Goal: Task Accomplishment & Management: Manage account settings

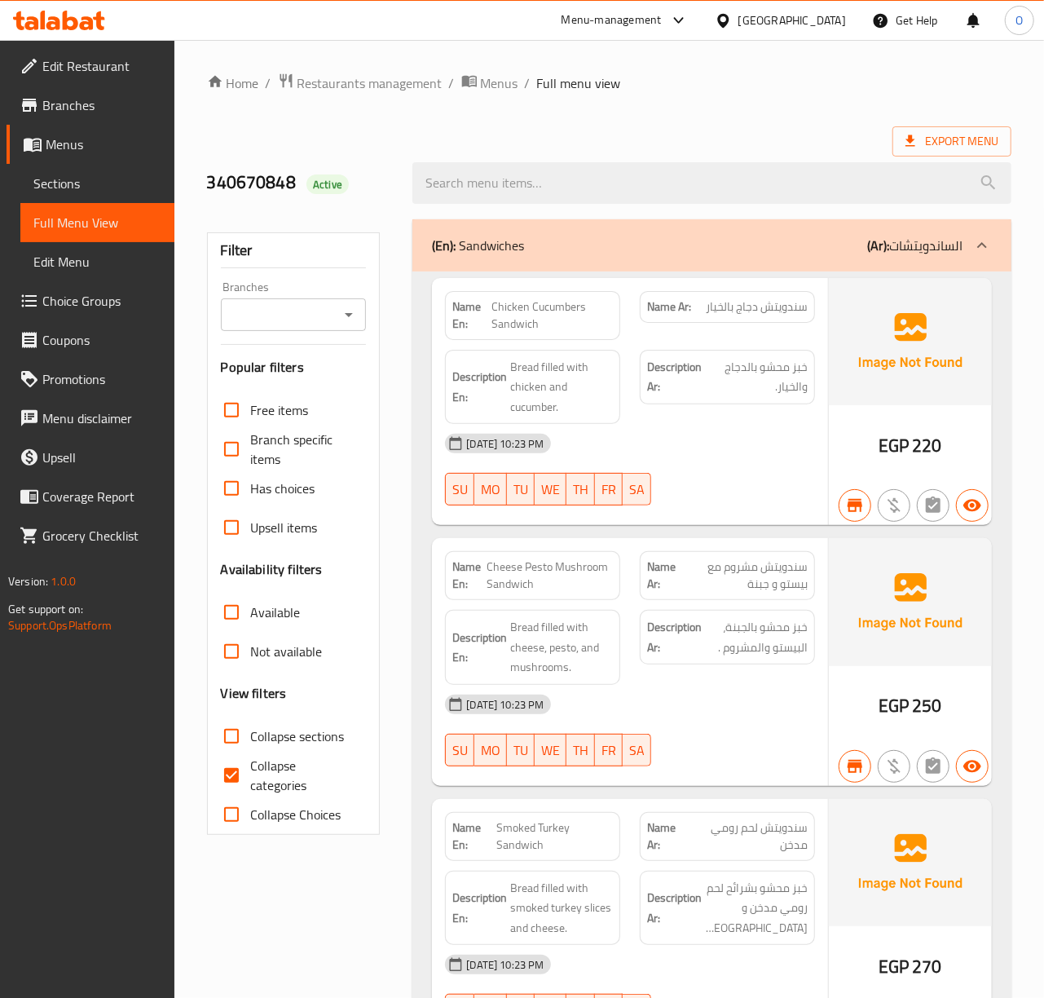
click at [838, 28] on div "Egypt" at bounding box center [792, 20] width 108 height 18
click at [128, 72] on span "Edit Restaurant" at bounding box center [101, 66] width 119 height 20
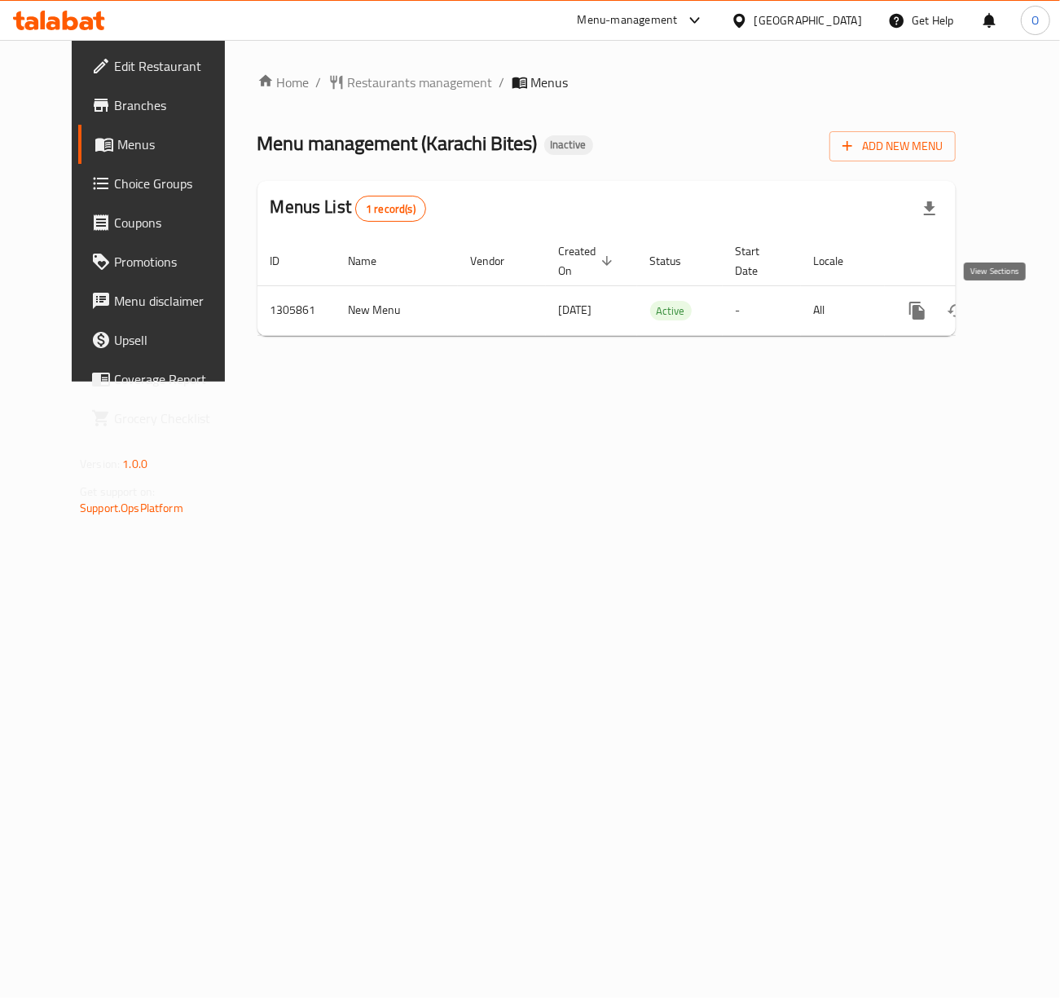
click at [1028, 307] on icon "enhanced table" at bounding box center [1035, 310] width 15 height 15
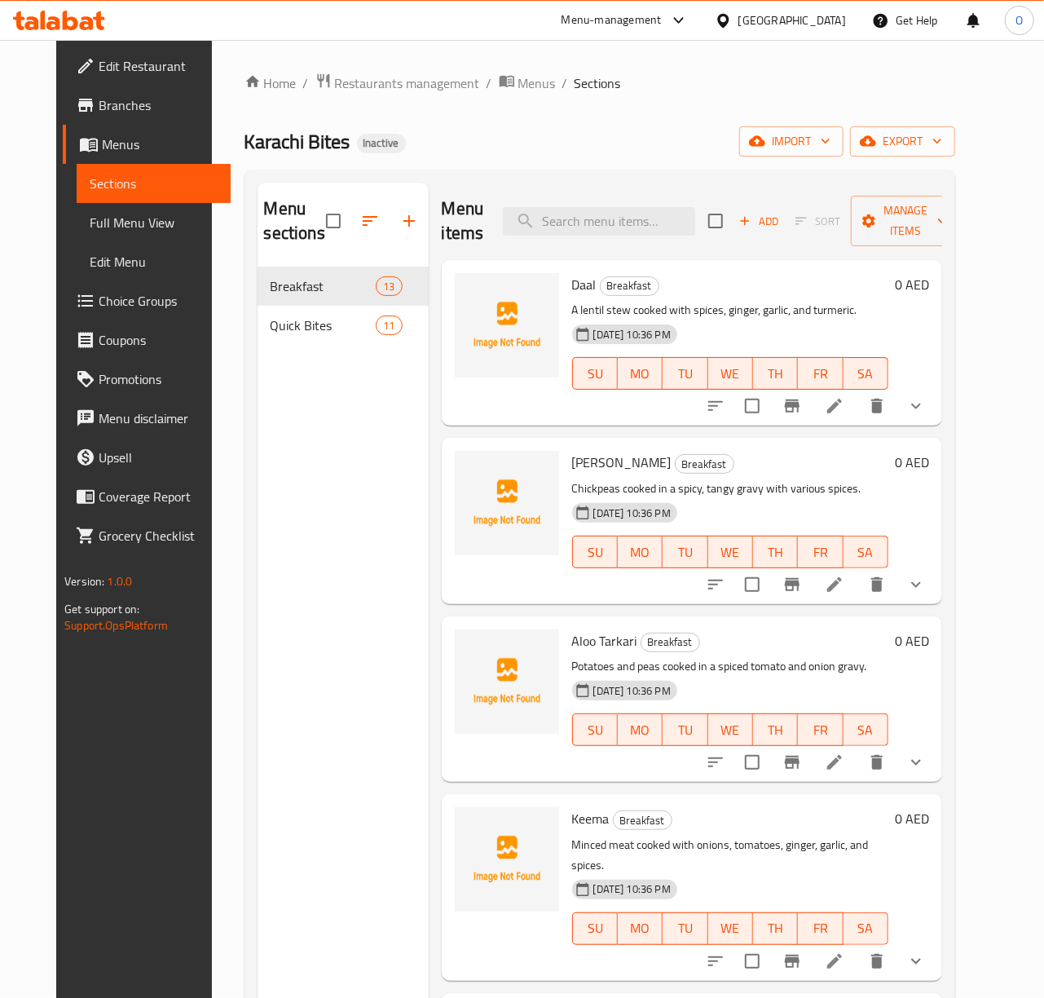
click at [334, 512] on div "Menu sections Breakfast 13 Quick Bites 11" at bounding box center [343, 682] width 171 height 998
drag, startPoint x: 67, startPoint y: 771, endPoint x: 76, endPoint y: 761, distance: 13.3
click at [67, 771] on div "Edit Restaurant Branches Menus Sections Full Menu View Edit Menu Choice Groups …" at bounding box center [143, 539] width 174 height 998
click at [831, 148] on span "import" at bounding box center [791, 141] width 78 height 20
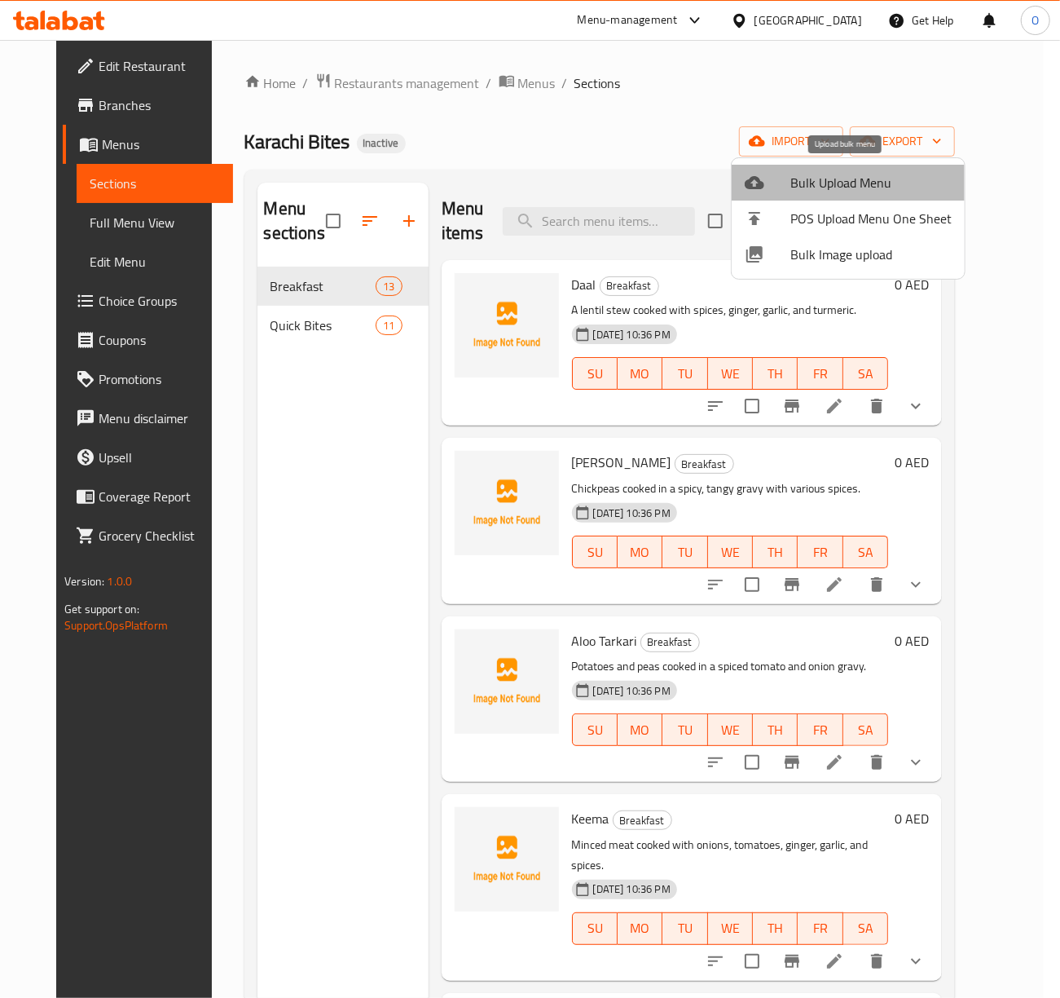
click at [856, 197] on li "Bulk Upload Menu" at bounding box center [848, 183] width 233 height 36
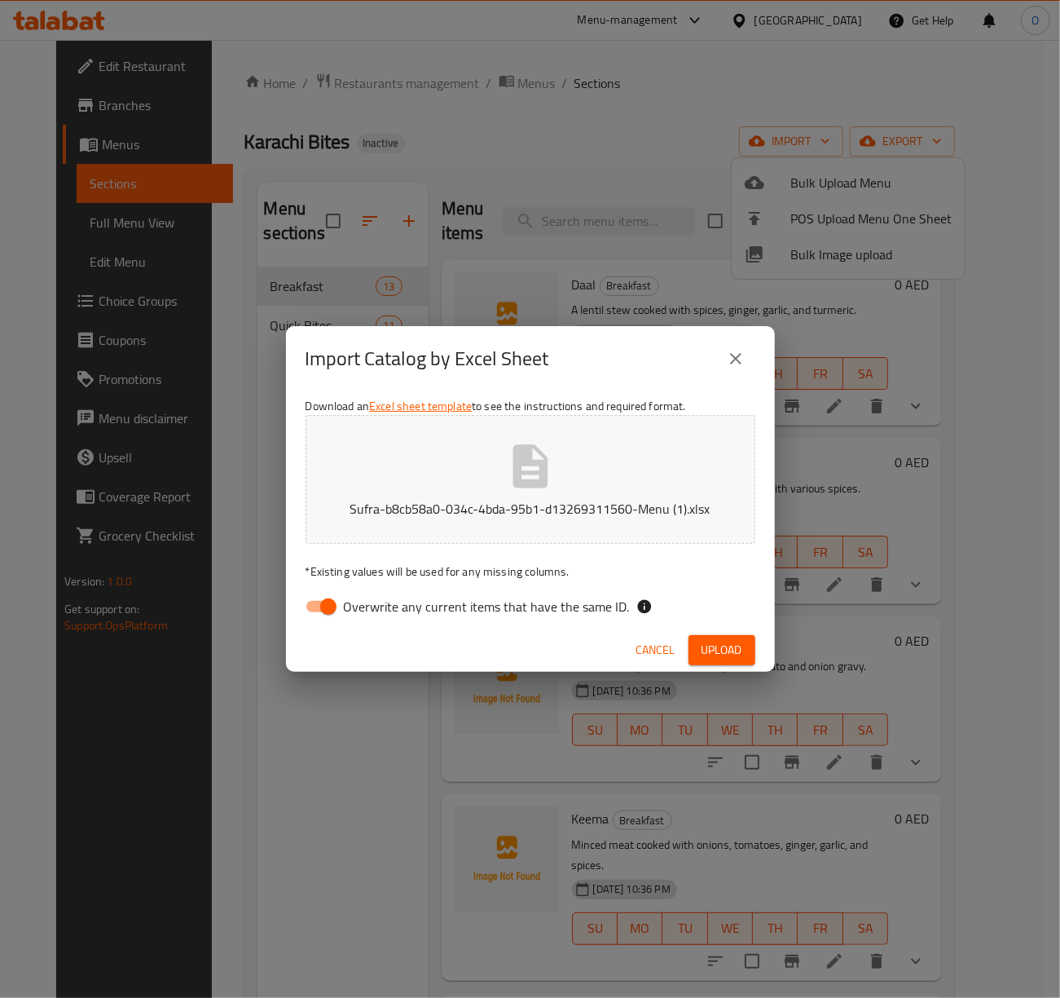
click at [424, 611] on span "Overwrite any current items that have the same ID." at bounding box center [487, 607] width 286 height 20
click at [375, 611] on input "Overwrite any current items that have the same ID." at bounding box center [328, 606] width 93 height 31
checkbox input "false"
click at [719, 644] on span "Upload" at bounding box center [722, 650] width 41 height 20
click at [735, 640] on span "Upload" at bounding box center [722, 650] width 41 height 20
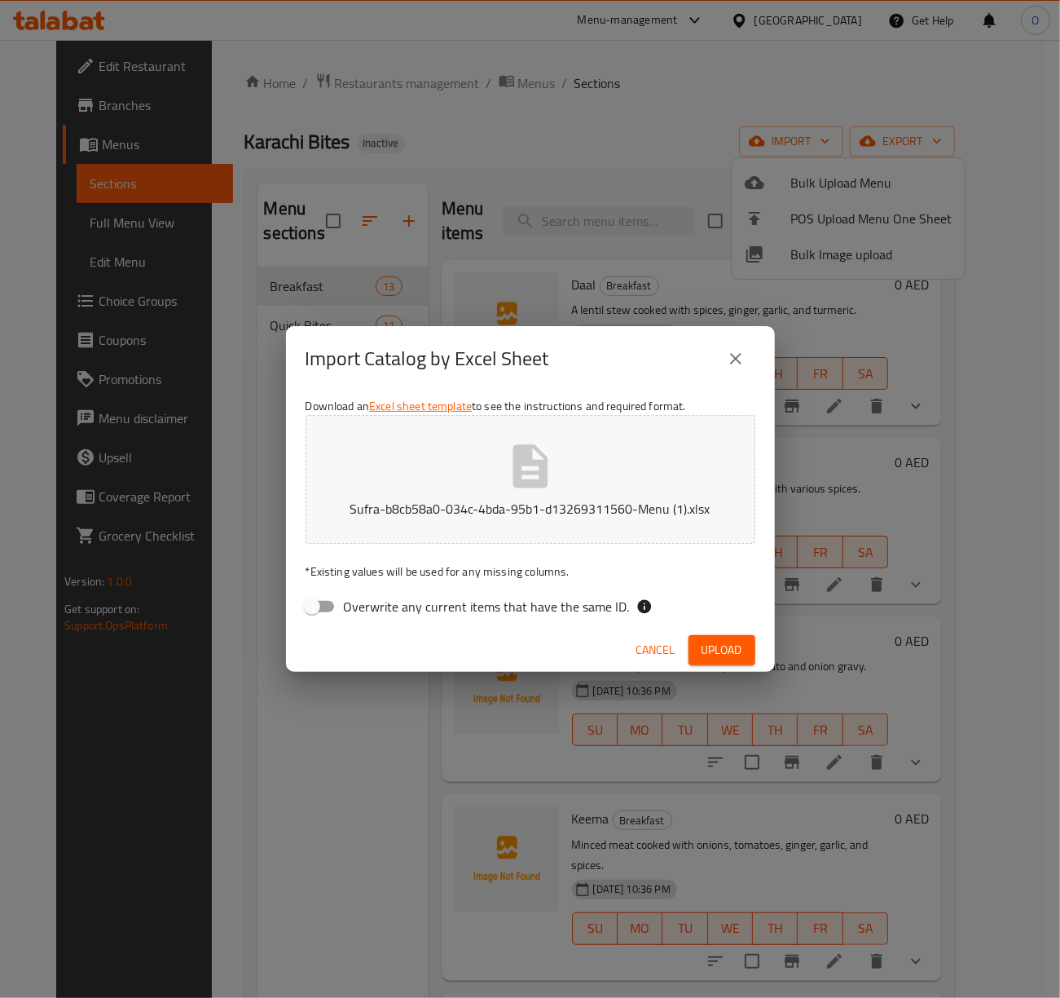
click at [729, 665] on div "Cancel Upload" at bounding box center [530, 649] width 489 height 43
click at [729, 649] on span "Upload" at bounding box center [722, 650] width 41 height 20
click at [712, 647] on span "Upload" at bounding box center [722, 650] width 41 height 20
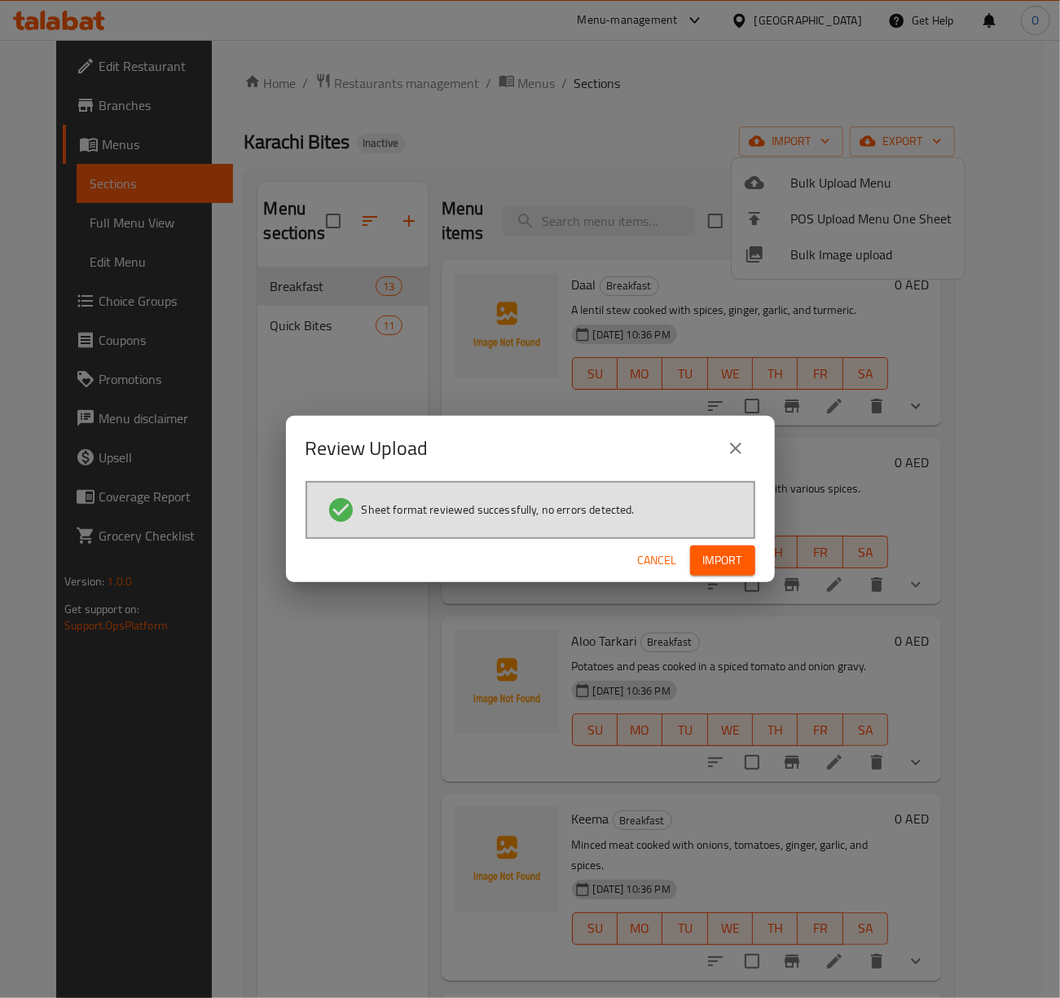
click at [727, 558] on span "Import" at bounding box center [722, 560] width 39 height 20
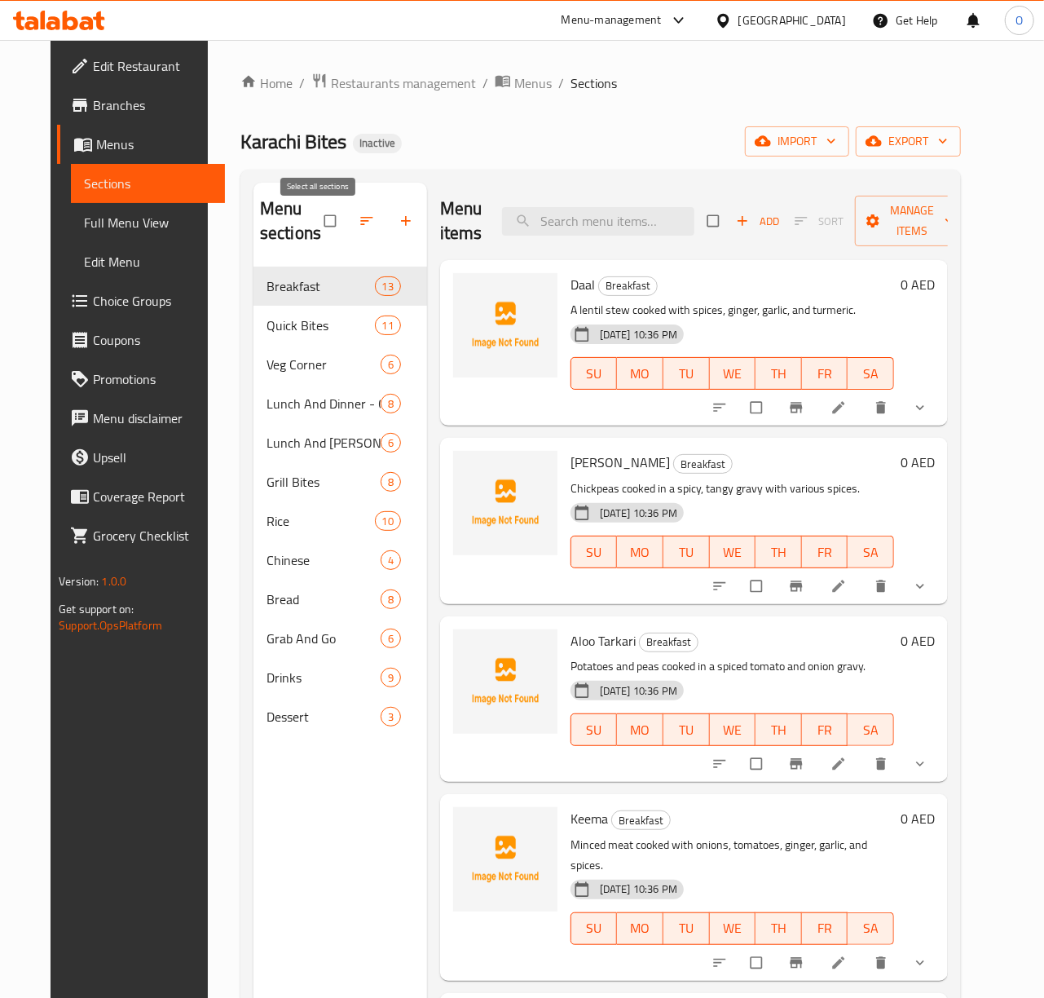
click at [324, 223] on input "checkbox" at bounding box center [332, 220] width 34 height 31
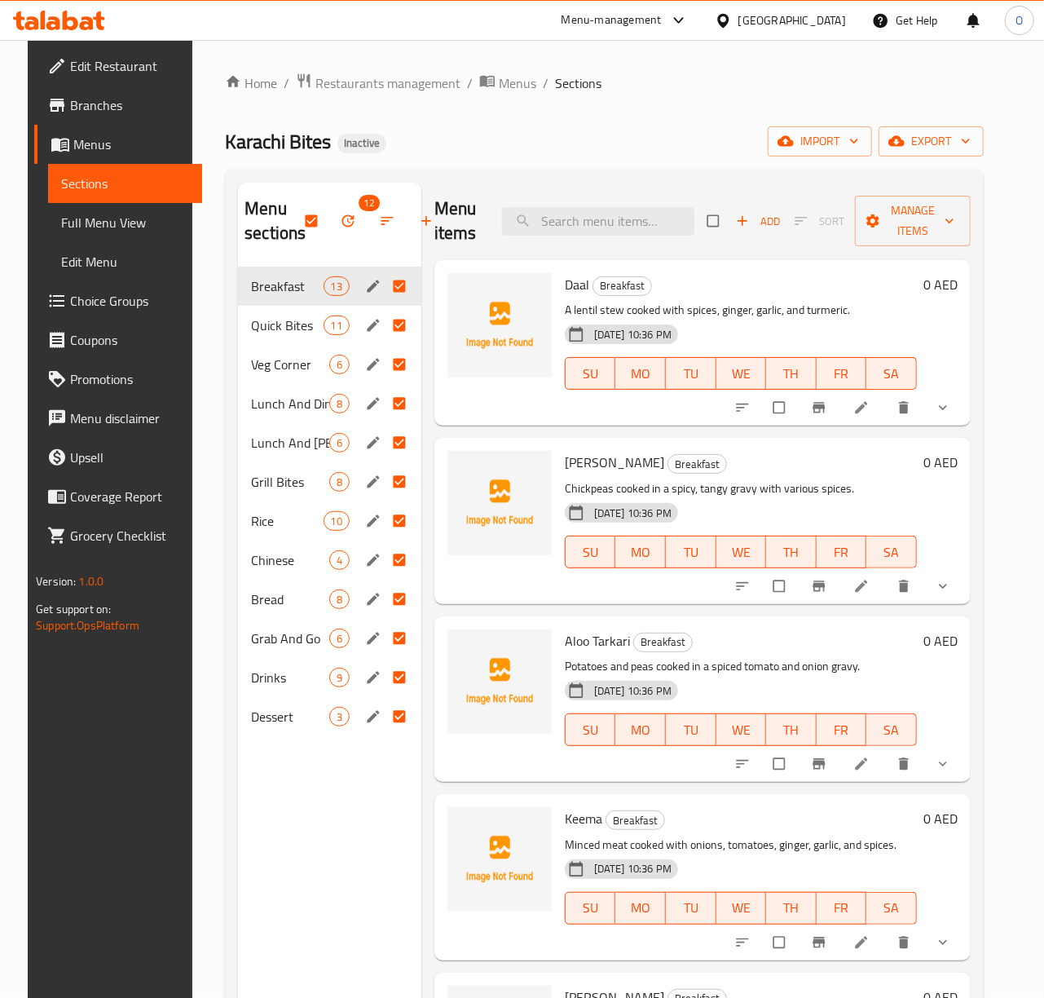
click at [391, 292] on input "Menu sections" at bounding box center [401, 286] width 34 height 31
checkbox input "false"
click at [394, 317] on input "Menu sections" at bounding box center [401, 325] width 34 height 31
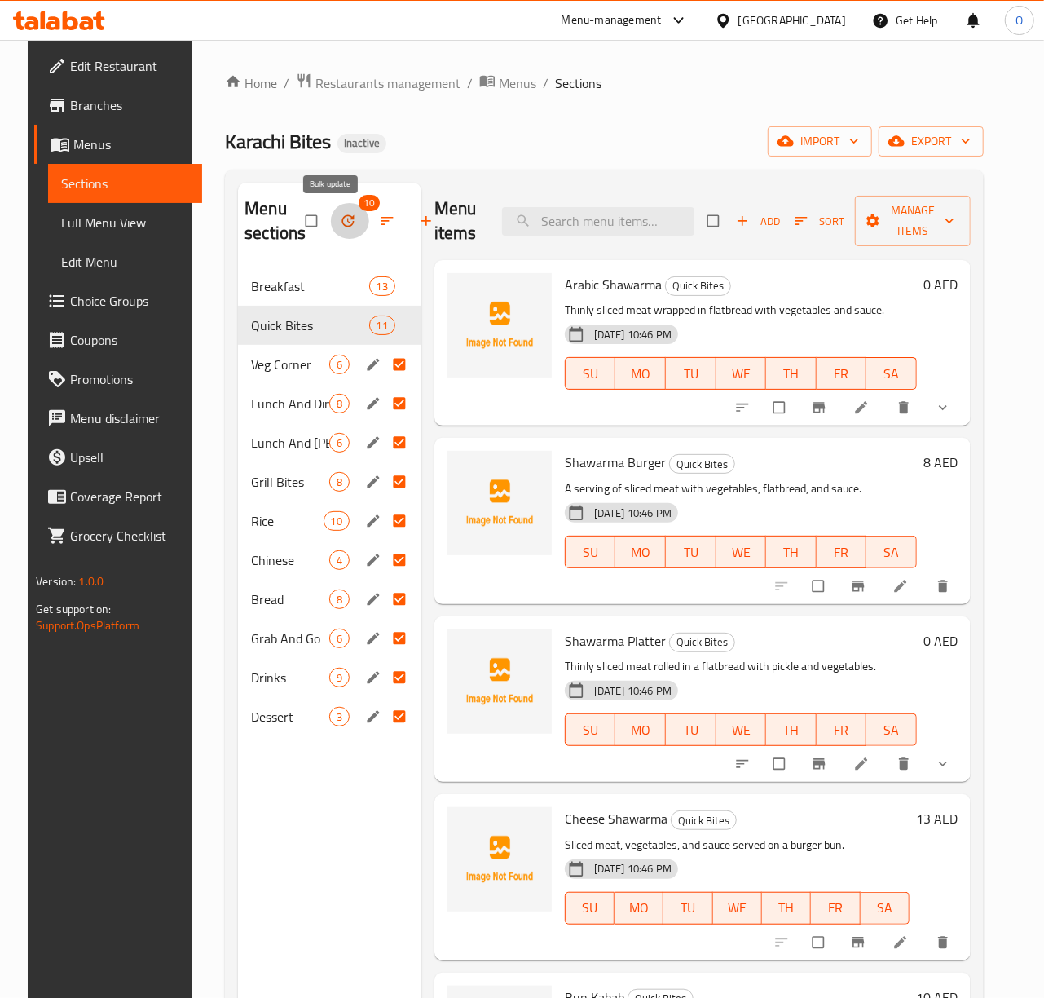
click at [340, 222] on icon "button" at bounding box center [348, 221] width 16 height 16
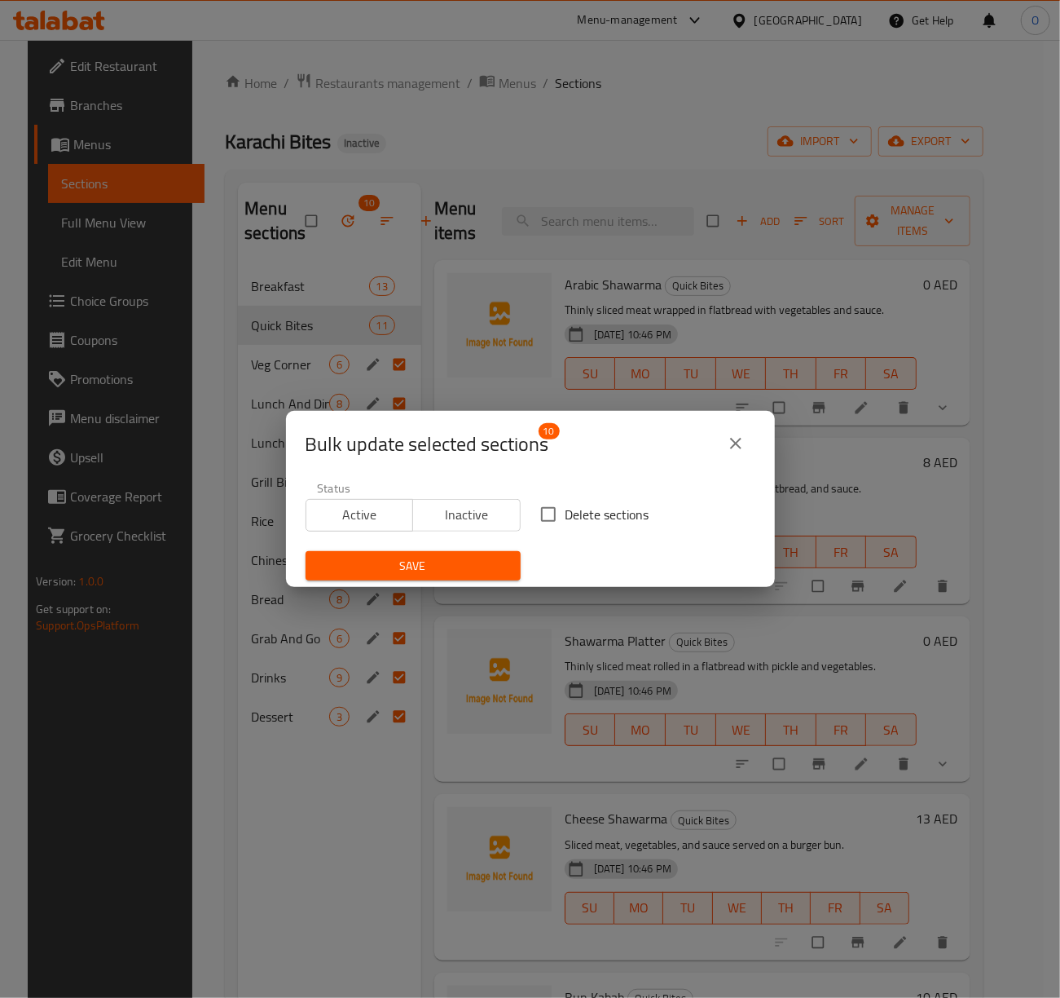
click at [605, 520] on span "Delete sections" at bounding box center [608, 515] width 84 height 20
click at [566, 520] on input "Delete sections" at bounding box center [548, 514] width 34 height 34
checkbox input "true"
click at [427, 566] on span "Save" at bounding box center [413, 566] width 189 height 20
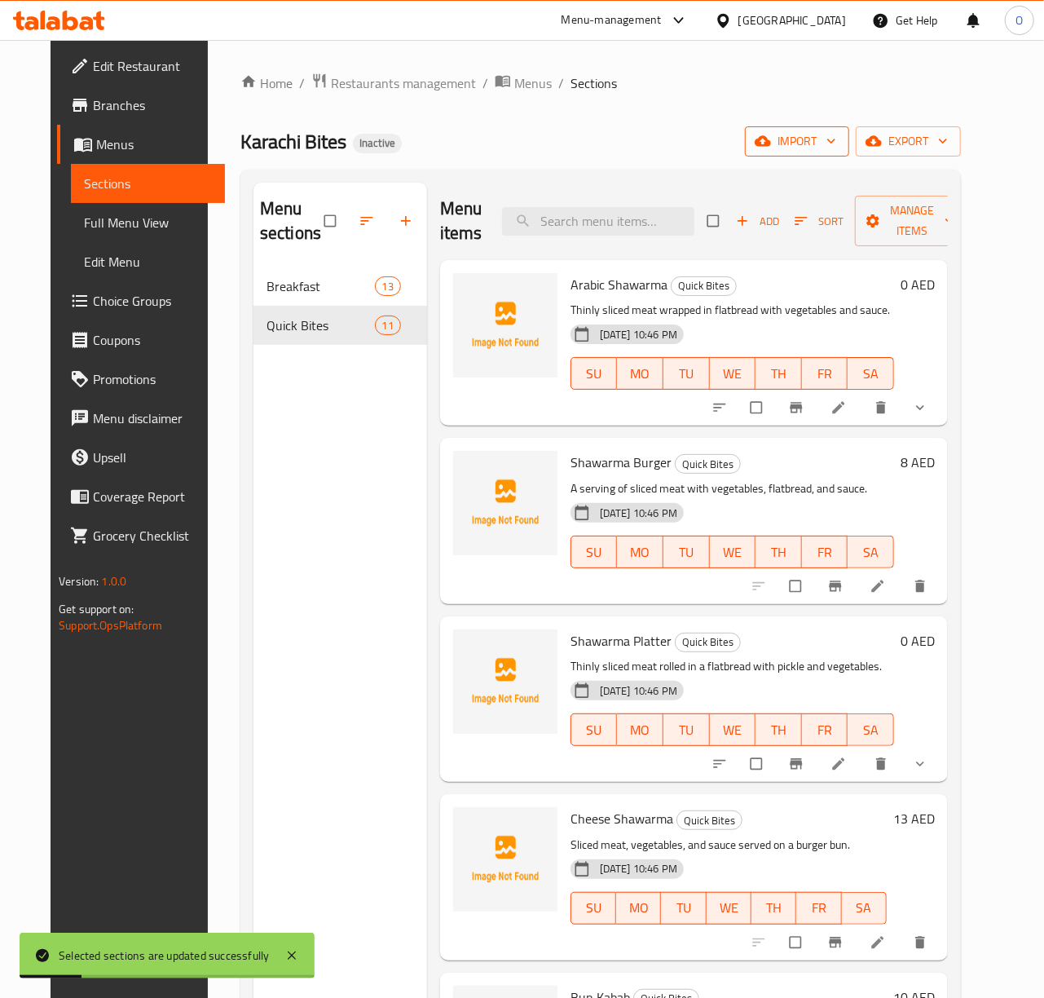
click at [836, 139] on span "import" at bounding box center [797, 141] width 78 height 20
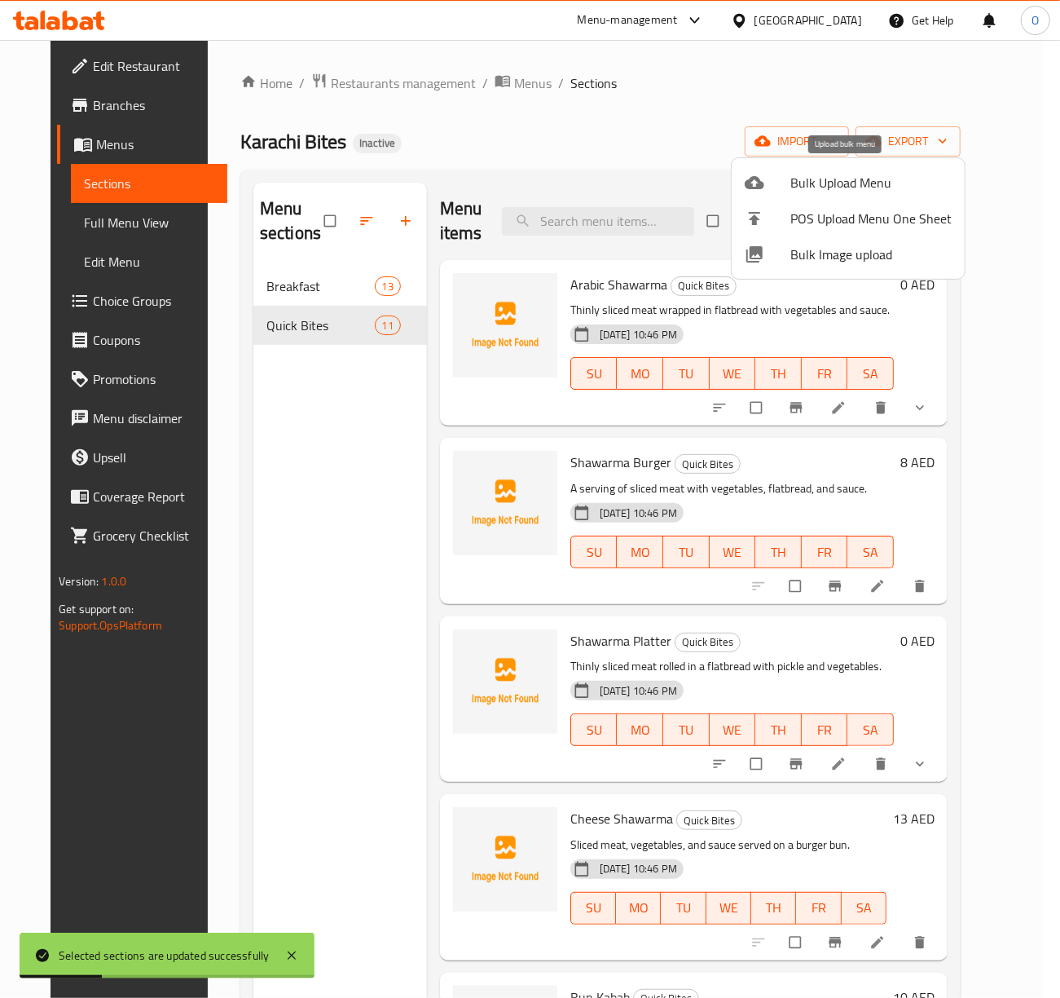
click at [802, 190] on span "Bulk Upload Menu" at bounding box center [871, 183] width 161 height 20
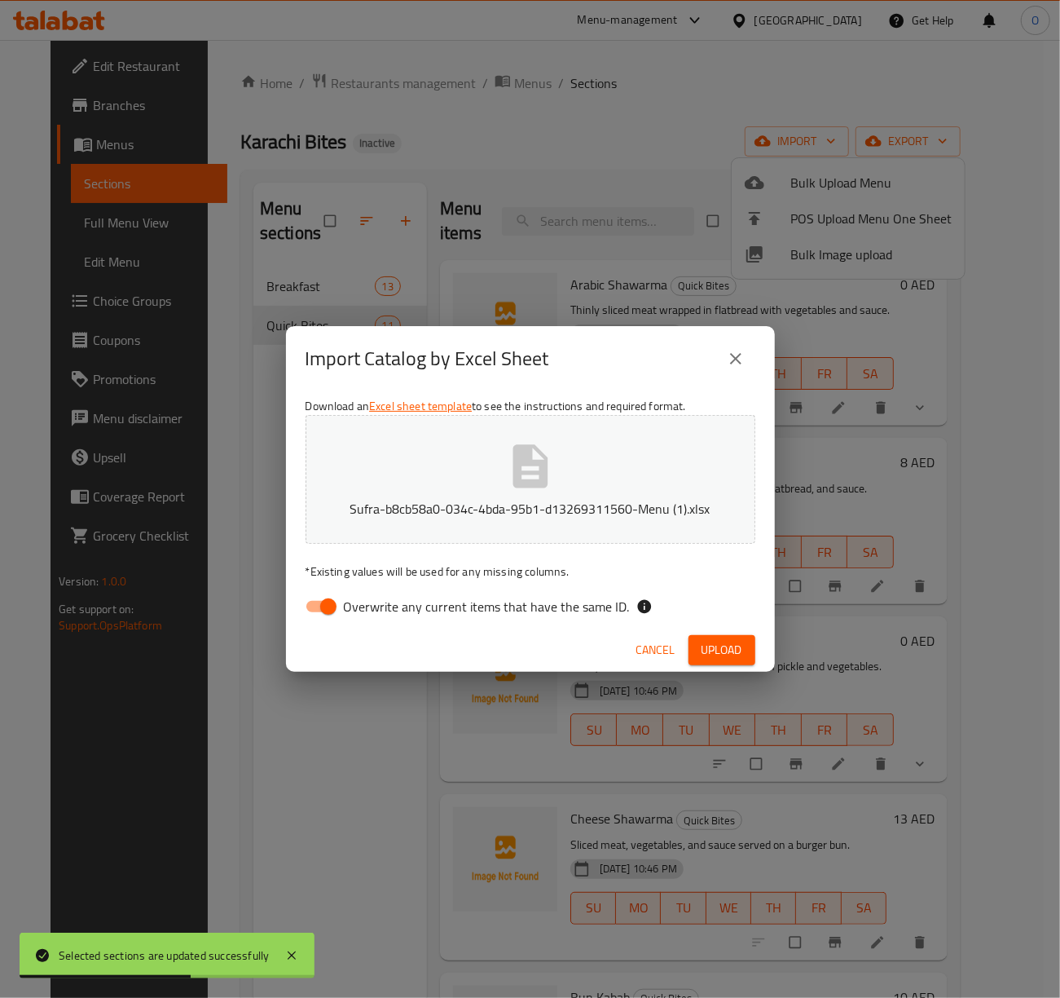
click at [441, 608] on span "Overwrite any current items that have the same ID." at bounding box center [487, 607] width 286 height 20
click at [375, 608] on input "Overwrite any current items that have the same ID." at bounding box center [328, 606] width 93 height 31
checkbox input "false"
click at [724, 644] on span "Upload" at bounding box center [722, 650] width 41 height 20
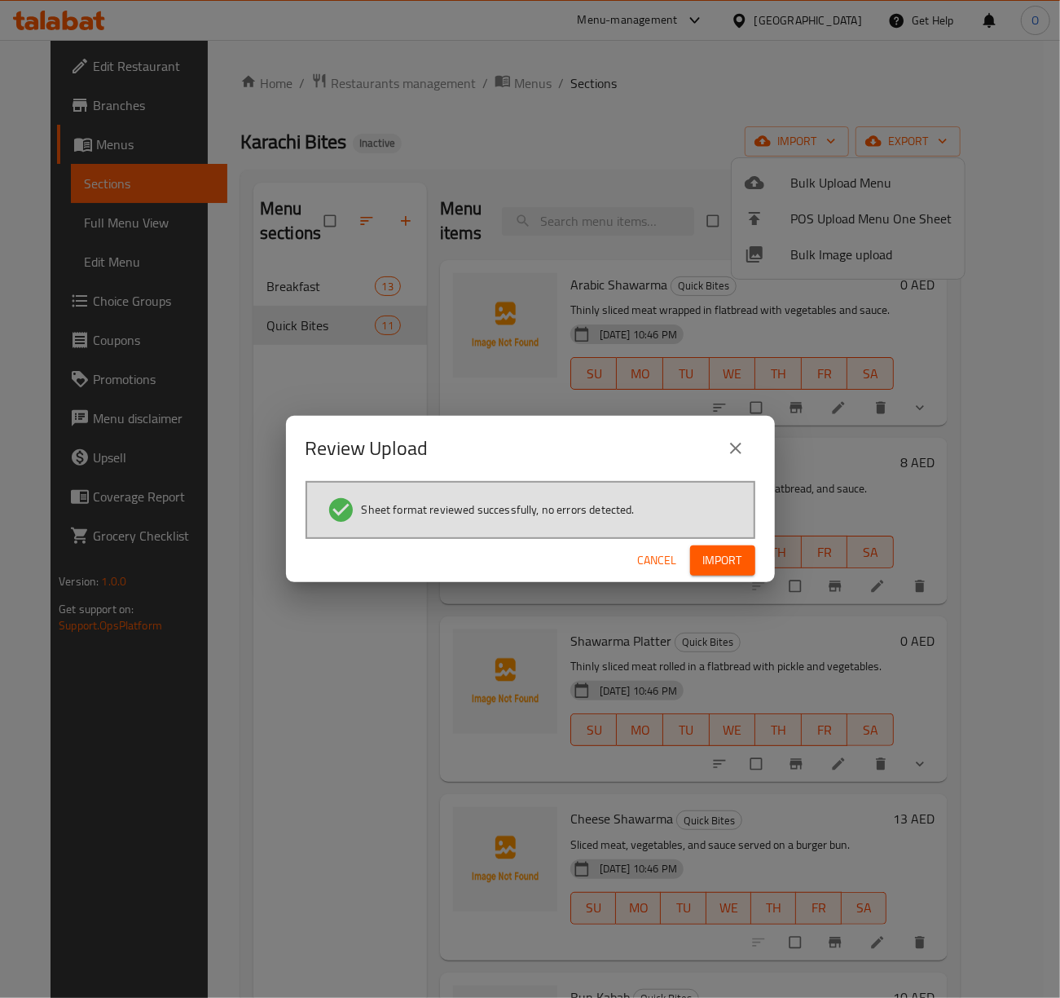
click at [703, 568] on span "Import" at bounding box center [722, 560] width 39 height 20
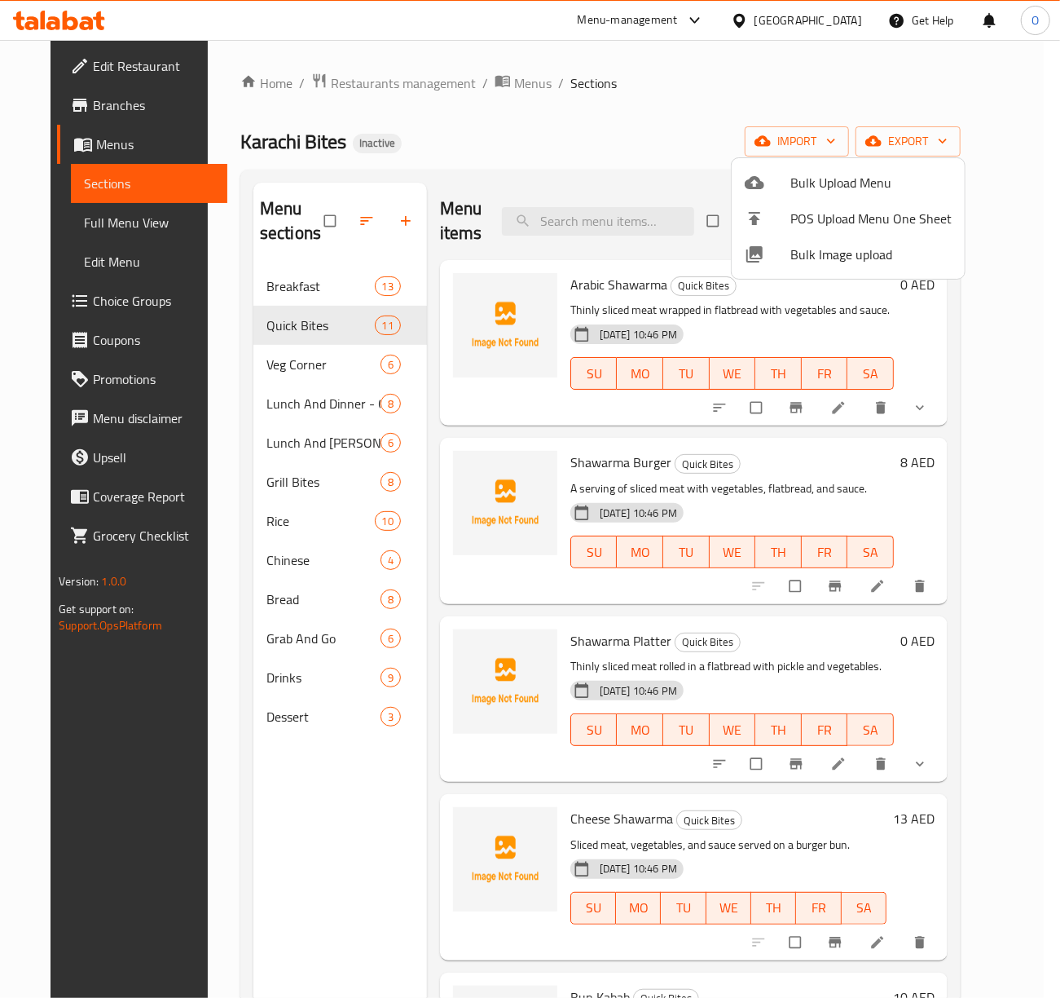
click at [303, 372] on div at bounding box center [530, 499] width 1060 height 998
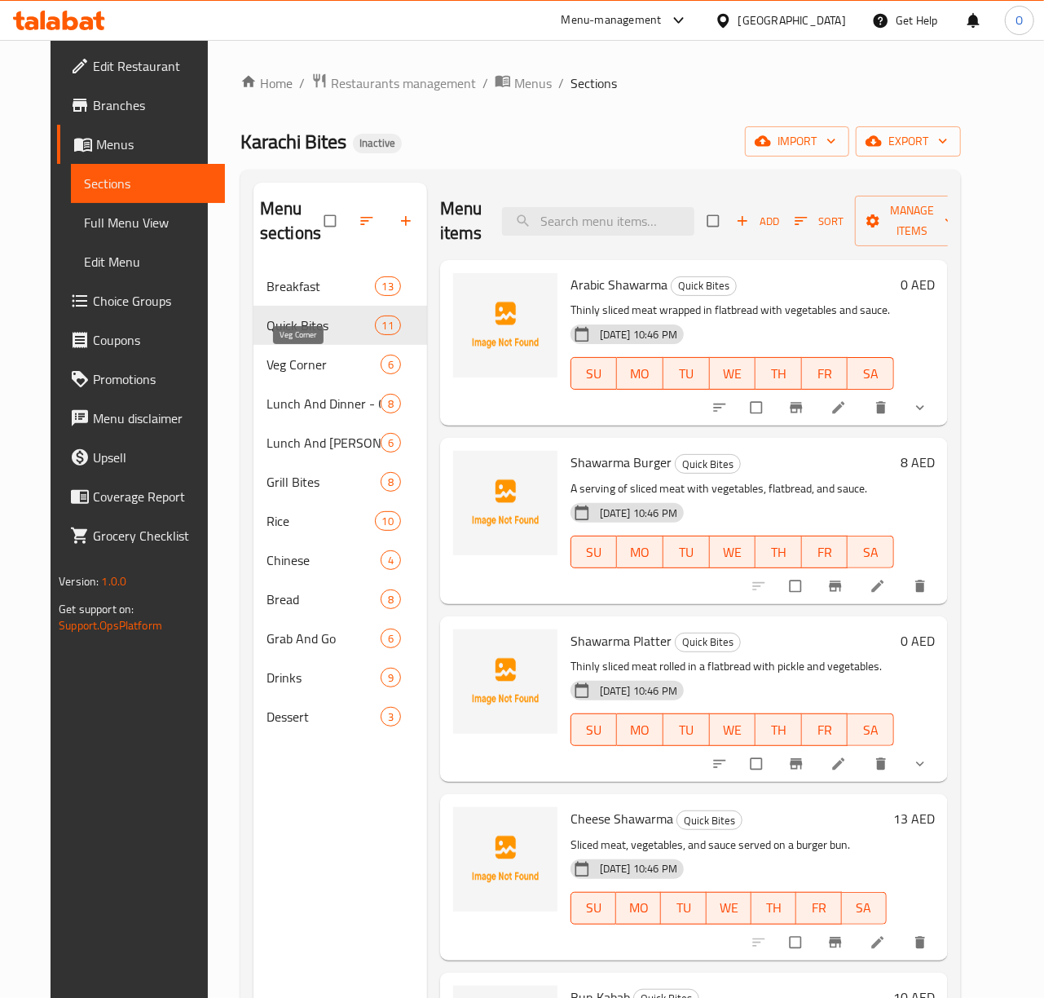
click at [308, 372] on span "Veg Corner" at bounding box center [324, 365] width 114 height 20
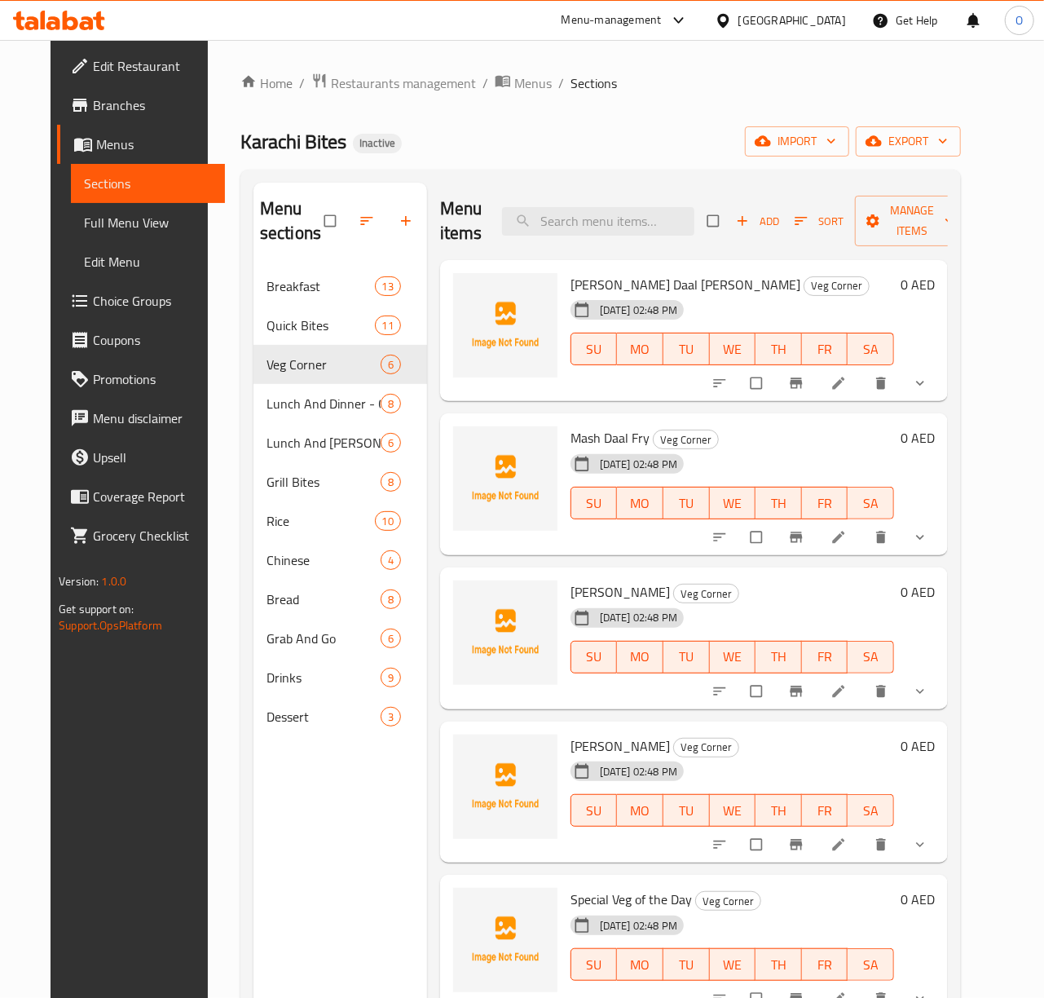
click at [575, 284] on span "Chana Daal Fry" at bounding box center [686, 284] width 230 height 24
copy h6 "Chana Daal Fry"
click at [585, 453] on div "15-08-2025 02:48 PM" at bounding box center [606, 463] width 84 height 33
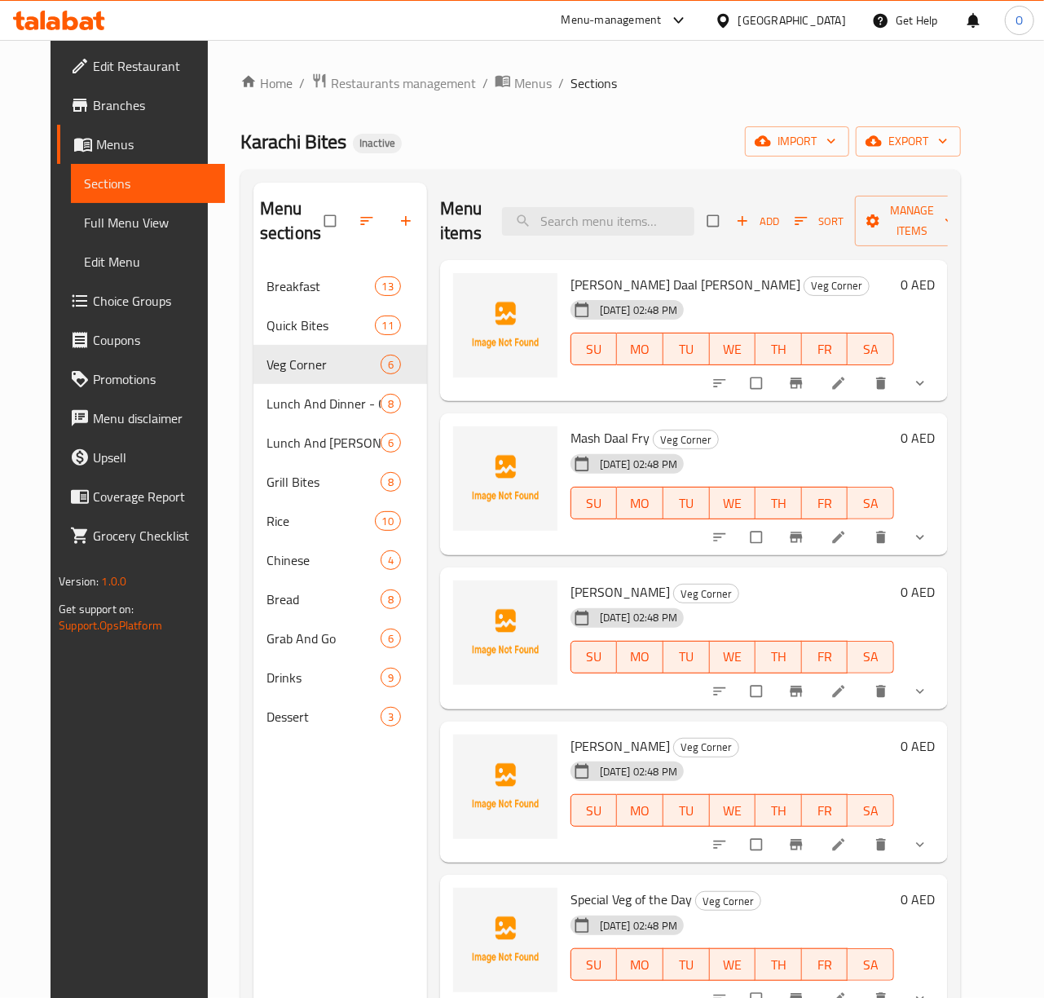
click at [581, 439] on span "Mash Daal Fry" at bounding box center [610, 437] width 79 height 24
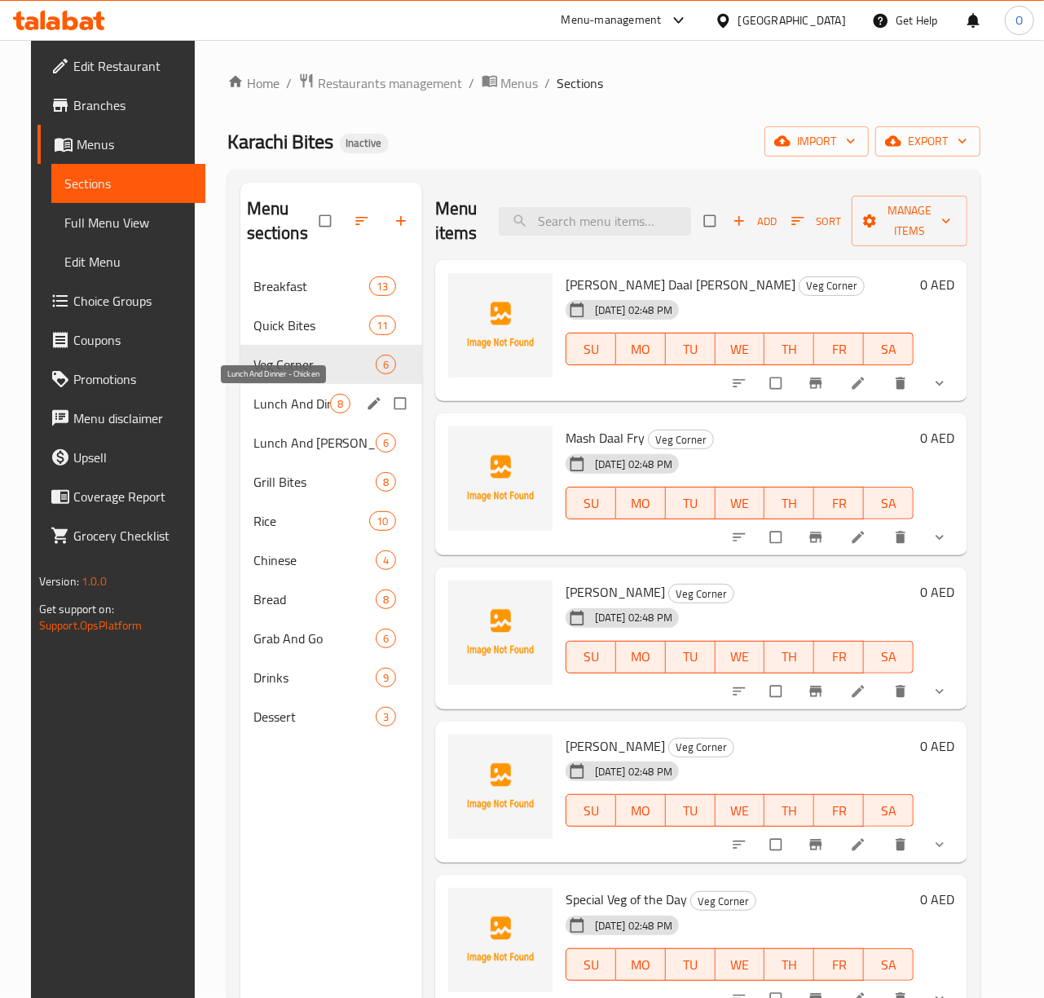
click at [305, 399] on span "Lunch And Dinner - Chicken" at bounding box center [291, 404] width 77 height 20
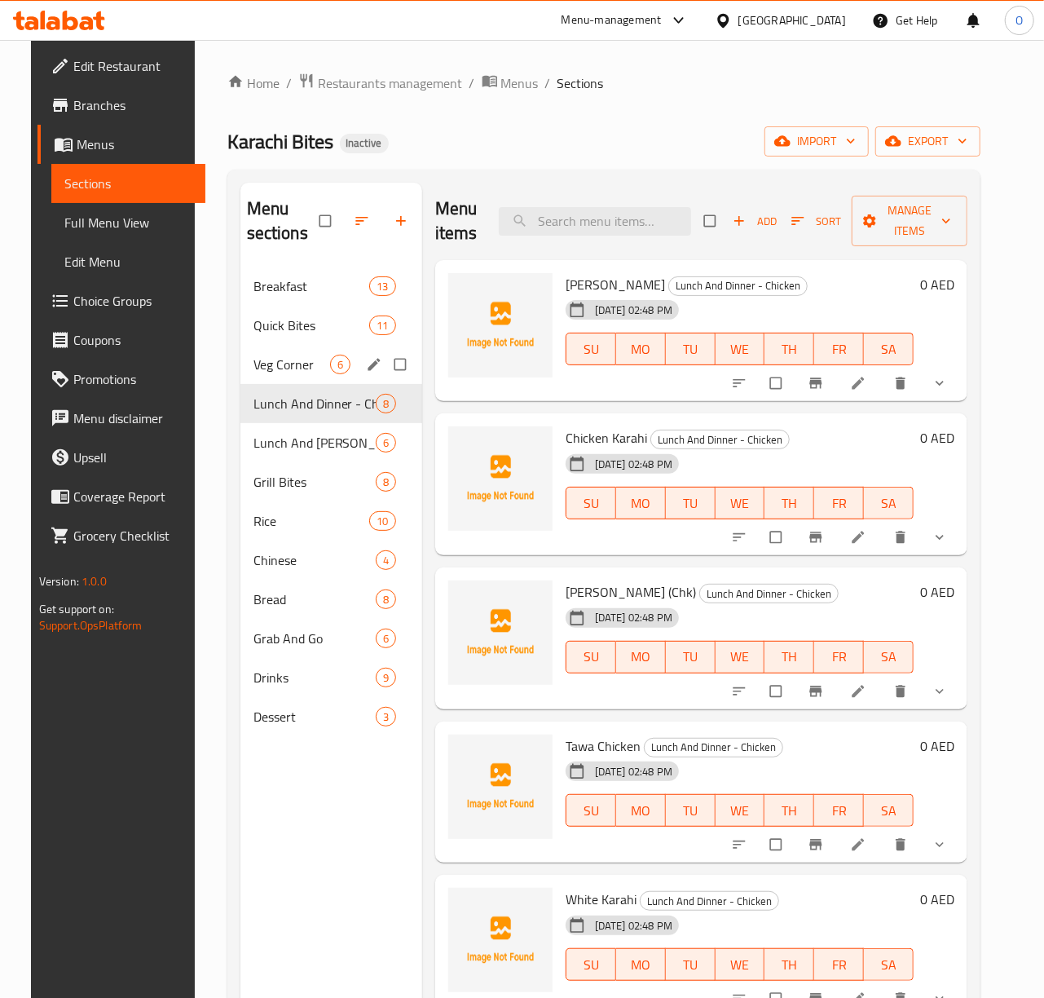
click at [282, 382] on div "Veg Corner 6" at bounding box center [331, 364] width 182 height 39
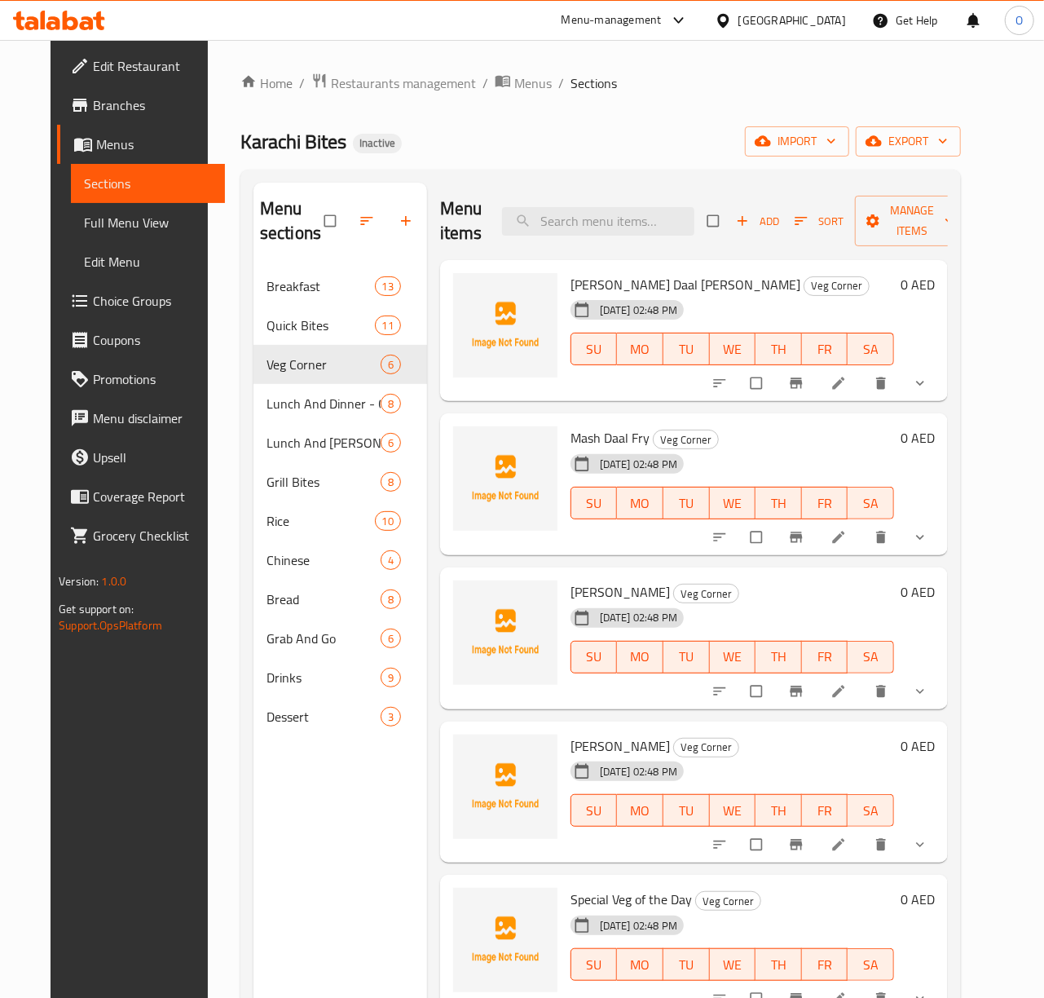
click at [600, 588] on span "Chana Masala" at bounding box center [620, 592] width 99 height 24
copy h6 "Chana Masala"
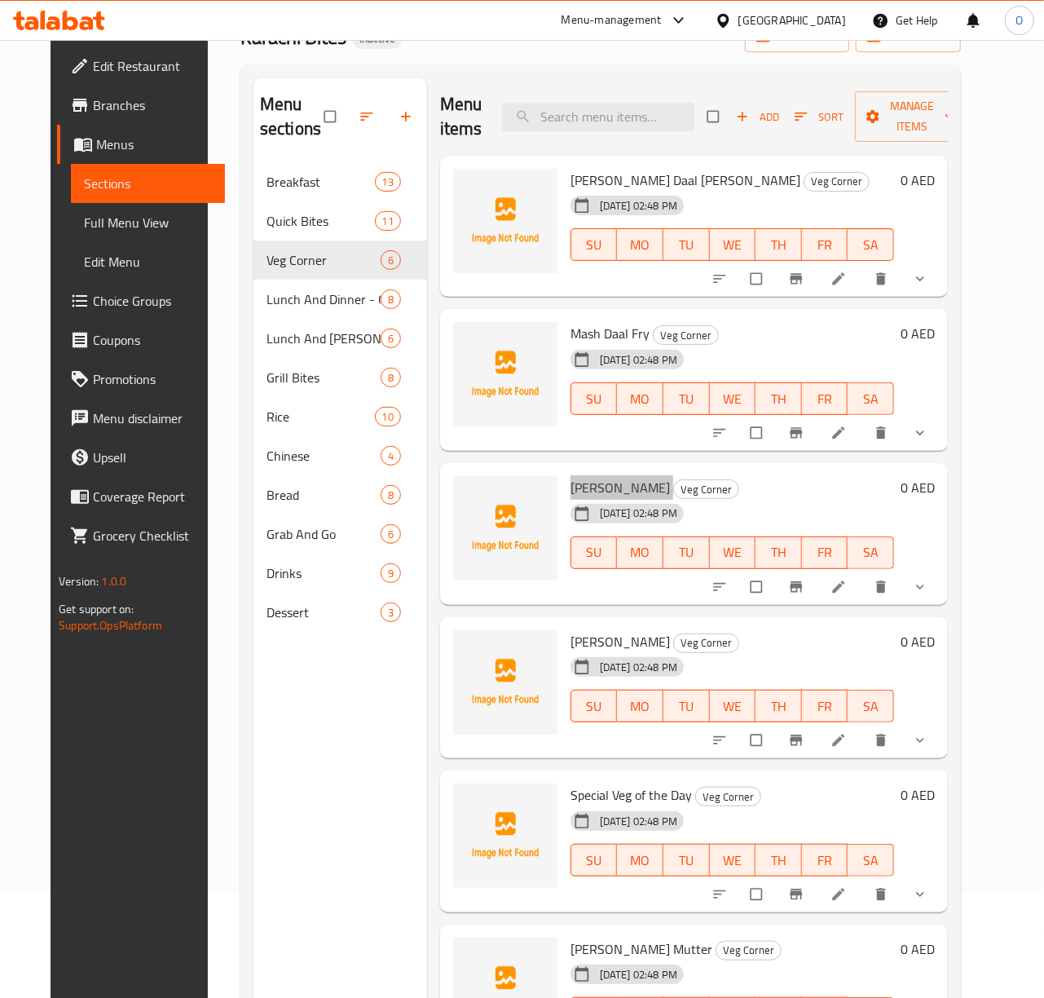
scroll to position [229, 0]
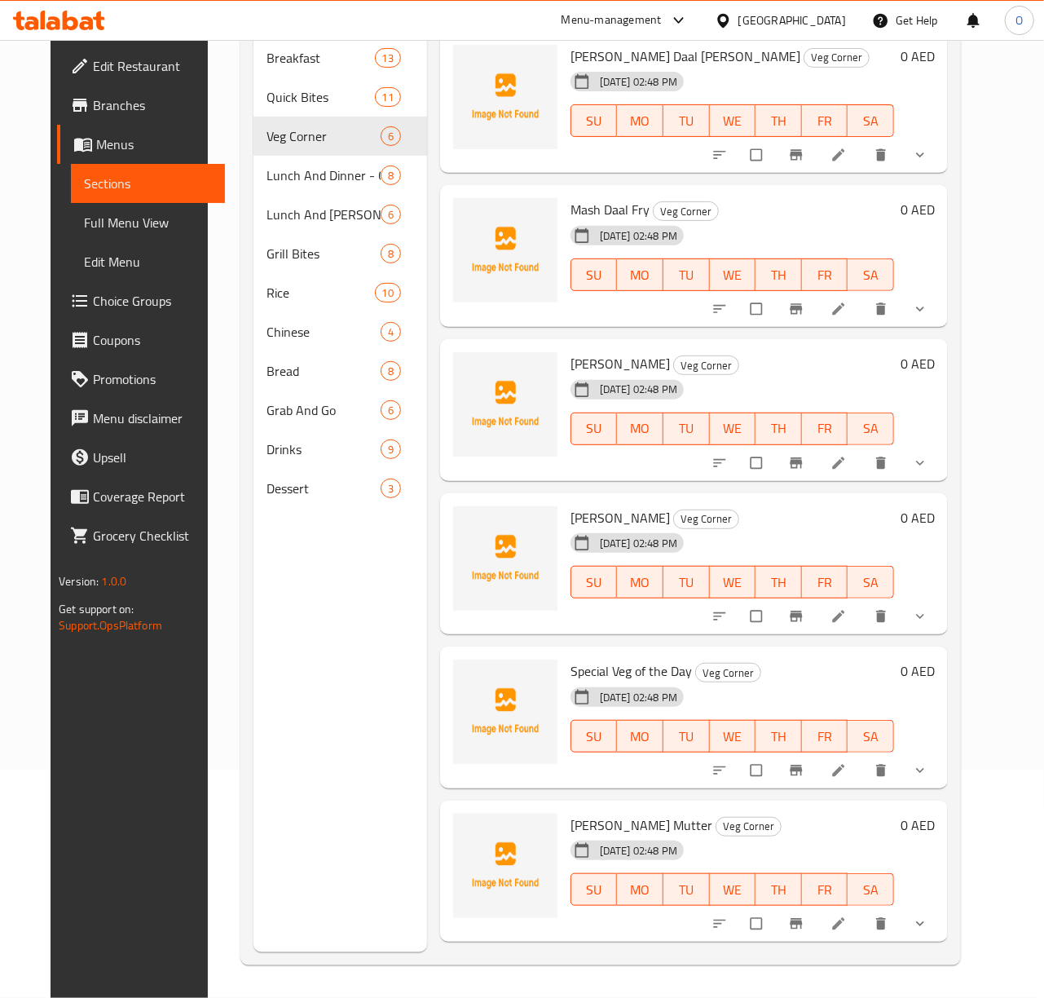
click at [637, 675] on span "Special Veg of the Day" at bounding box center [631, 671] width 121 height 24
copy h6 "Special Veg of the Day"
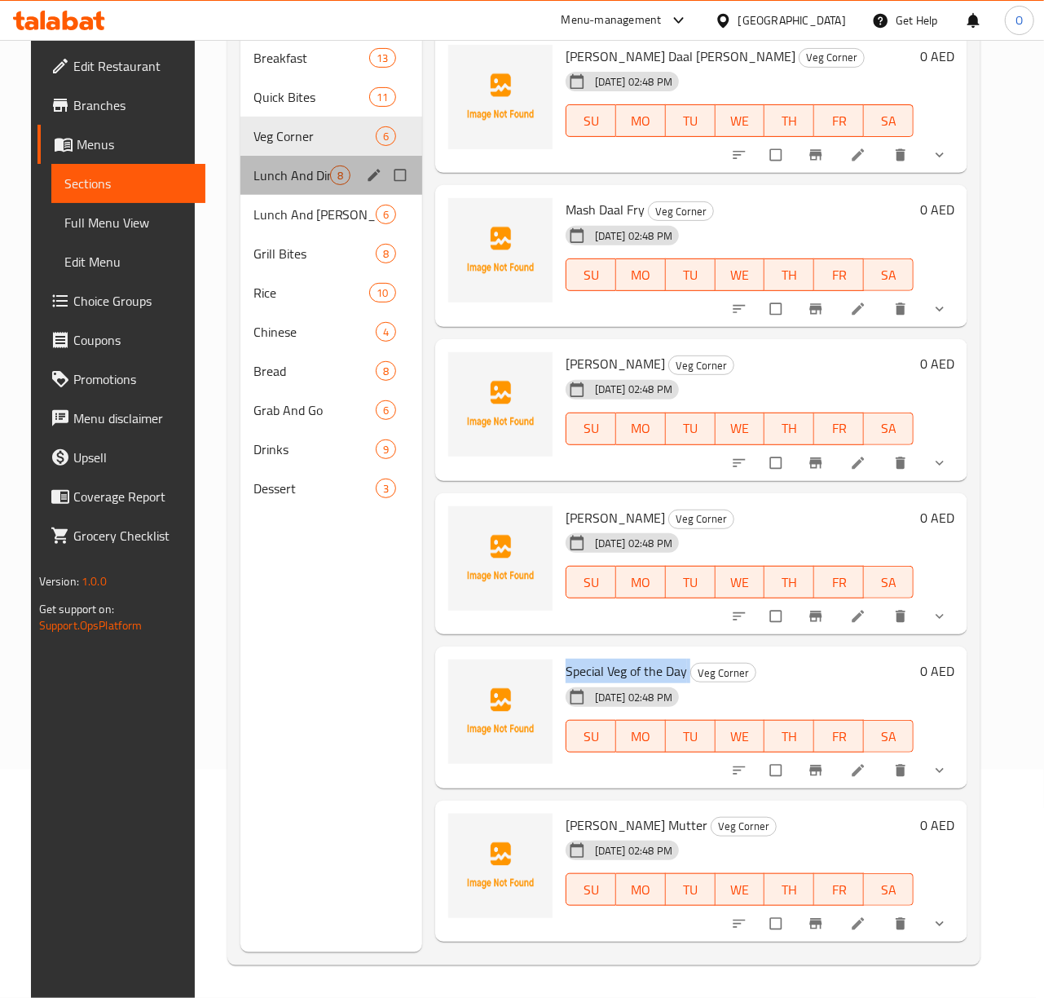
click at [336, 160] on div "Lunch And Dinner - Chicken 8" at bounding box center [331, 175] width 182 height 39
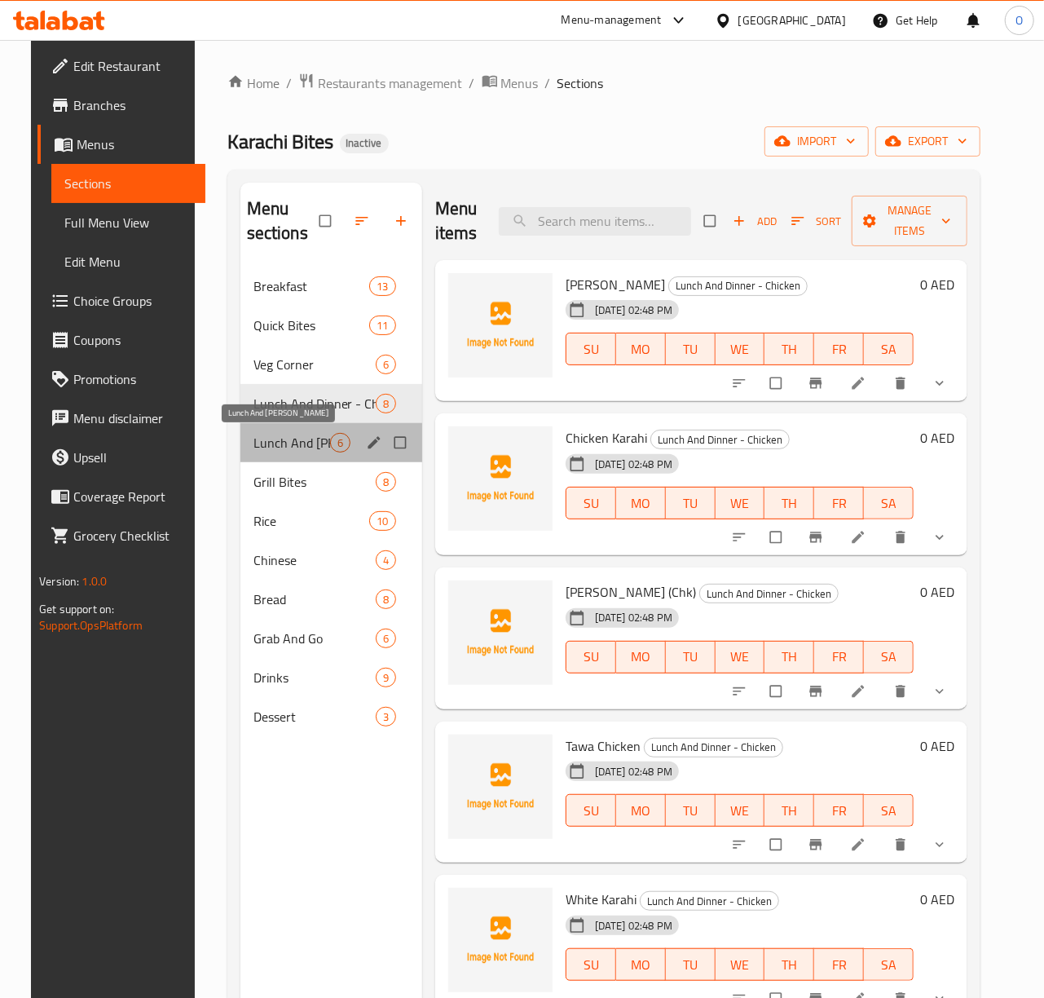
click at [281, 439] on span "Lunch And [PERSON_NAME]" at bounding box center [291, 443] width 77 height 20
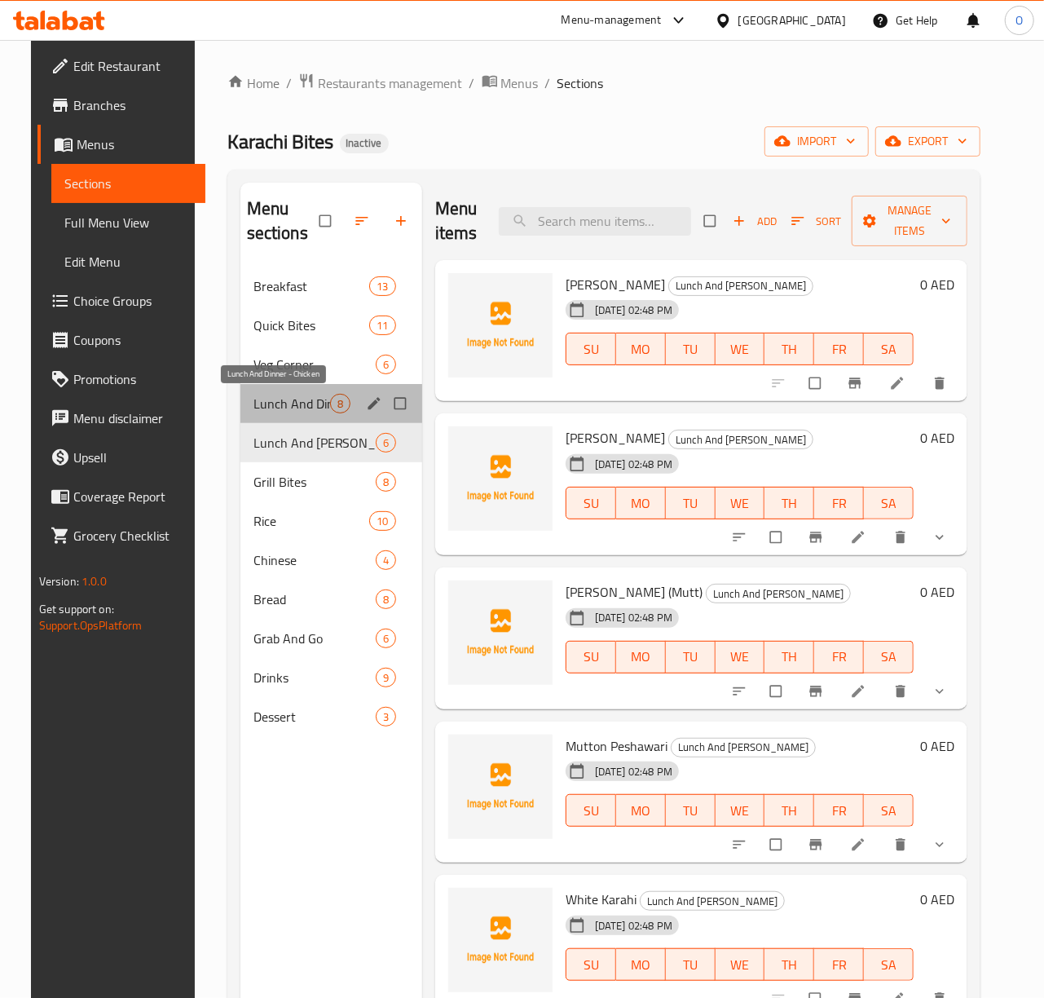
click at [320, 401] on span "Lunch And Dinner - Chicken" at bounding box center [291, 404] width 77 height 20
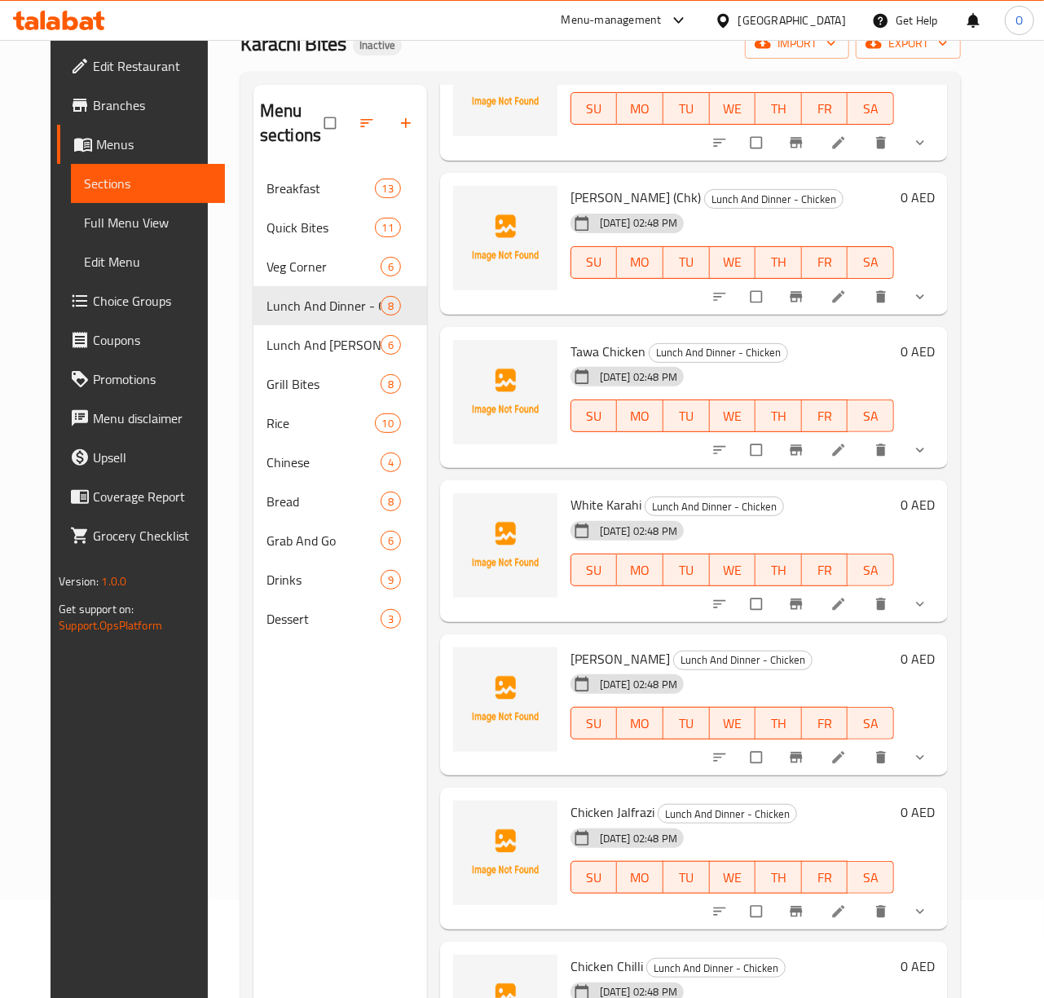
scroll to position [217, 0]
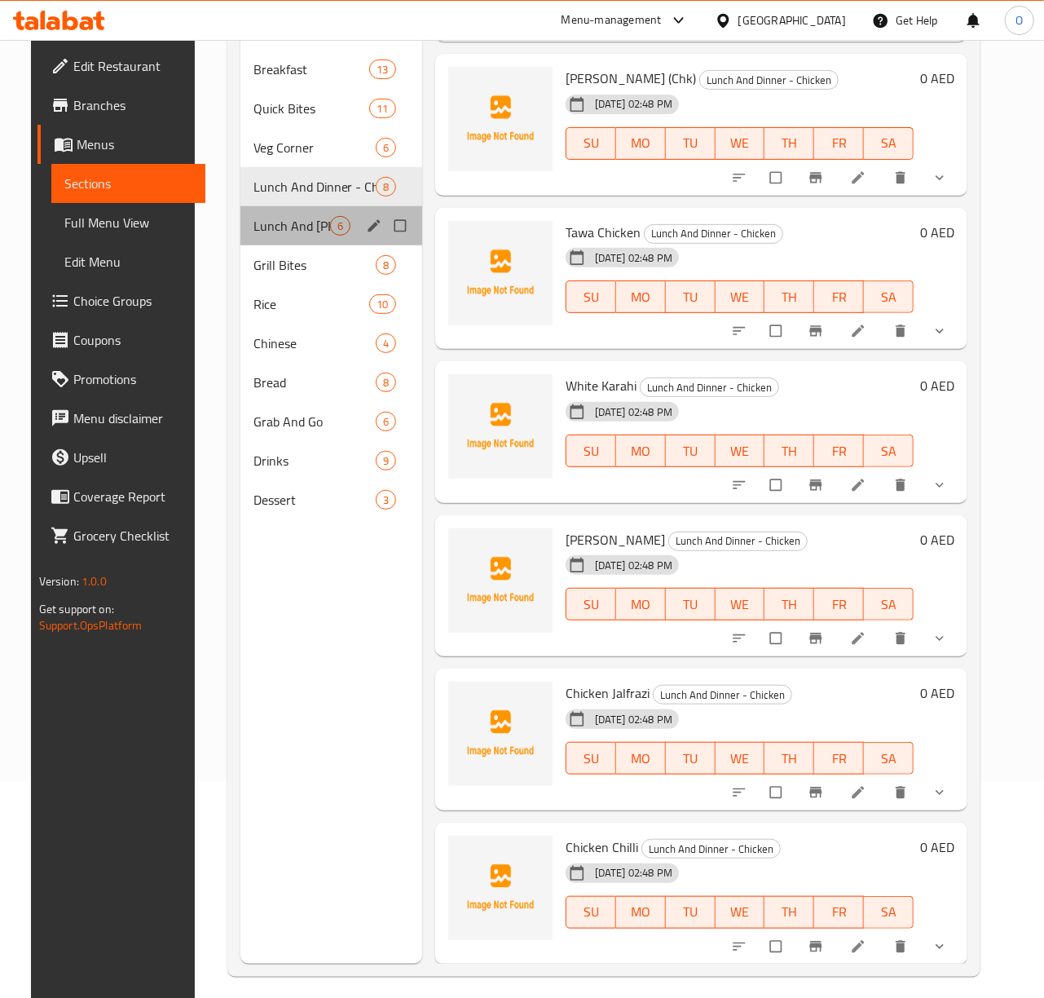
click at [274, 214] on div "Lunch And Dinner - Mutton 6" at bounding box center [331, 225] width 182 height 39
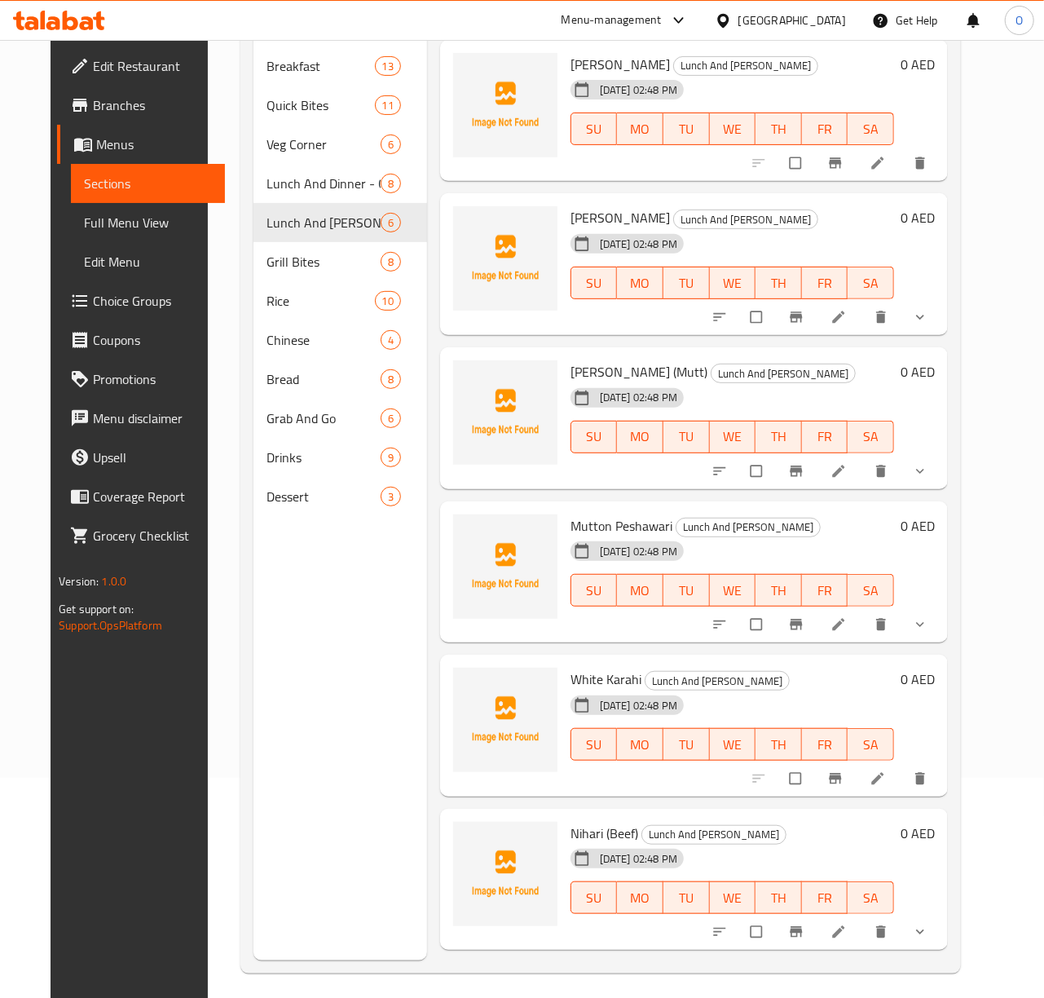
scroll to position [229, 0]
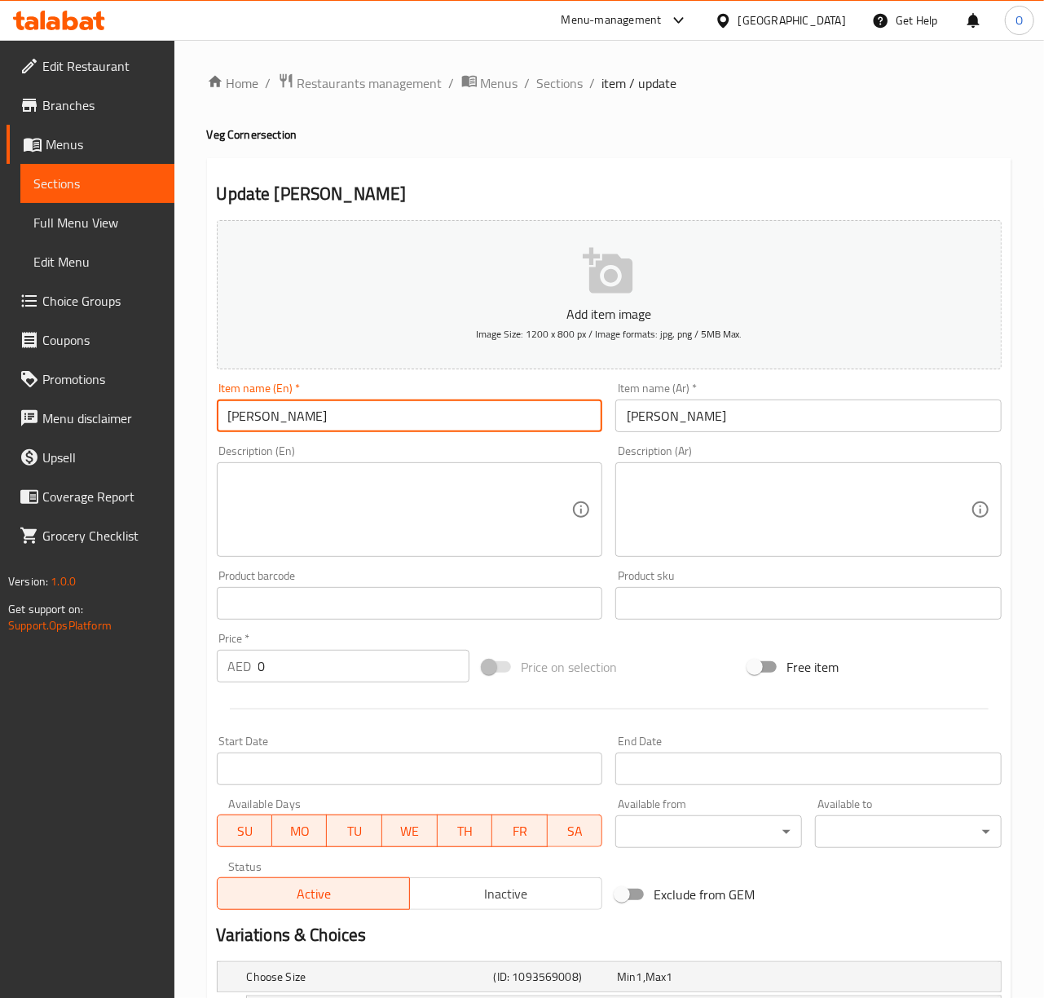
drag, startPoint x: 264, startPoint y: 416, endPoint x: 356, endPoint y: 419, distance: 92.2
click at [356, 419] on input "Chana Daal Fry" at bounding box center [410, 415] width 386 height 33
paste input "text"
click at [242, 418] on input "Chana Dal Fry" at bounding box center [410, 415] width 386 height 33
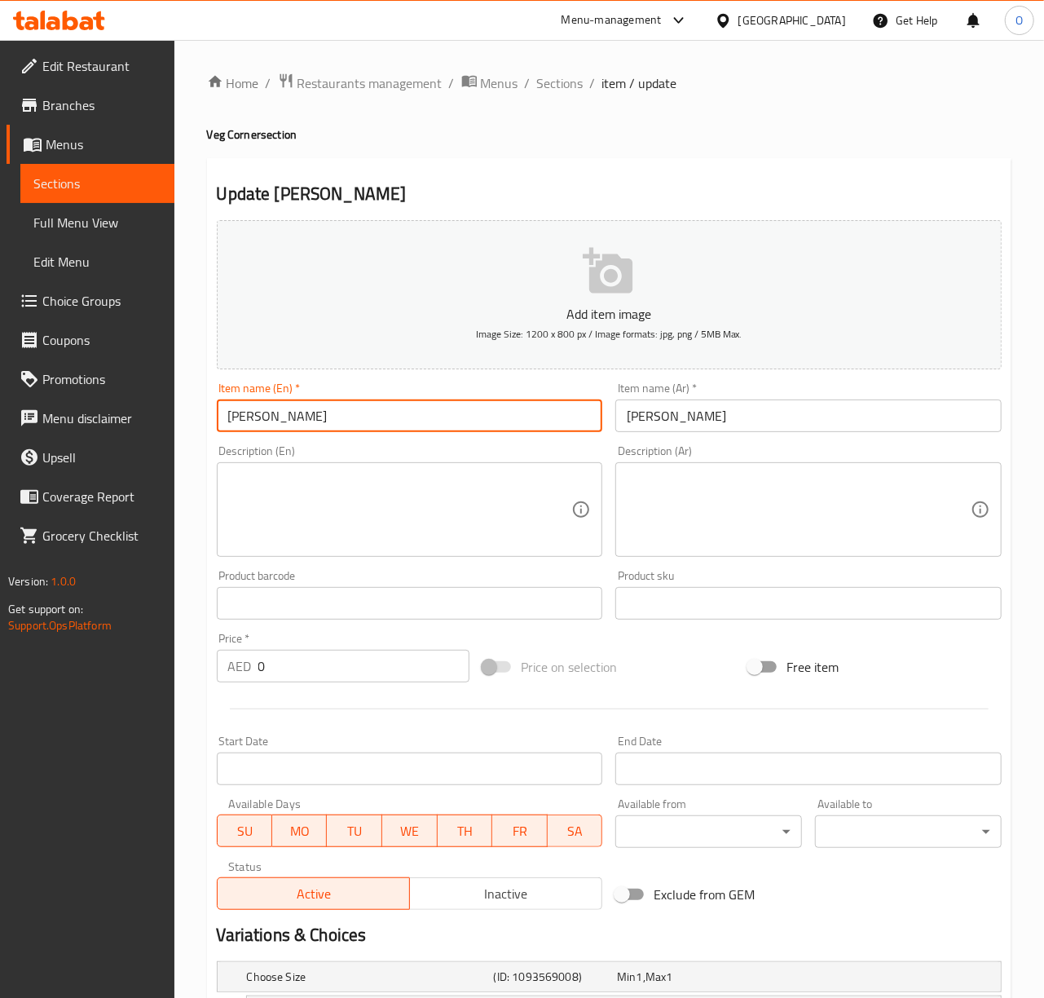
type input "Chana Dal Fry"
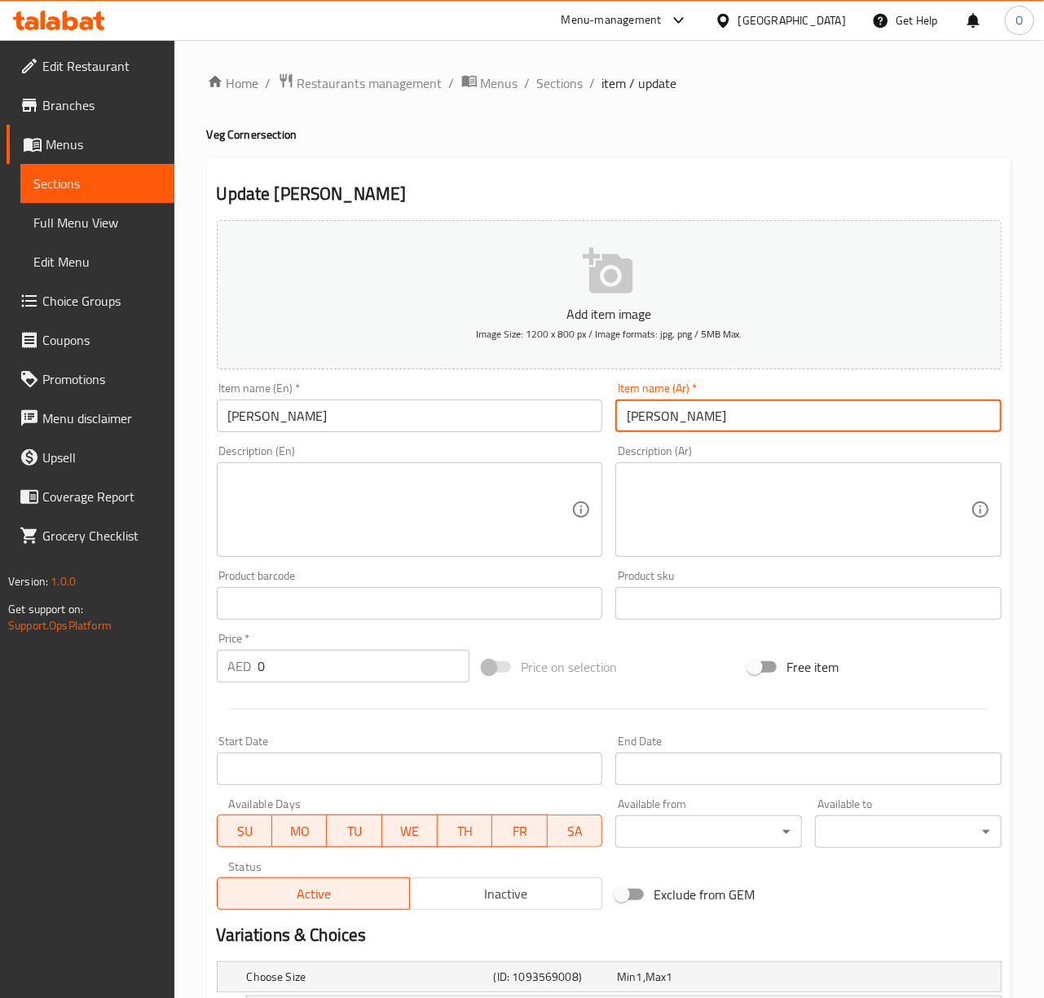
drag, startPoint x: 657, startPoint y: 421, endPoint x: 738, endPoint y: 412, distance: 82.1
click at [738, 412] on input "تشانا دال فراي" at bounding box center [808, 415] width 386 height 33
paste input "ال شانا"
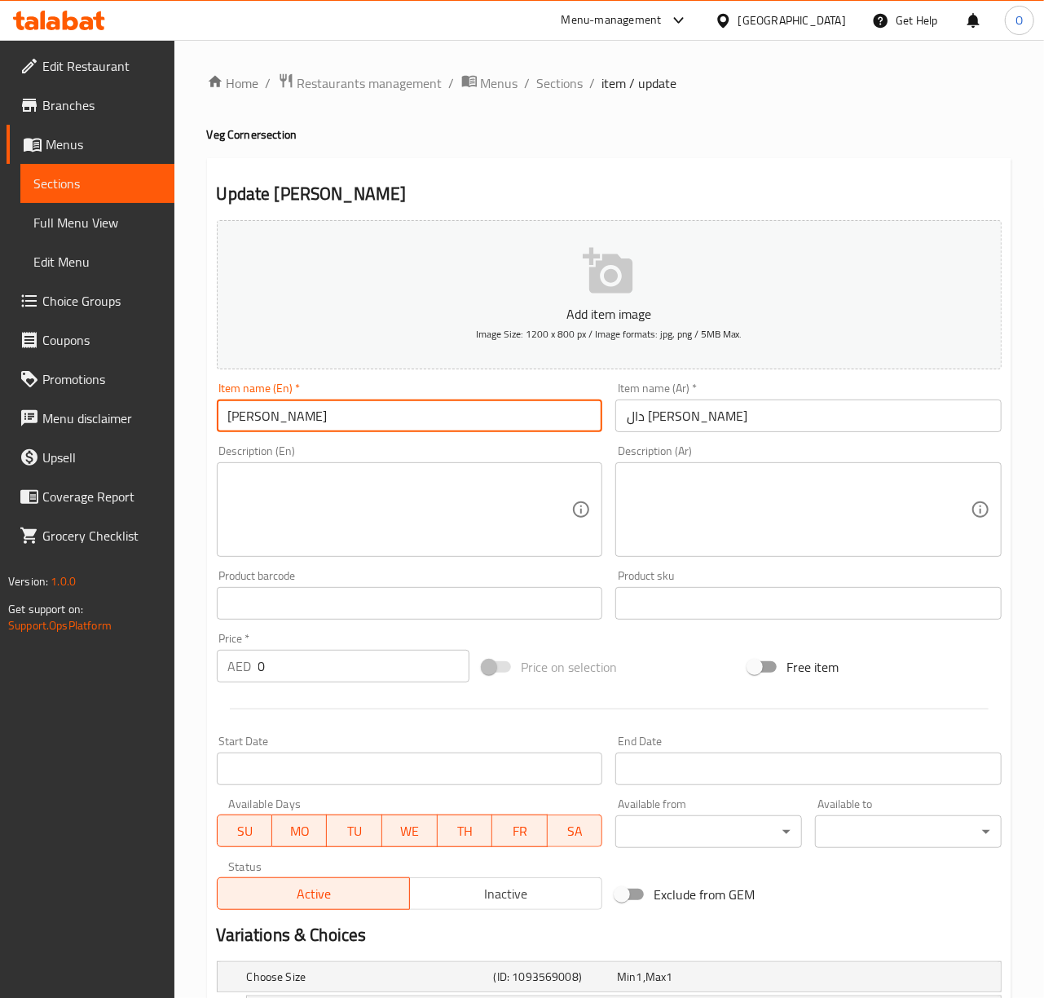
click at [287, 414] on input "Chana Dal Fry" at bounding box center [410, 415] width 386 height 33
click at [639, 408] on input "دال شانا فراي" at bounding box center [808, 415] width 386 height 33
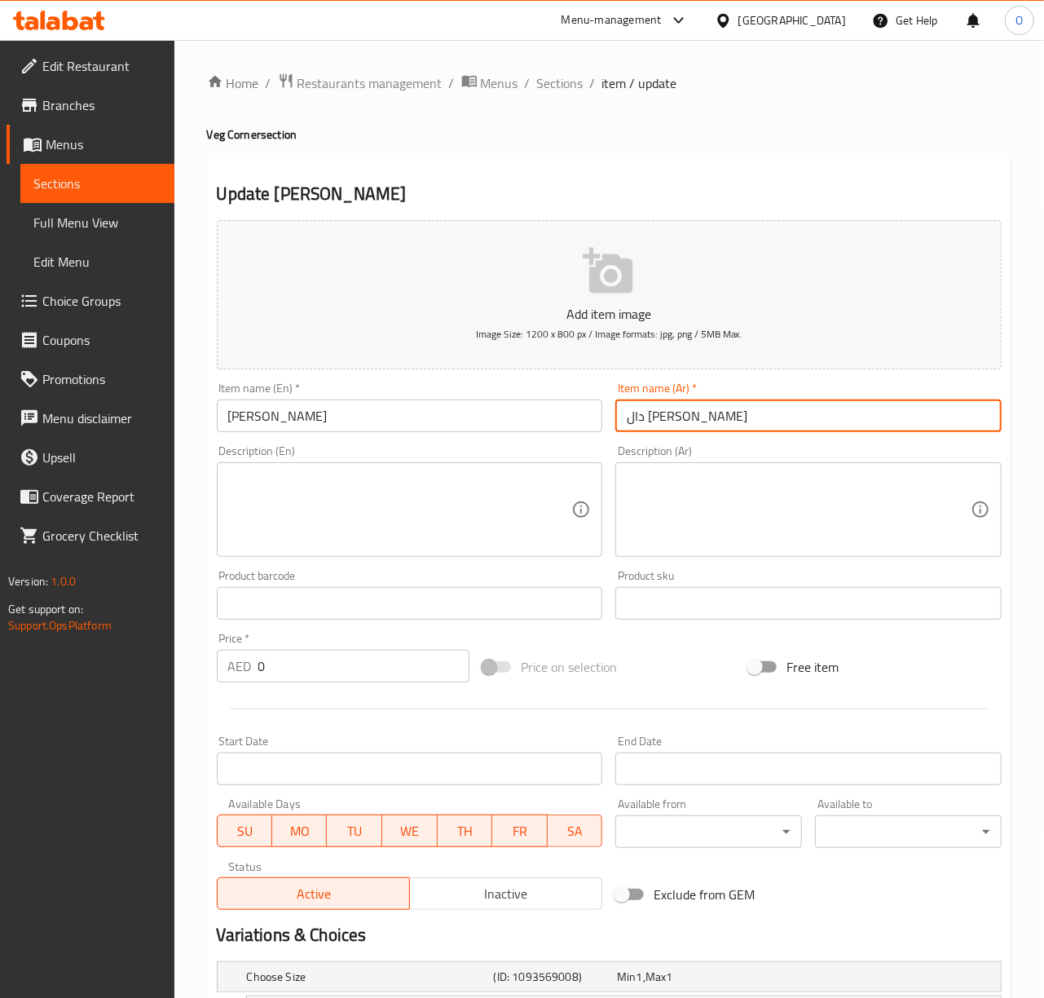
click at [639, 408] on input "دال شانا فراي" at bounding box center [808, 415] width 386 height 33
type input "دال شانا مقلي"
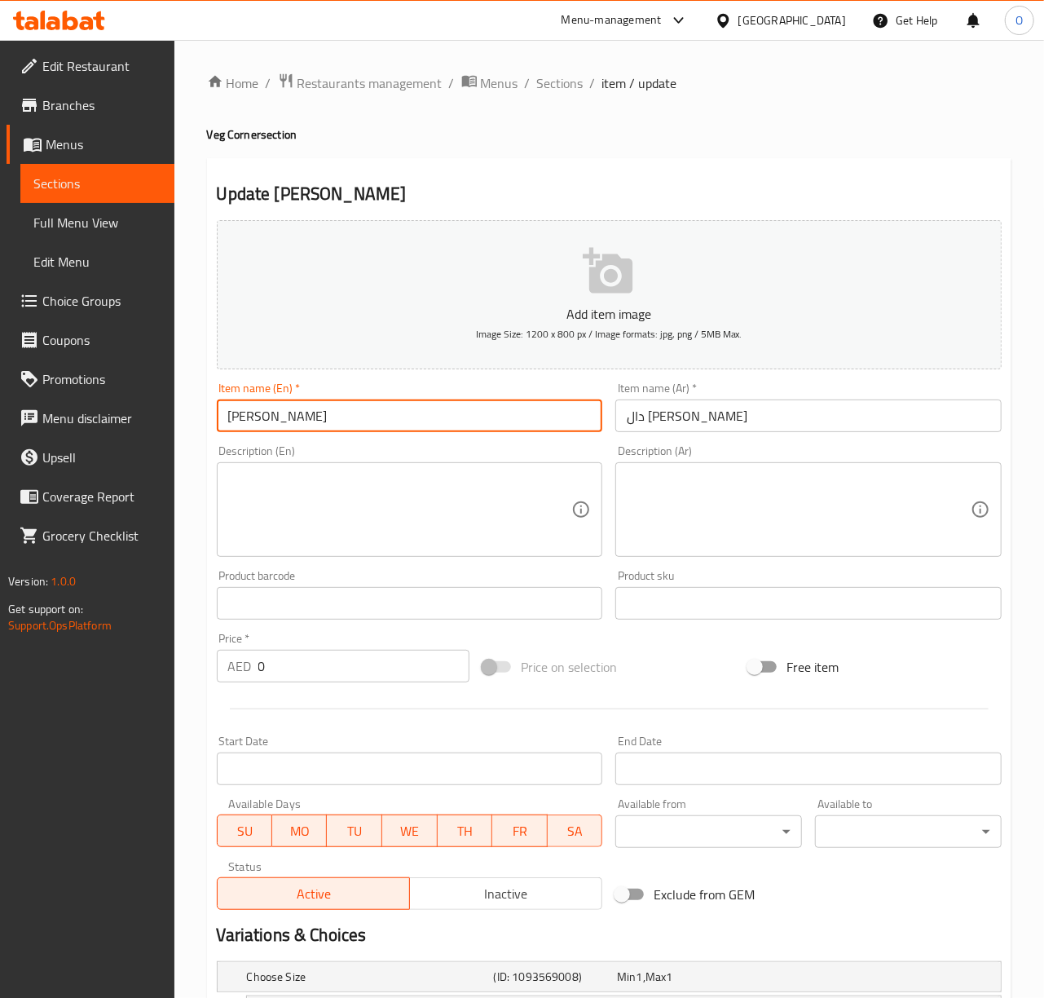
click at [344, 422] on input "Chana Dal Fry" at bounding box center [410, 415] width 386 height 33
click at [324, 412] on input "Chana Dal Fry" at bounding box center [410, 415] width 386 height 33
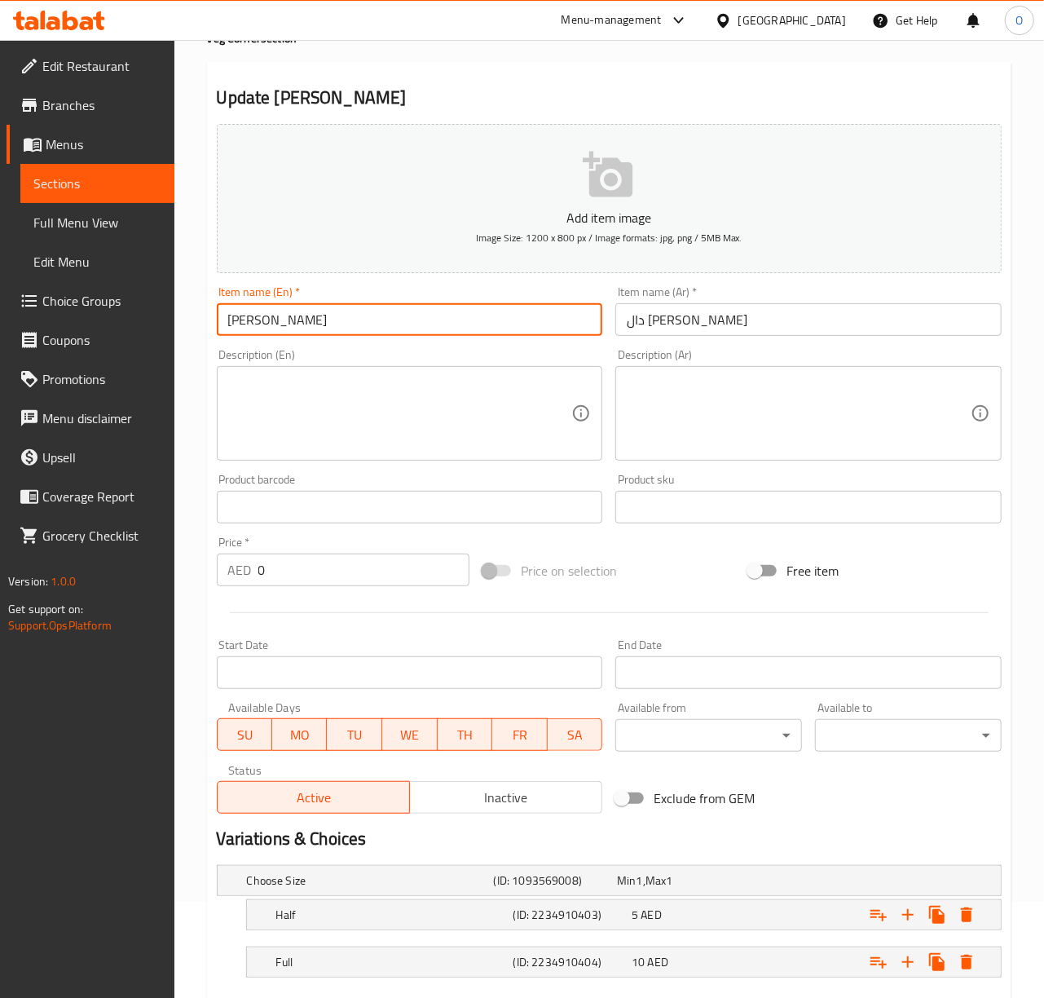
scroll to position [193, 0]
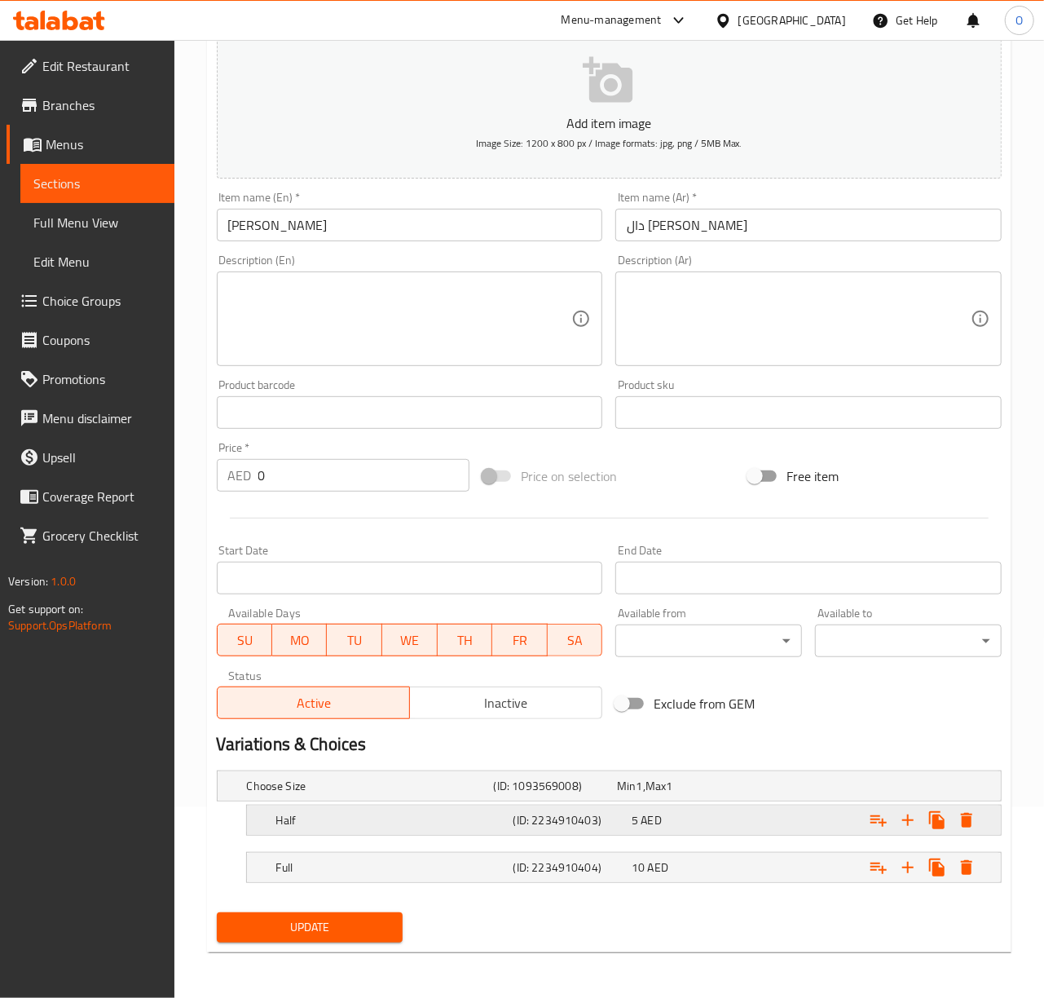
click at [531, 794] on h5 "(ID: 2234910403)" at bounding box center [552, 786] width 117 height 16
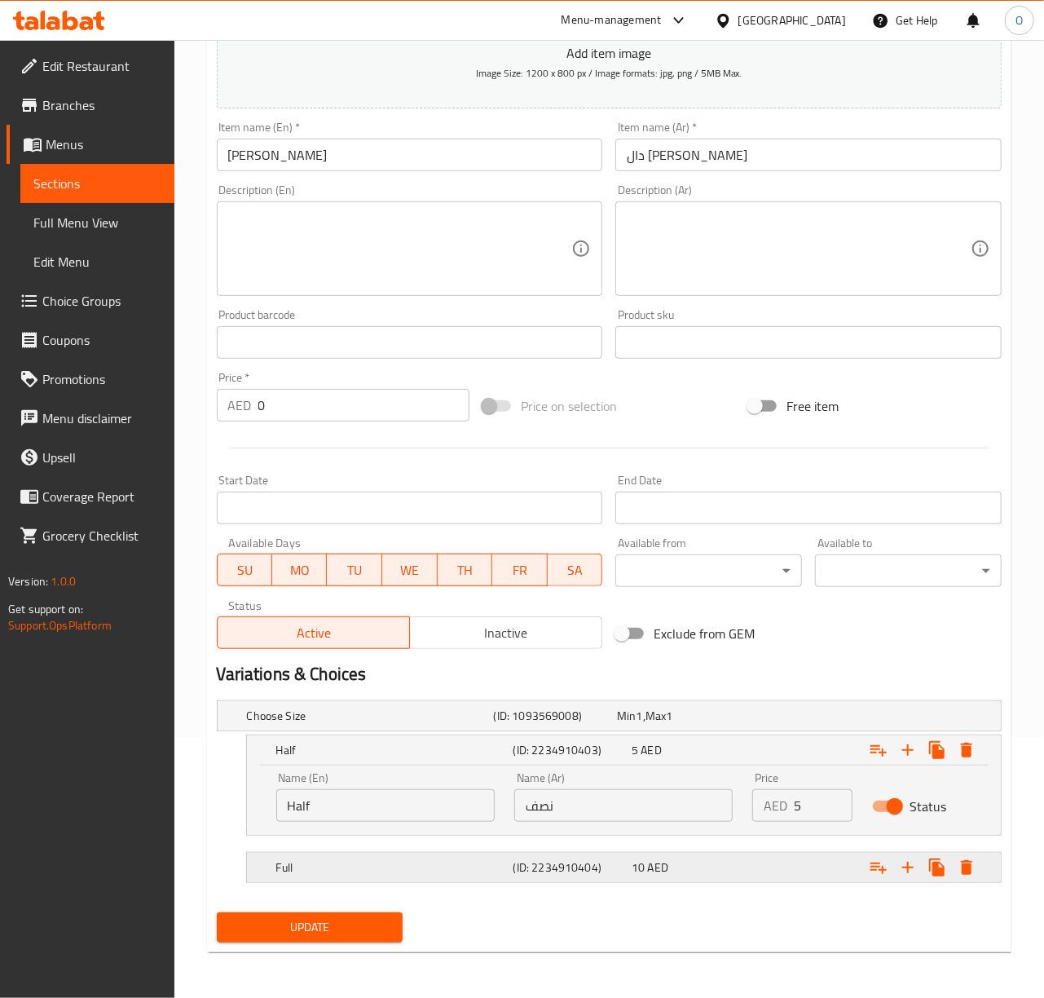
click at [532, 734] on div "Full (ID: 2234910404) 10 AED" at bounding box center [614, 716] width 741 height 36
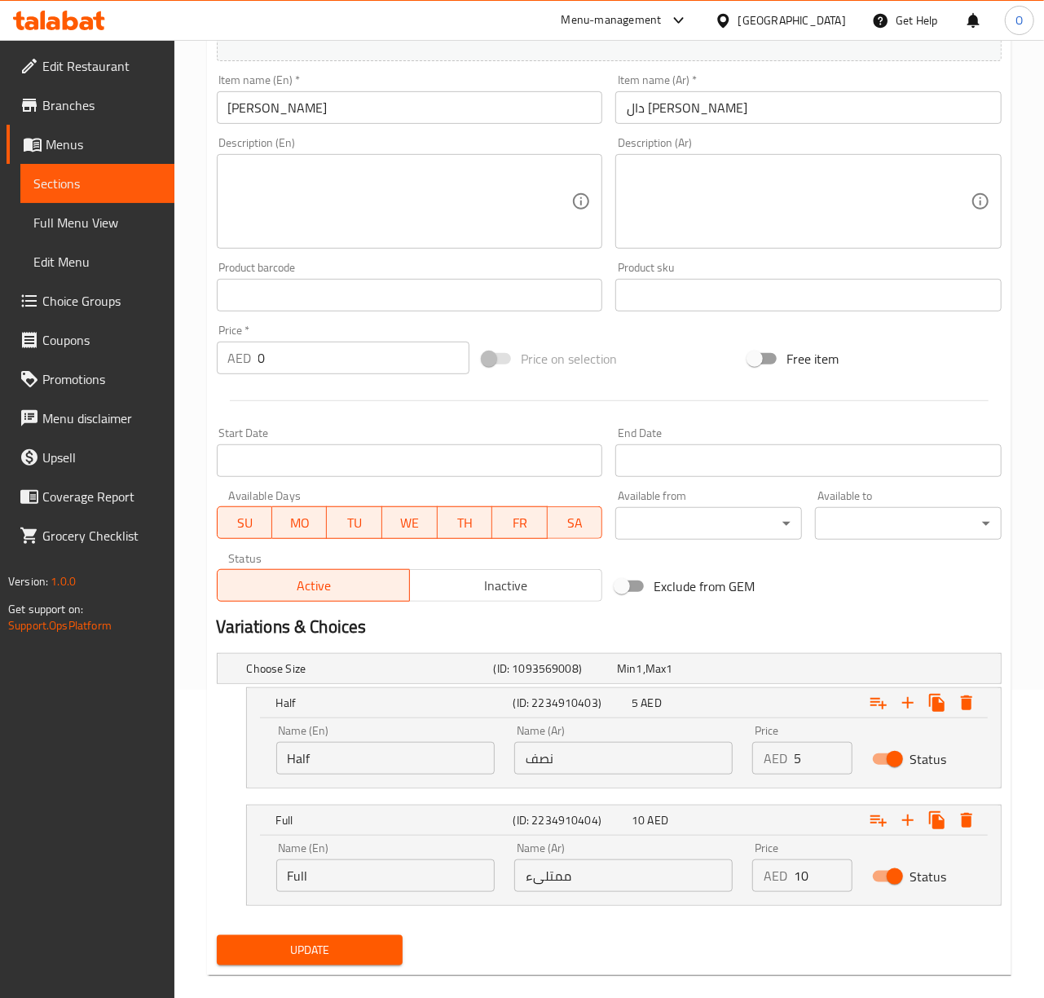
scroll to position [333, 0]
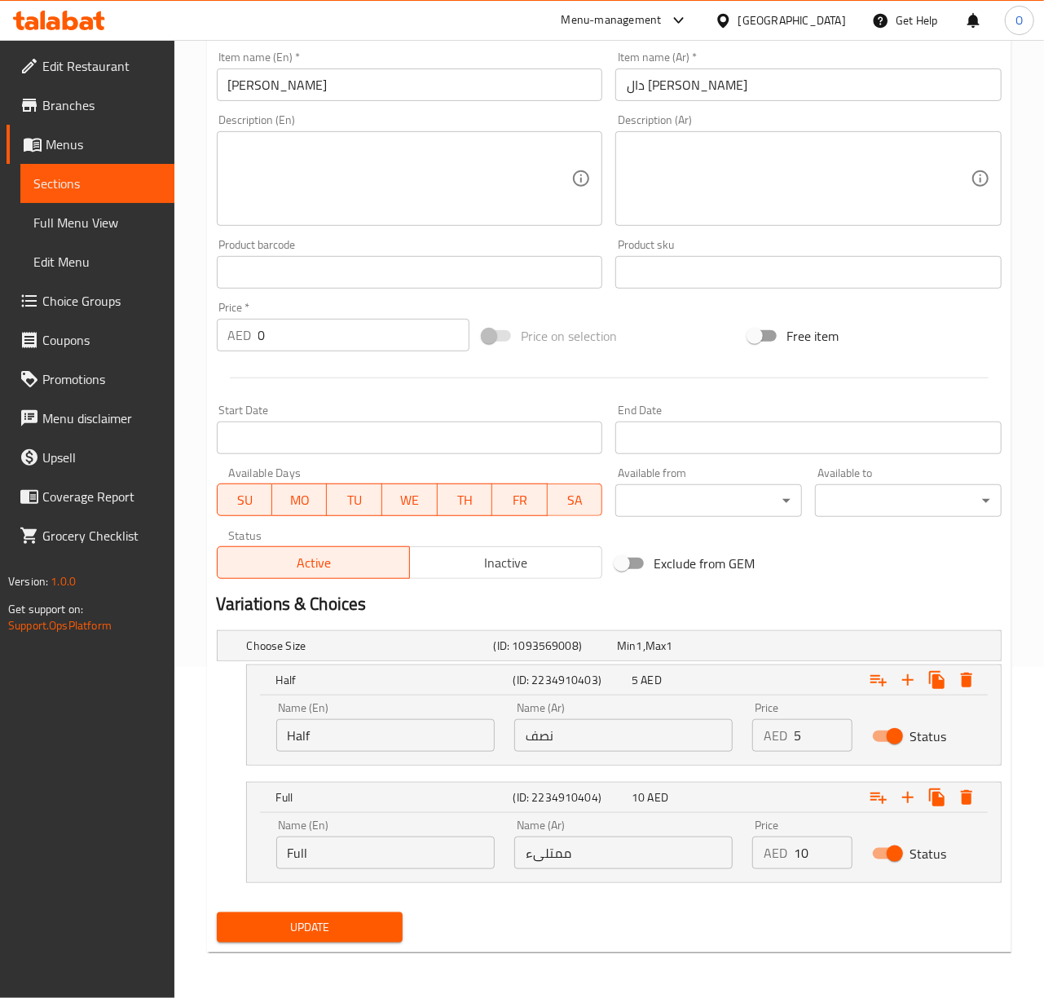
click at [543, 844] on input "ممتلىء" at bounding box center [623, 852] width 218 height 33
type input "كامل"
click at [217, 912] on button "Update" at bounding box center [310, 927] width 187 height 30
click at [354, 929] on span "Update" at bounding box center [310, 927] width 161 height 20
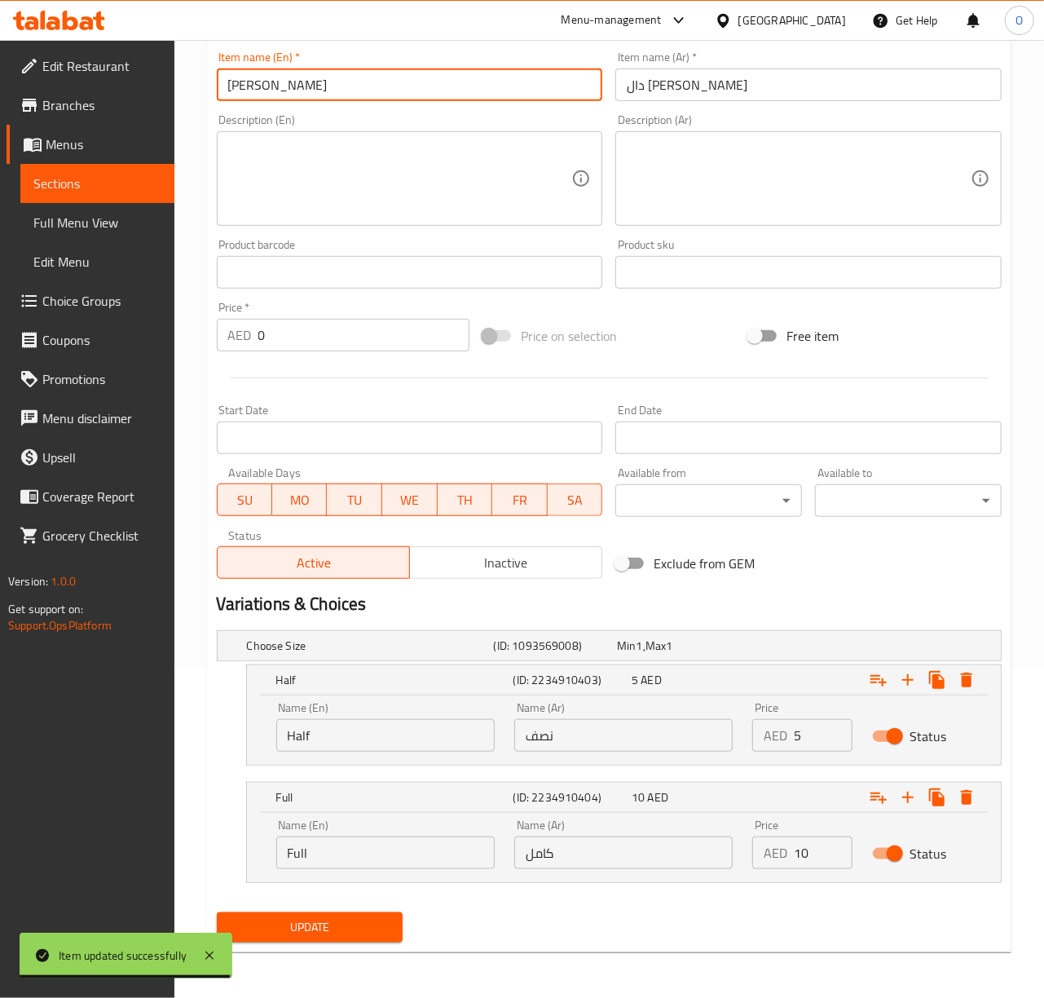
drag, startPoint x: 266, startPoint y: 83, endPoint x: 347, endPoint y: 85, distance: 81.5
click at [347, 85] on input "Chana Dal Fry" at bounding box center [410, 84] width 386 height 33
click at [217, 912] on button "Update" at bounding box center [310, 927] width 187 height 30
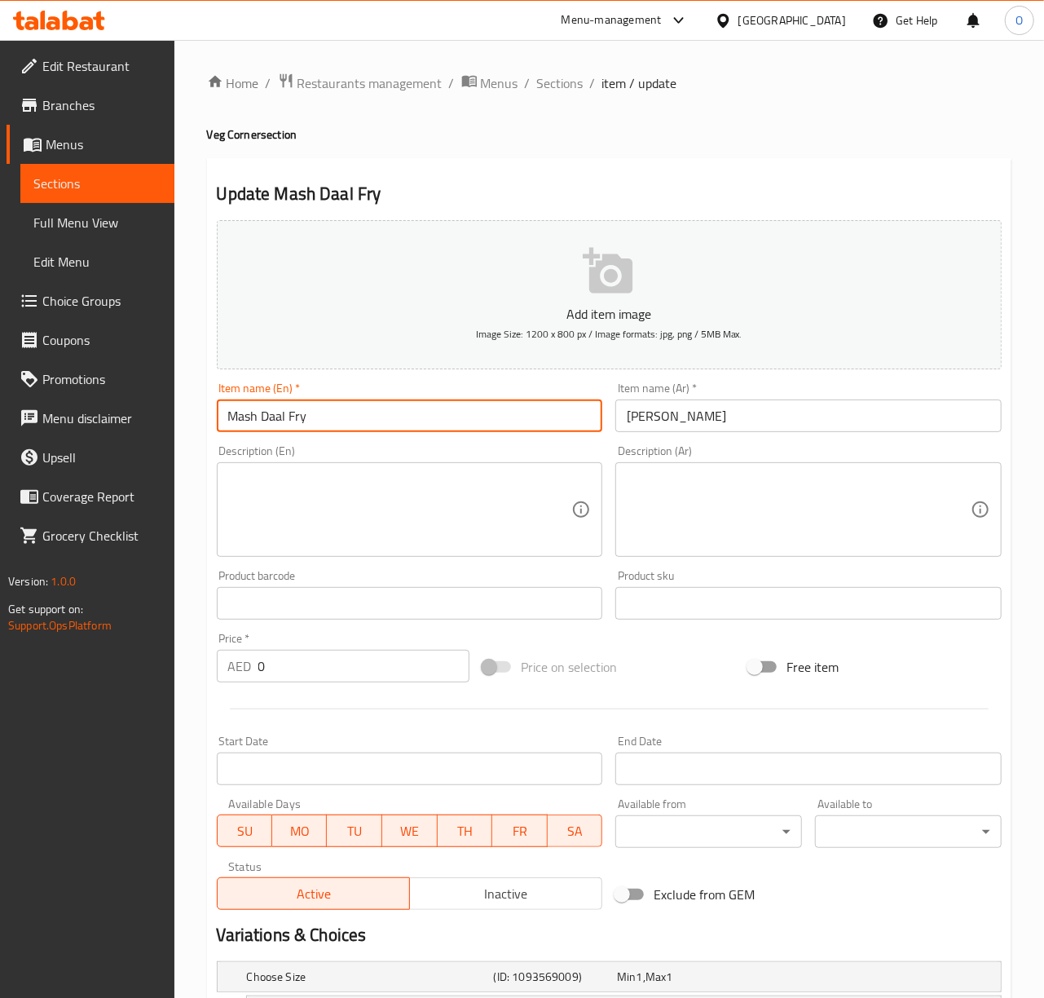
drag, startPoint x: 264, startPoint y: 421, endPoint x: 318, endPoint y: 421, distance: 53.8
click at [318, 421] on input "Mash Daal Fry" at bounding box center [410, 415] width 386 height 33
paste input "text"
type input "Mash Dal Fry"
click at [690, 421] on input "ماش دال فراي" at bounding box center [808, 415] width 386 height 33
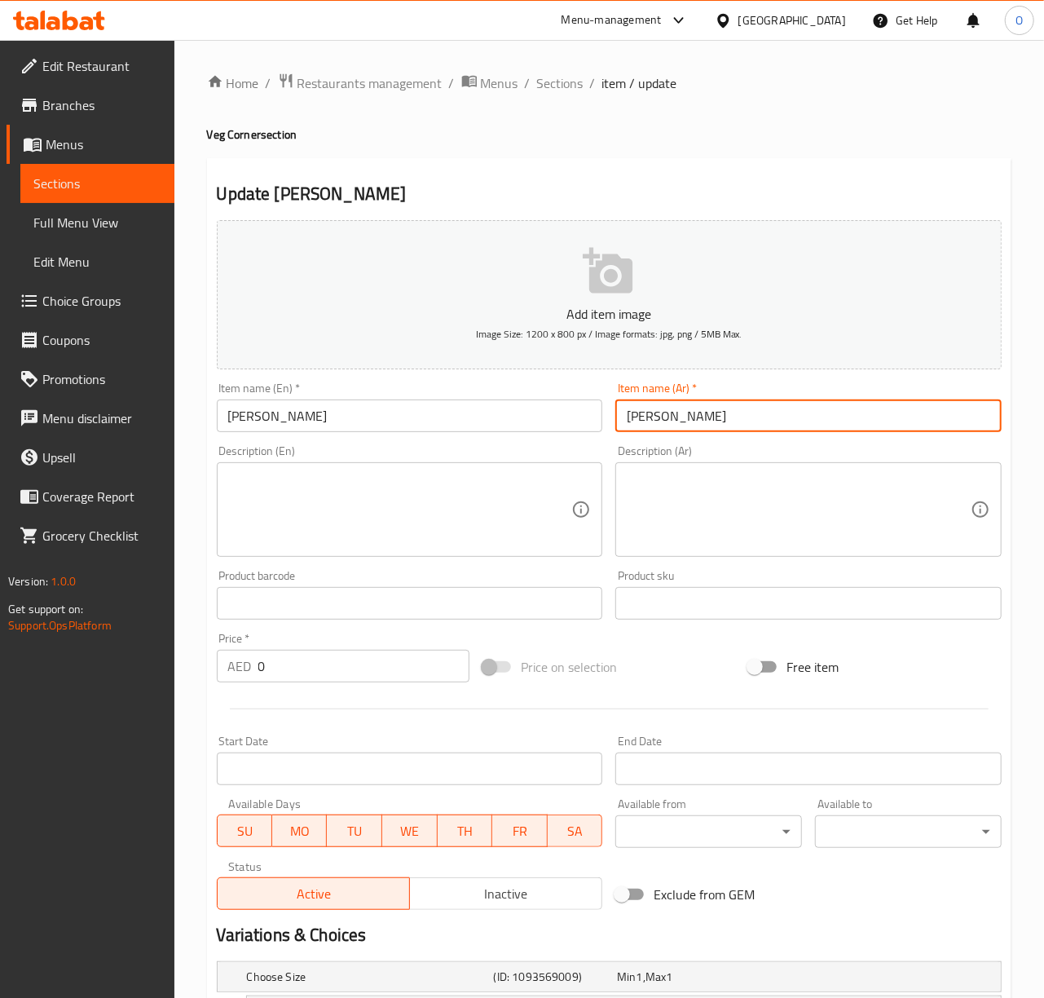
click at [690, 421] on input "ماش دال فراي" at bounding box center [808, 415] width 386 height 33
click at [652, 428] on input "دال فراي" at bounding box center [808, 415] width 386 height 33
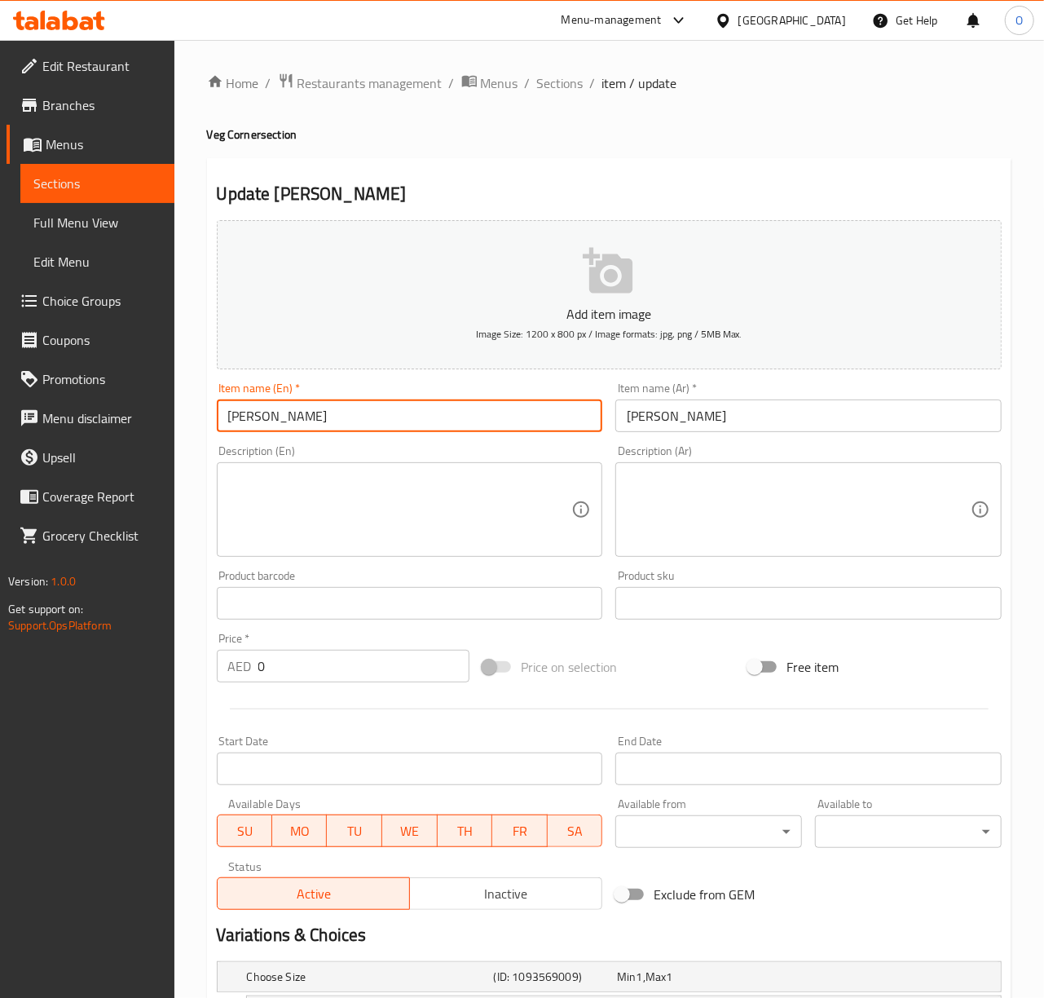
click at [231, 421] on input "Mash Dal Fry" at bounding box center [410, 415] width 386 height 33
click at [650, 421] on input "دال فراي" at bounding box center [808, 415] width 386 height 33
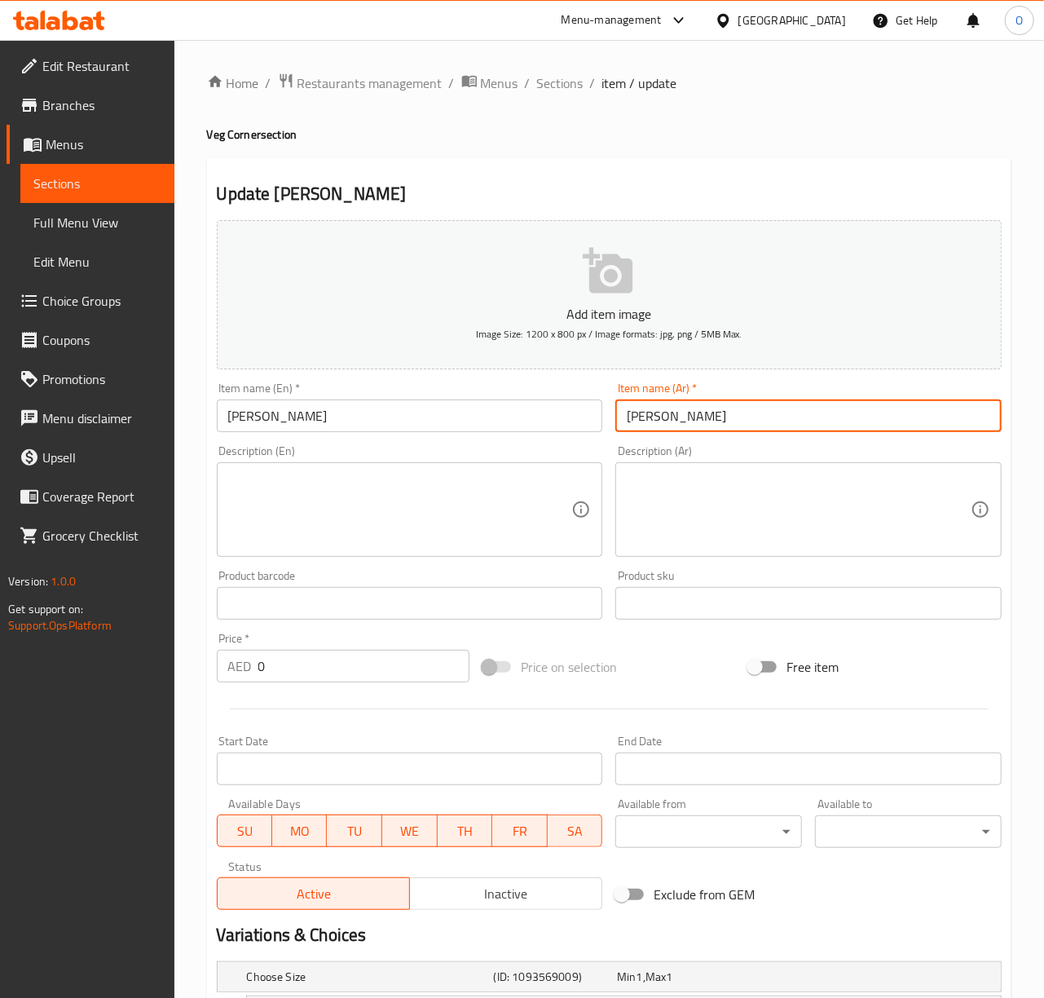
click at [650, 421] on input "دال فراي" at bounding box center [808, 415] width 386 height 33
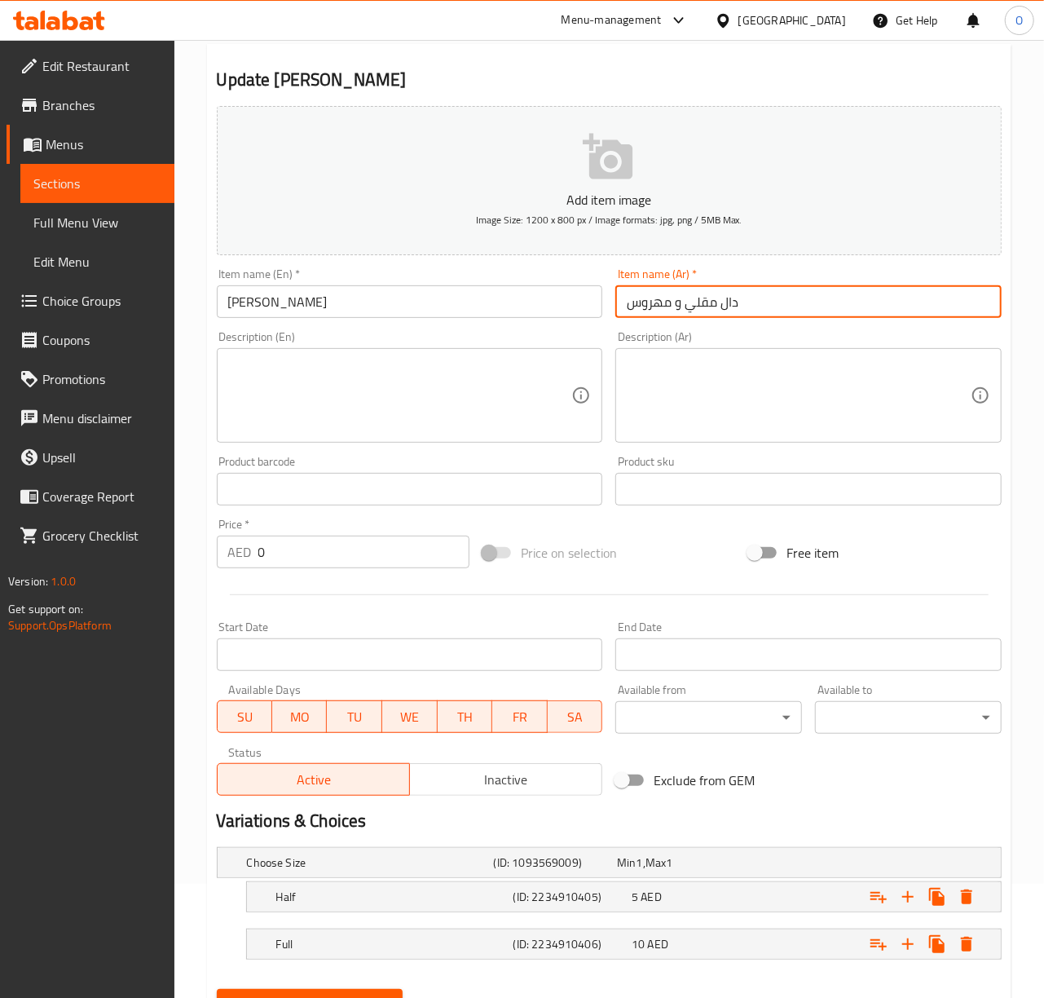
scroll to position [193, 0]
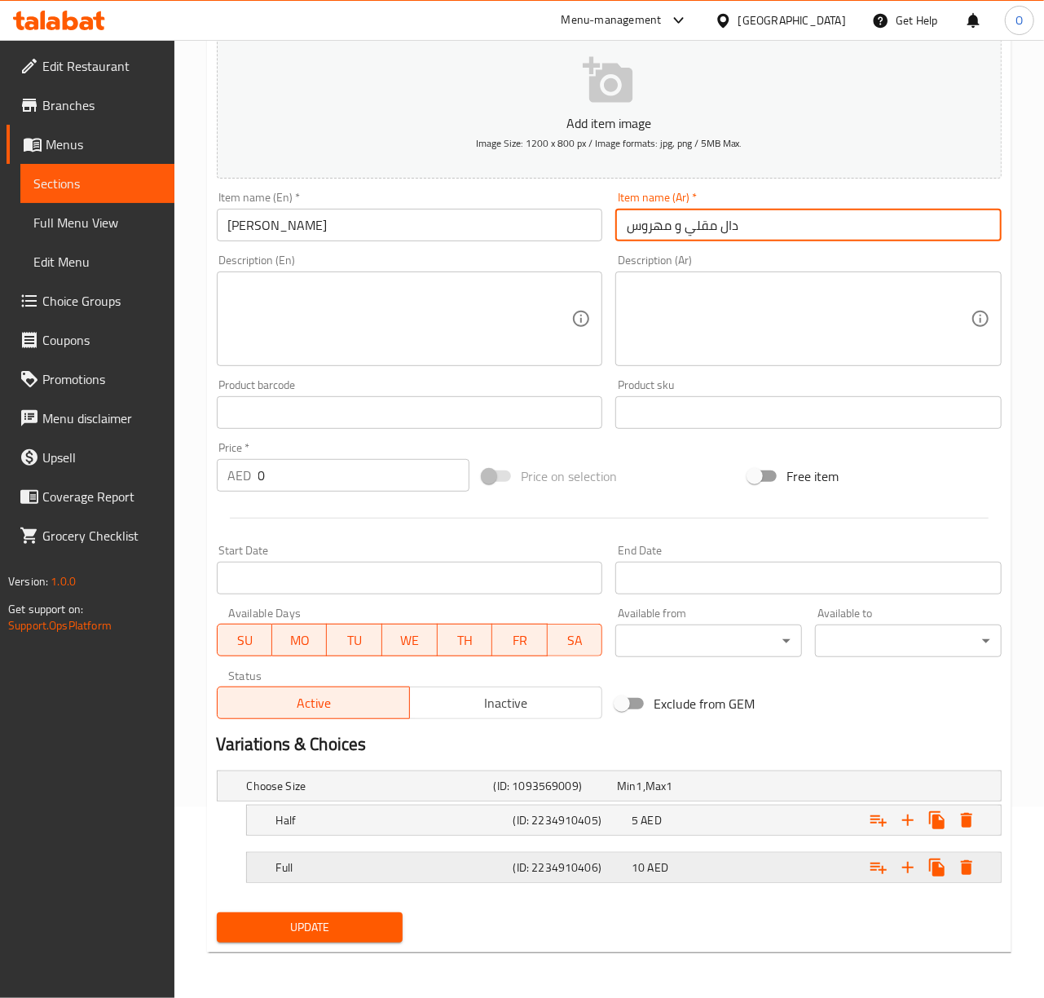
type input "دال مقلي و مهروس"
click at [402, 794] on h5 "Full" at bounding box center [367, 786] width 240 height 16
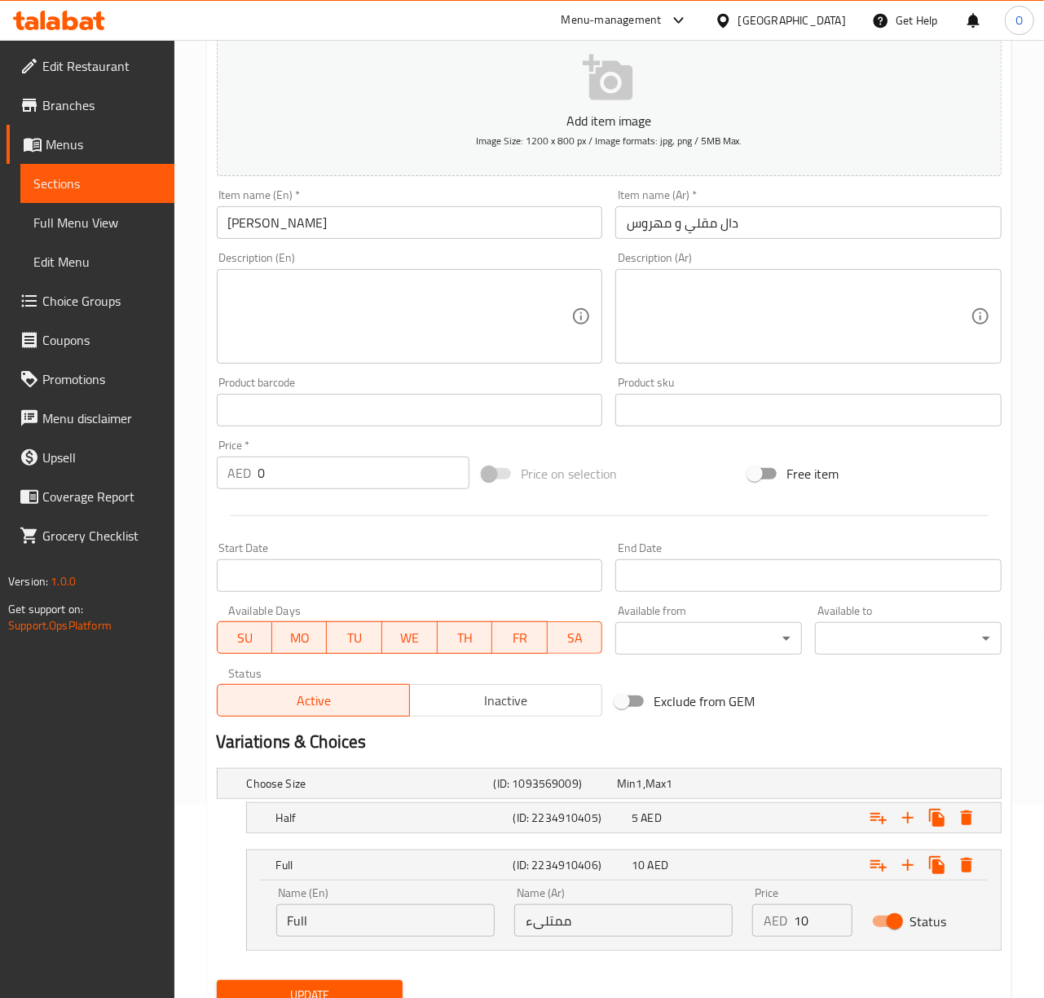
click at [636, 937] on input "ممتلىء" at bounding box center [623, 920] width 218 height 33
type input "كامل"
click at [217, 980] on button "Update" at bounding box center [310, 995] width 187 height 30
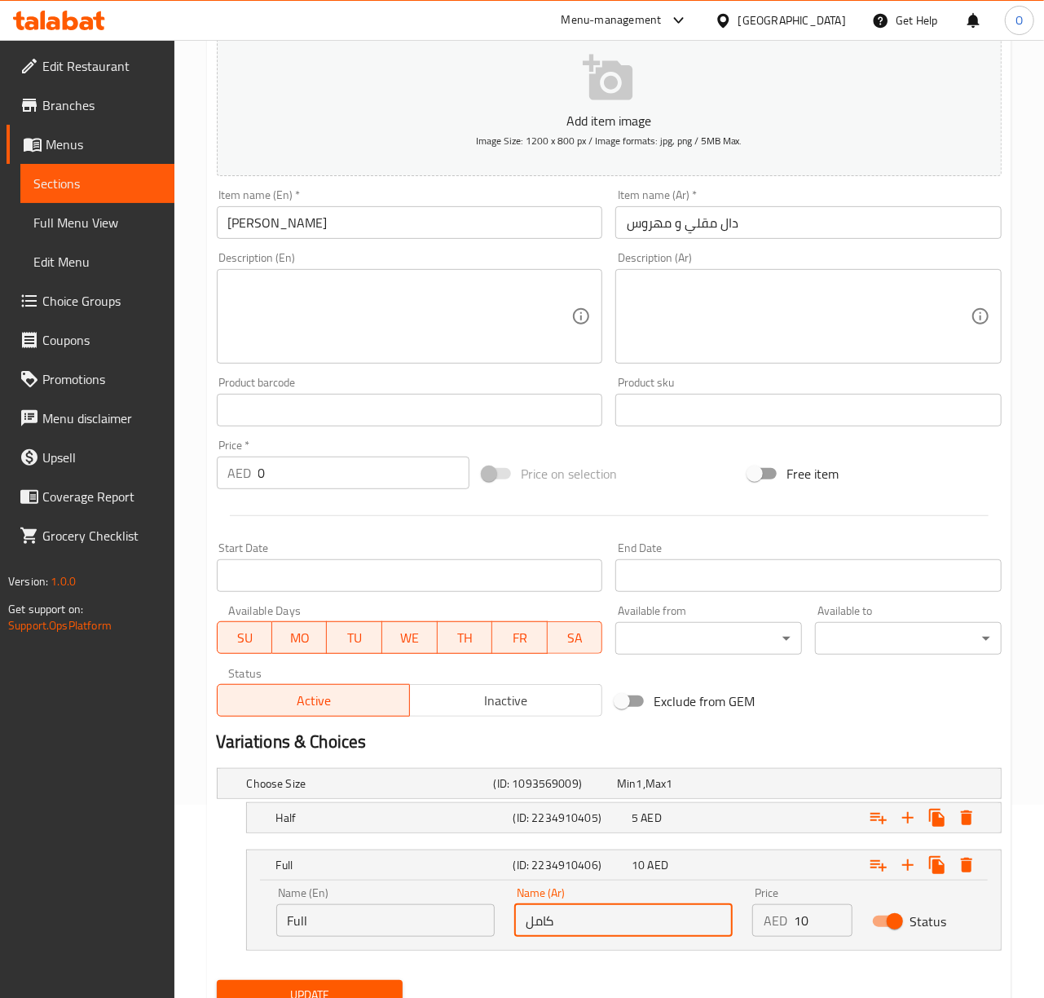
click at [217, 980] on button "Update" at bounding box center [310, 995] width 187 height 30
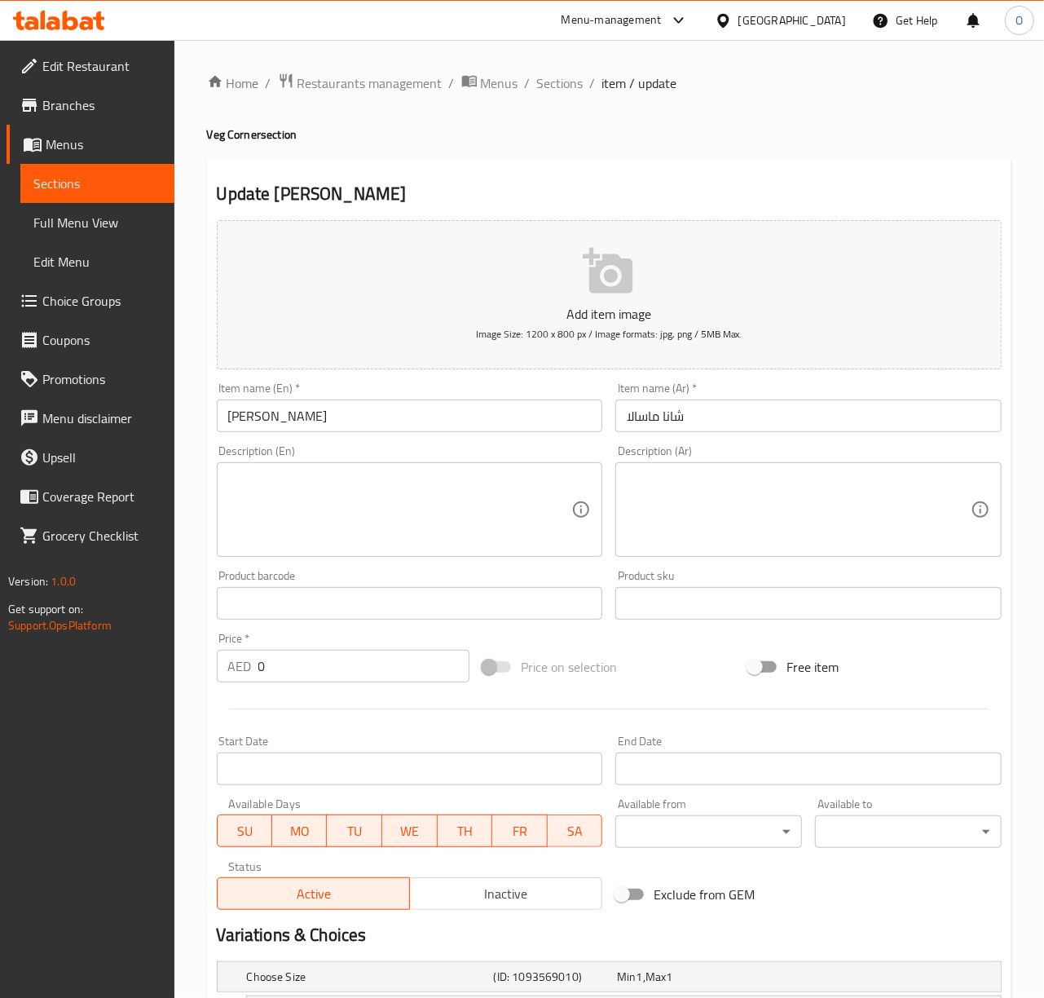
click at [278, 428] on input "[PERSON_NAME]" at bounding box center [410, 415] width 386 height 33
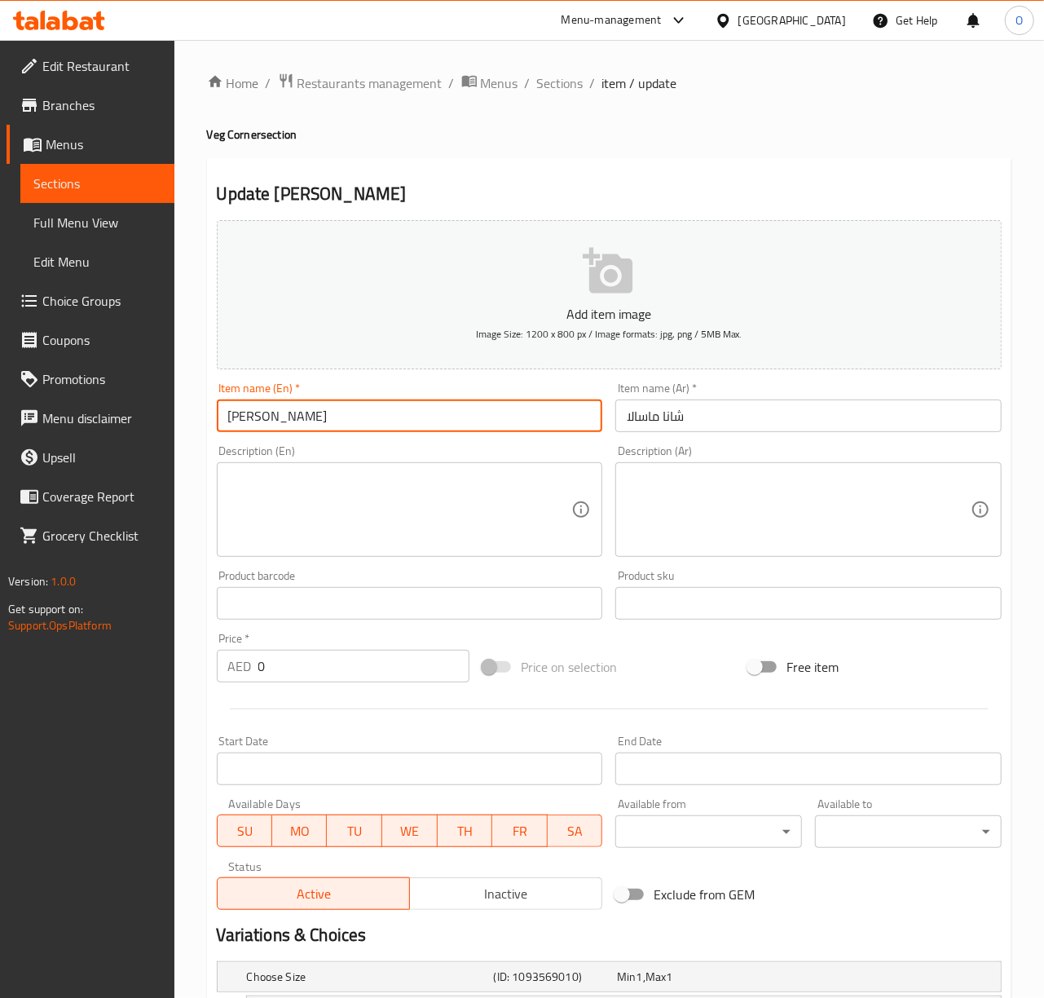
click at [278, 428] on input "[PERSON_NAME]" at bounding box center [410, 415] width 386 height 33
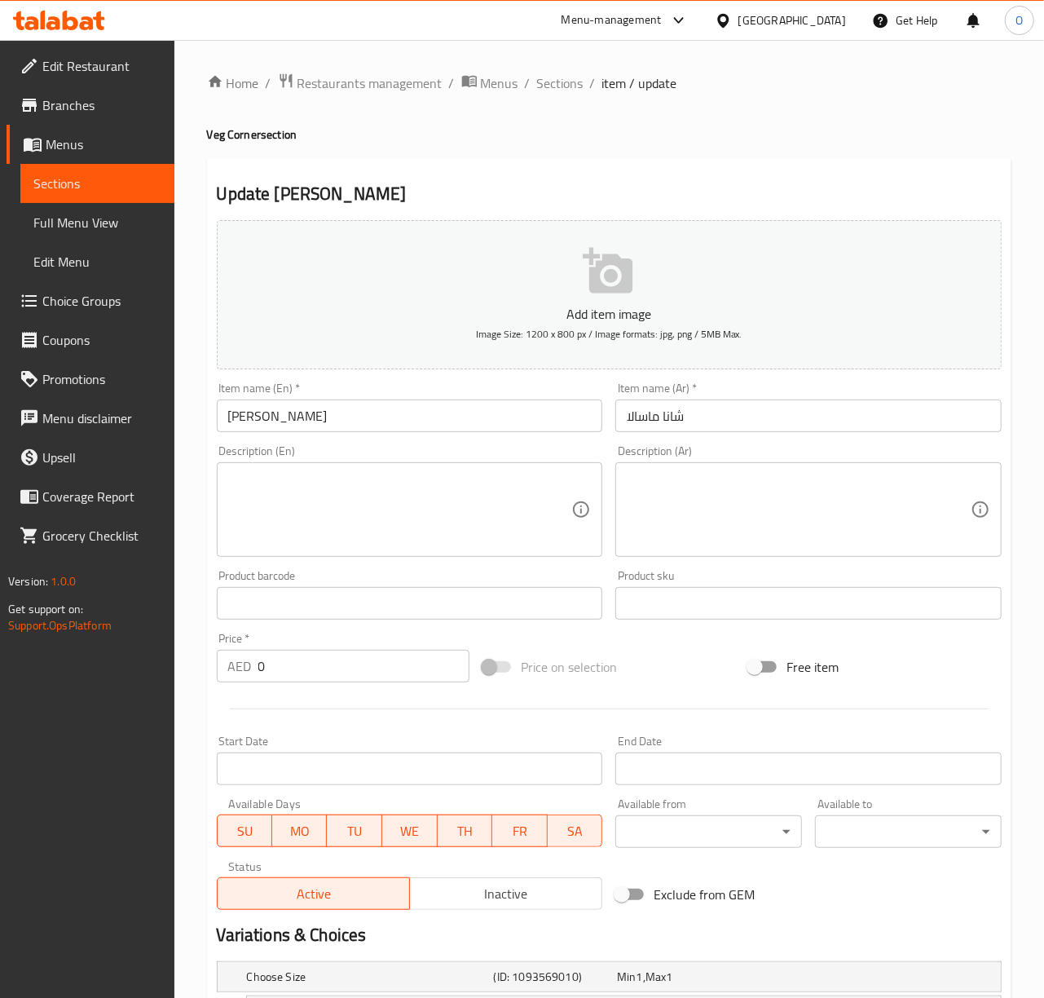
click at [647, 434] on div "Item name ([PERSON_NAME])   * [PERSON_NAME] Item name (Ar) *" at bounding box center [808, 407] width 399 height 63
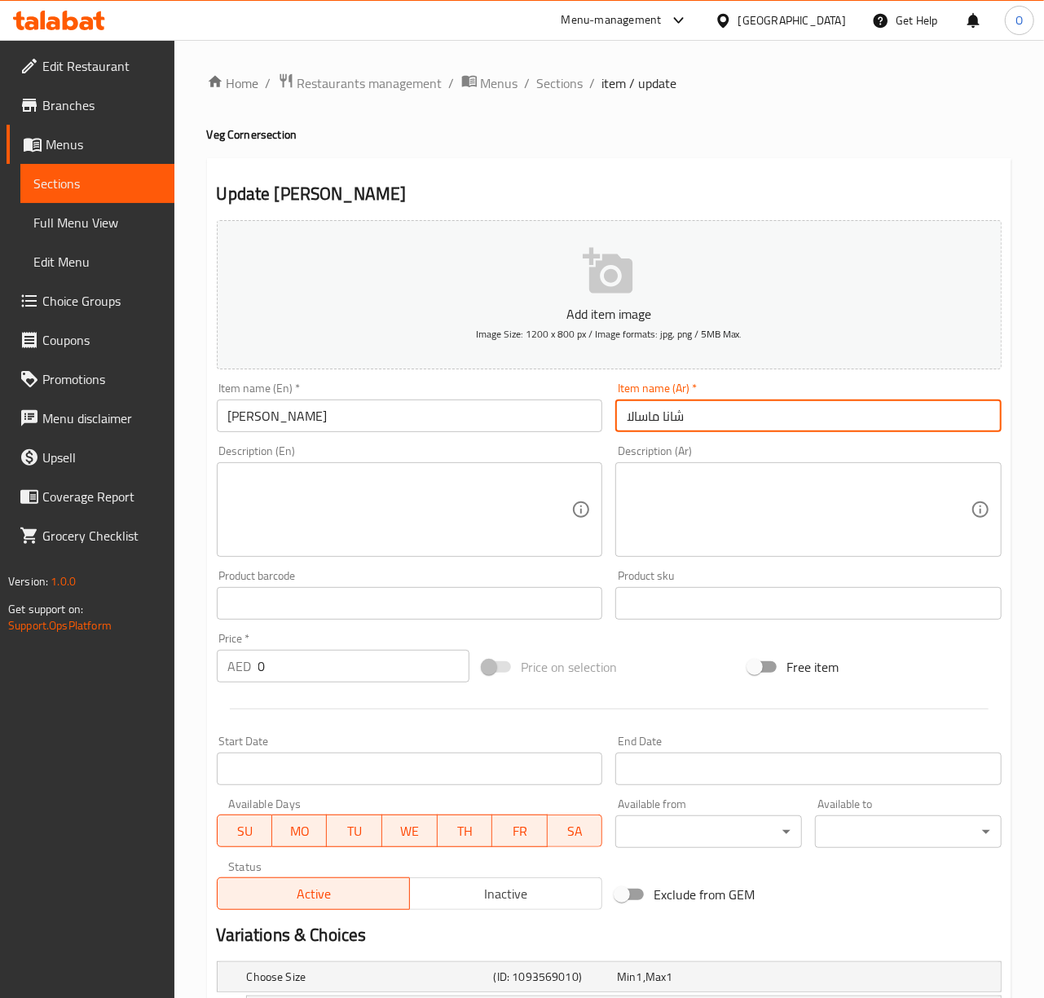
click at [650, 422] on input "شانا ماسالا" at bounding box center [808, 415] width 386 height 33
paste input "ماسالا [GEOGRAPHIC_DATA]"
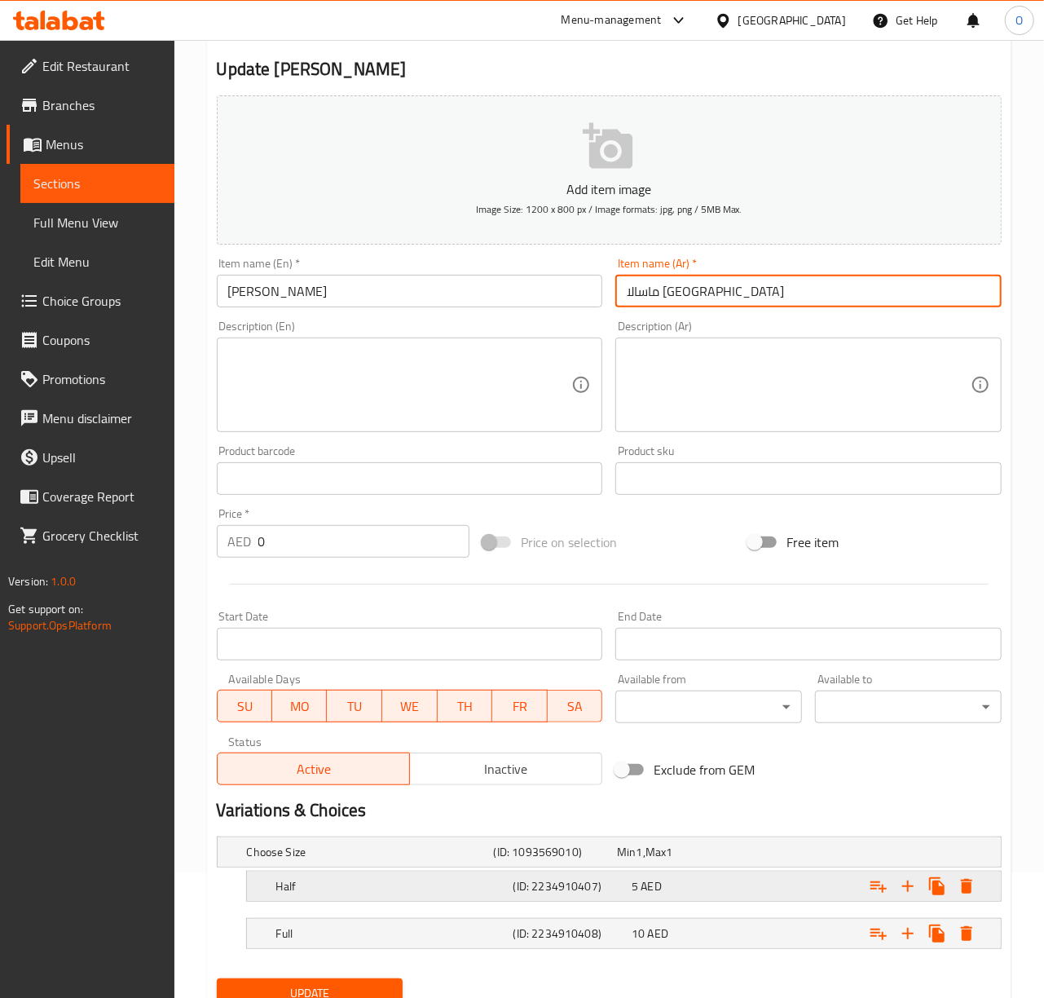
scroll to position [193, 0]
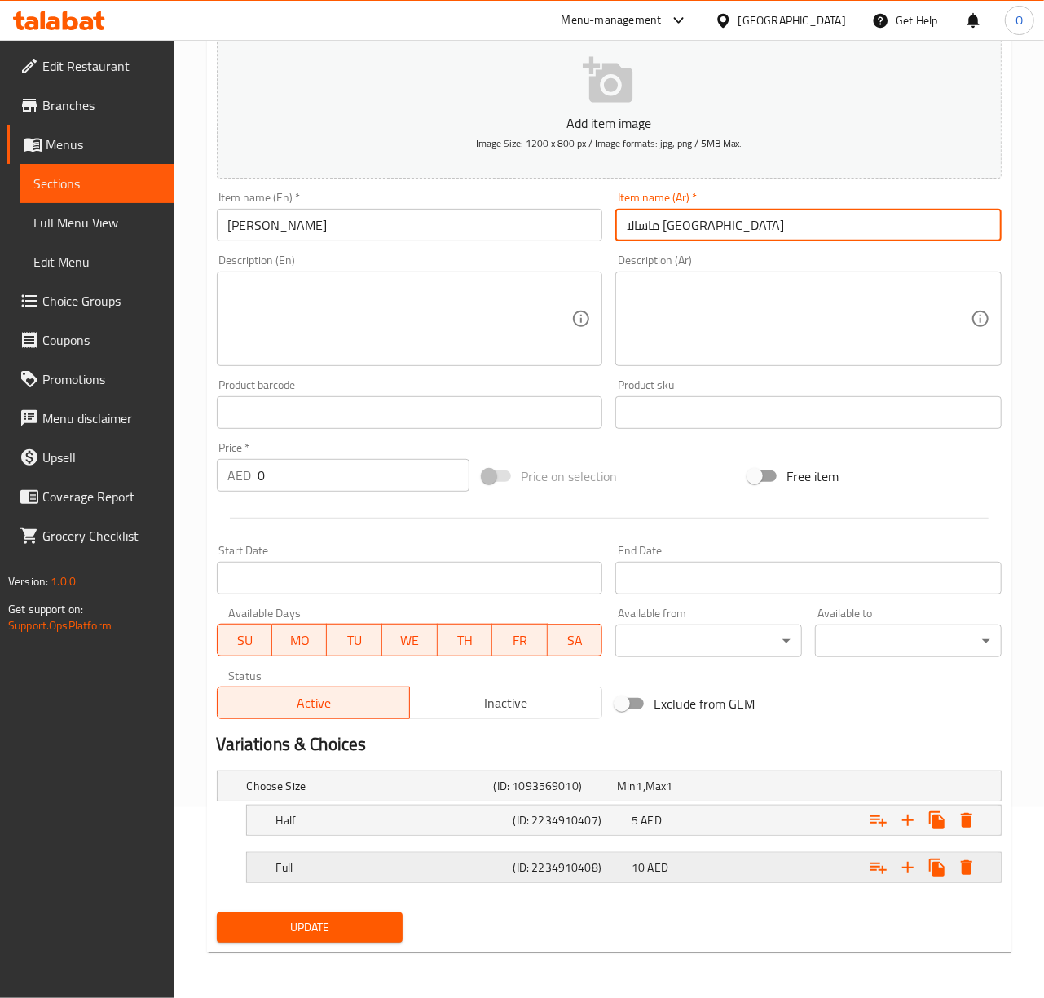
type input "ماسالا [GEOGRAPHIC_DATA]"
click at [579, 804] on div "Full (ID: 2234910408) 10 AED" at bounding box center [614, 786] width 741 height 36
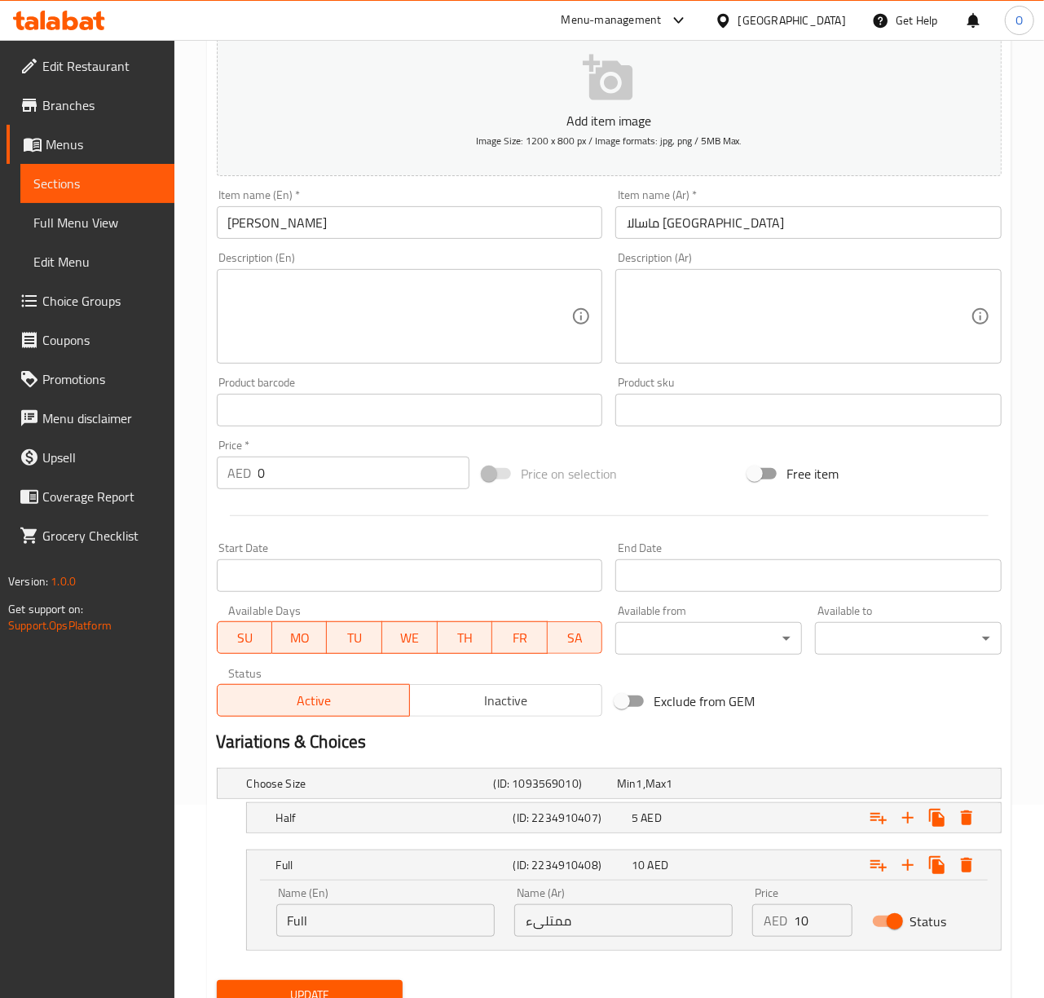
click at [650, 942] on div "Name (Ar) ممتلىء Name (Ar)" at bounding box center [624, 911] width 238 height 69
click at [650, 936] on input "ممتلىء" at bounding box center [623, 920] width 218 height 33
type input "كامل"
click at [217, 980] on button "Update" at bounding box center [310, 995] width 187 height 30
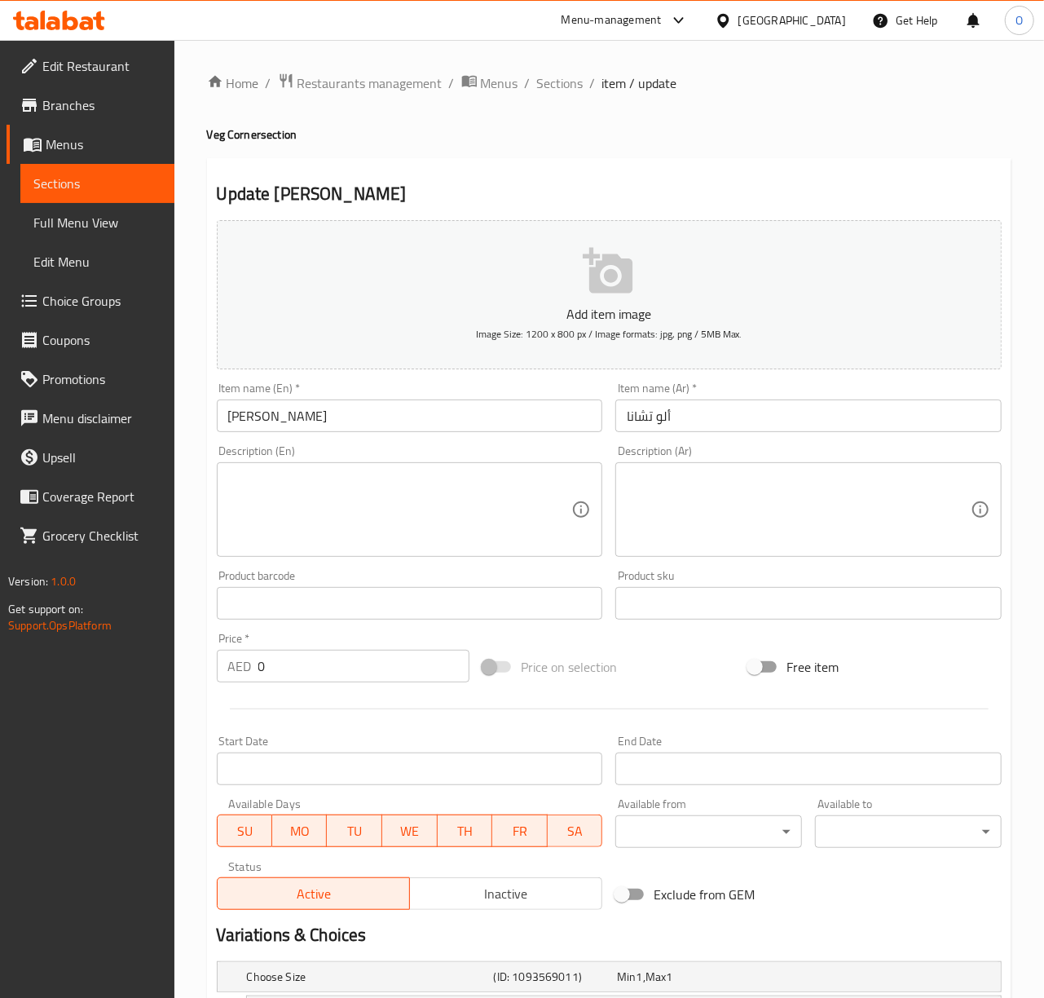
click at [330, 429] on input "[PERSON_NAME]" at bounding box center [410, 415] width 386 height 33
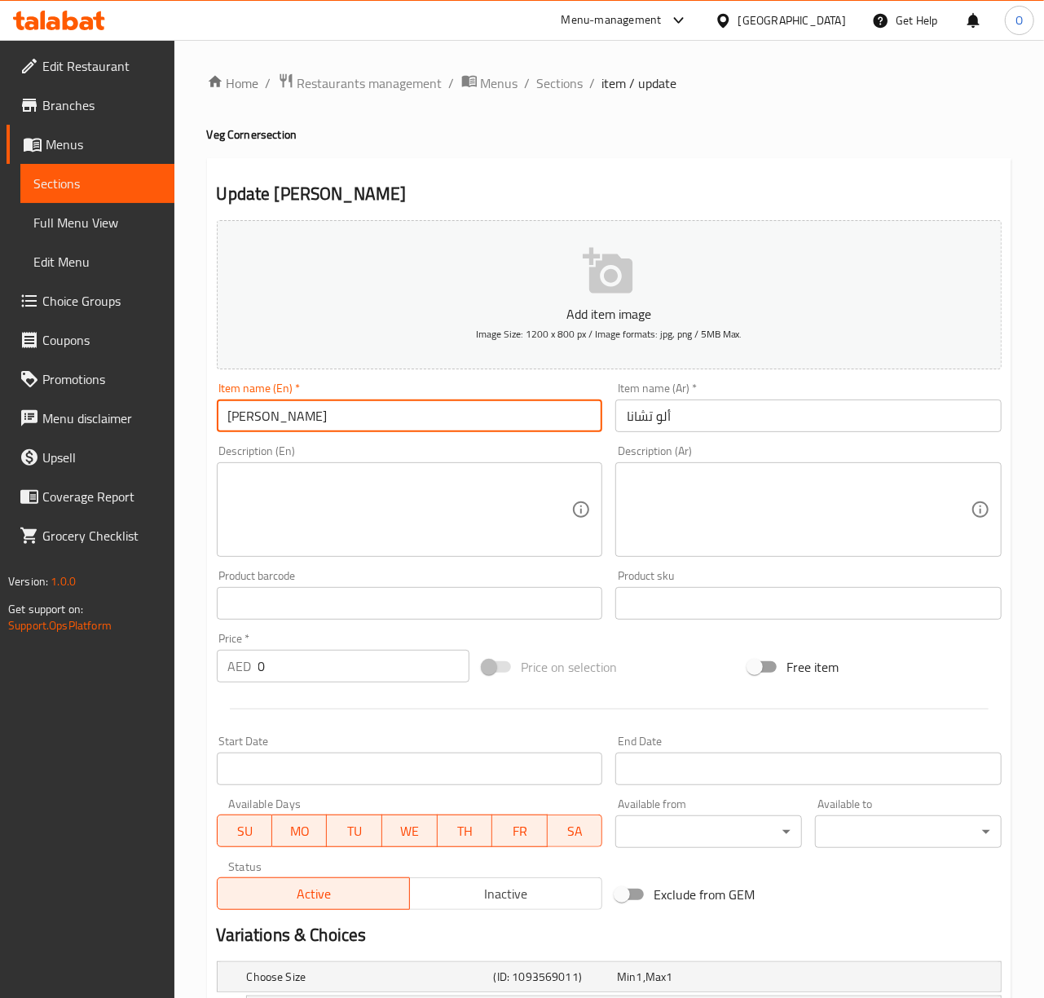
click at [229, 427] on input "[PERSON_NAME]" at bounding box center [410, 415] width 386 height 33
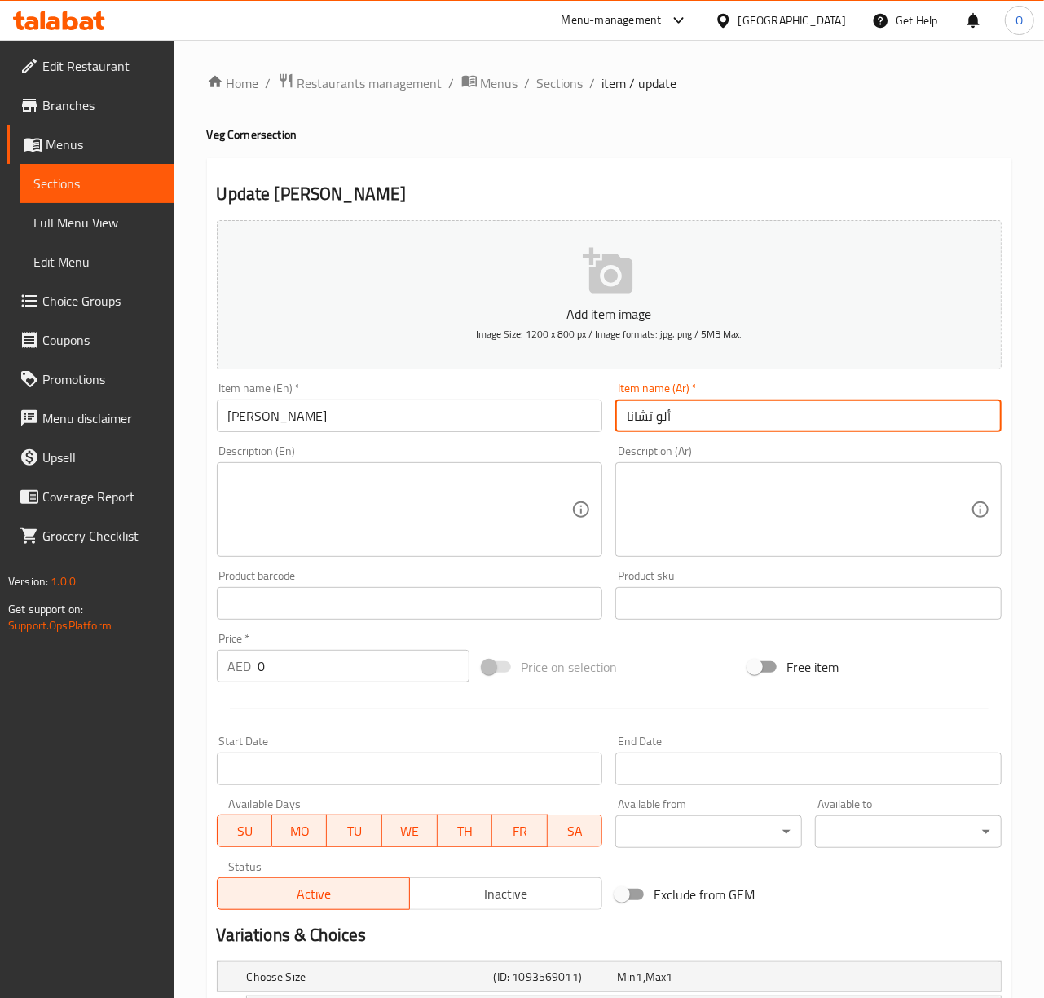
click at [646, 414] on input "ألو تشانا" at bounding box center [808, 415] width 386 height 33
type input "ألو شانا"
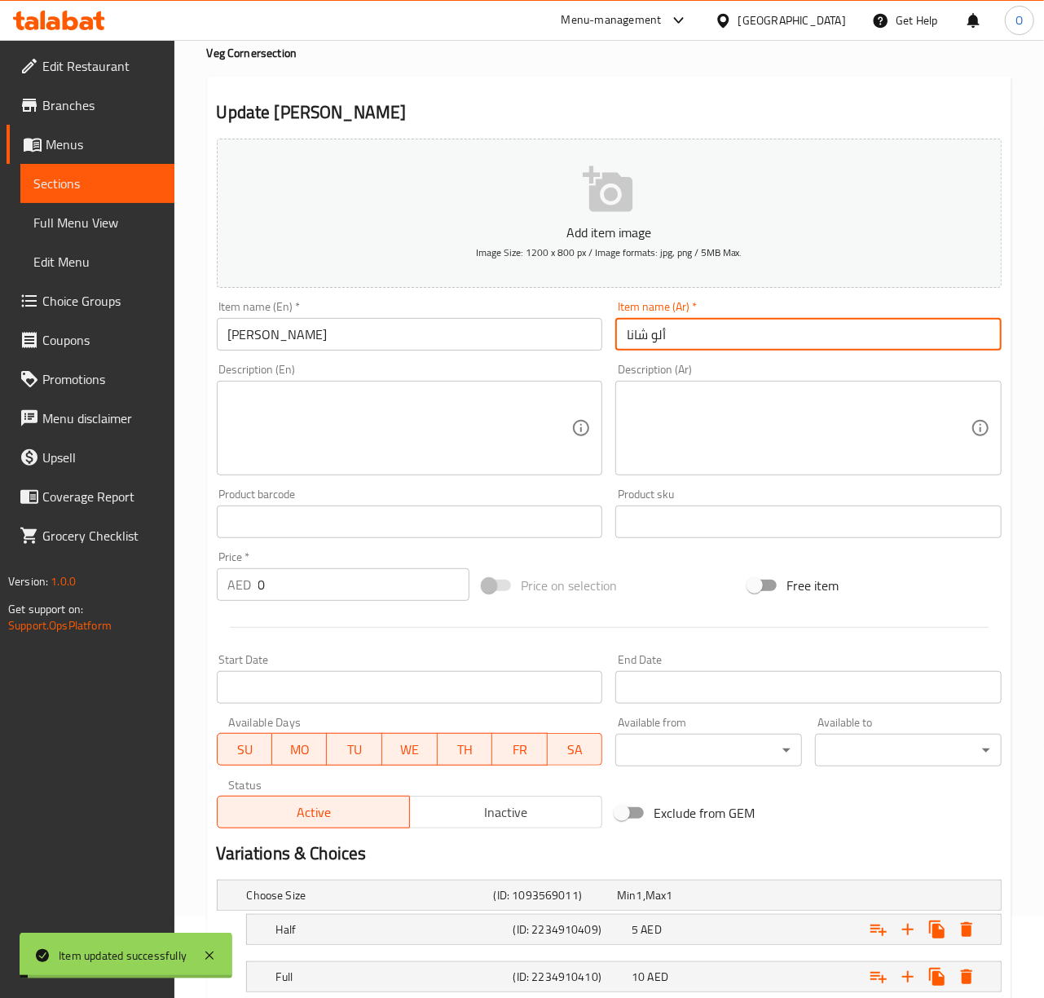
scroll to position [193, 0]
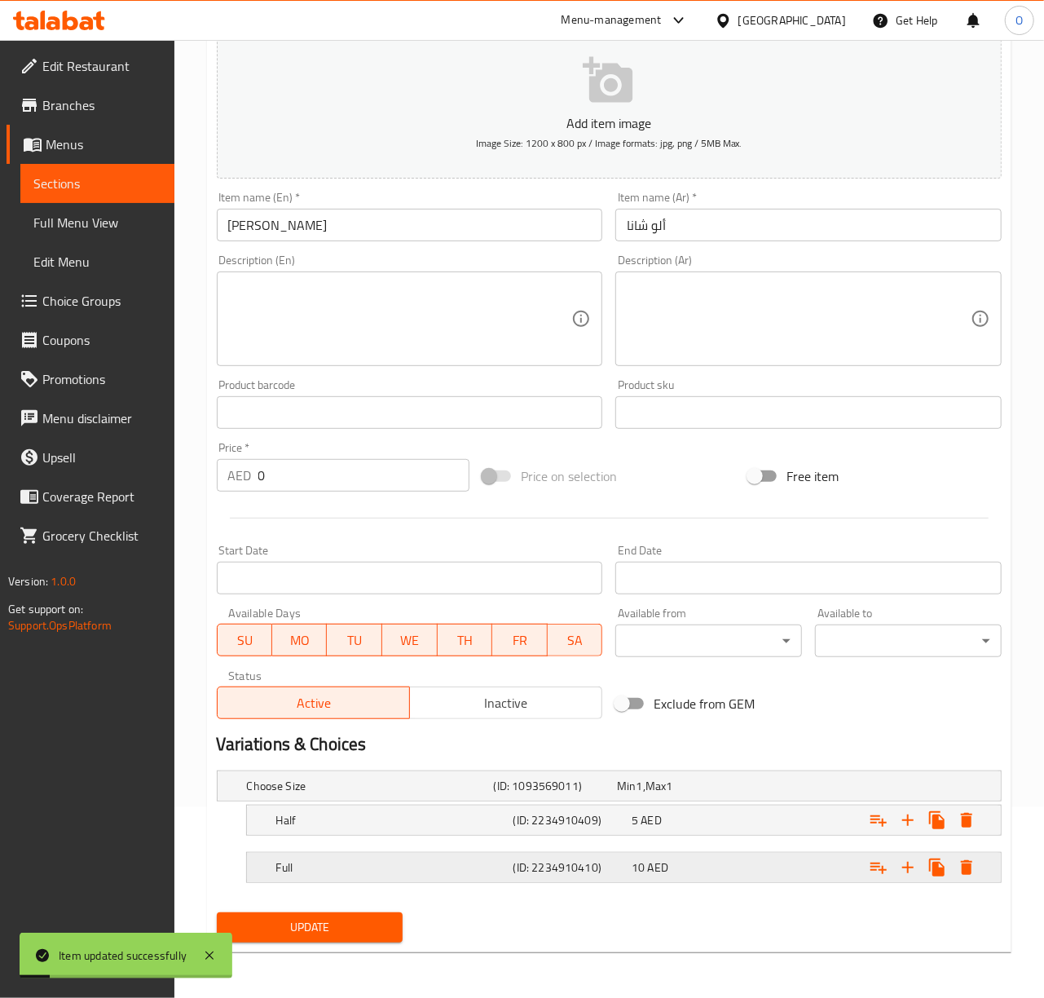
click at [643, 796] on span "AED" at bounding box center [640, 785] width 7 height 21
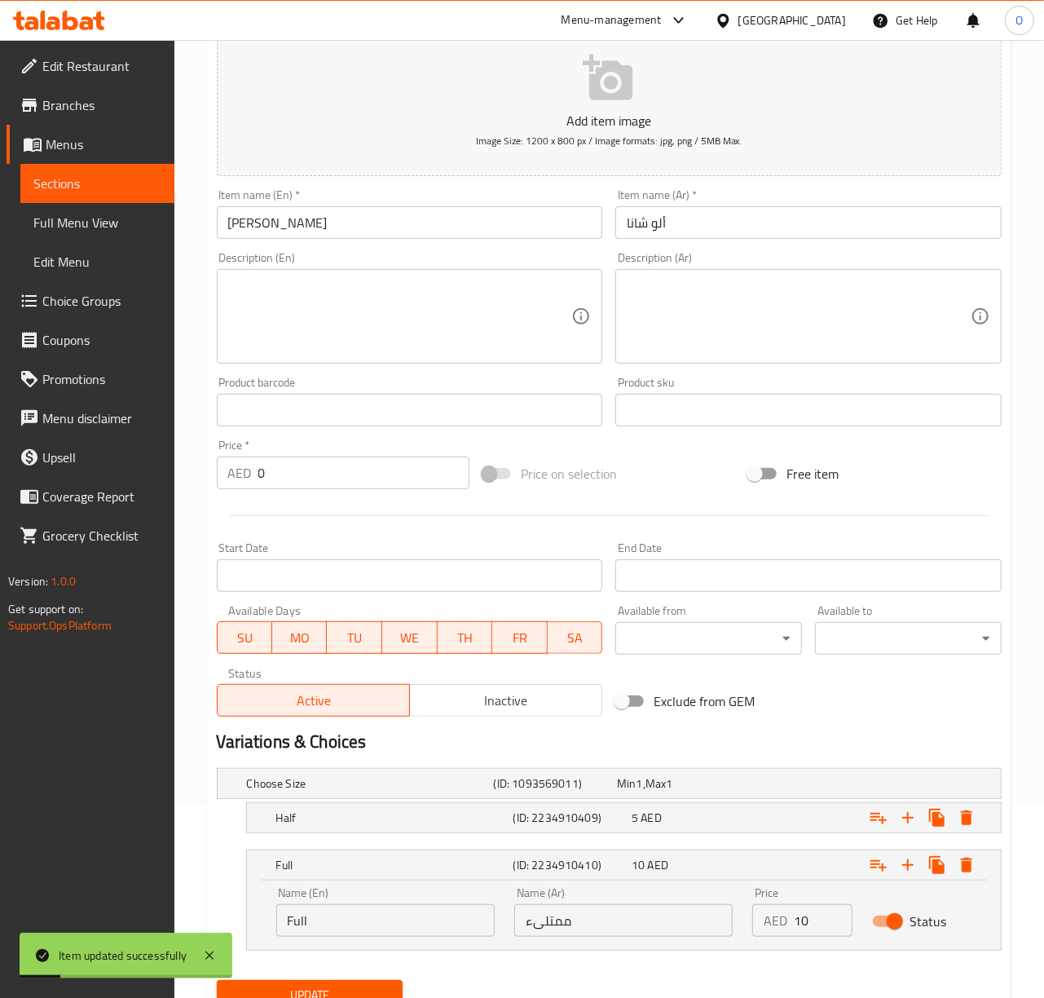
click at [655, 919] on input "ممتلىء" at bounding box center [623, 920] width 218 height 33
type input "كامل"
click at [217, 980] on button "Update" at bounding box center [310, 995] width 187 height 30
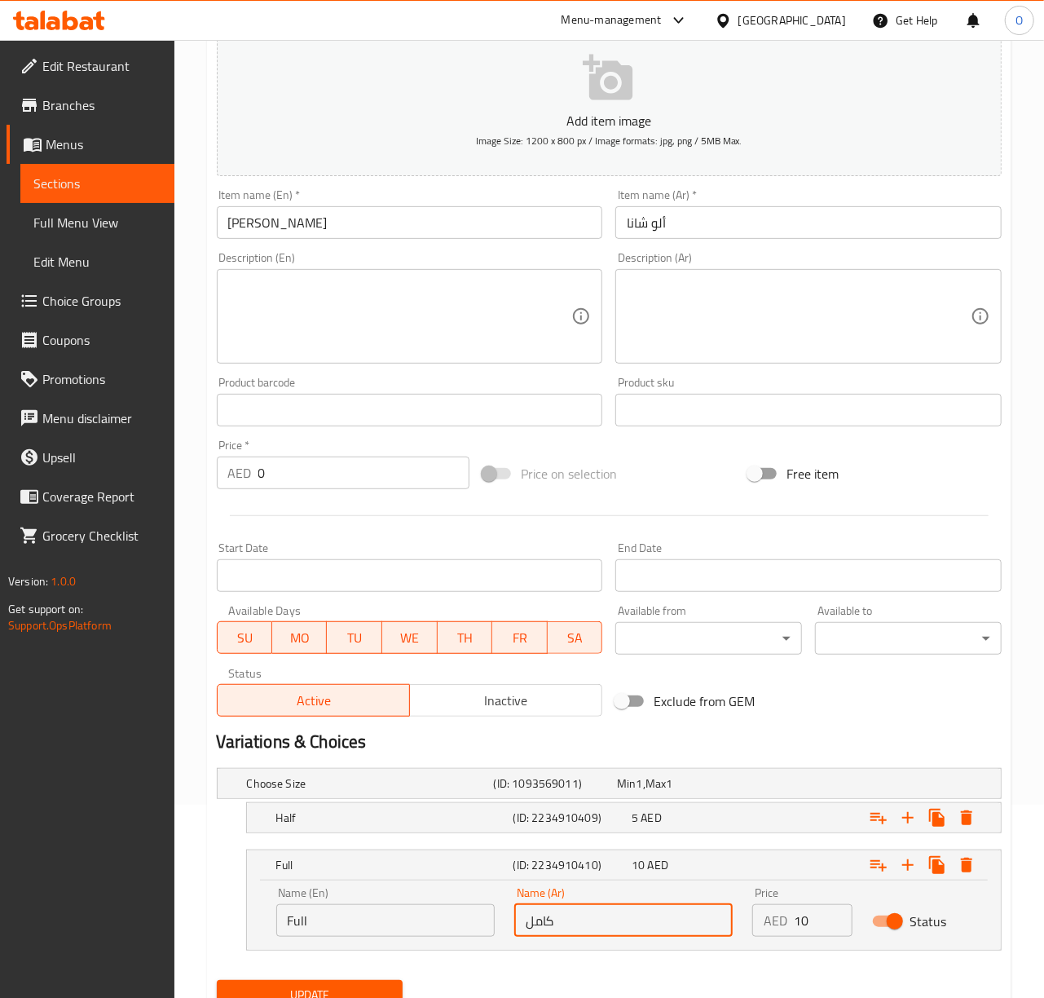
click at [217, 980] on button "Update" at bounding box center [310, 995] width 187 height 30
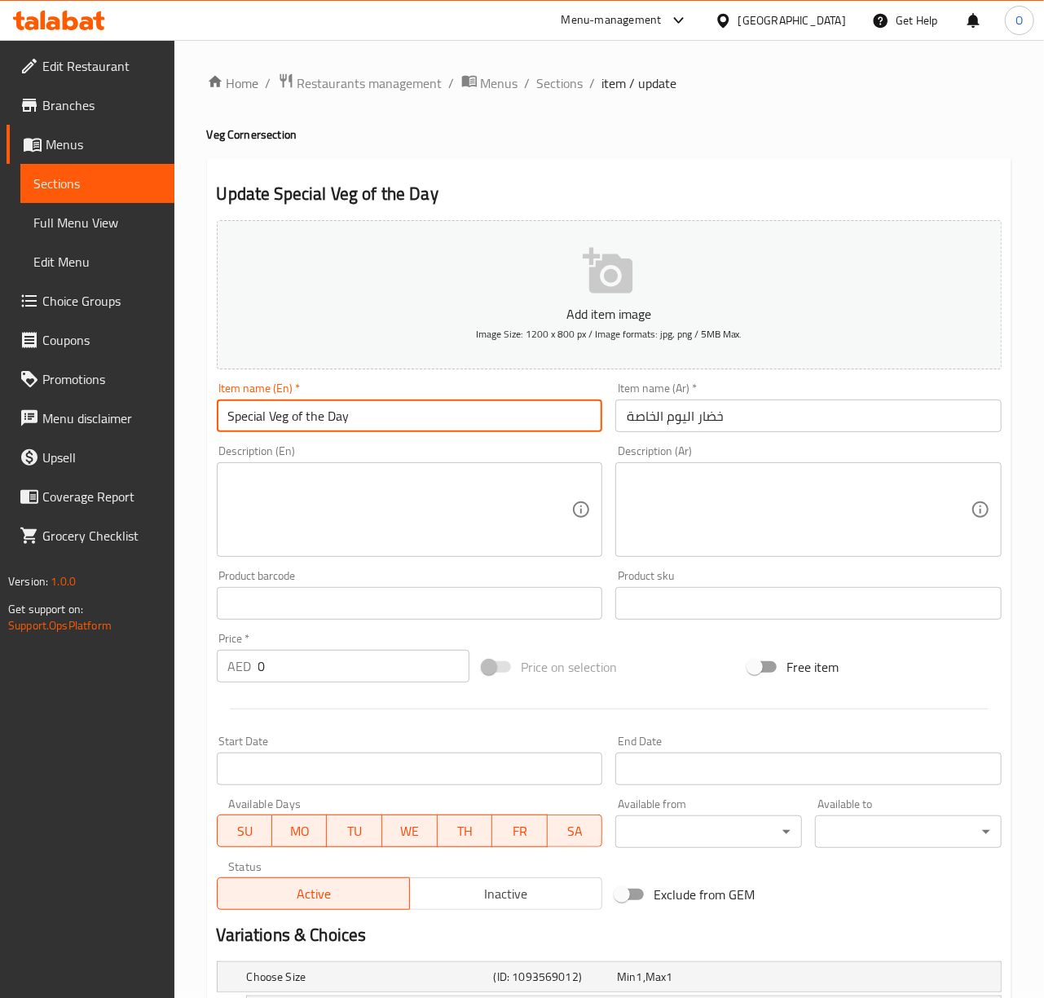
click at [297, 416] on input "Special Veg of the Day" at bounding box center [410, 415] width 386 height 33
click at [324, 412] on input "Special Veg Of The Day" at bounding box center [410, 415] width 386 height 33
type input "Special Veg Of The Day"
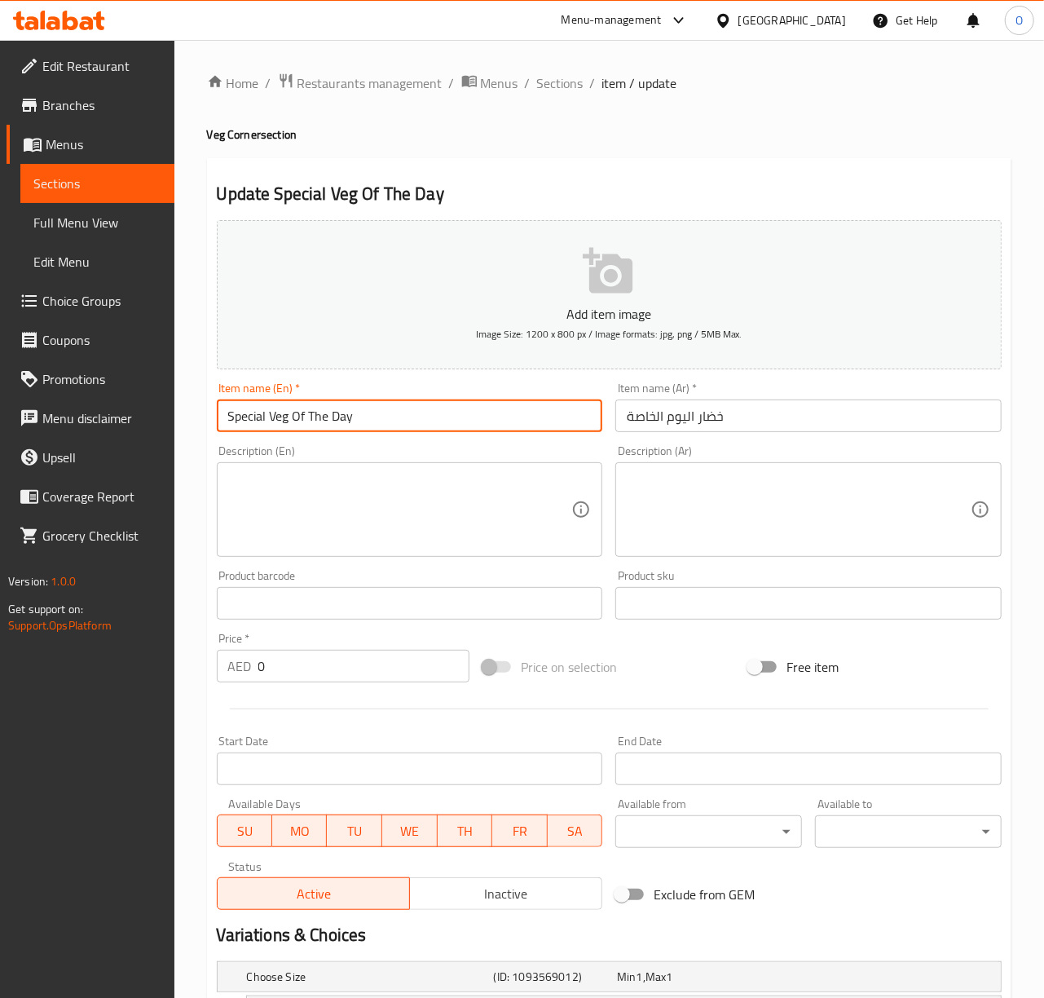
click at [676, 411] on input "خضار اليوم الخاصة" at bounding box center [808, 415] width 386 height 33
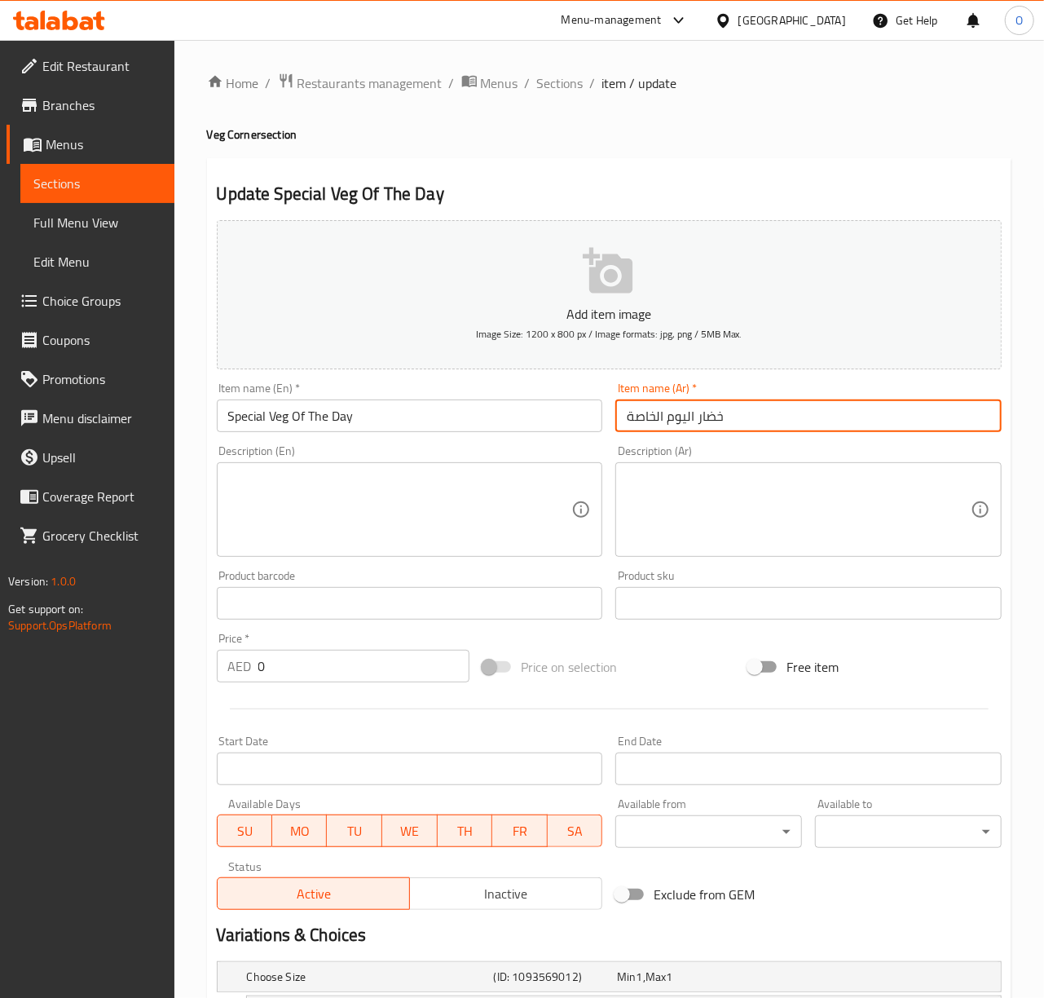
click at [676, 411] on input "خضار اليوم الخاصة" at bounding box center [808, 415] width 386 height 33
paste input "وات"
type input "خضروات اليوم الخاصة"
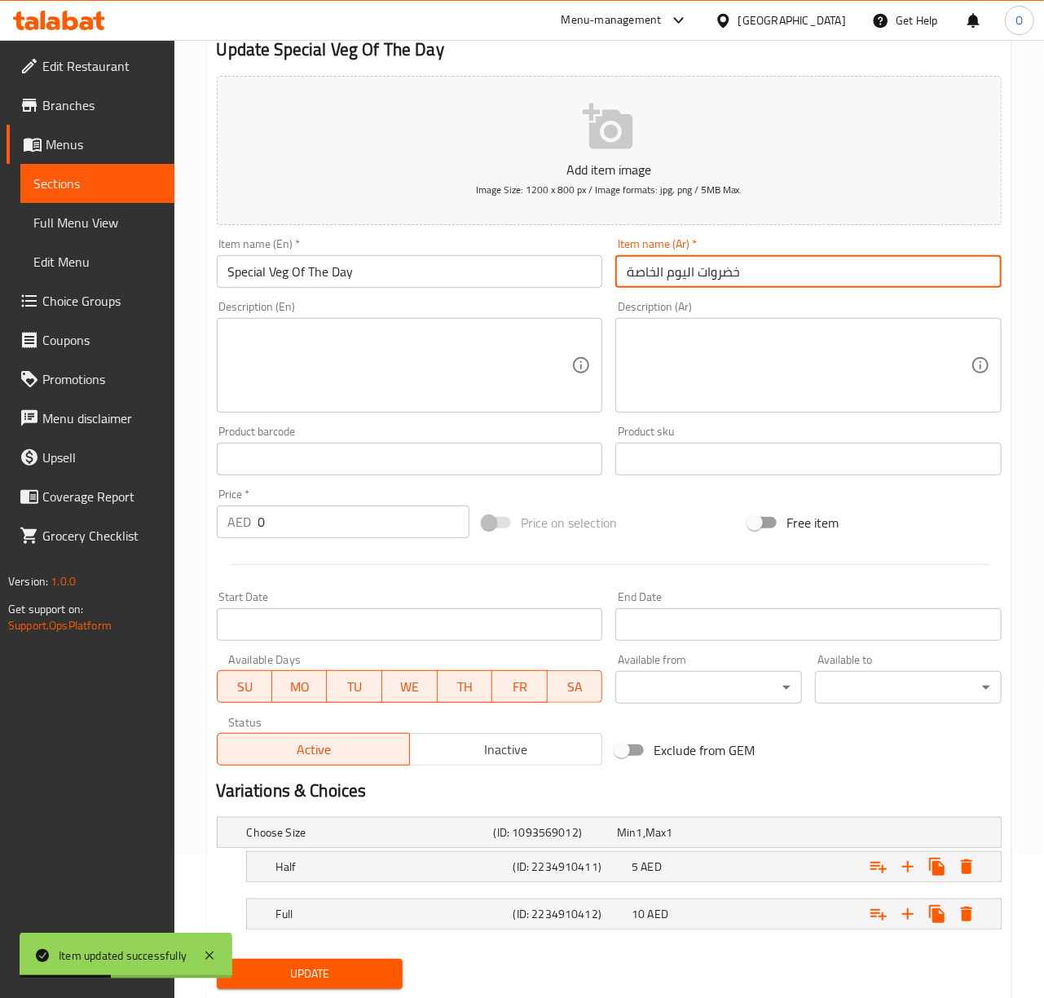
scroll to position [193, 0]
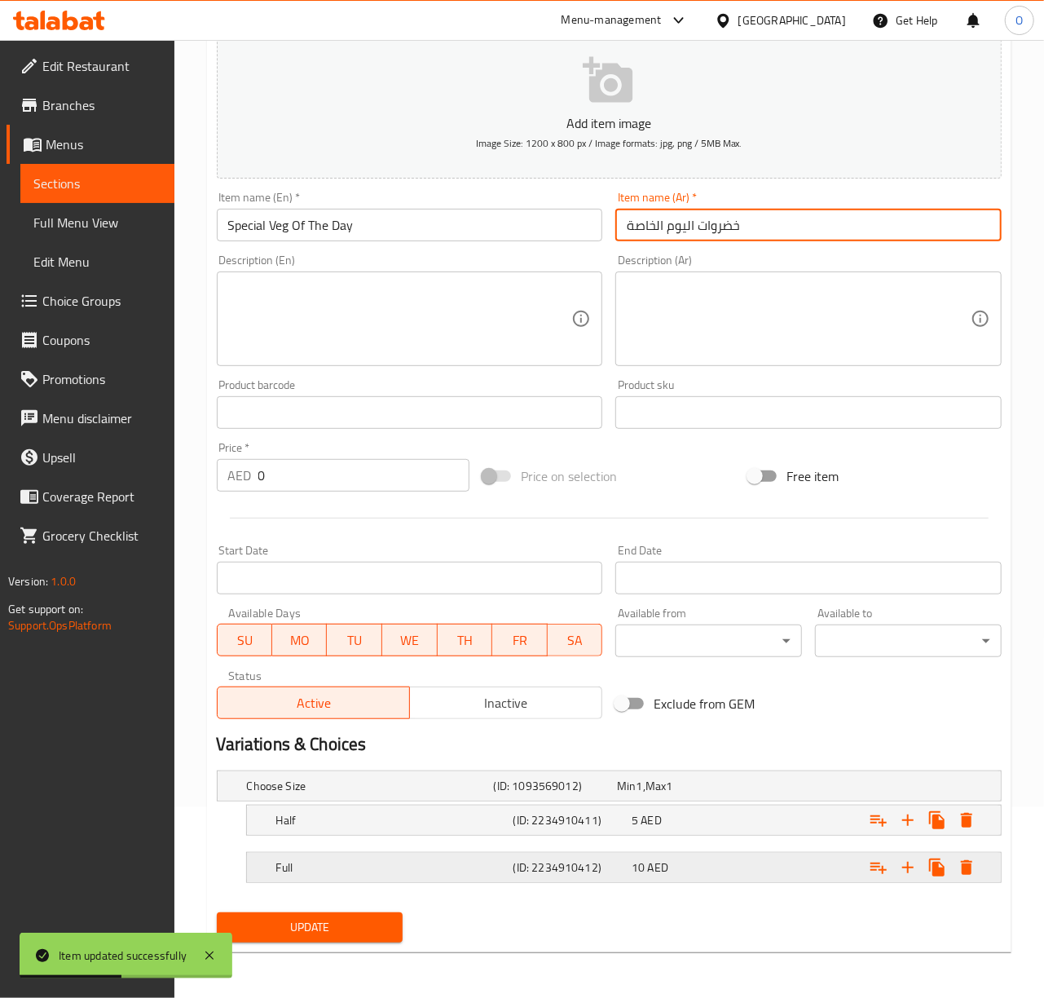
click at [489, 797] on div "Full" at bounding box center [367, 785] width 247 height 23
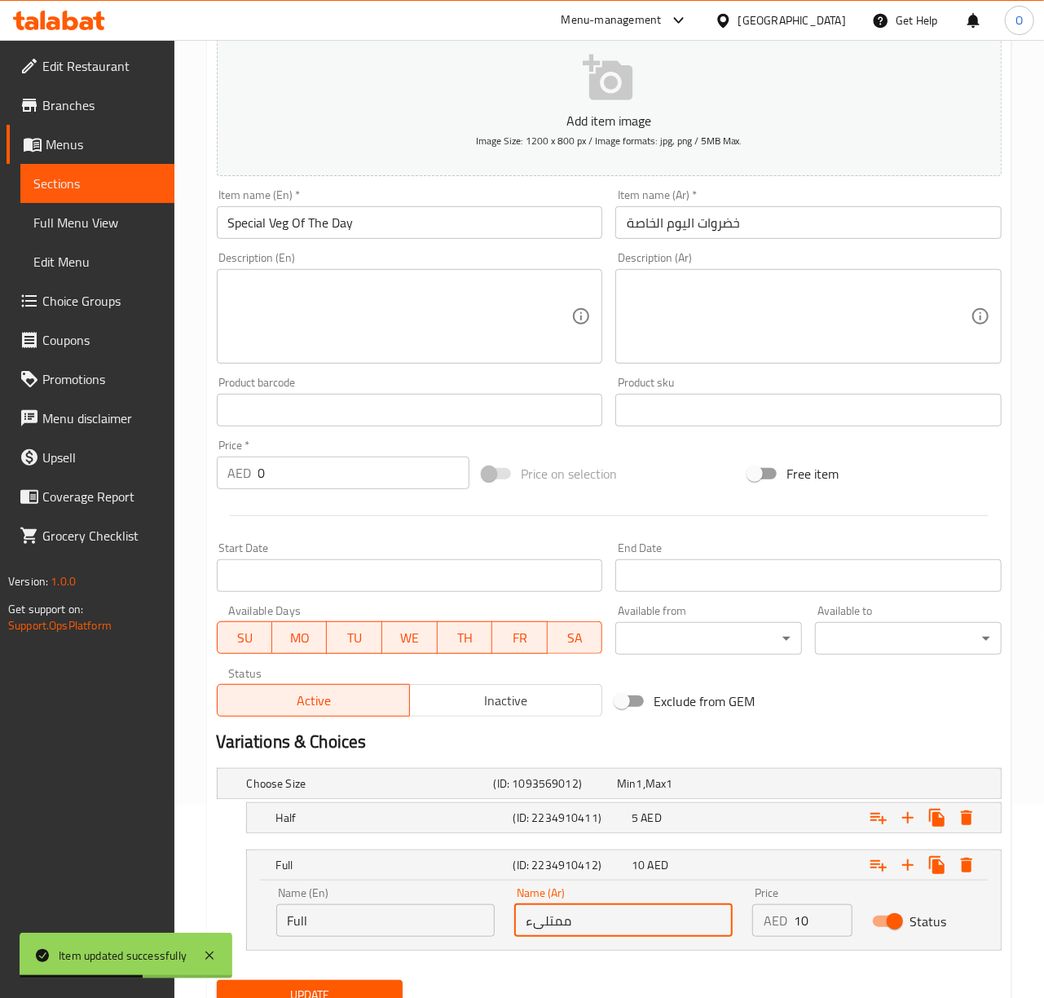
click at [579, 931] on input "ممتلىء" at bounding box center [623, 920] width 218 height 33
click at [217, 980] on button "Update" at bounding box center [310, 995] width 187 height 30
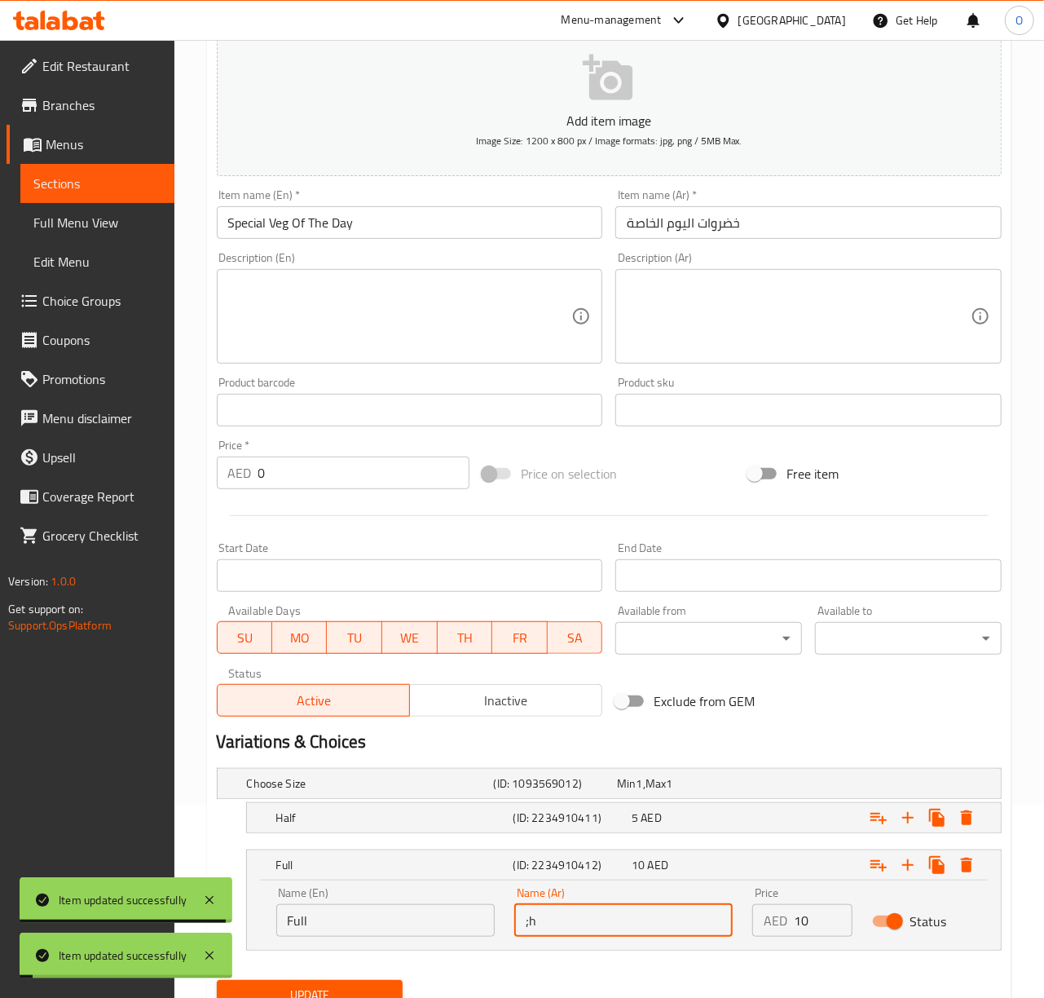
type input ";"
type input "كامل"
click at [217, 980] on button "Update" at bounding box center [310, 995] width 187 height 30
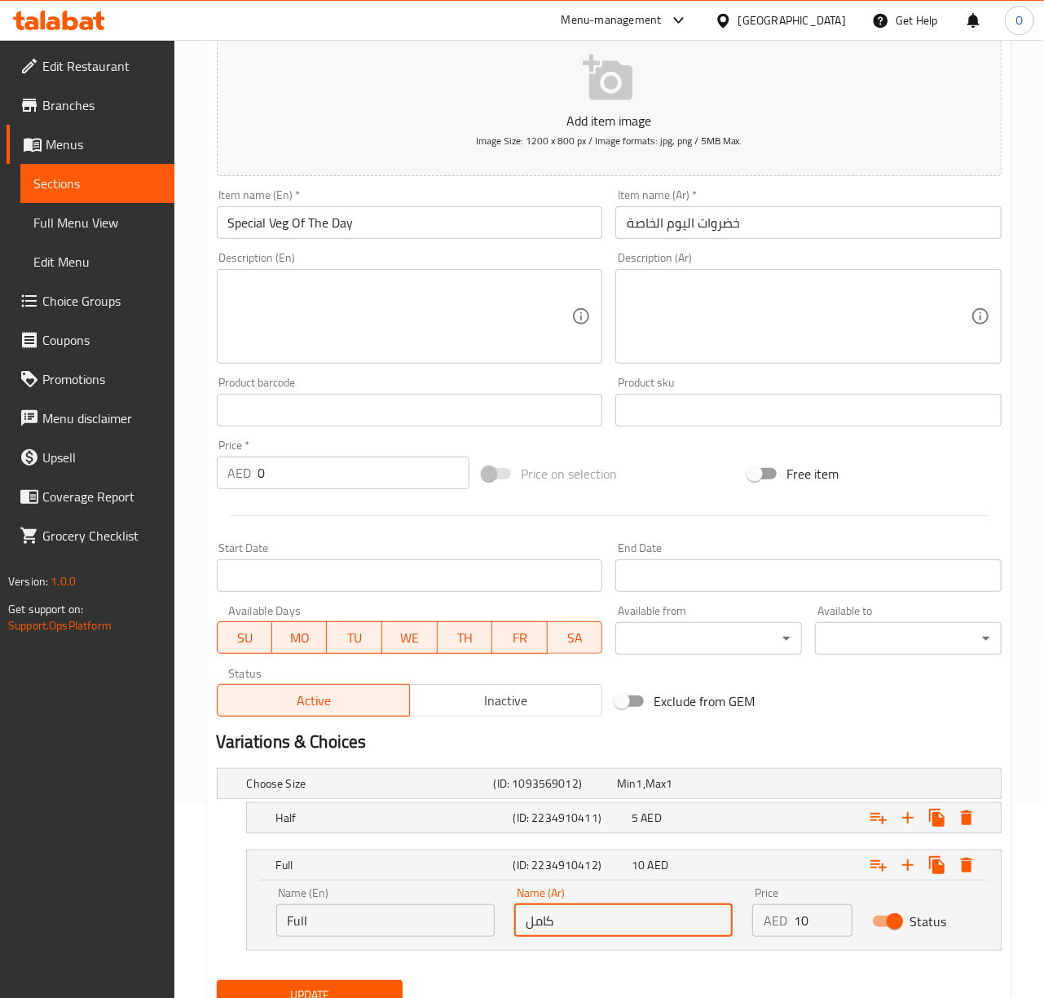
click at [217, 980] on button "Update" at bounding box center [310, 995] width 187 height 30
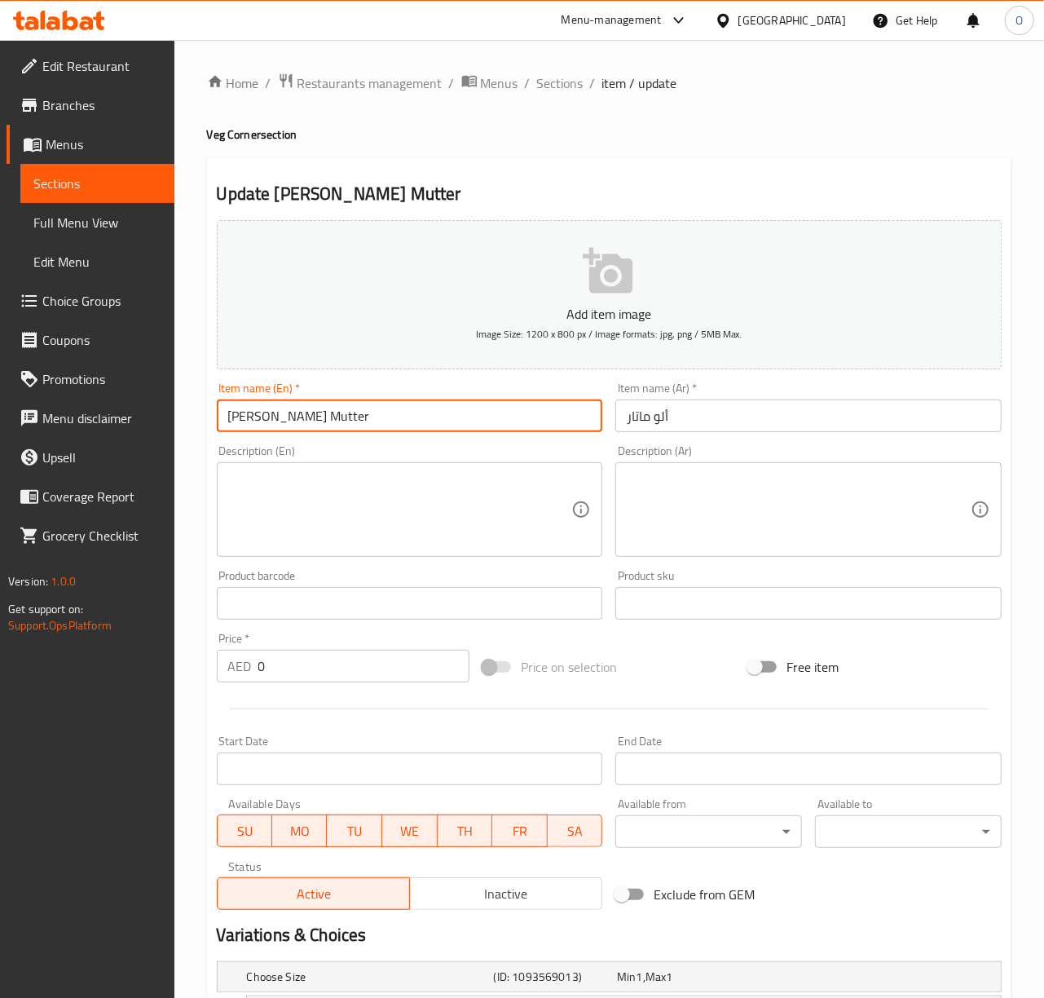
click at [238, 422] on input "[PERSON_NAME] Mutter" at bounding box center [410, 415] width 386 height 33
click at [281, 429] on input "Aloo Mutter" at bounding box center [410, 415] width 386 height 33
click at [280, 429] on input "Aloo Mutter" at bounding box center [410, 415] width 386 height 33
type input "Aloo Mutter"
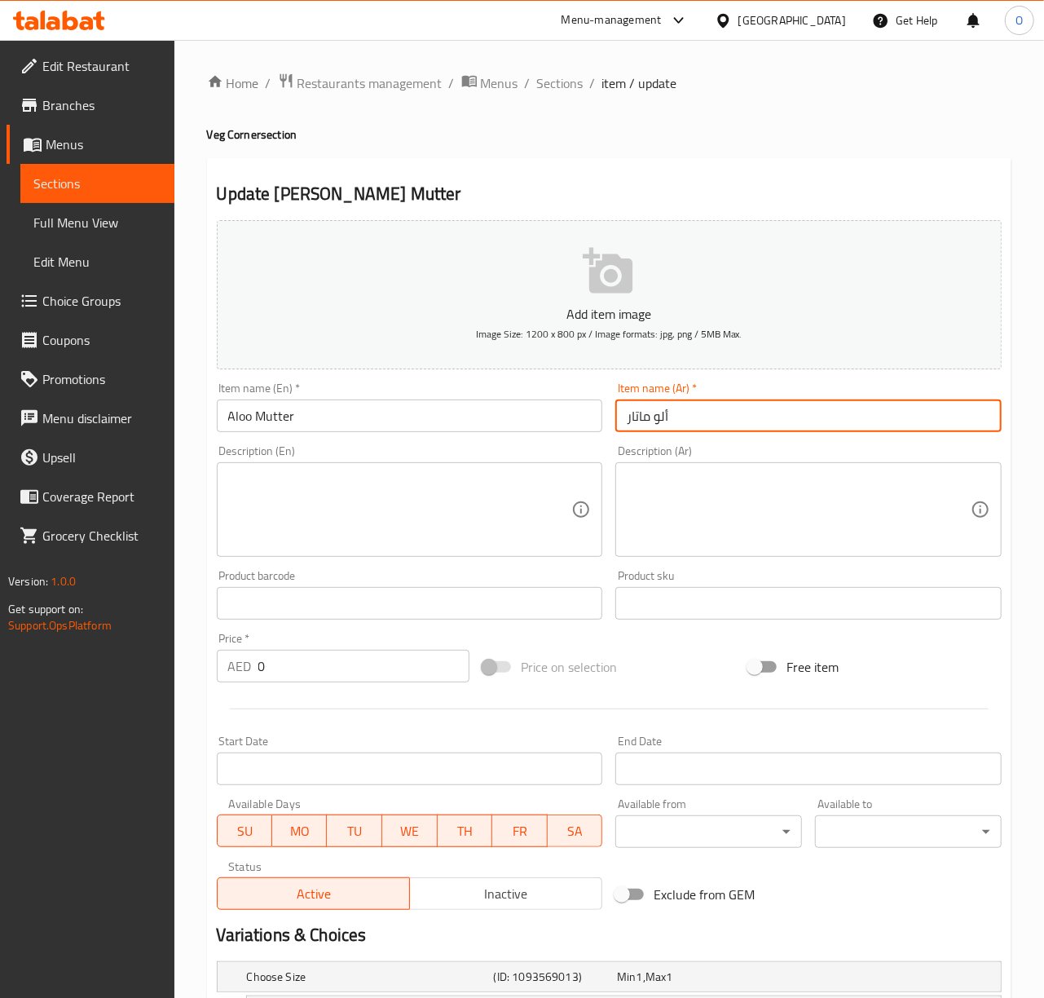
click at [405, 408] on input "Aloo Mutter" at bounding box center [410, 415] width 386 height 33
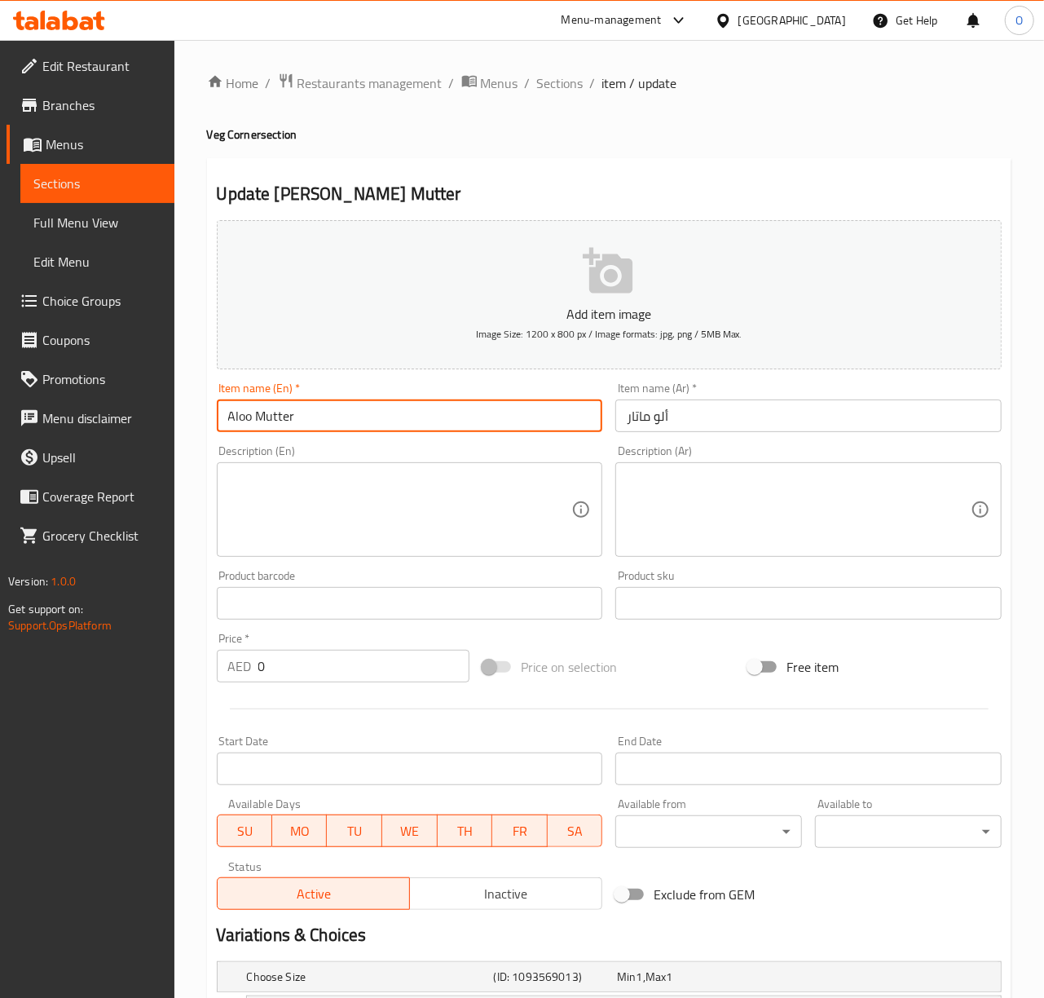
click at [405, 408] on input "Aloo Mutter" at bounding box center [410, 415] width 386 height 33
click at [301, 418] on input "Aloo Mutter" at bounding box center [410, 415] width 386 height 33
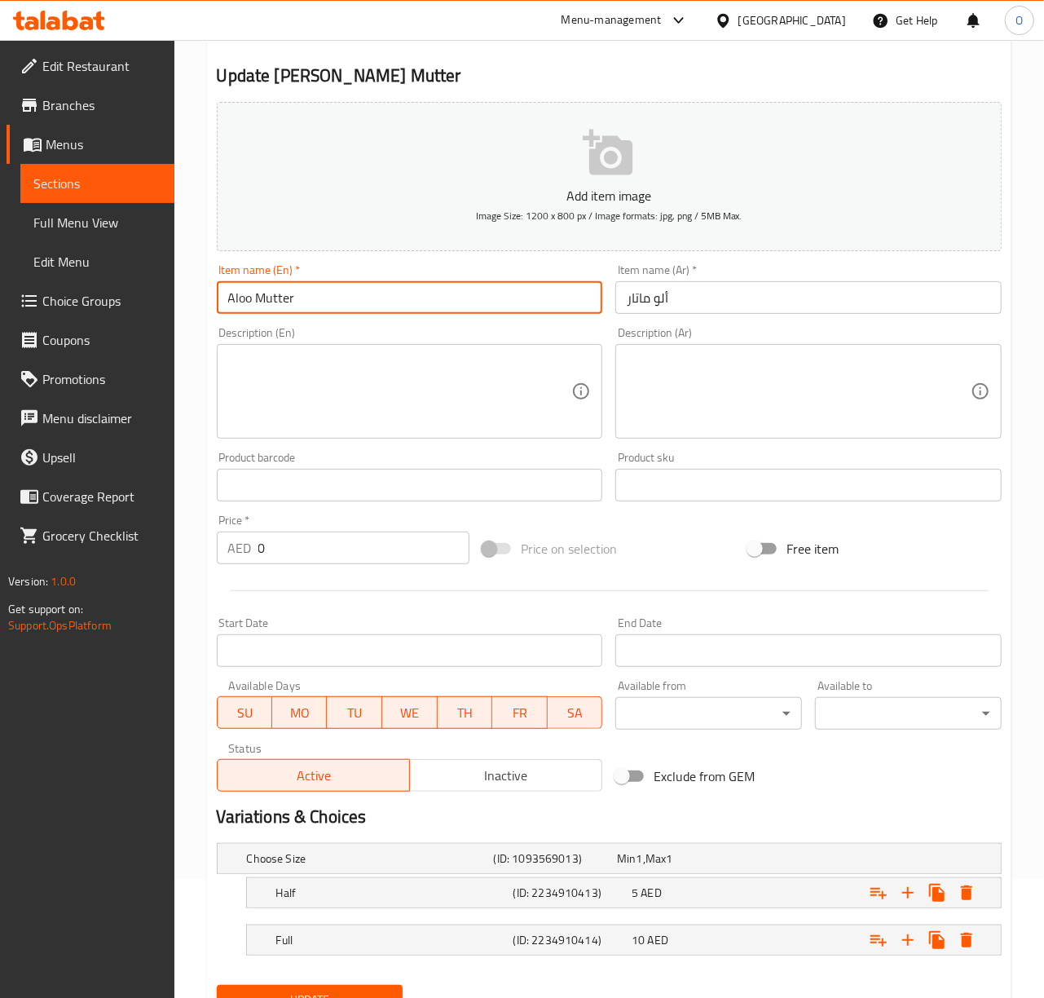
scroll to position [193, 0]
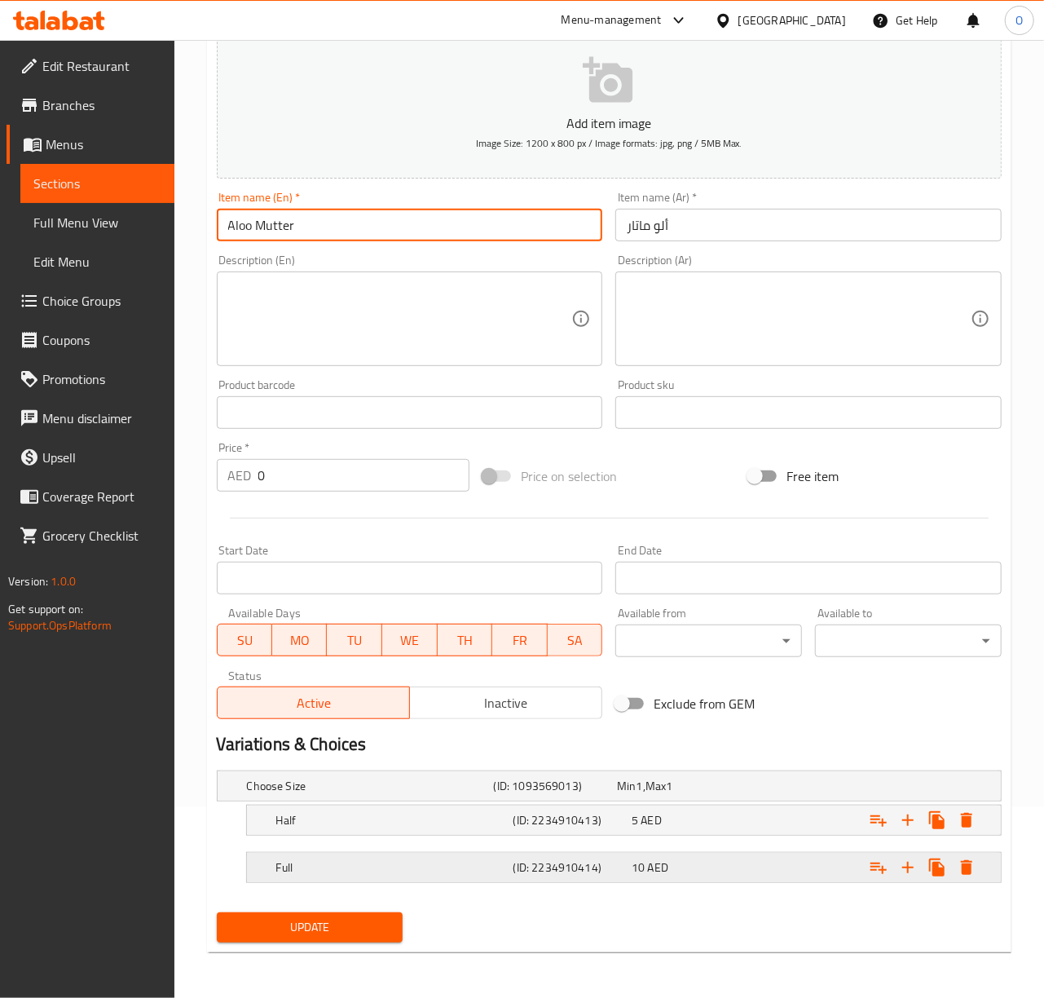
click at [487, 794] on h5 "Full" at bounding box center [367, 786] width 240 height 16
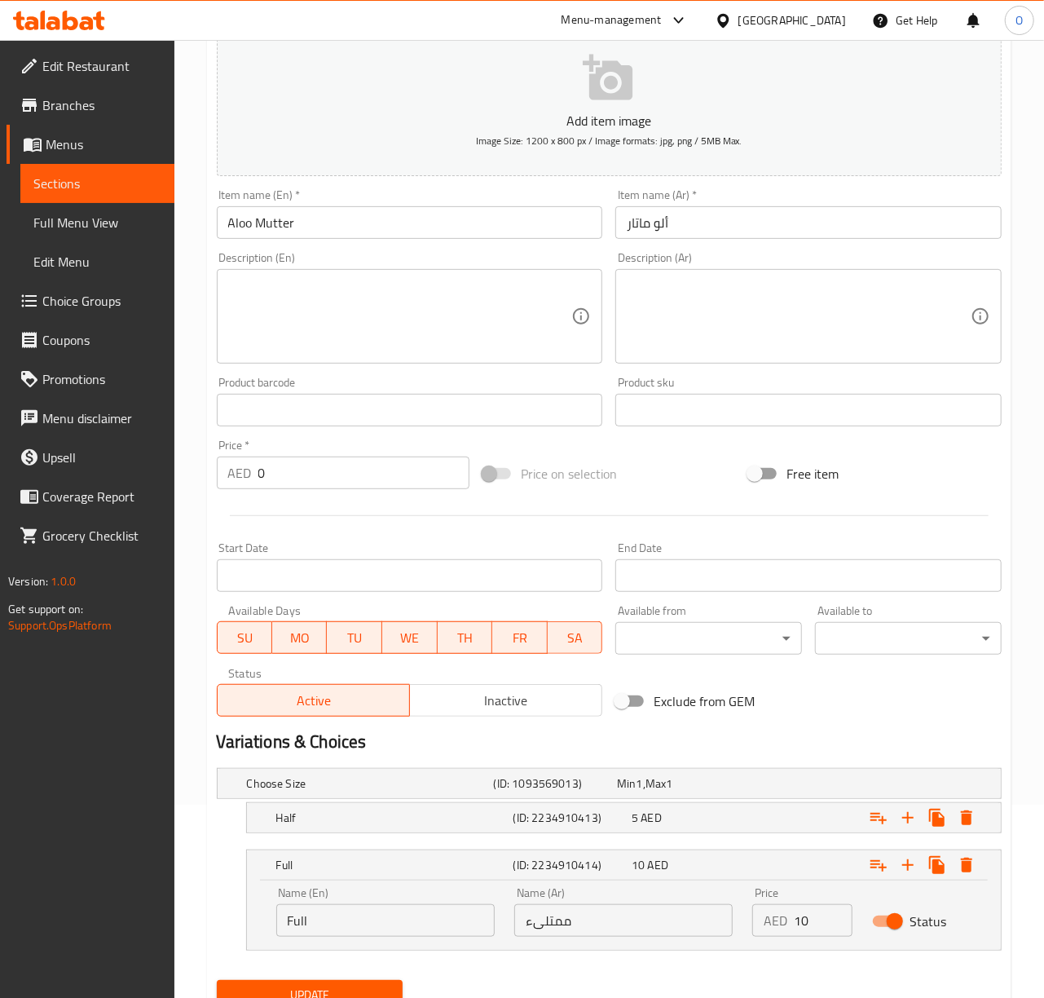
click at [581, 921] on input "ممتلىء" at bounding box center [623, 920] width 218 height 33
type input "كامل"
click at [217, 980] on button "Update" at bounding box center [310, 995] width 187 height 30
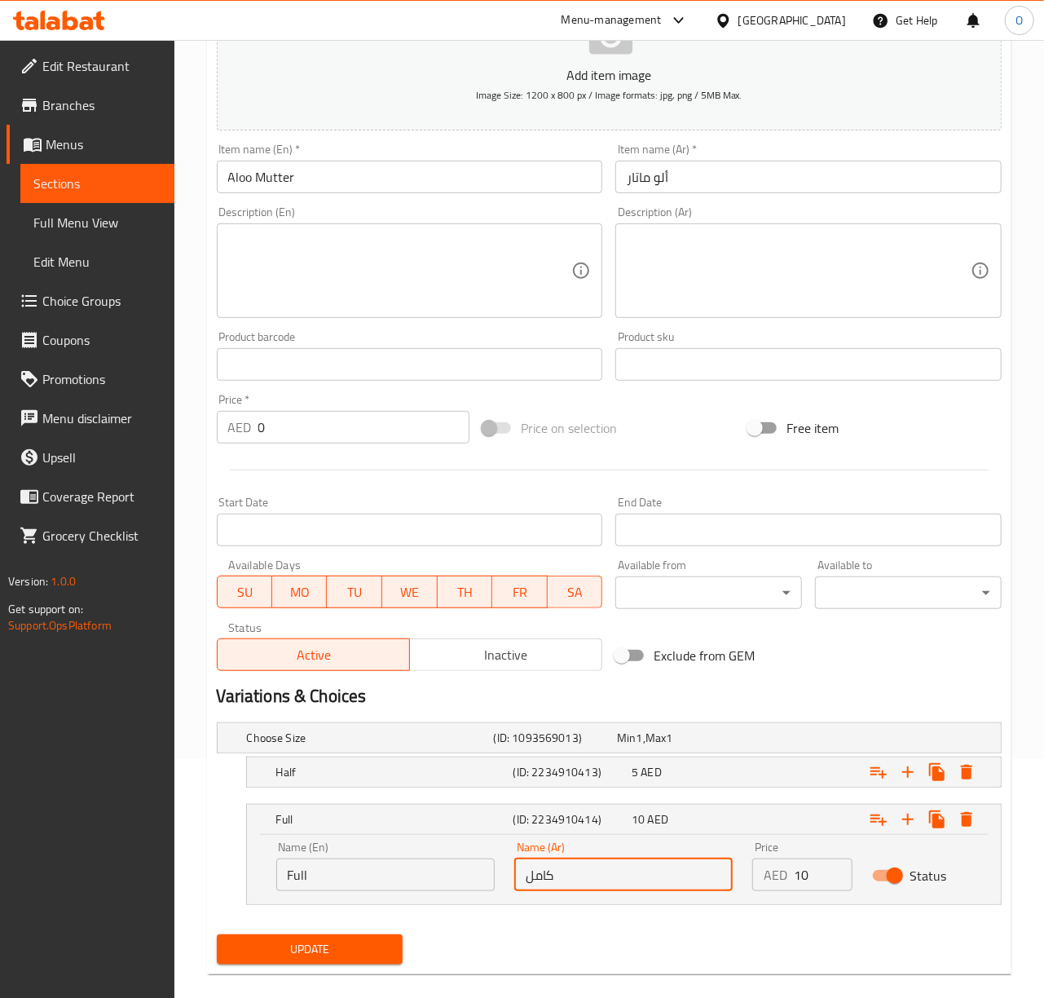
scroll to position [262, 0]
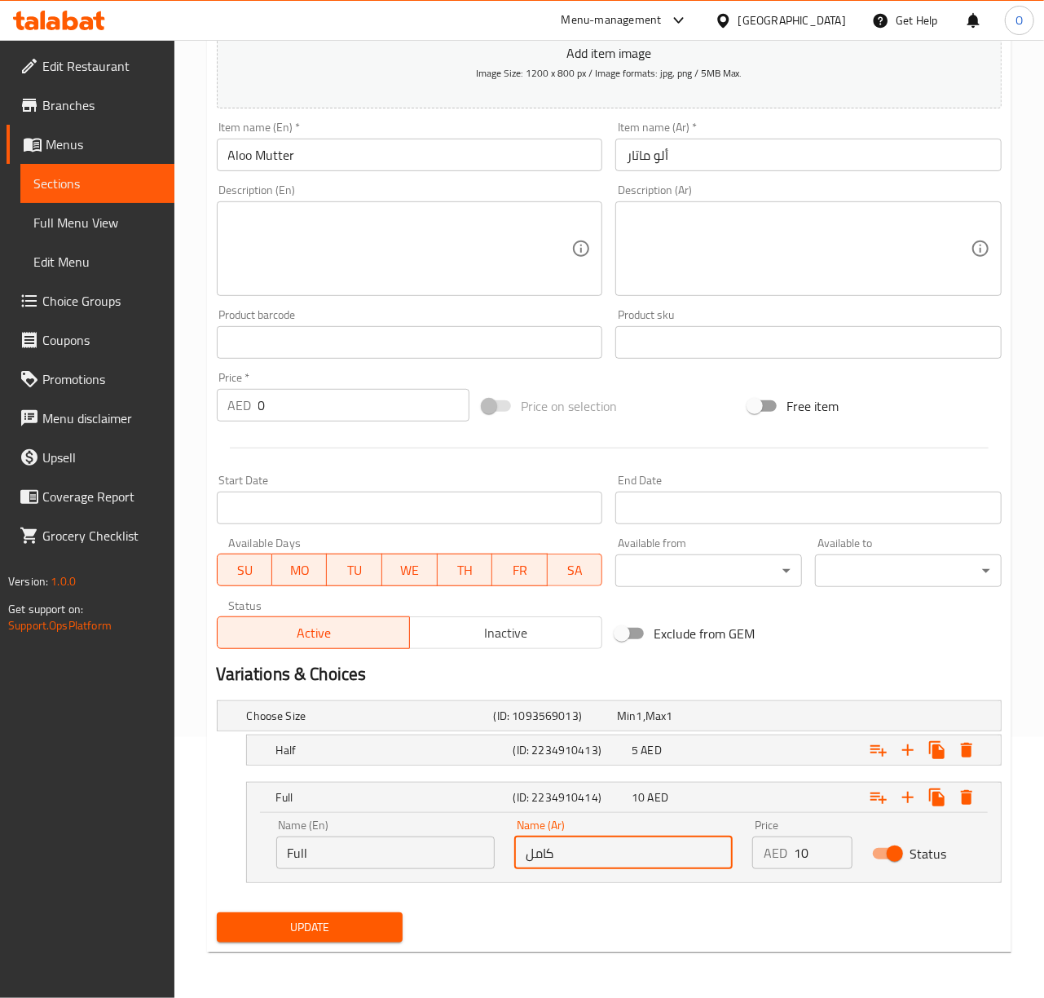
click at [355, 933] on span "Update" at bounding box center [310, 927] width 161 height 20
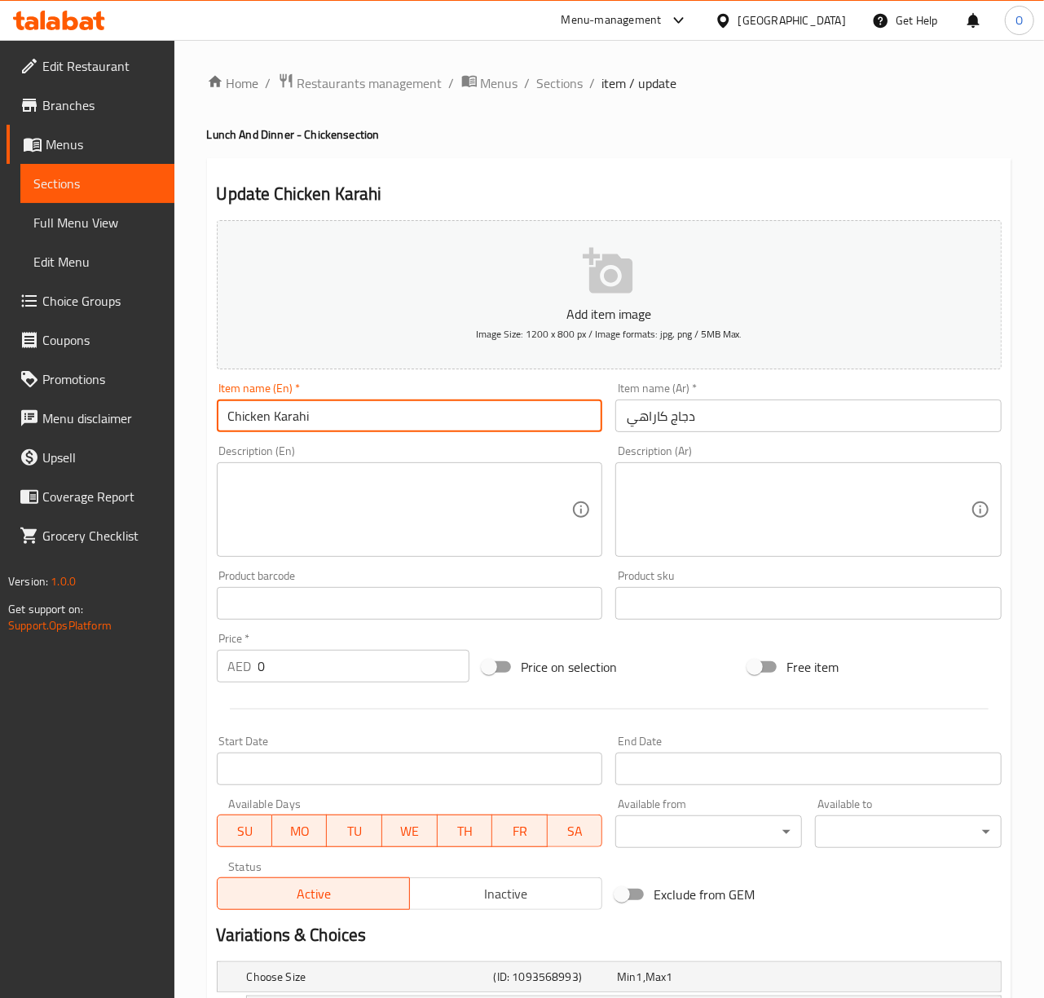
click at [390, 432] on input "Chicken Karahi" at bounding box center [410, 415] width 386 height 33
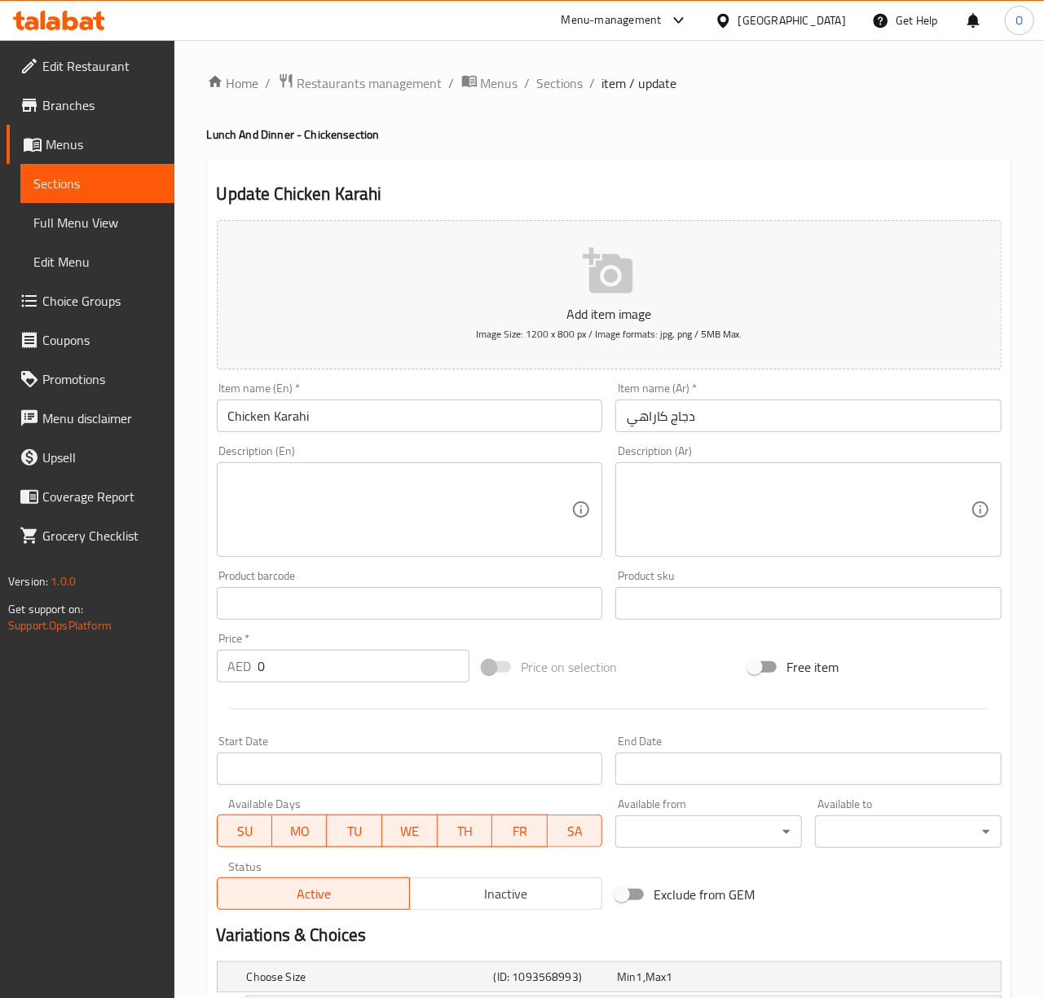
click at [588, 422] on input "Chicken Karahi" at bounding box center [410, 415] width 386 height 33
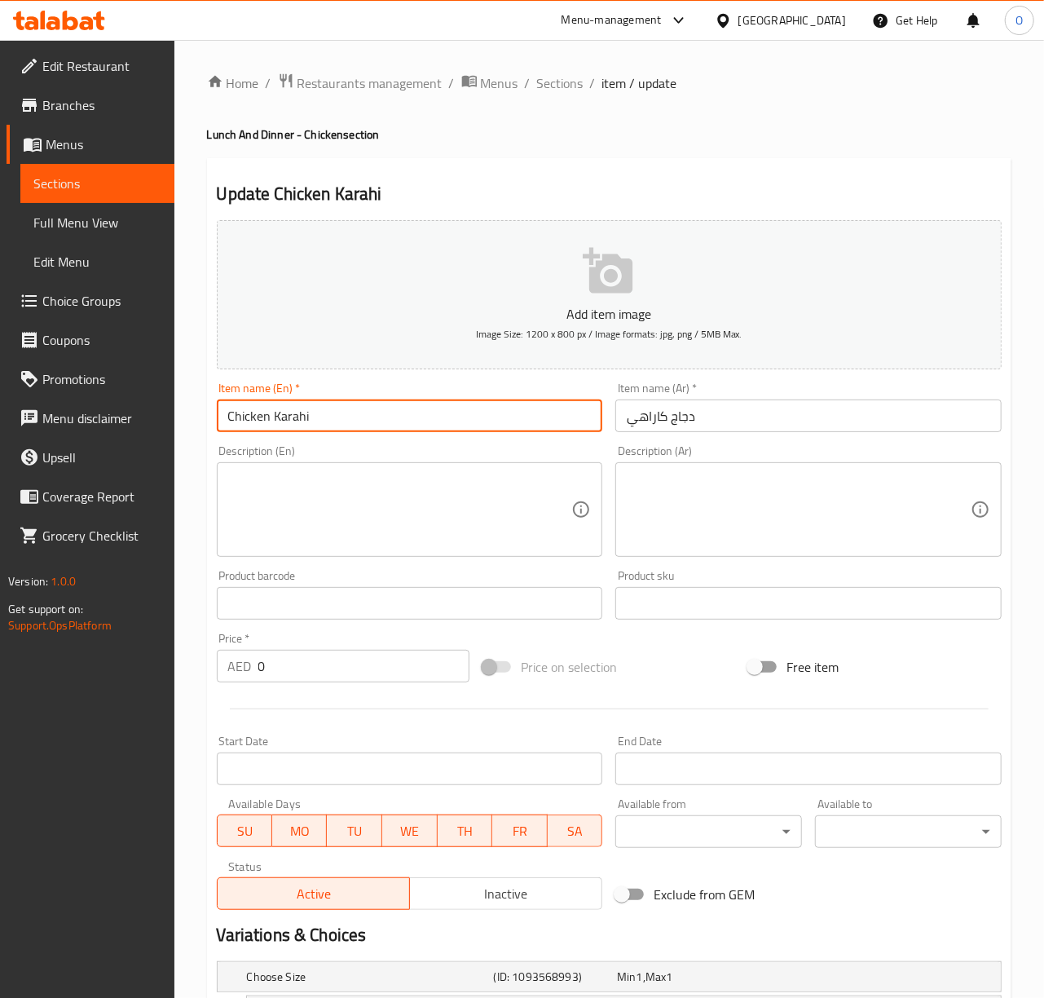
click at [588, 422] on input "Chicken Karahi" at bounding box center [410, 415] width 386 height 33
click at [453, 412] on input "Chicken Karahi" at bounding box center [410, 415] width 386 height 33
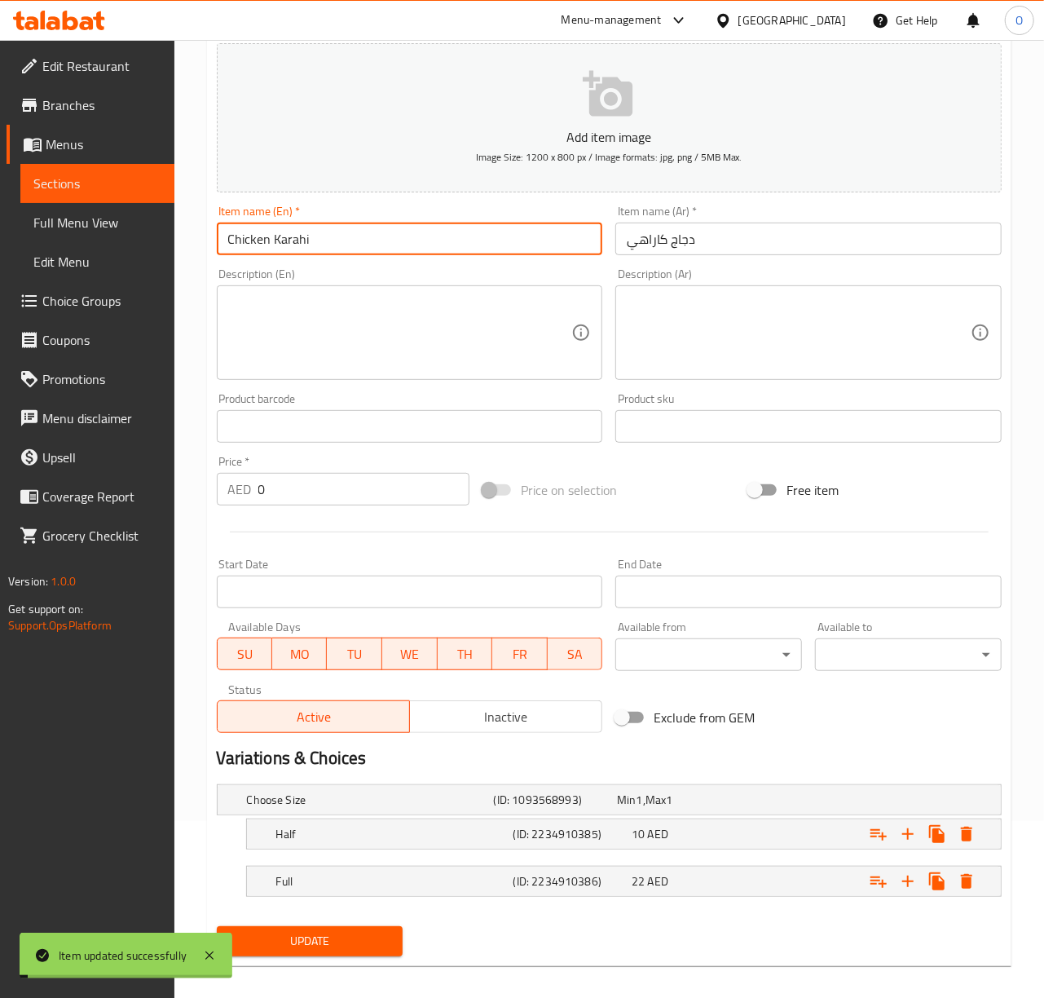
scroll to position [193, 0]
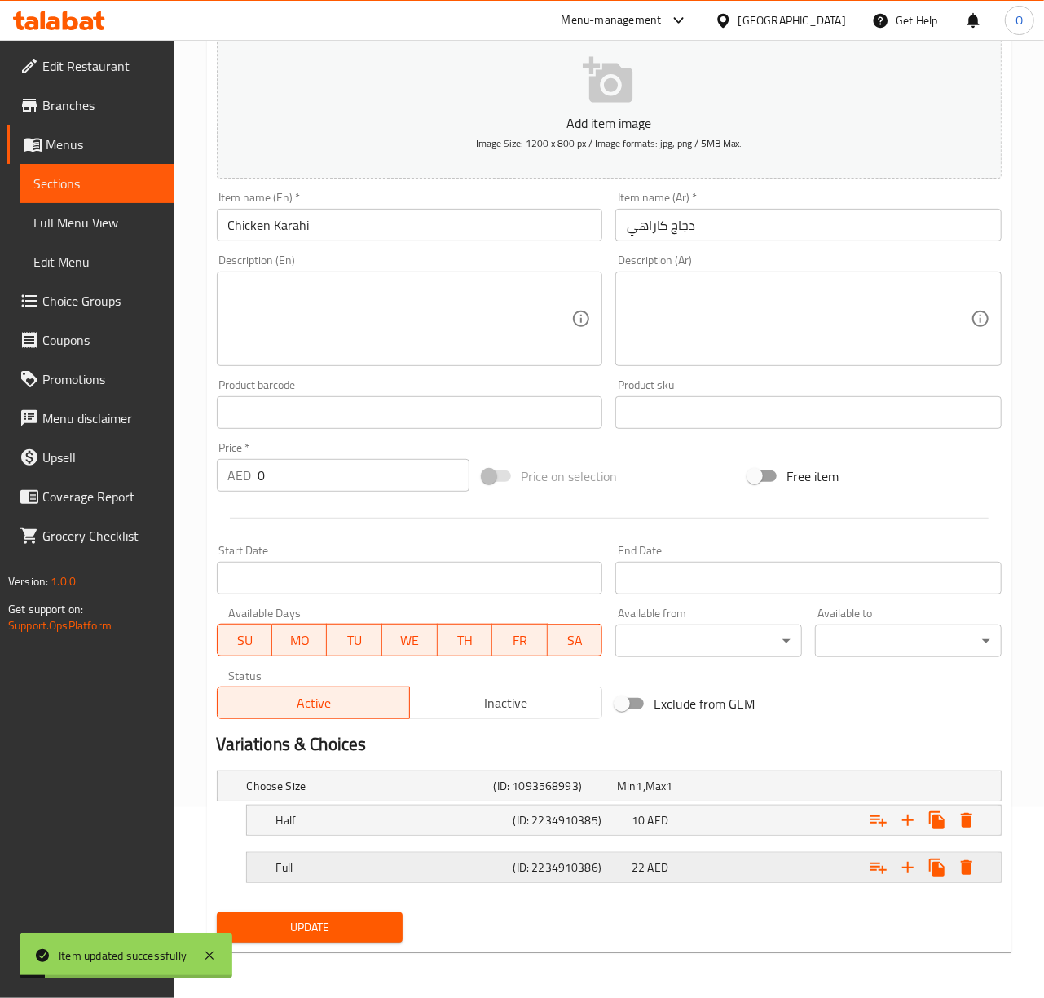
click at [621, 804] on div "Full (ID: 2234910386) 22 AED" at bounding box center [614, 786] width 741 height 36
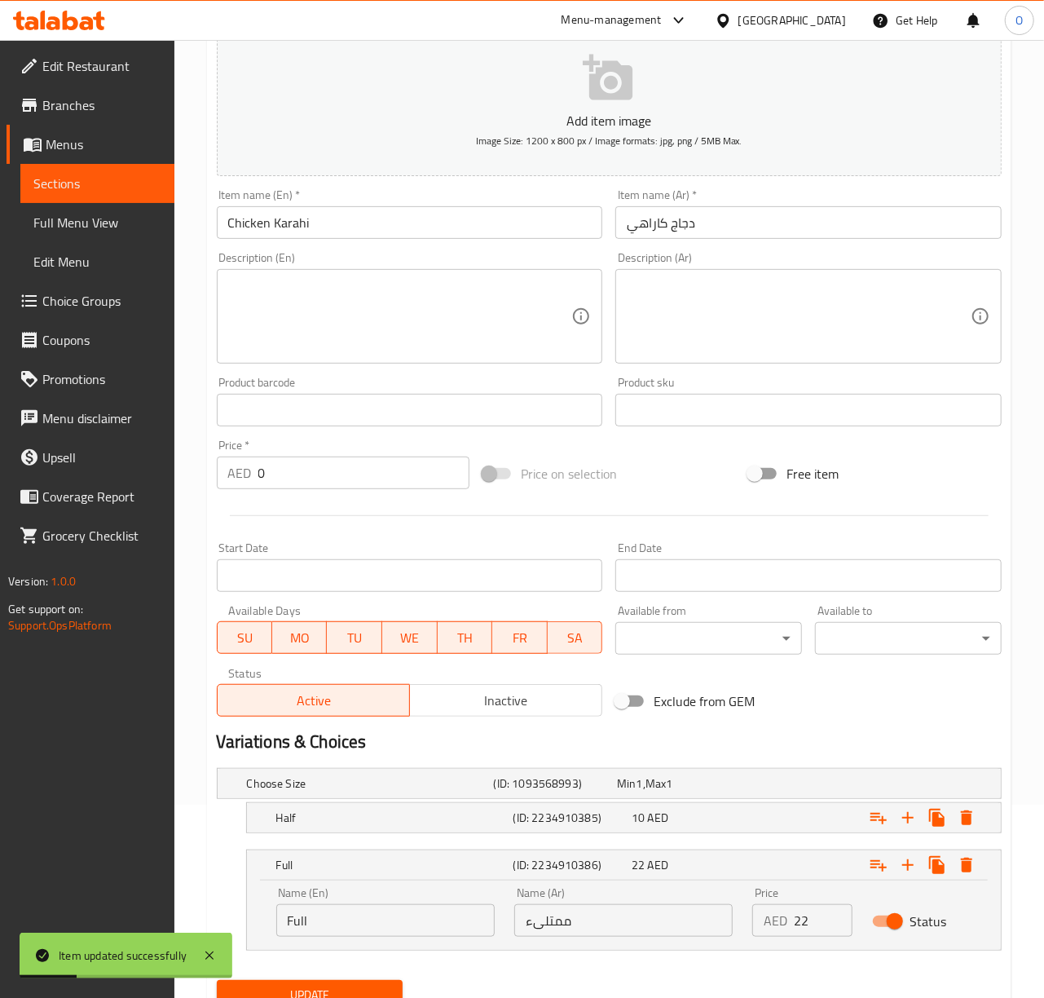
click at [600, 937] on input "ممتلىء" at bounding box center [623, 920] width 218 height 33
type input "كامل"
click at [217, 980] on button "Update" at bounding box center [310, 995] width 187 height 30
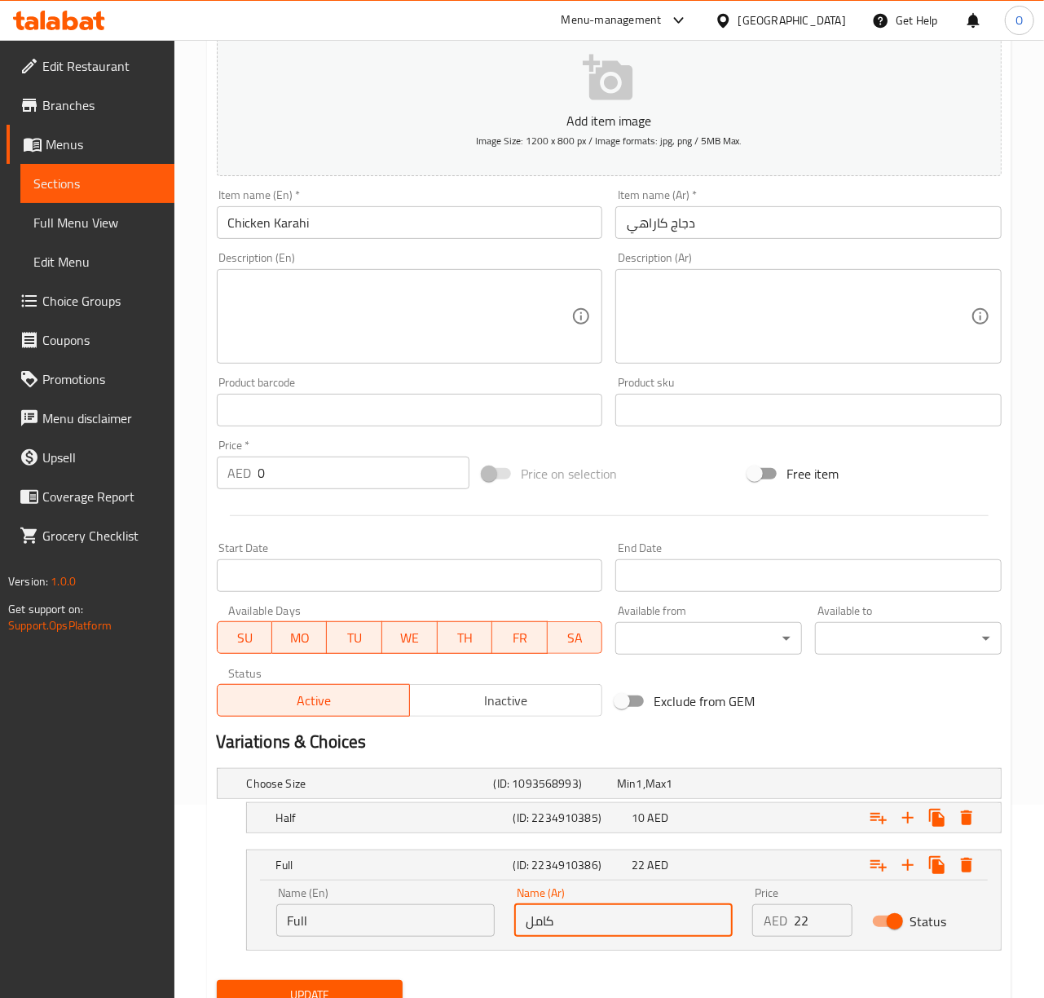
click at [217, 980] on button "Update" at bounding box center [310, 995] width 187 height 30
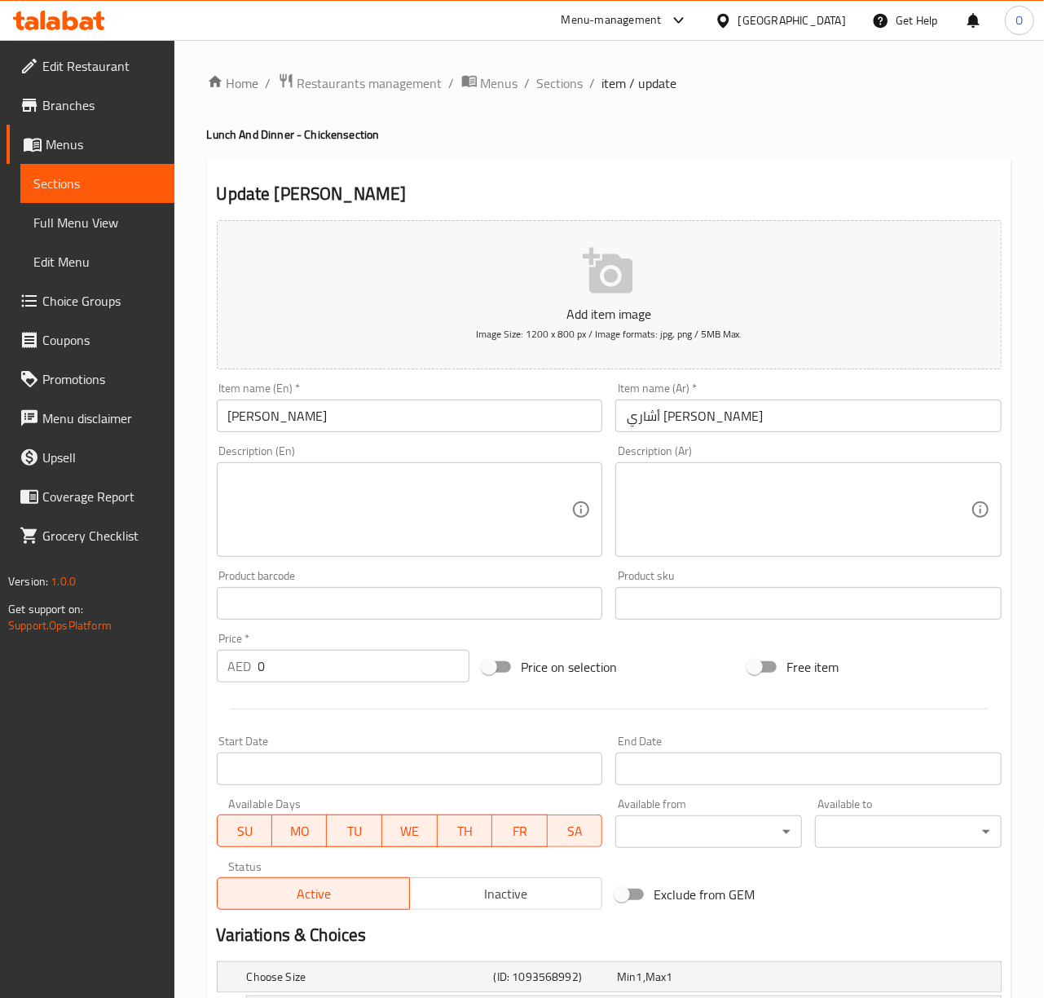
click at [438, 412] on input "[PERSON_NAME]" at bounding box center [410, 415] width 386 height 33
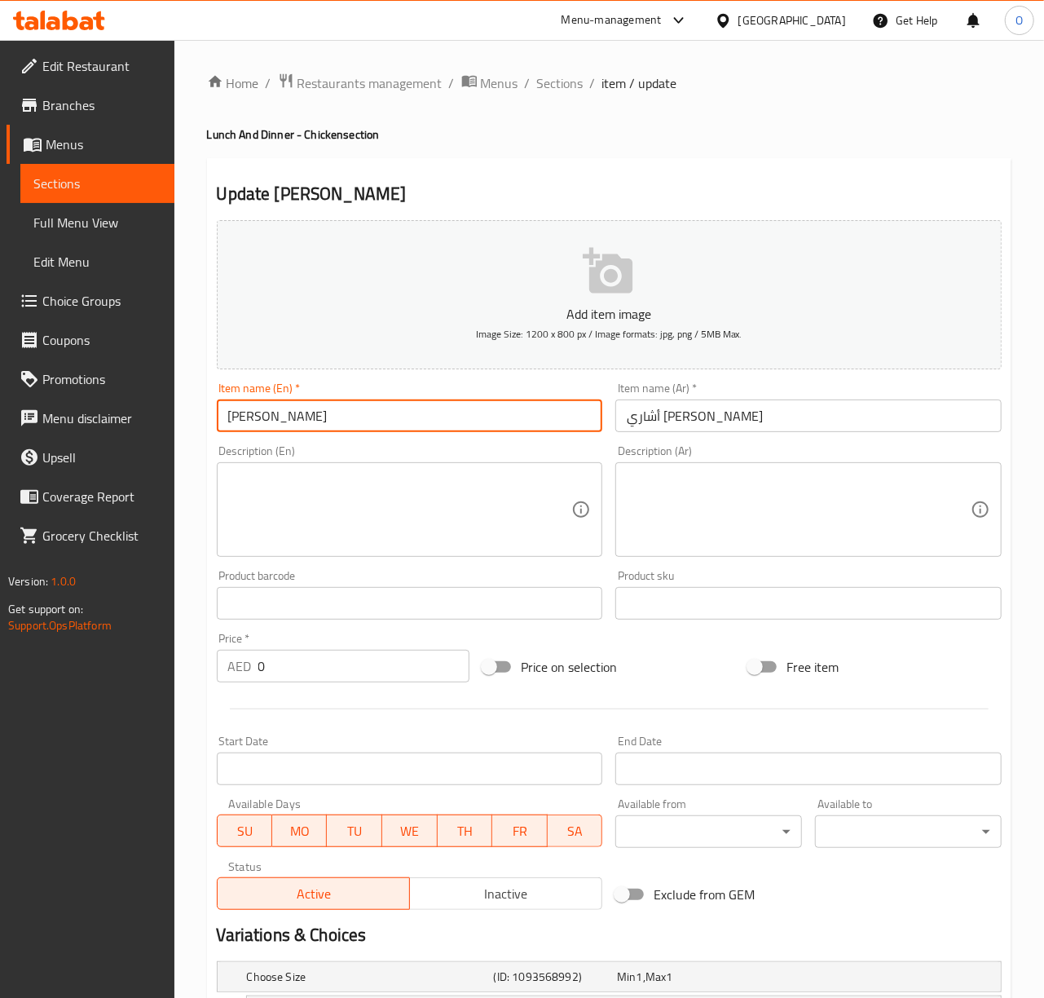
click at [256, 416] on input "[PERSON_NAME]" at bounding box center [410, 415] width 386 height 33
click at [440, 395] on div "Item name (En)   * [PERSON_NAME] Item name (En) *" at bounding box center [410, 407] width 386 height 50
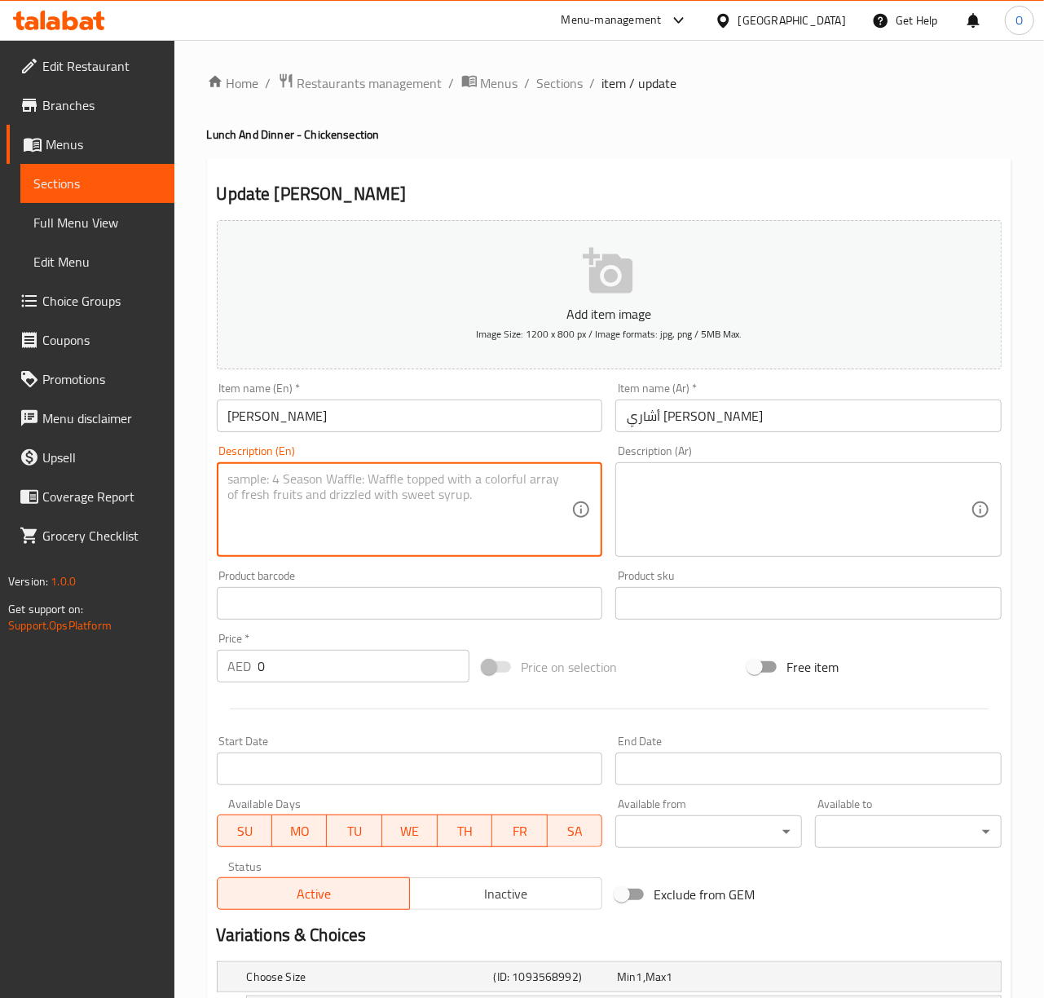
click at [513, 494] on textarea at bounding box center [400, 509] width 344 height 77
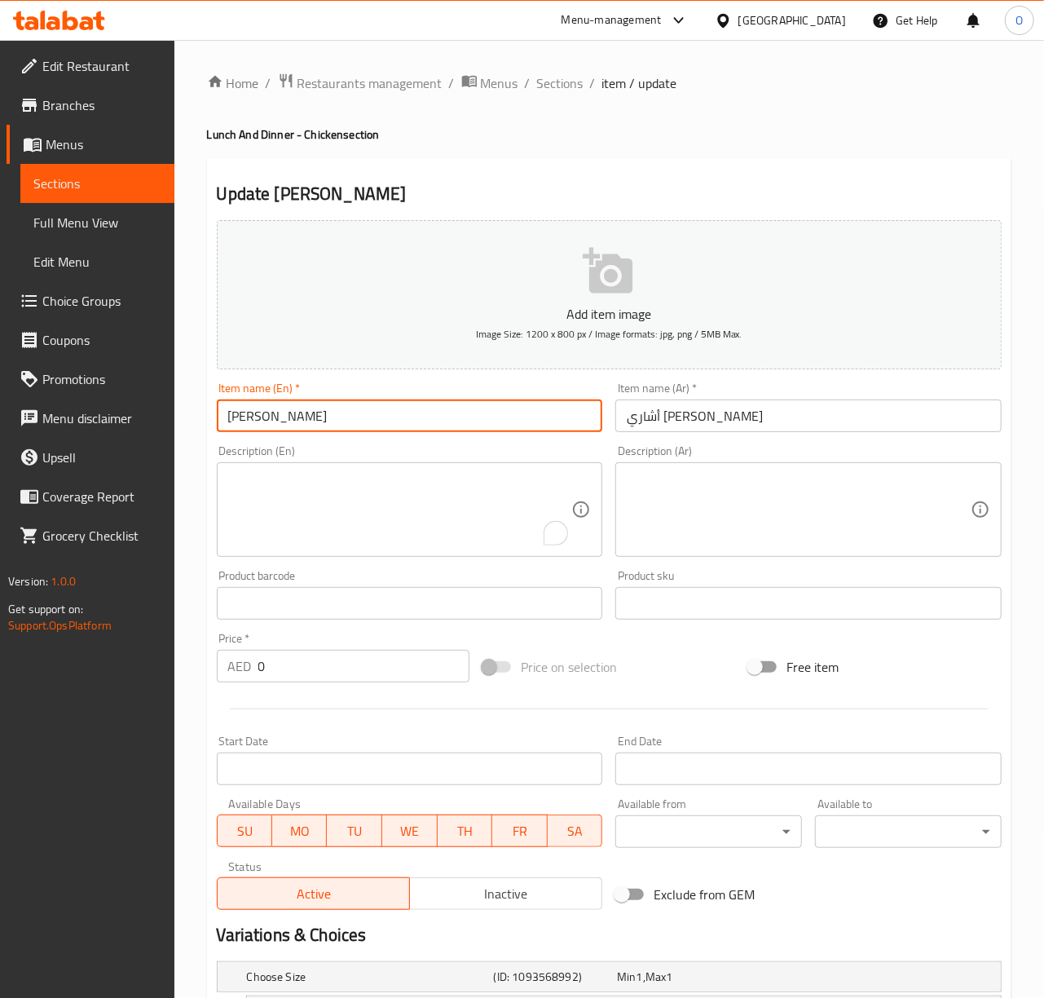
click at [491, 427] on input "[PERSON_NAME]" at bounding box center [410, 415] width 386 height 33
click at [3, 454] on div "Upsell" at bounding box center [88, 457] width 171 height 39
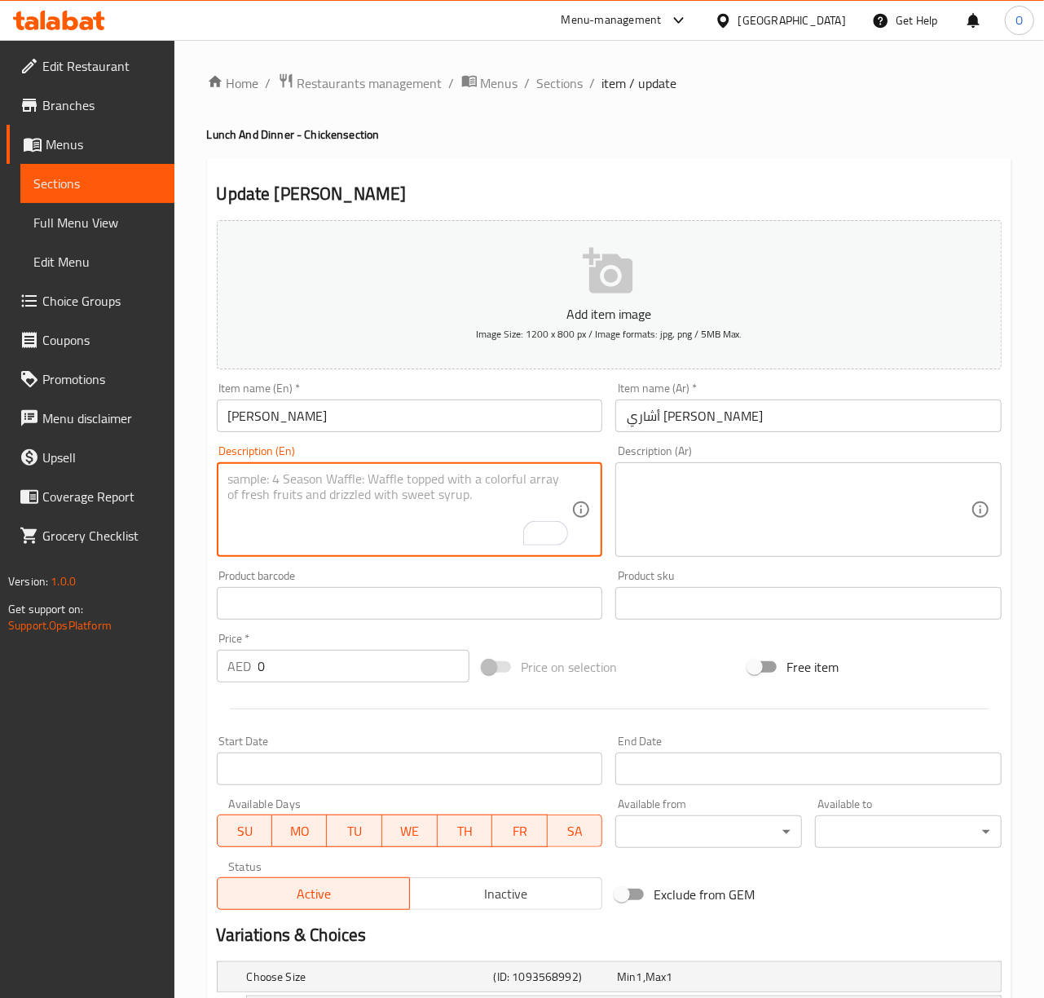
click at [471, 473] on textarea "To enrich screen reader interactions, please activate Accessibility in Grammarl…" at bounding box center [400, 509] width 344 height 77
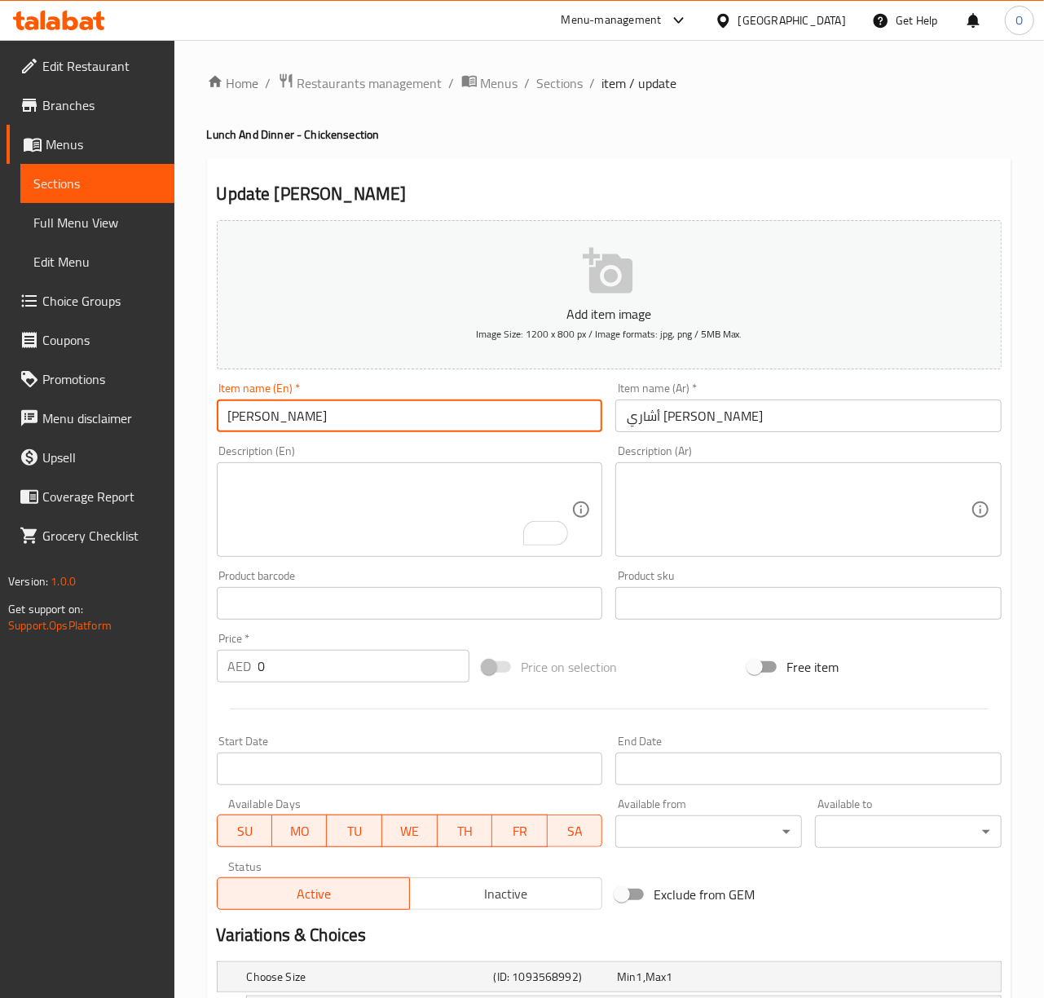
click at [450, 432] on input "[PERSON_NAME]" at bounding box center [410, 415] width 386 height 33
click at [266, 421] on input "[PERSON_NAME]" at bounding box center [410, 415] width 386 height 33
type input "Achari Handi - Chicken"
click at [758, 425] on input "أشاري [PERSON_NAME]" at bounding box center [808, 415] width 386 height 33
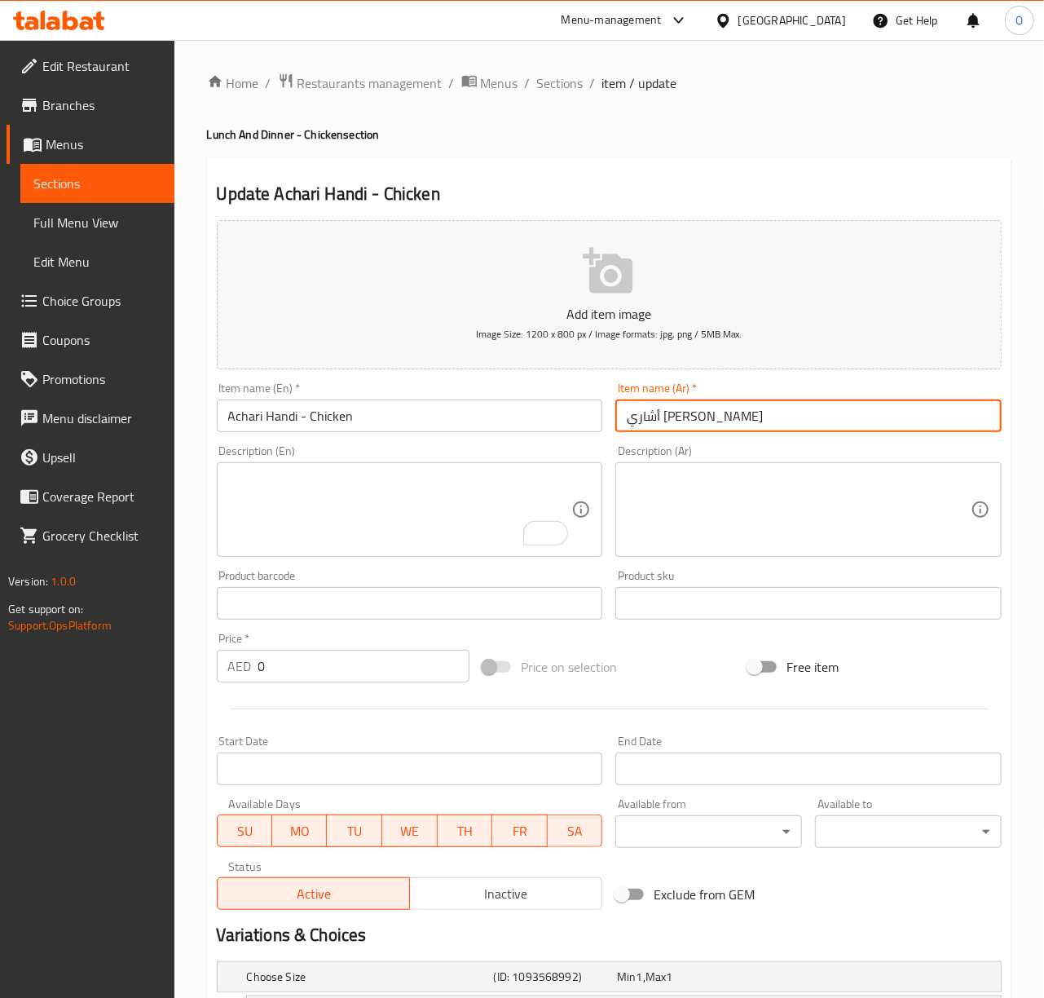
type input "أشاري [PERSON_NAME]"
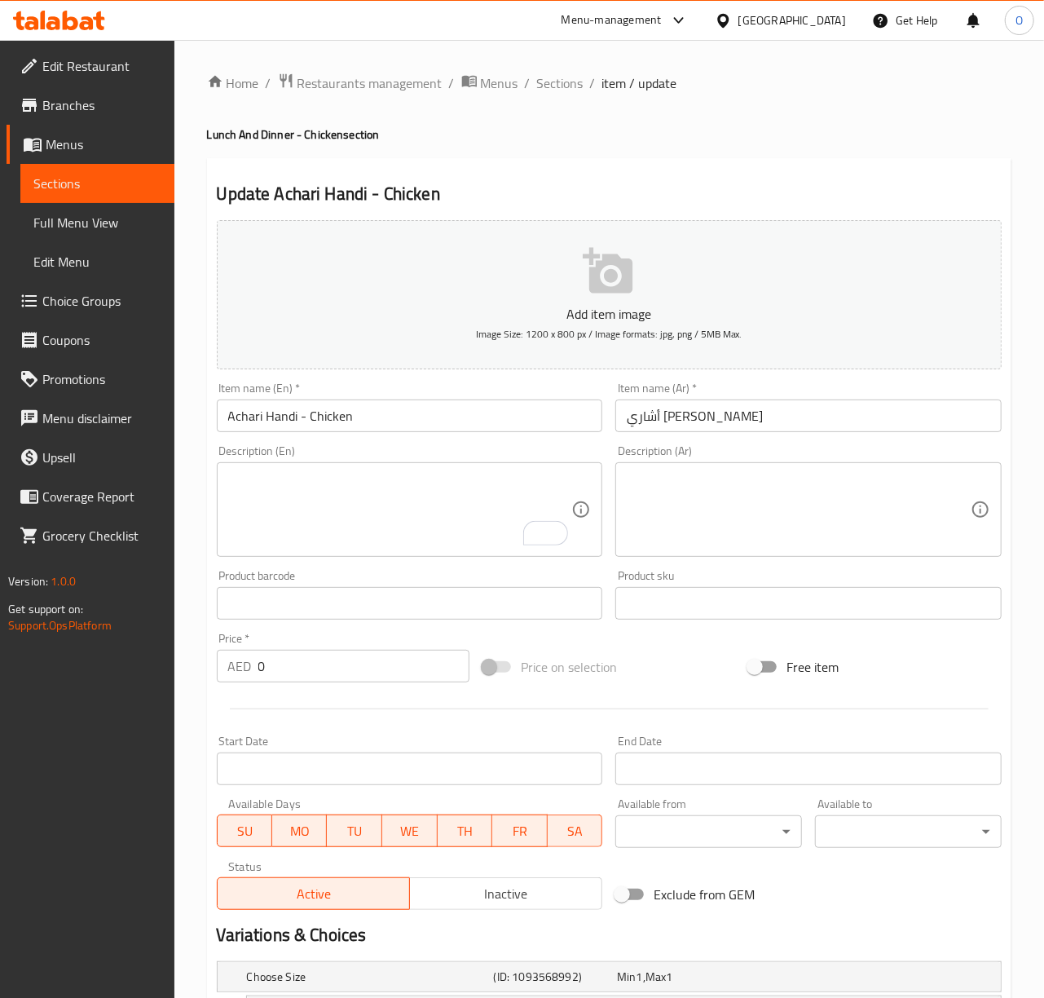
click at [551, 412] on input "Achari Handi - Chicken" at bounding box center [410, 415] width 386 height 33
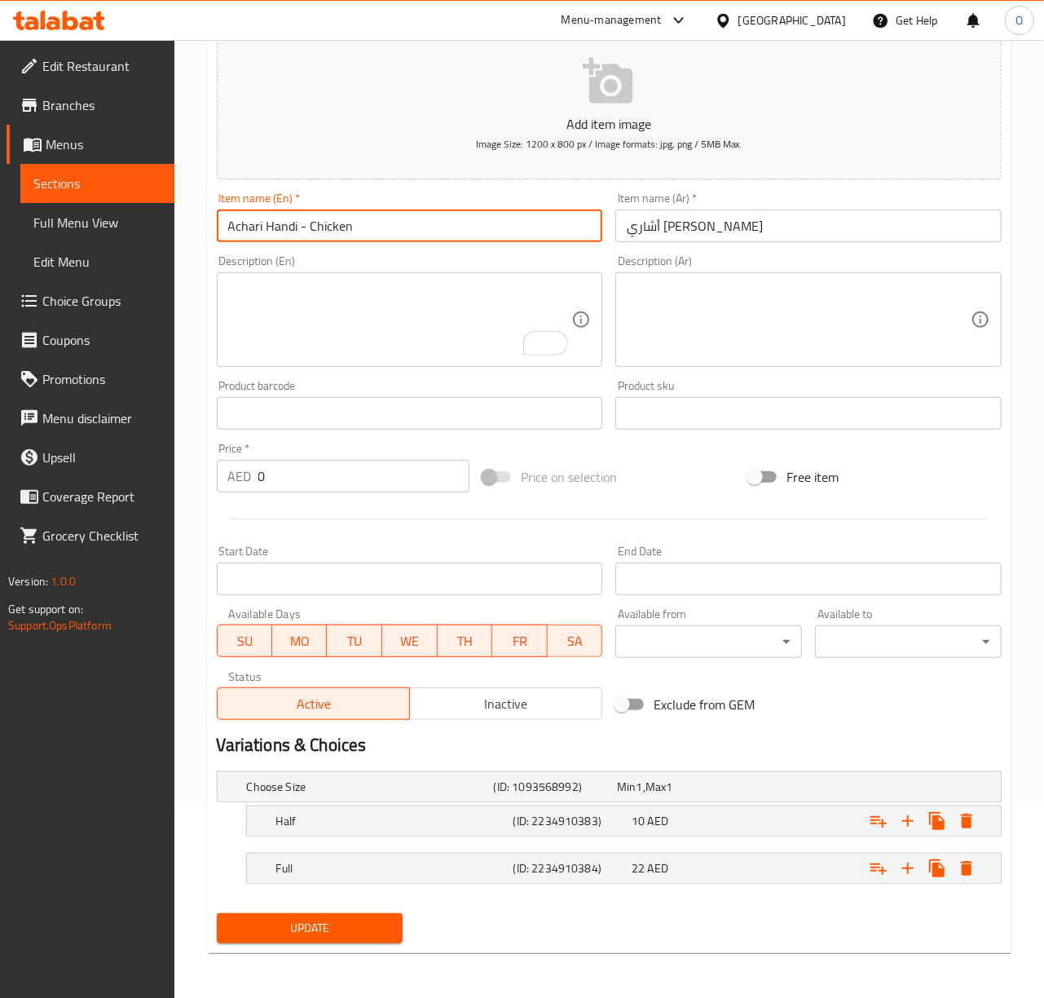
scroll to position [193, 0]
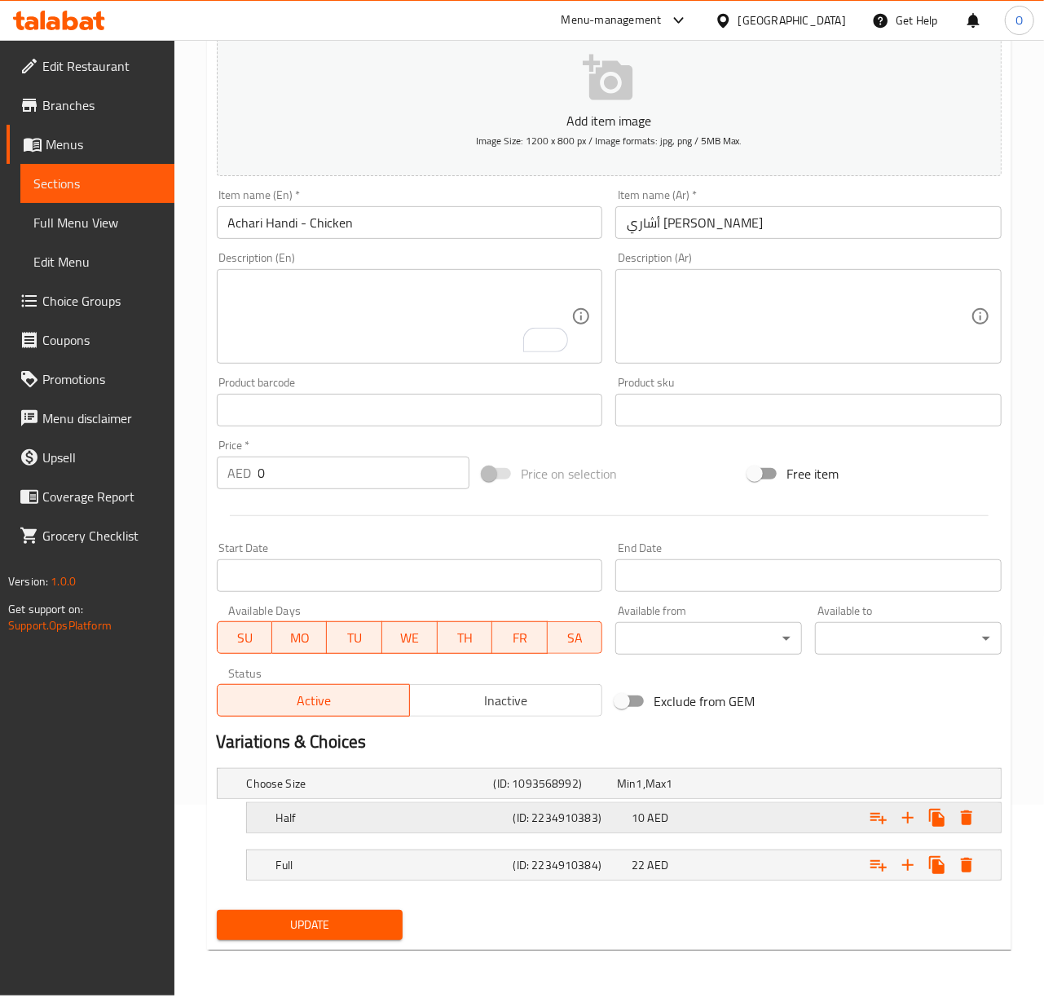
click at [643, 794] on span "AED" at bounding box center [640, 783] width 7 height 21
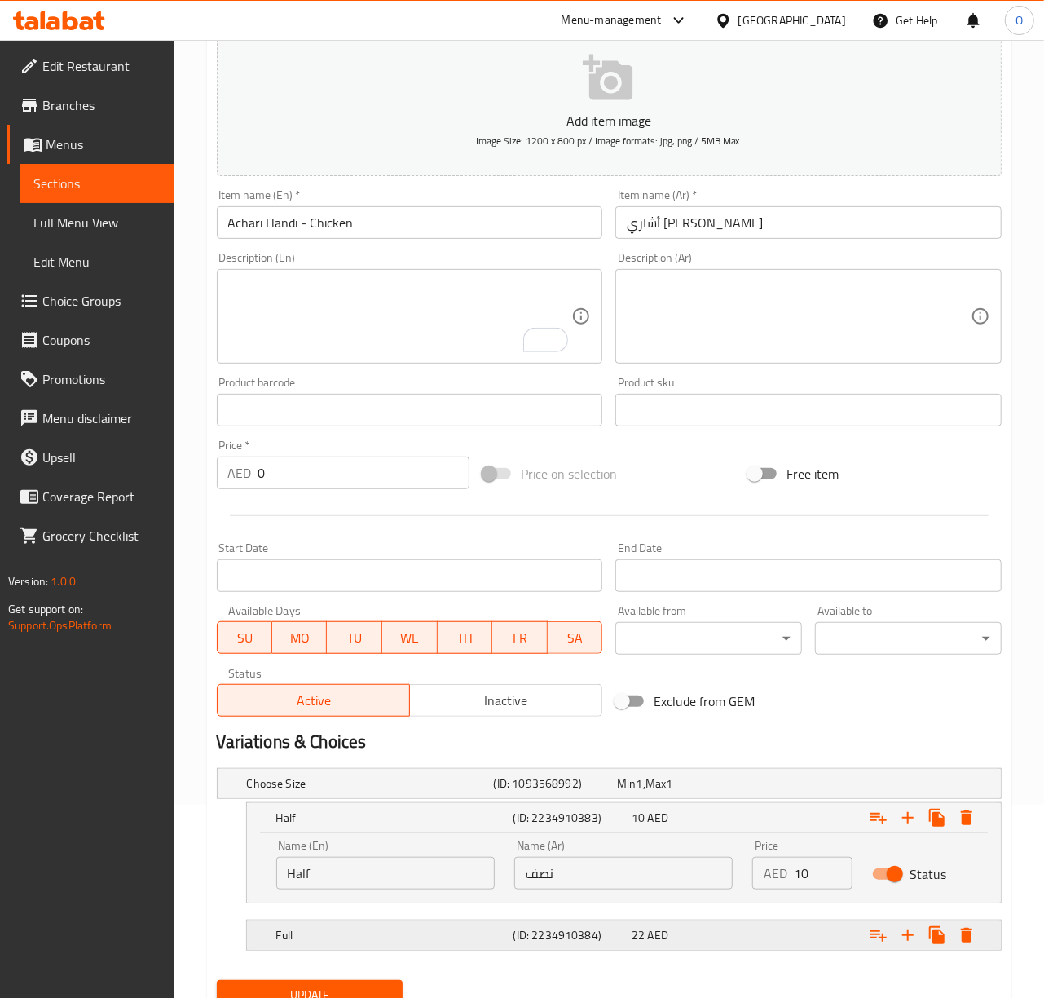
click at [646, 801] on div "Full (ID: 2234910384) 22 AED" at bounding box center [614, 783] width 741 height 36
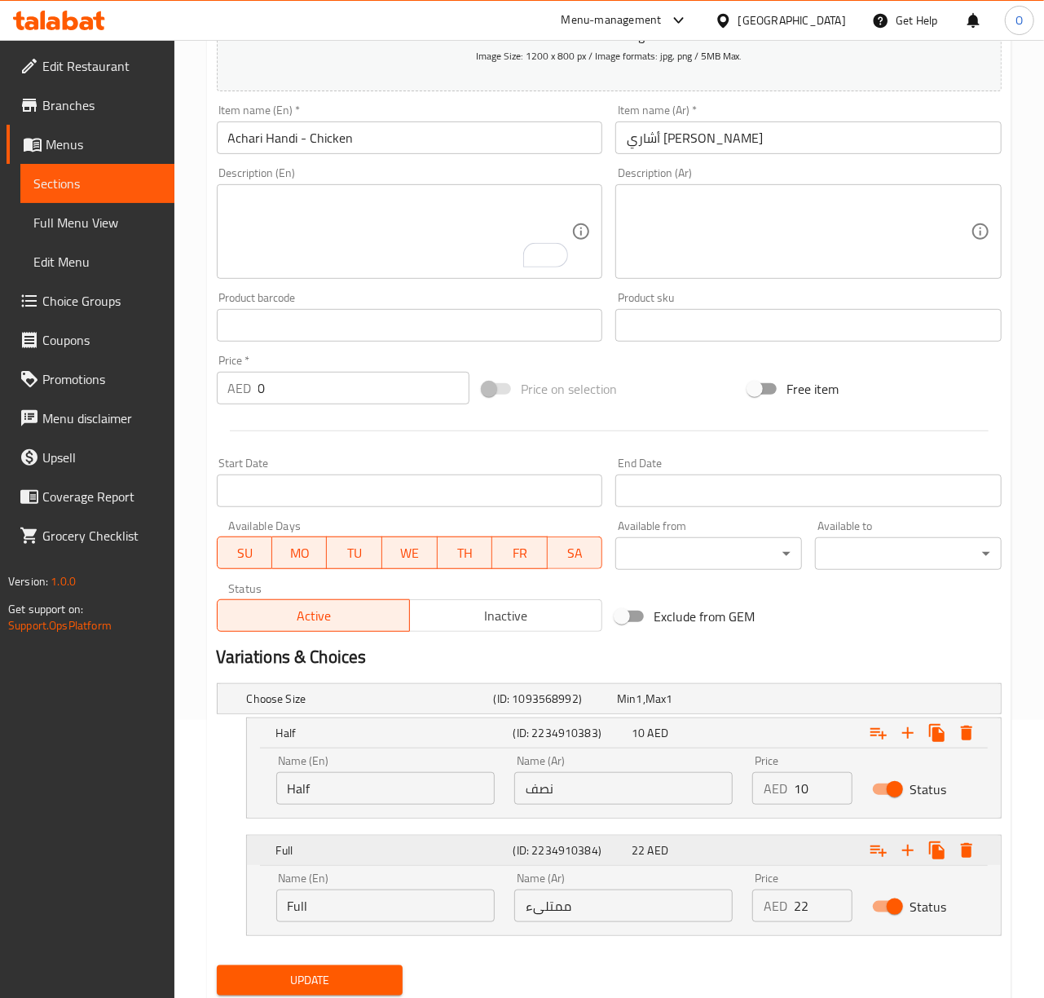
scroll to position [333, 0]
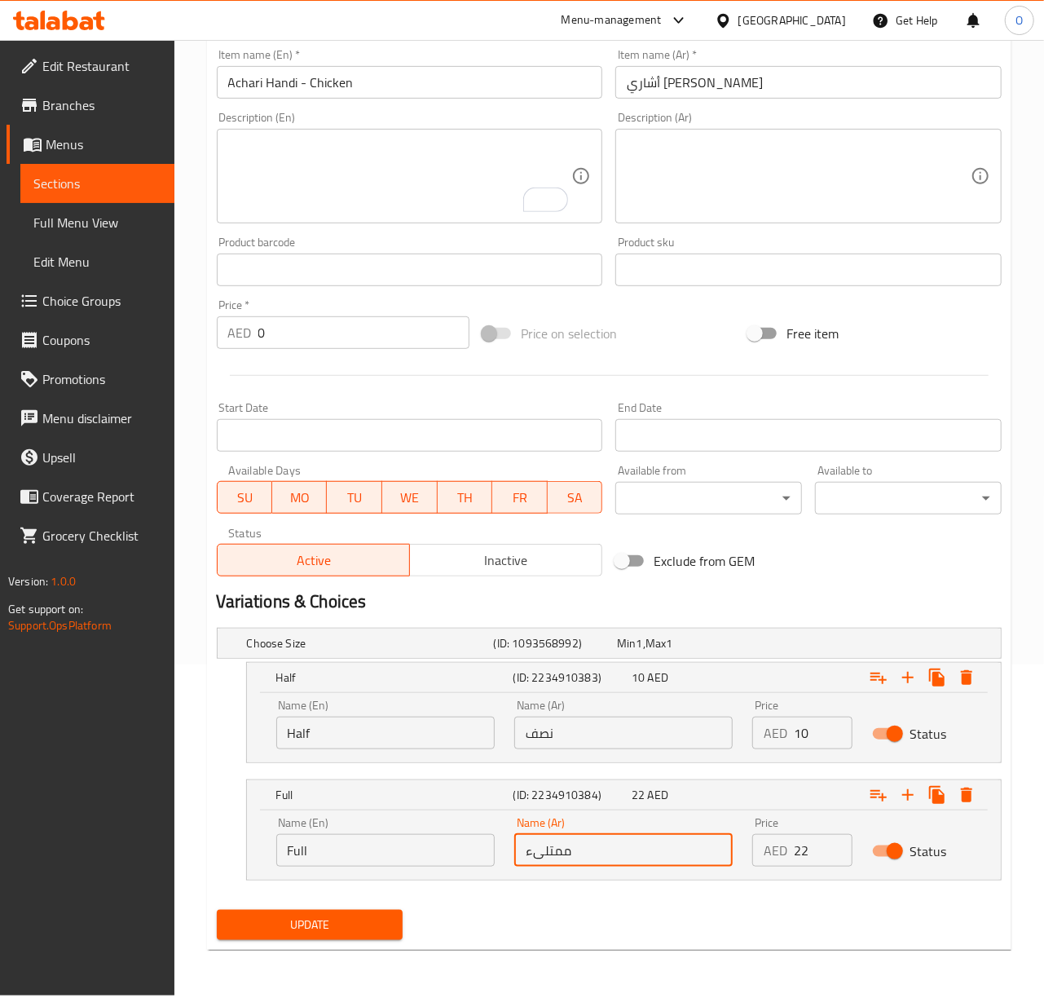
click at [621, 857] on input "ممتلىء" at bounding box center [623, 850] width 218 height 33
type input "كامل"
click at [288, 914] on button "Update" at bounding box center [310, 925] width 187 height 30
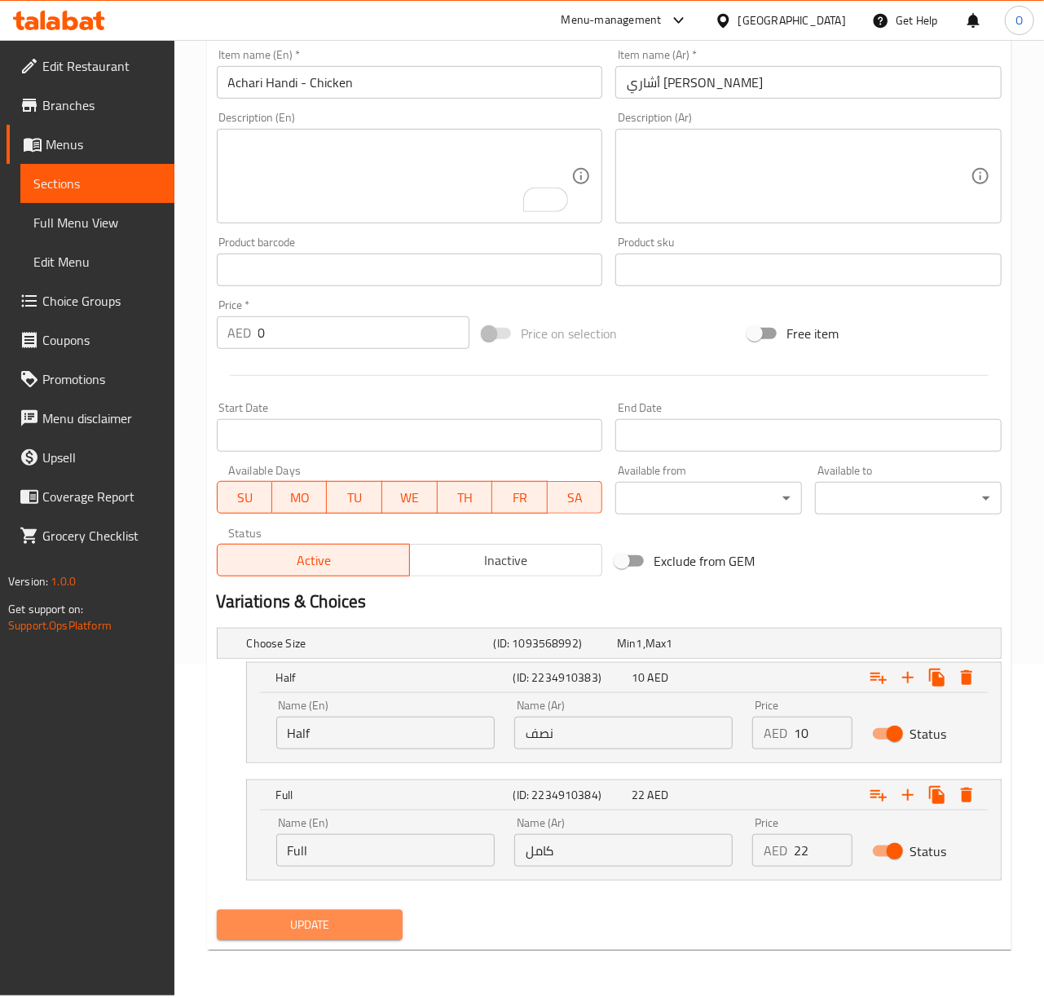
click at [288, 914] on button "Update" at bounding box center [310, 925] width 187 height 30
click at [334, 921] on span "Update" at bounding box center [310, 924] width 161 height 20
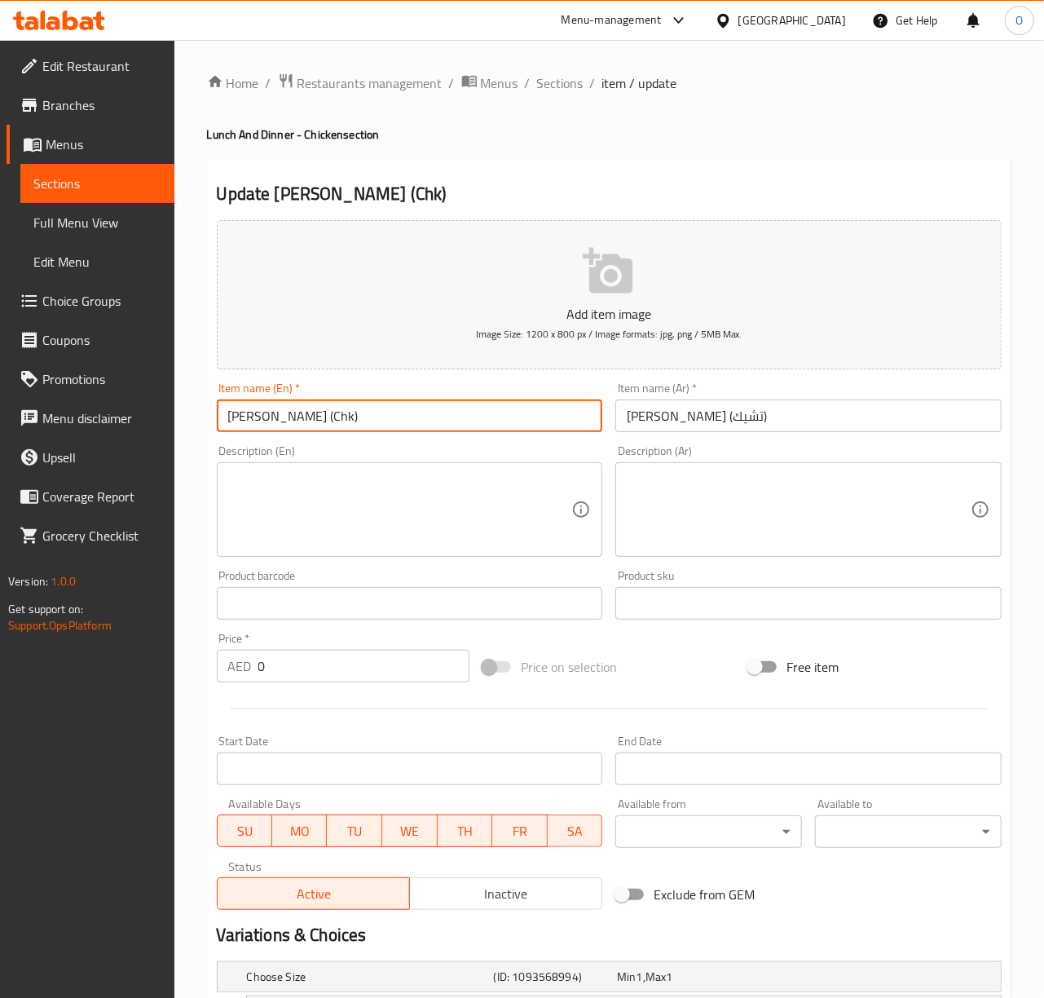
click at [315, 419] on input "Shinwari Karahi (Chk)" at bounding box center [410, 415] width 386 height 33
type input "Shinwari Karahi - Chk"
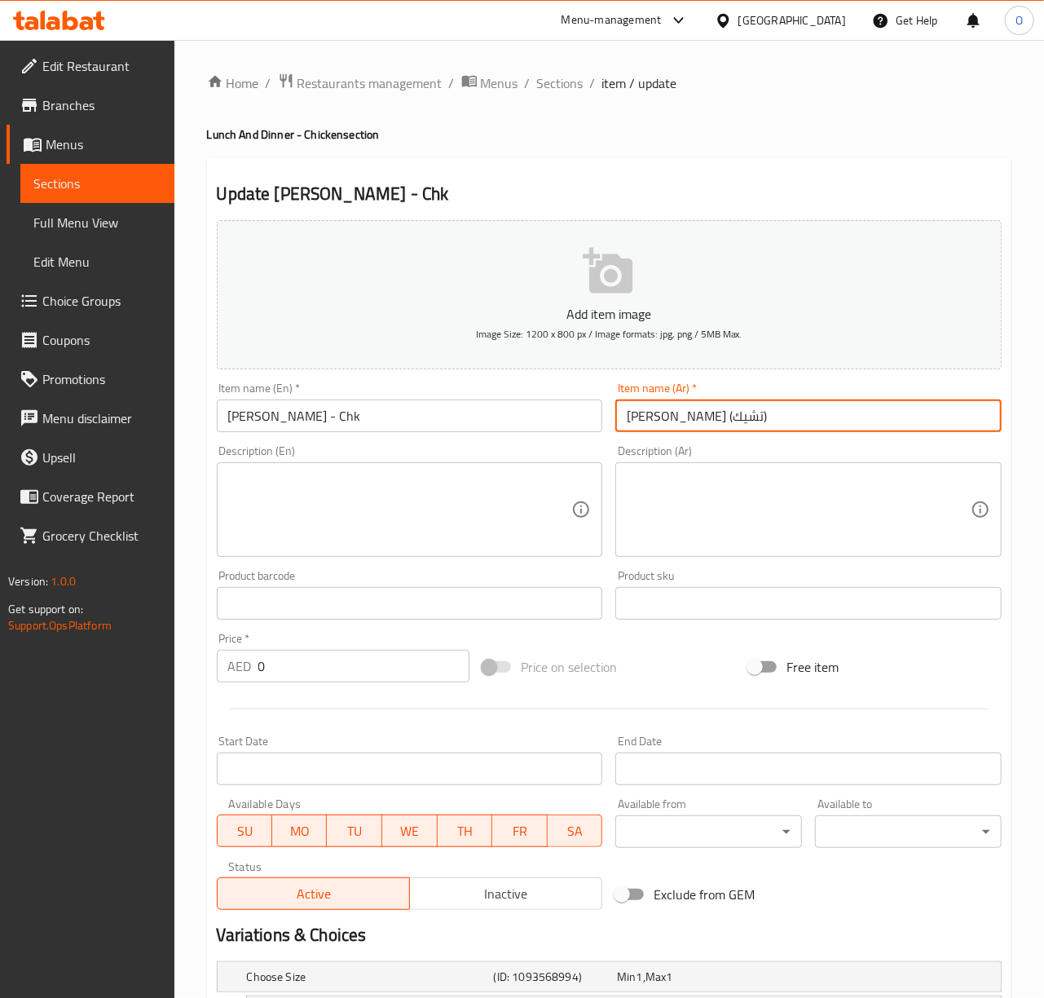
drag, startPoint x: 665, startPoint y: 422, endPoint x: 594, endPoint y: 424, distance: 70.9
click at [594, 424] on div "Add item image Image Size: 1200 x 800 px / Image formats: jpg, png / 5MB Max. I…" at bounding box center [609, 565] width 798 height 703
type input "شينواري كاراهي - دجاج"
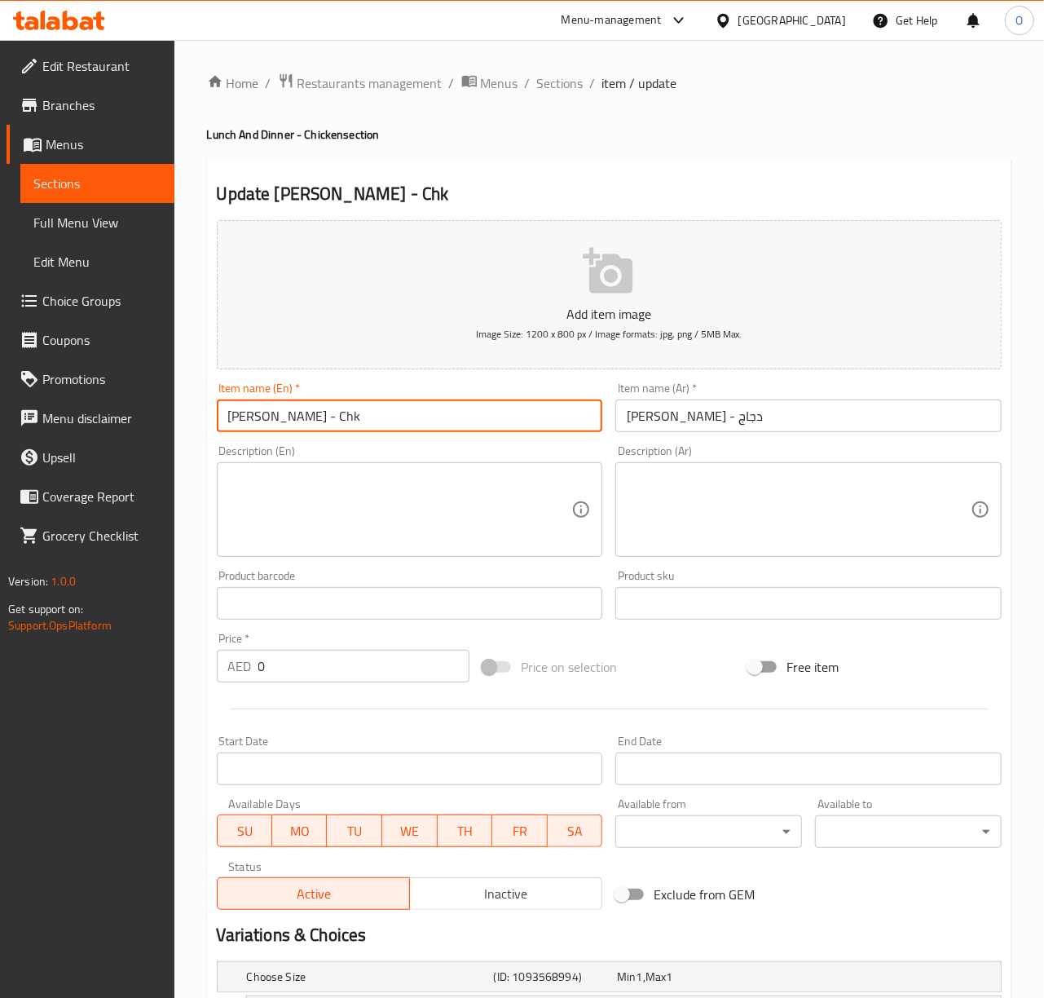
click at [248, 415] on input "Shinwari Karahi - Chk" at bounding box center [410, 415] width 386 height 33
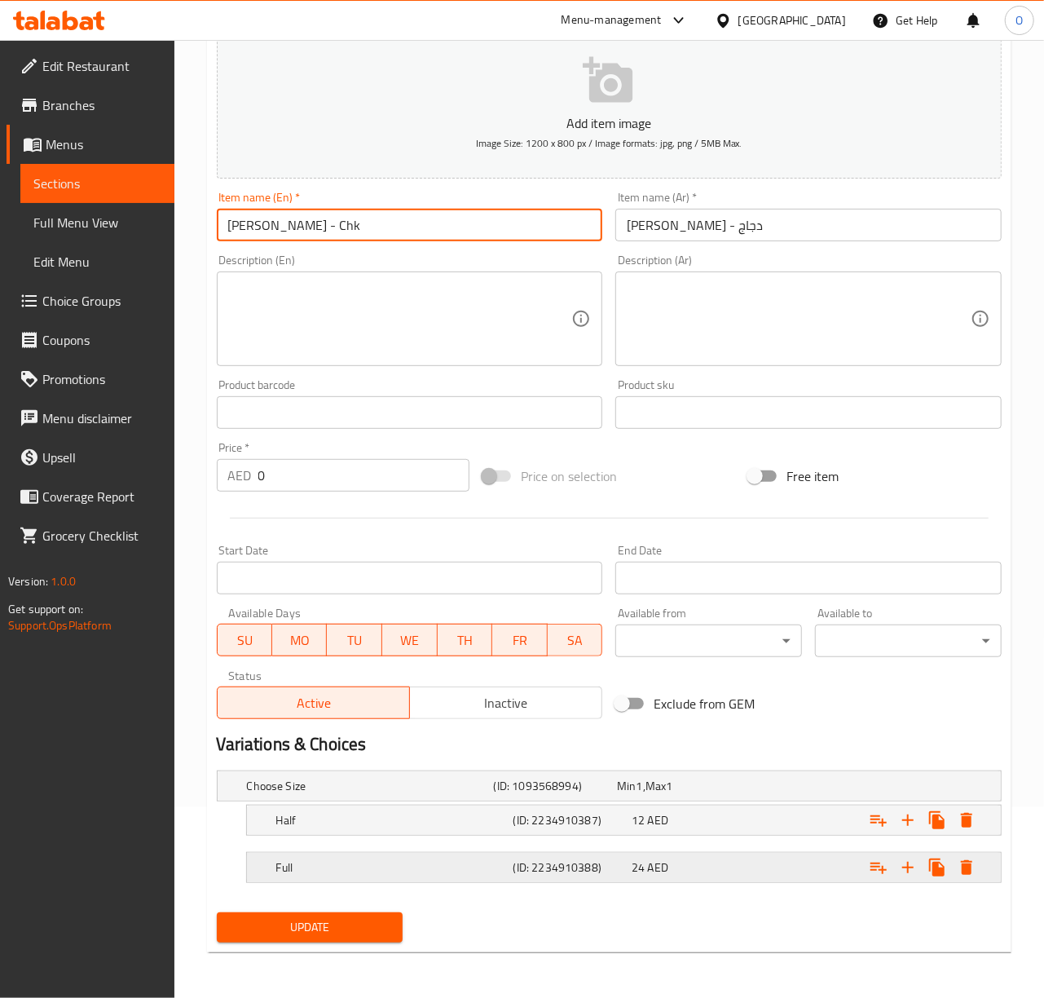
scroll to position [193, 0]
click at [471, 797] on div "Full" at bounding box center [367, 785] width 247 height 23
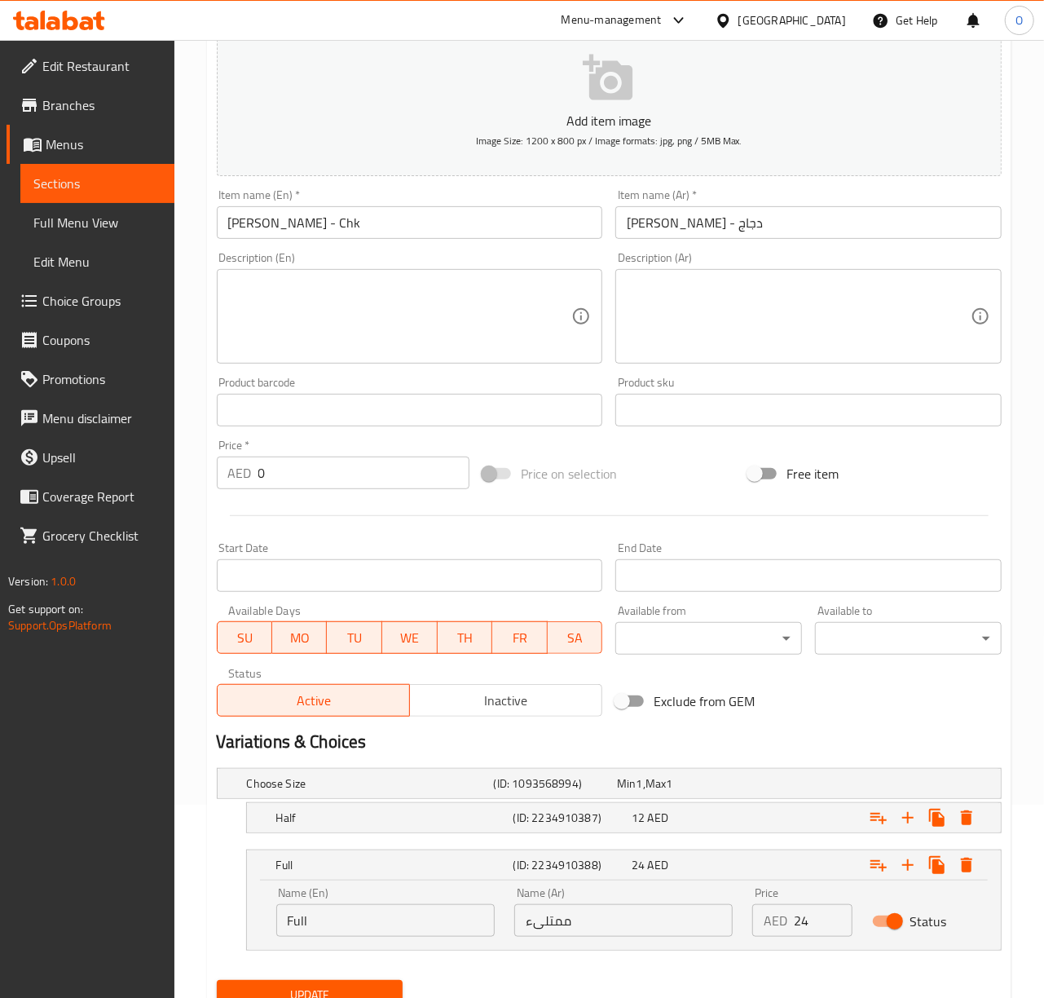
click at [604, 931] on input "ممتلىء" at bounding box center [623, 920] width 218 height 33
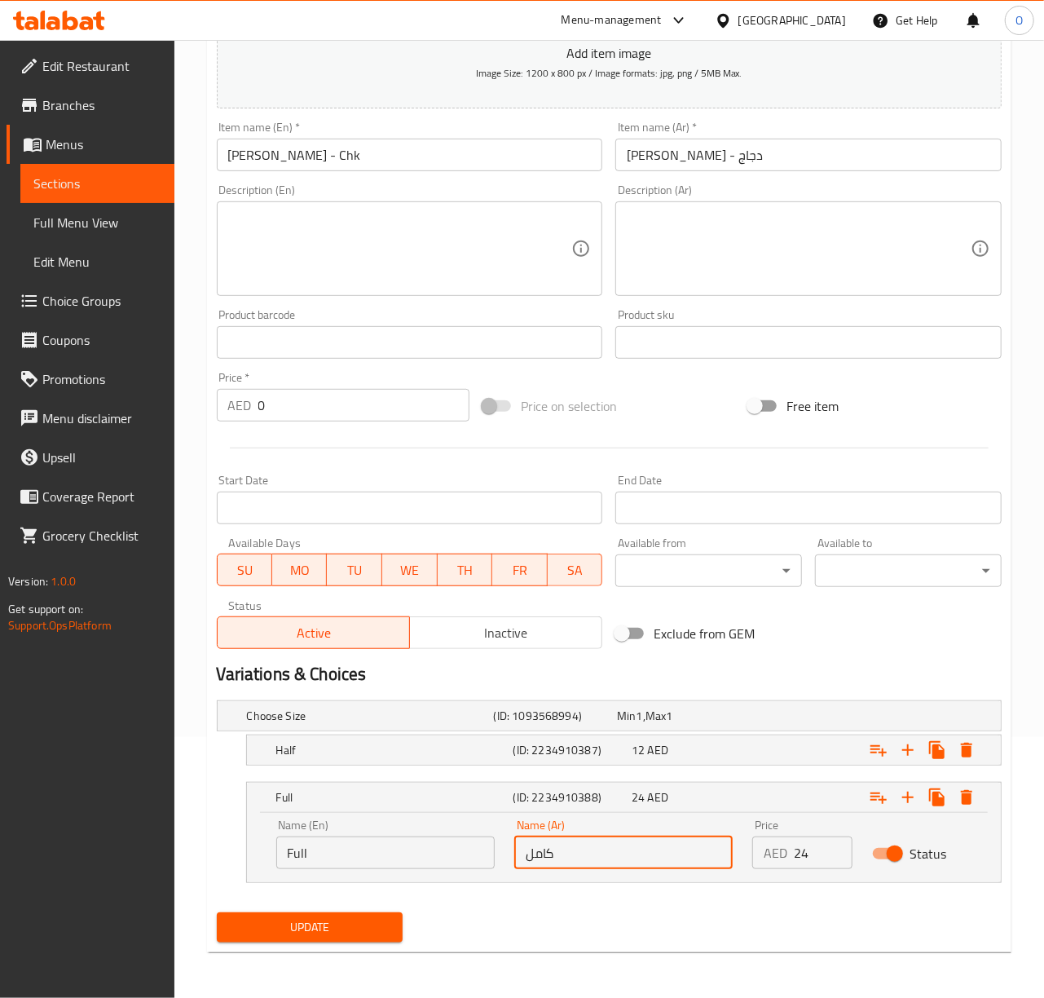
type input "كامل"
click at [340, 933] on span "Update" at bounding box center [310, 927] width 161 height 20
click at [380, 937] on span "Update" at bounding box center [310, 927] width 161 height 20
click at [217, 912] on button "Update" at bounding box center [310, 927] width 187 height 30
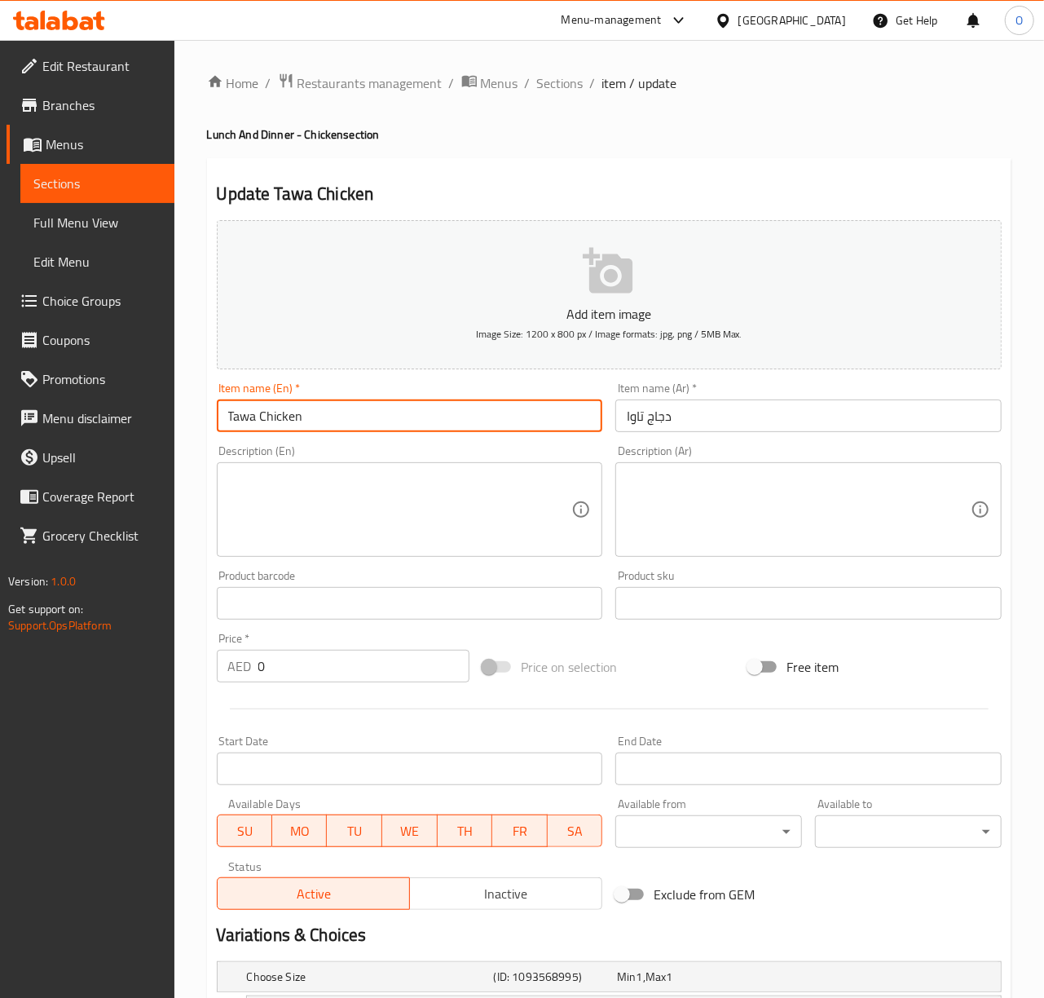
click at [461, 415] on input "Tawa Chicken" at bounding box center [410, 415] width 386 height 33
click at [239, 414] on input "Tawa Chicken" at bounding box center [410, 415] width 386 height 33
click at [639, 424] on input "دجاج تاوا" at bounding box center [808, 415] width 386 height 33
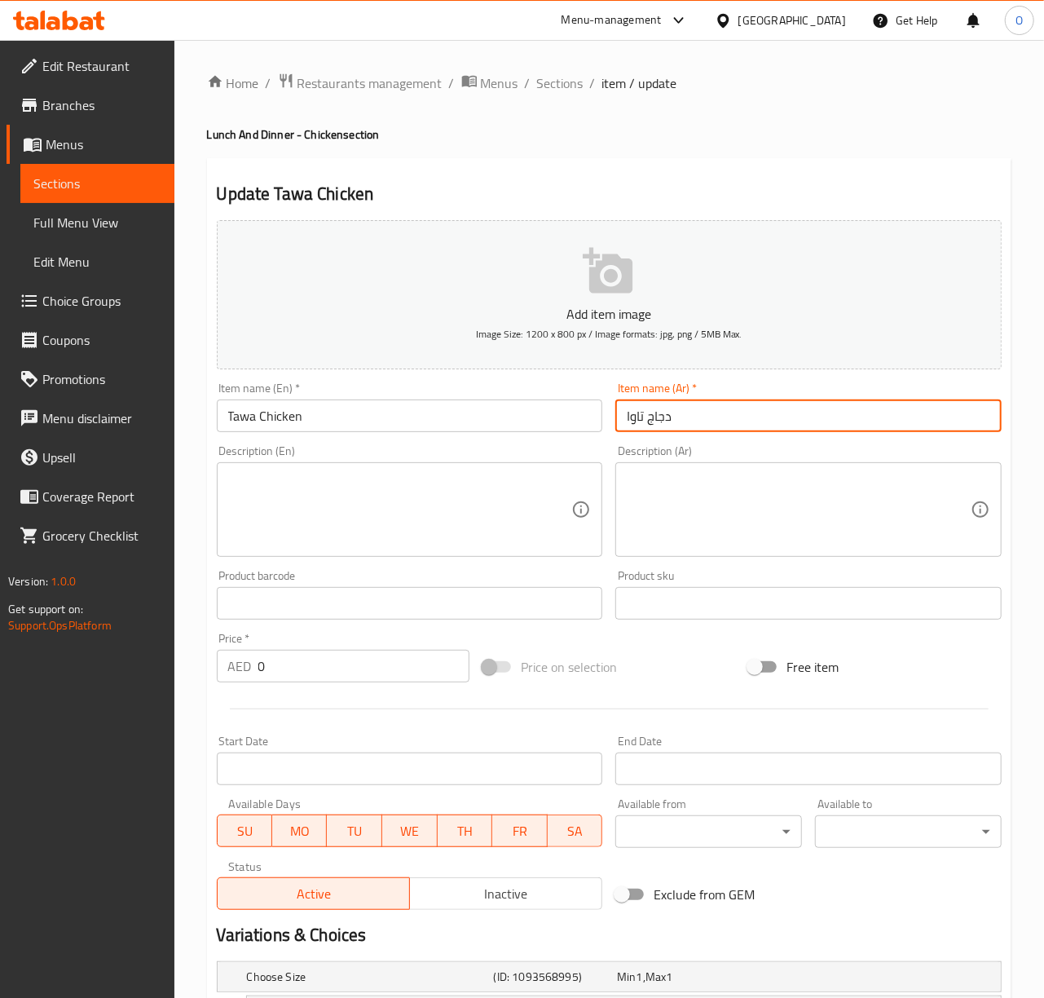
click at [639, 424] on input "دجاج تاوا" at bounding box center [808, 415] width 386 height 33
paste input "text"
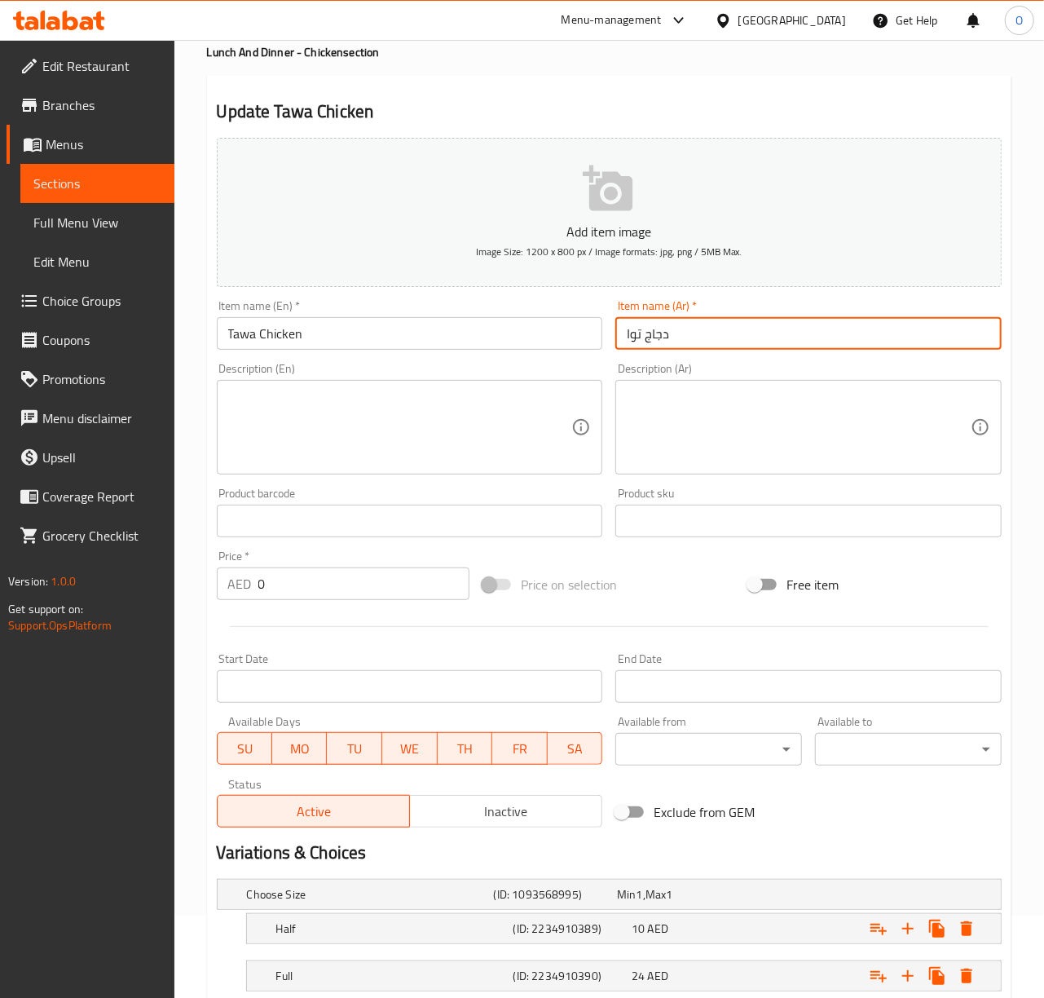
scroll to position [193, 0]
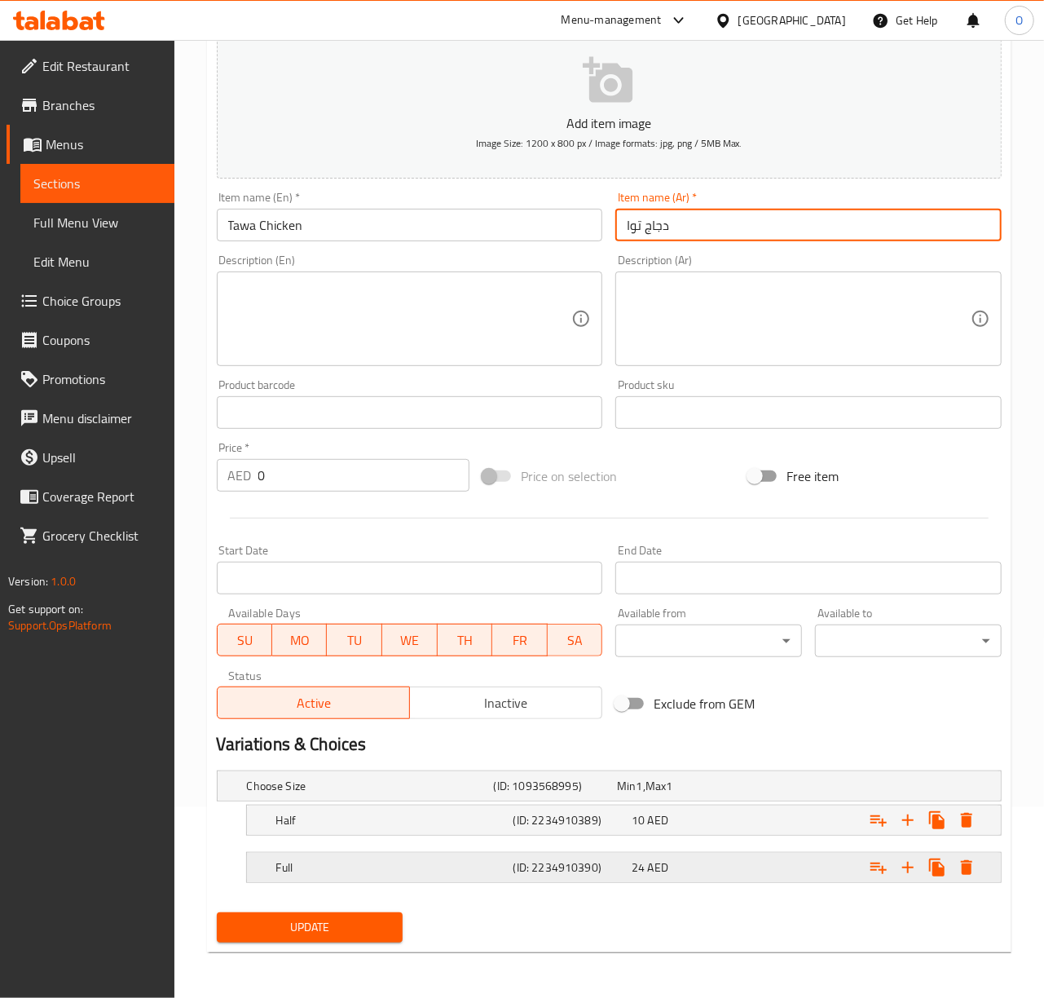
type input "دجاج توا"
click at [605, 794] on h5 "(ID: 2234910390)" at bounding box center [552, 786] width 117 height 16
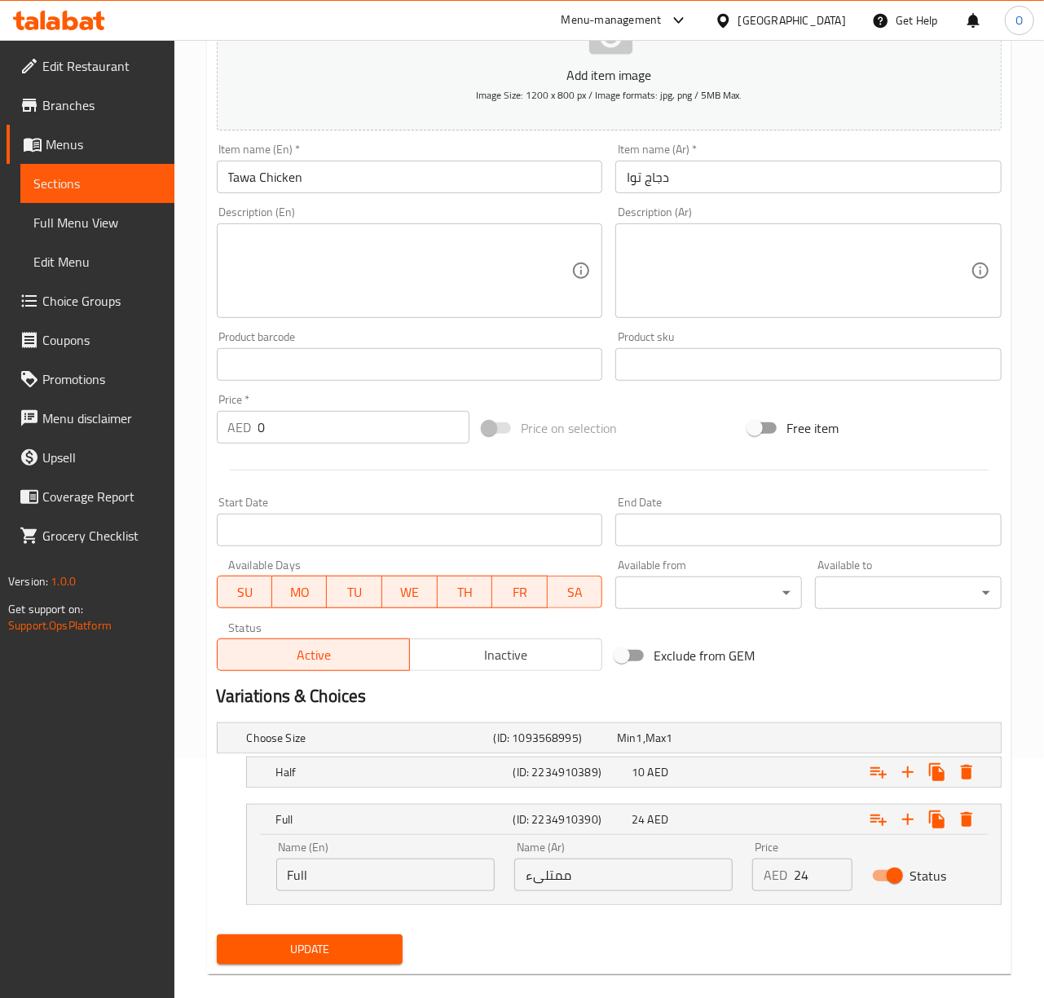
scroll to position [262, 0]
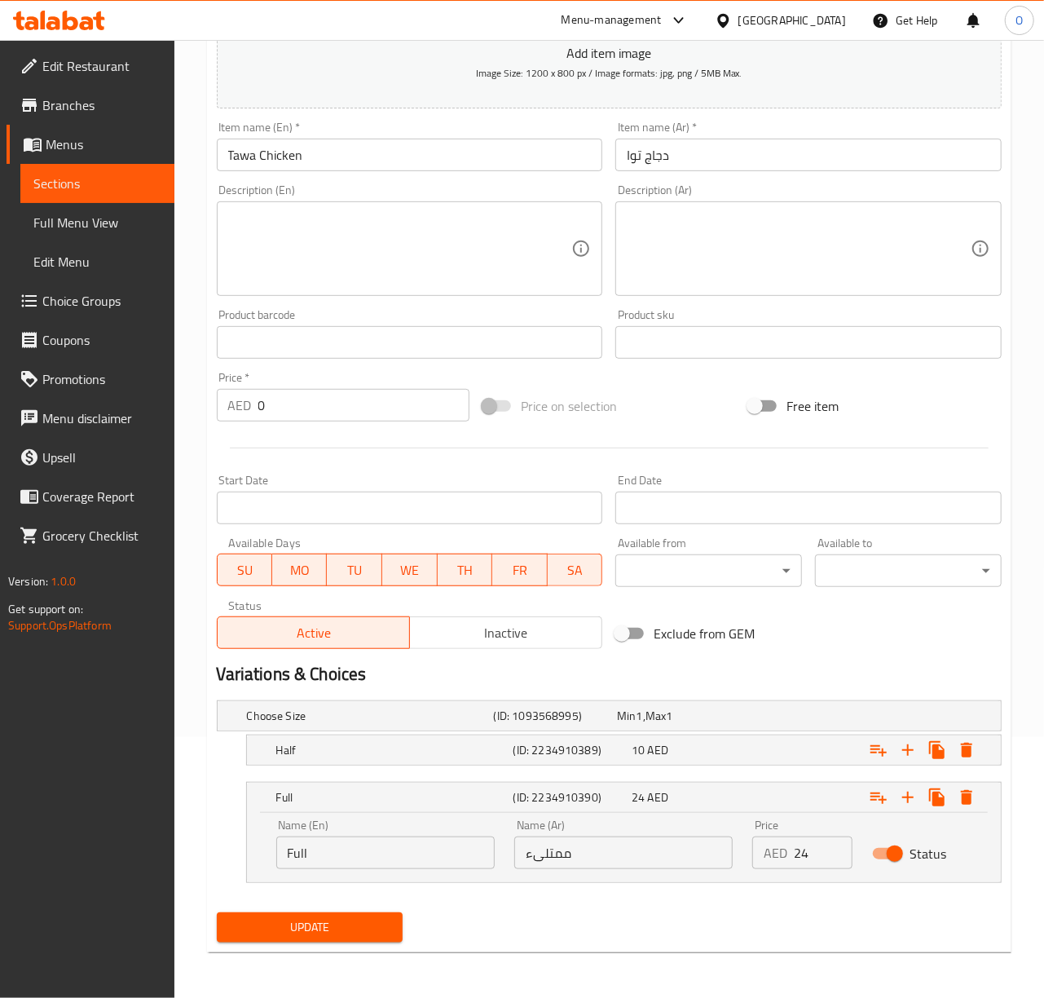
click at [608, 857] on input "ممتلىء" at bounding box center [623, 852] width 218 height 33
type input "كامل"
click at [217, 912] on button "Update" at bounding box center [310, 927] width 187 height 30
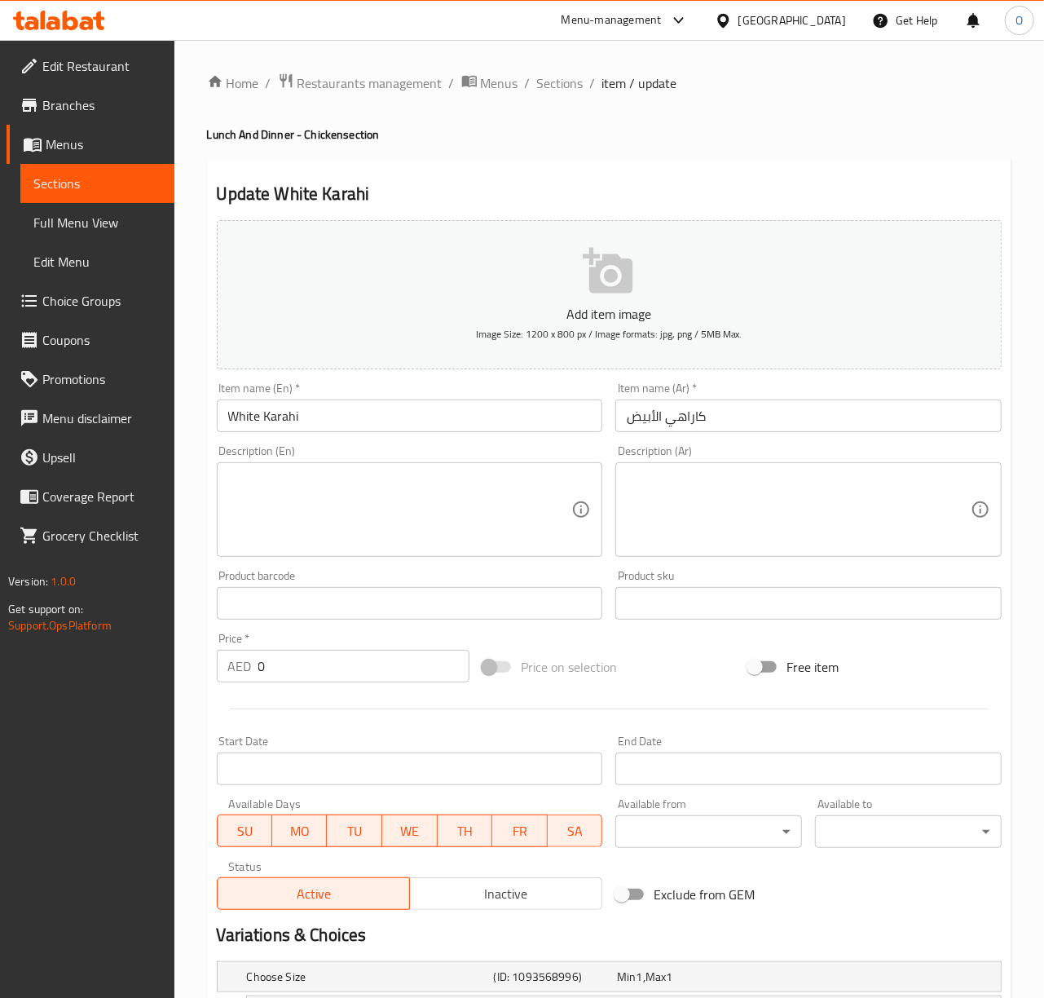
click at [703, 424] on input "كاراهي الأبيض" at bounding box center [808, 415] width 386 height 33
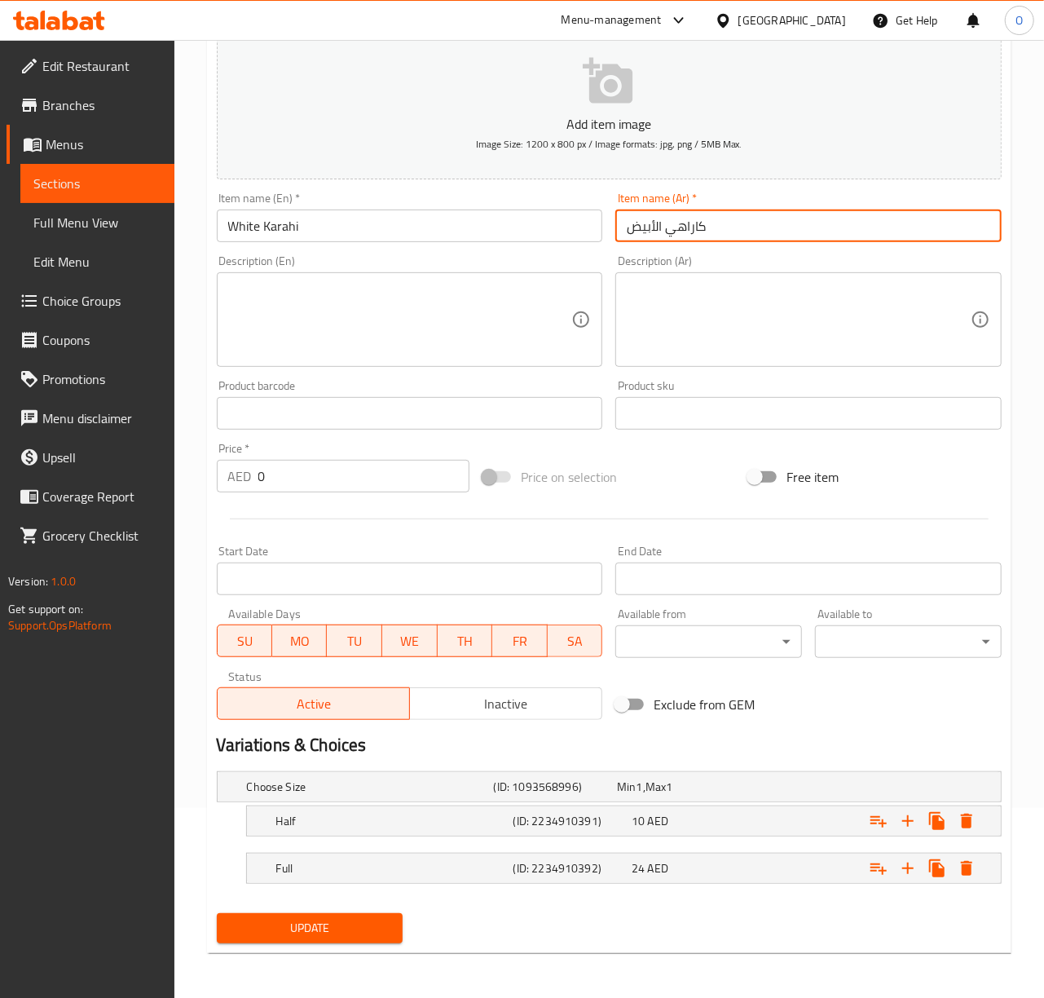
scroll to position [193, 0]
click at [376, 210] on input "White Karahi" at bounding box center [410, 225] width 386 height 33
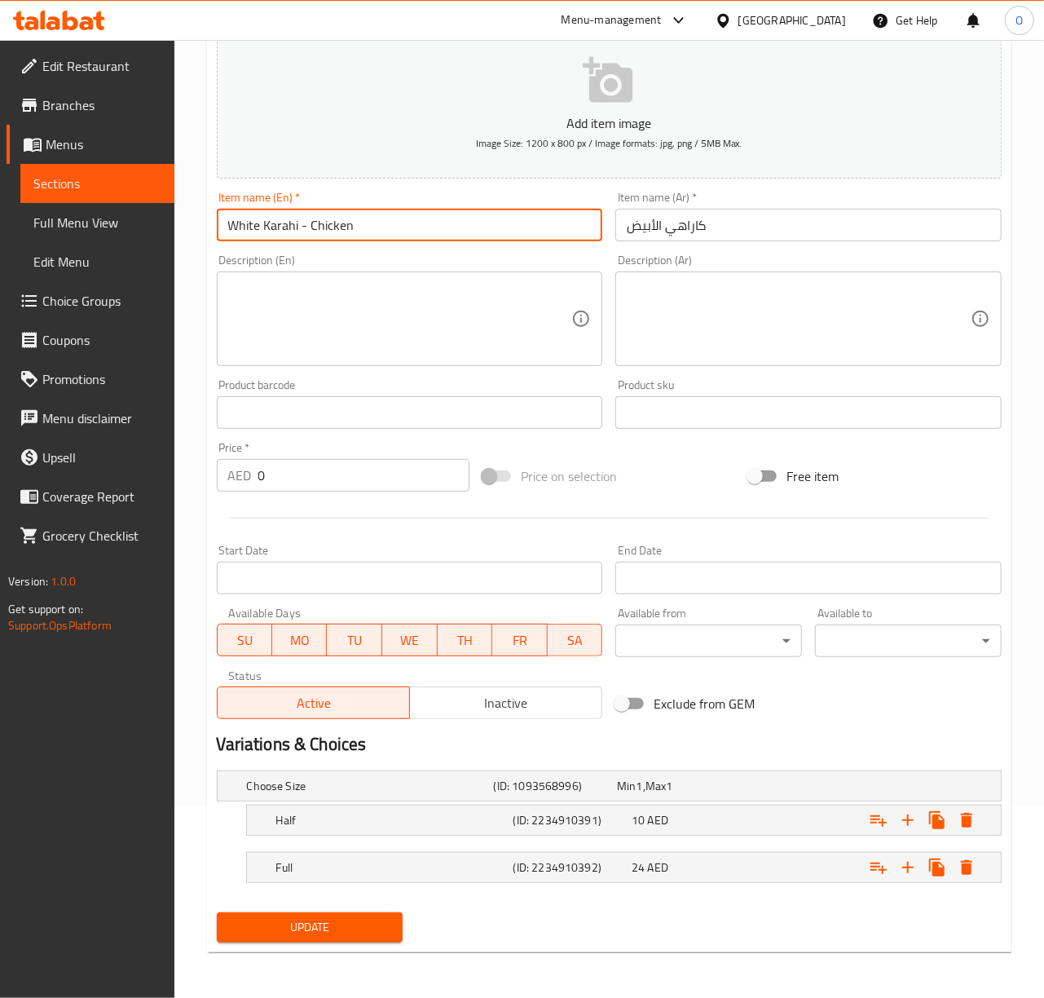
type input "White Karahi - Chicken"
click at [942, 236] on input "كاراهي الأبيض" at bounding box center [808, 225] width 386 height 33
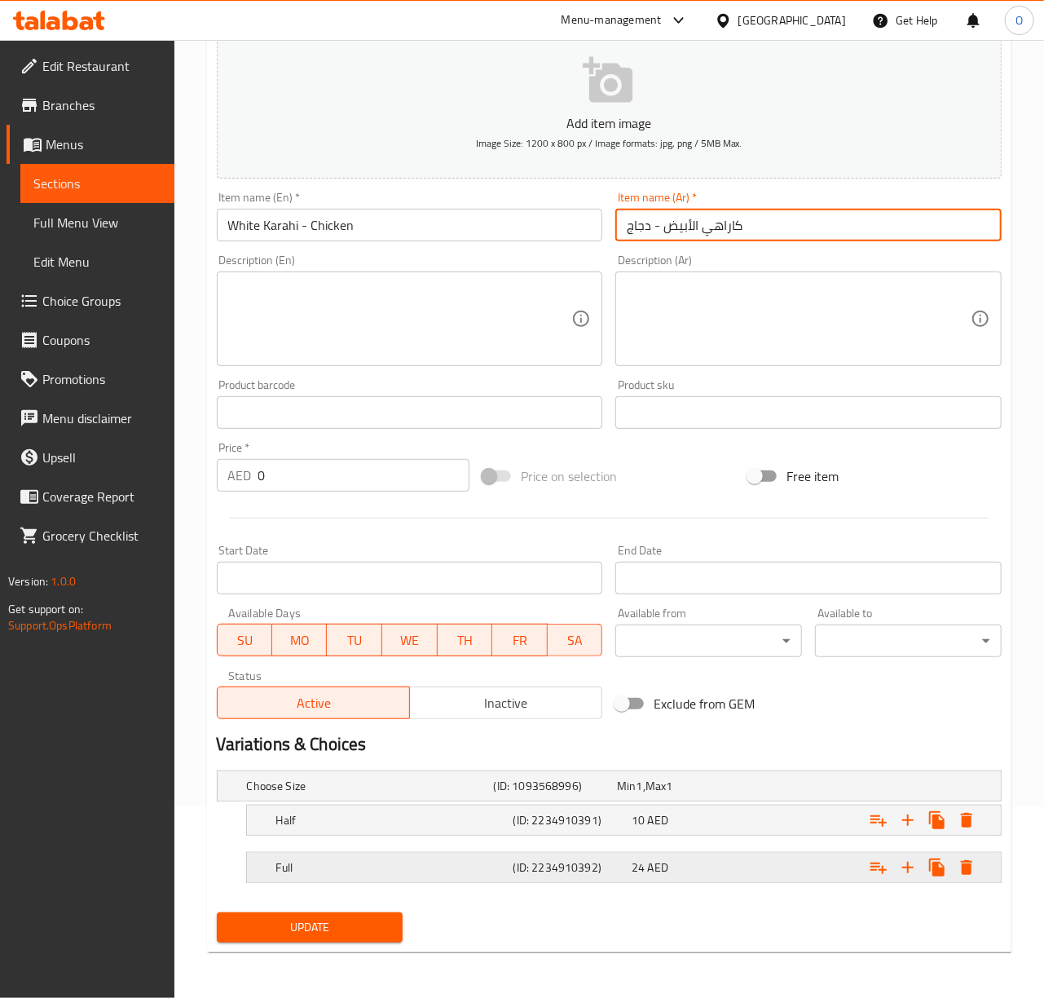
type input "كاراهي الأبيض - دجاج"
click at [611, 794] on h5 "(ID: 2234910392)" at bounding box center [552, 786] width 117 height 16
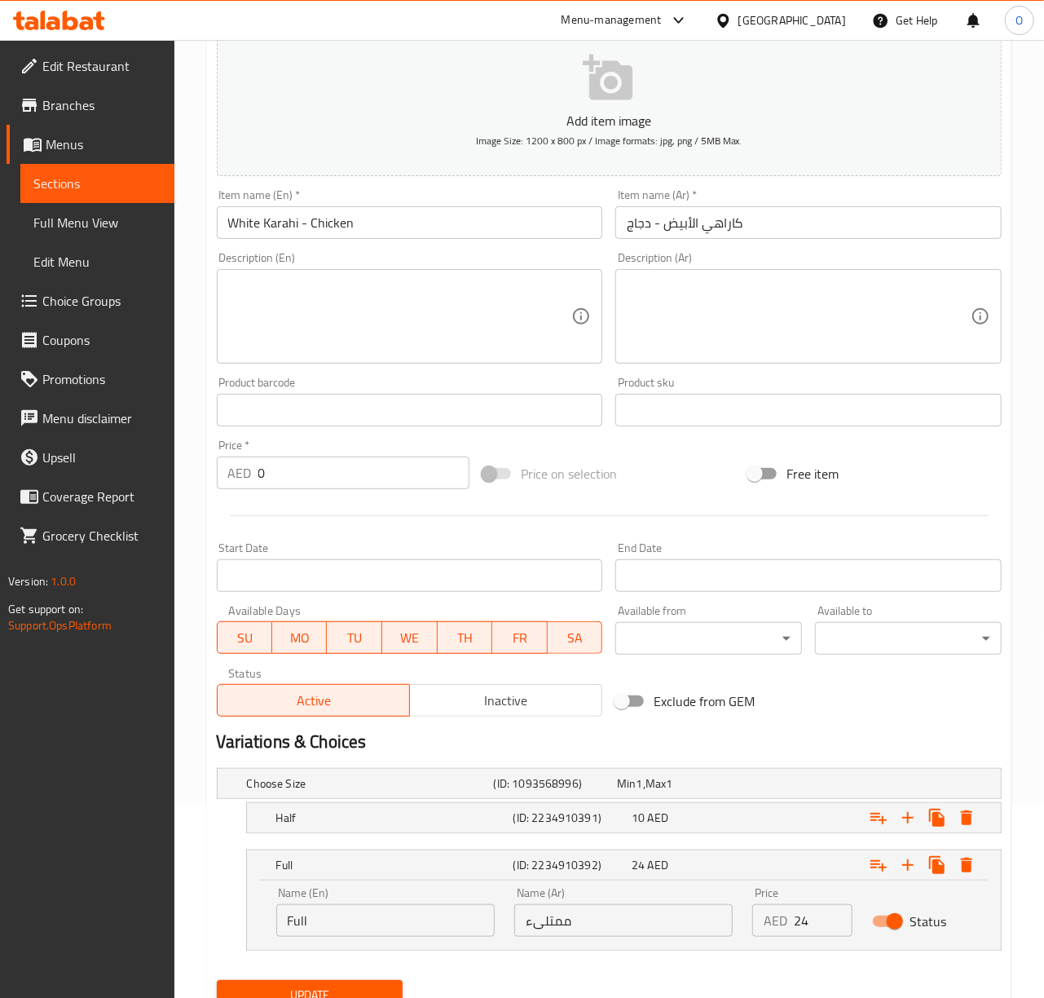
click at [633, 930] on input "ممتلىء" at bounding box center [623, 920] width 218 height 33
type input "كامل"
click at [217, 980] on button "Update" at bounding box center [310, 995] width 187 height 30
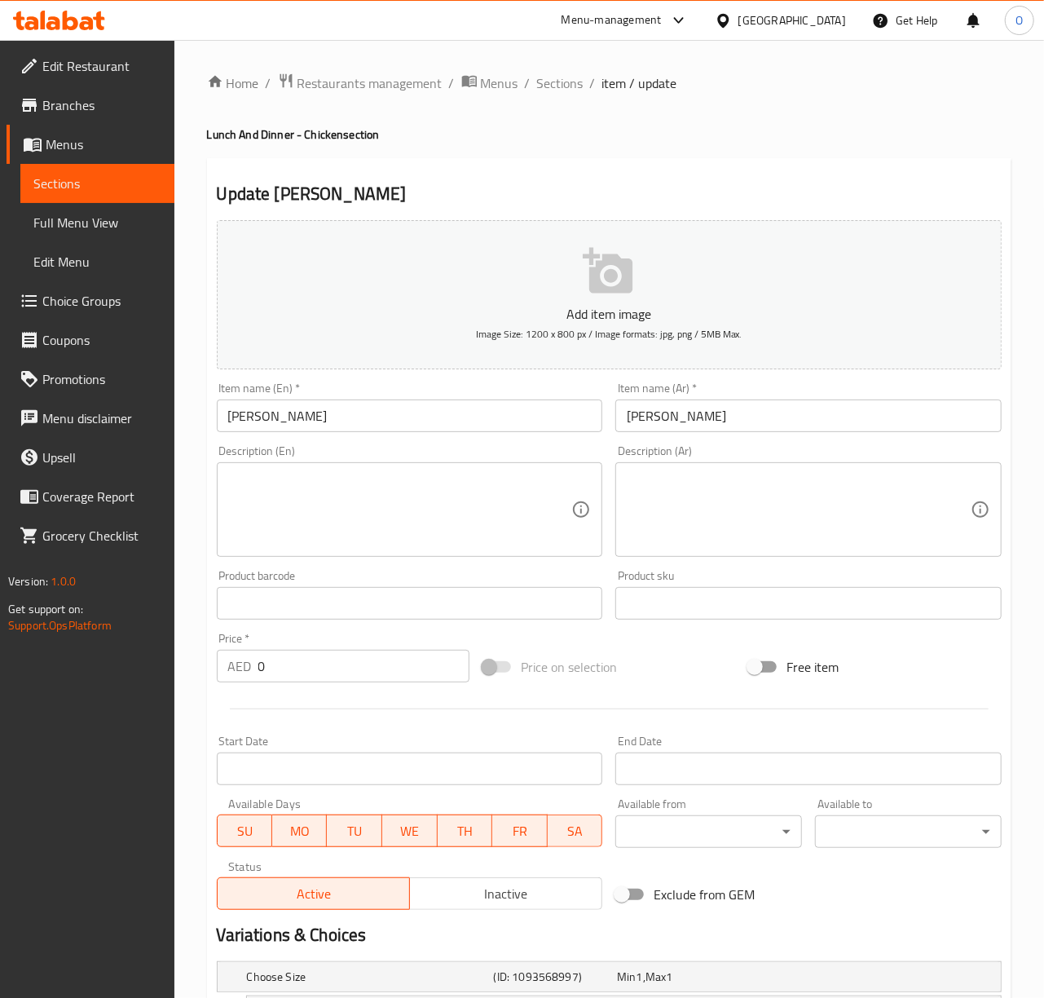
click at [411, 421] on input "[PERSON_NAME]" at bounding box center [410, 415] width 386 height 33
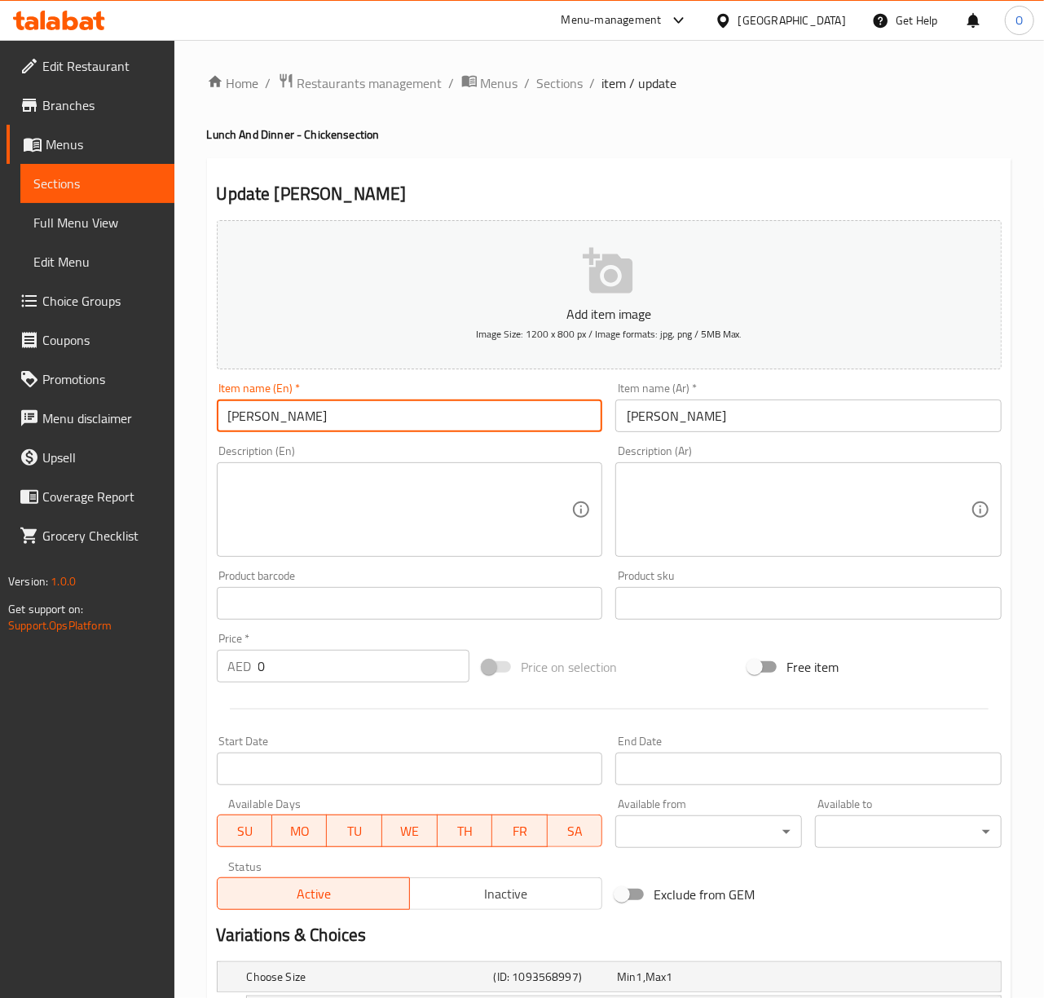
scroll to position [193, 0]
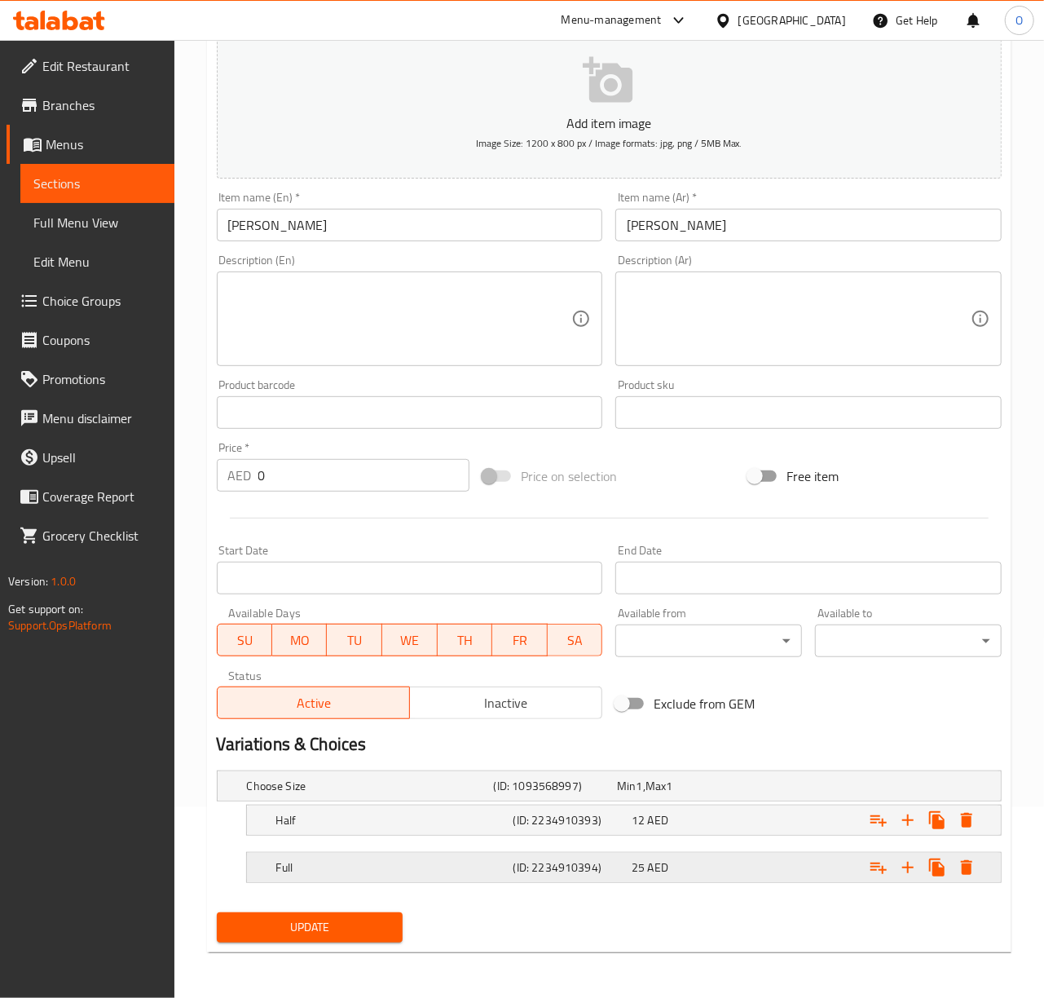
click at [491, 797] on div "Full" at bounding box center [367, 785] width 247 height 23
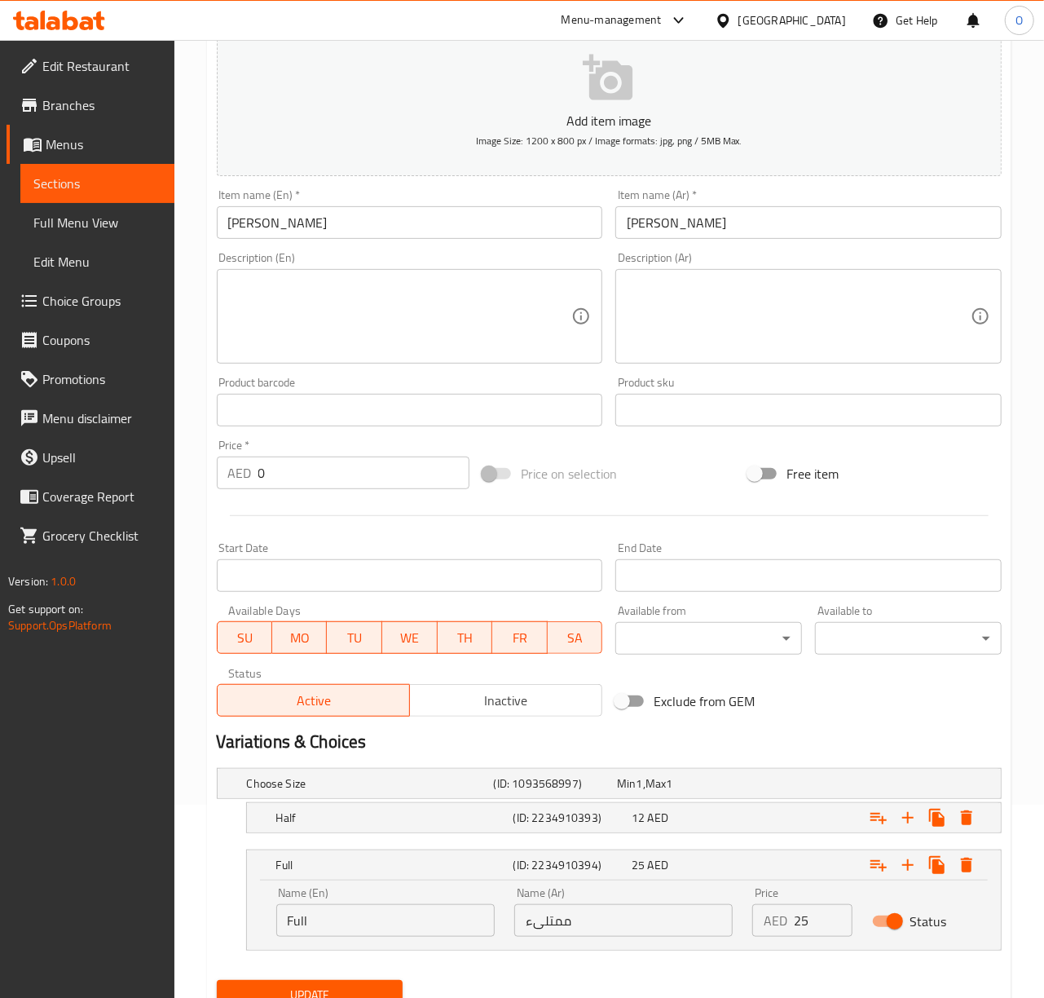
click at [571, 924] on input "ممتلىء" at bounding box center [623, 920] width 218 height 33
type input "كامل"
click at [217, 980] on button "Update" at bounding box center [310, 995] width 187 height 30
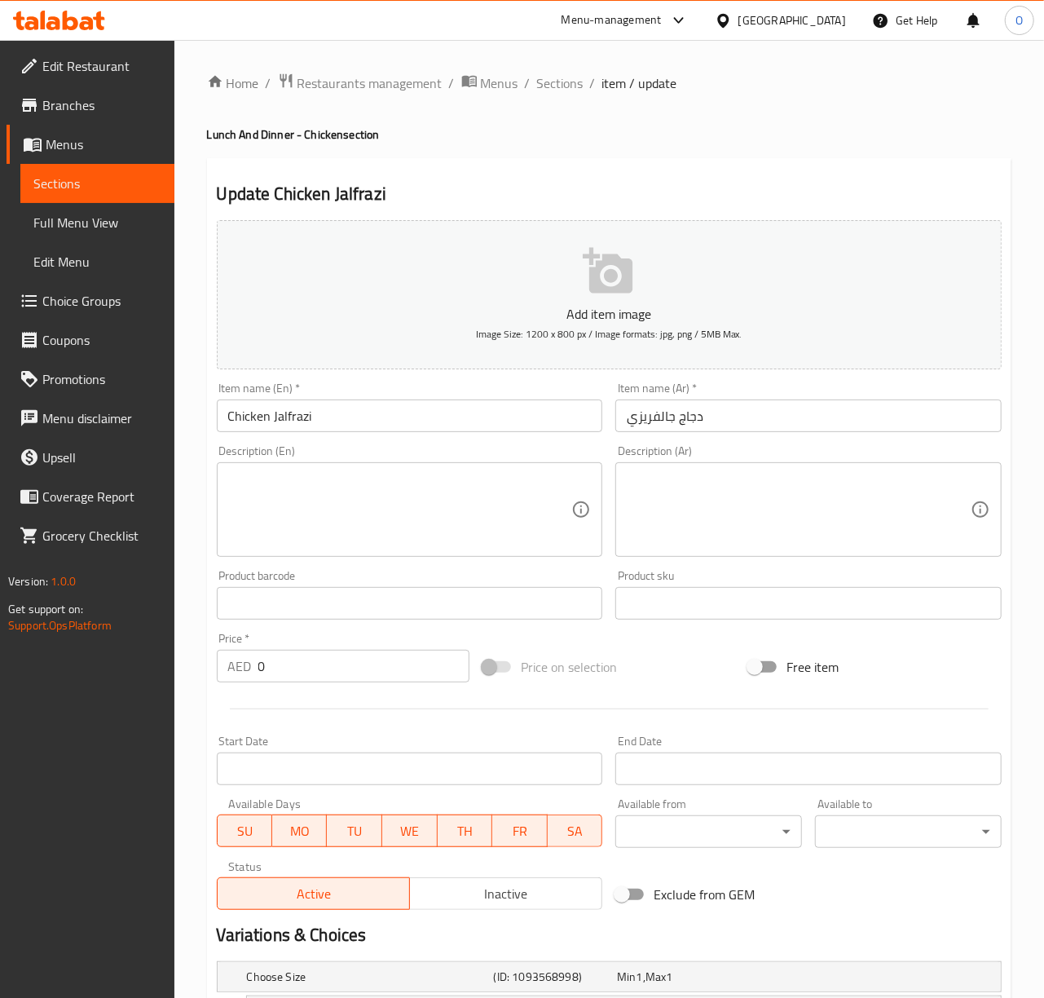
click at [389, 405] on input "Chicken Jalfrazi" at bounding box center [410, 415] width 386 height 33
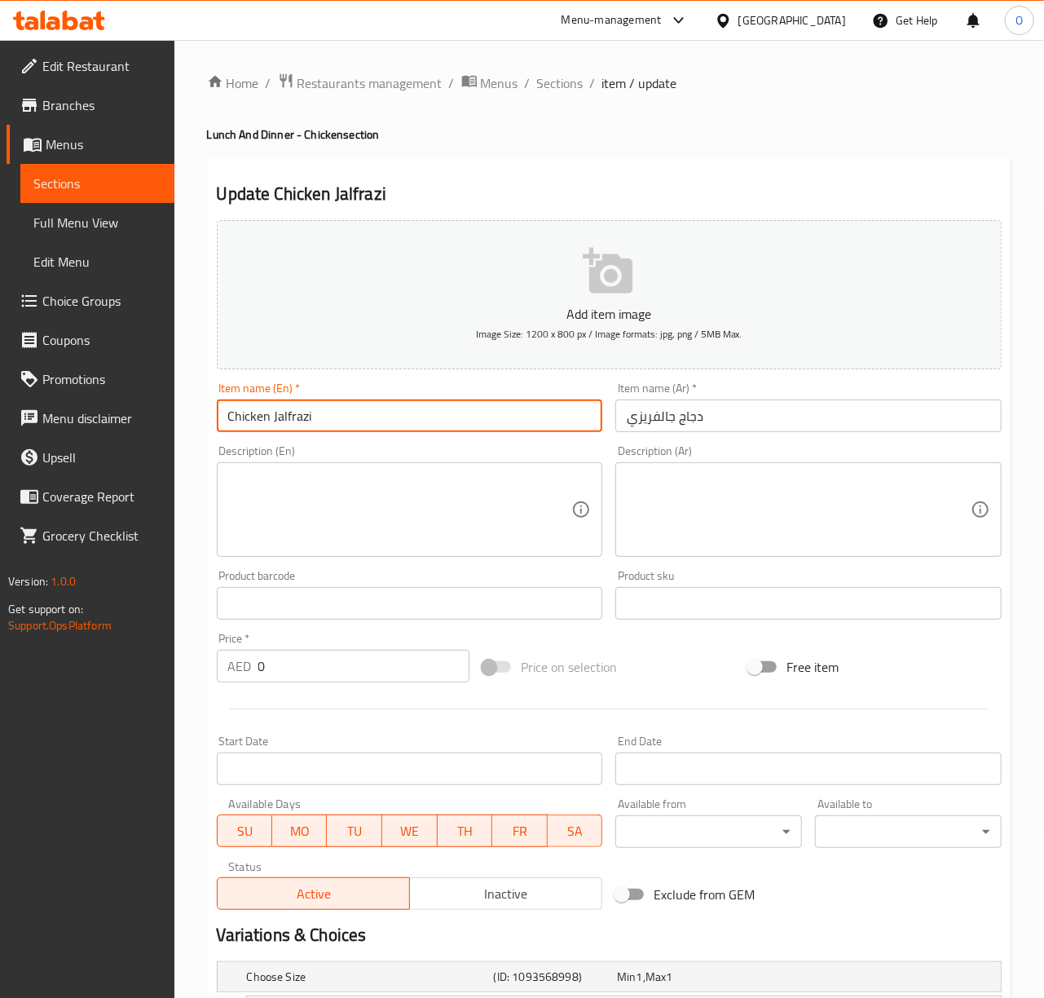
click at [389, 405] on input "Chicken Jalfrazi" at bounding box center [410, 415] width 386 height 33
paste input "ezi"
type input "Chicken Jalfrezi"
click at [644, 425] on input "دجاج جالفريزي" at bounding box center [808, 415] width 386 height 33
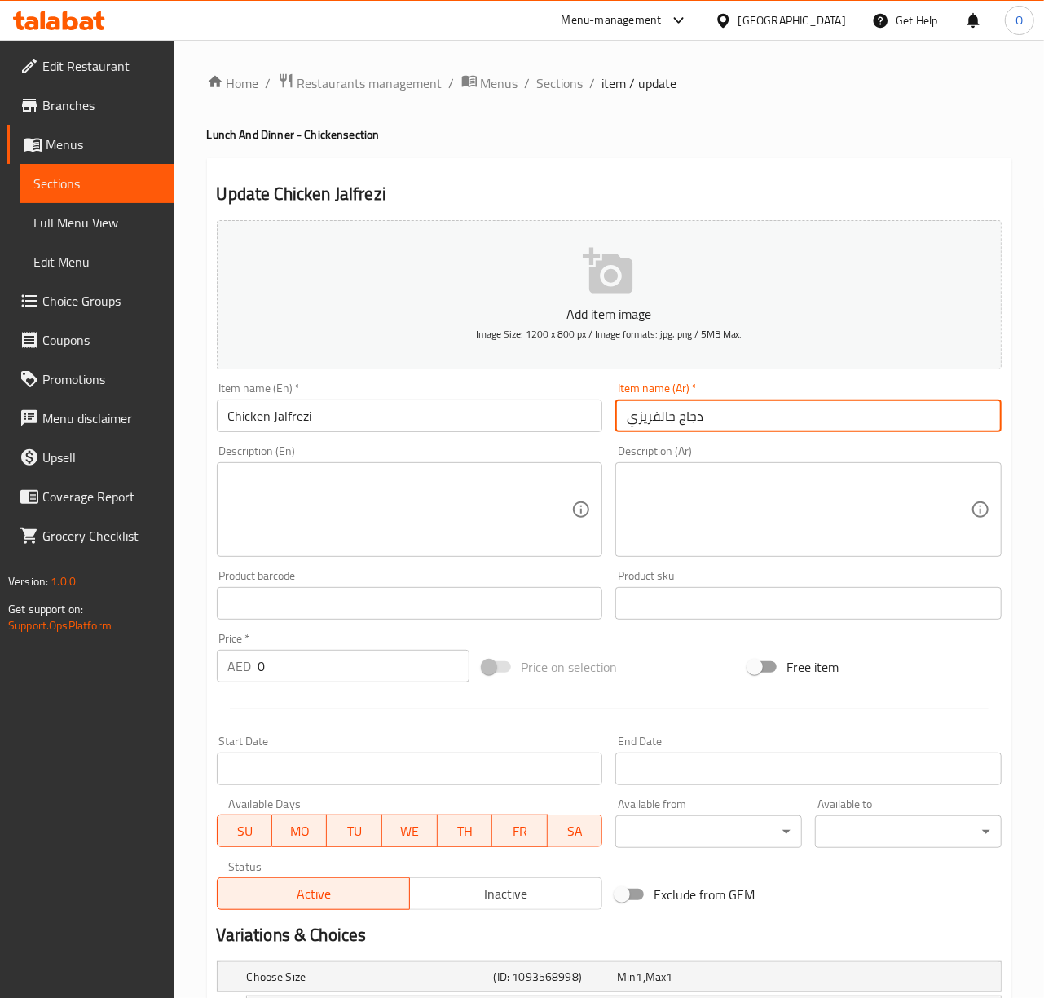
paste input "text"
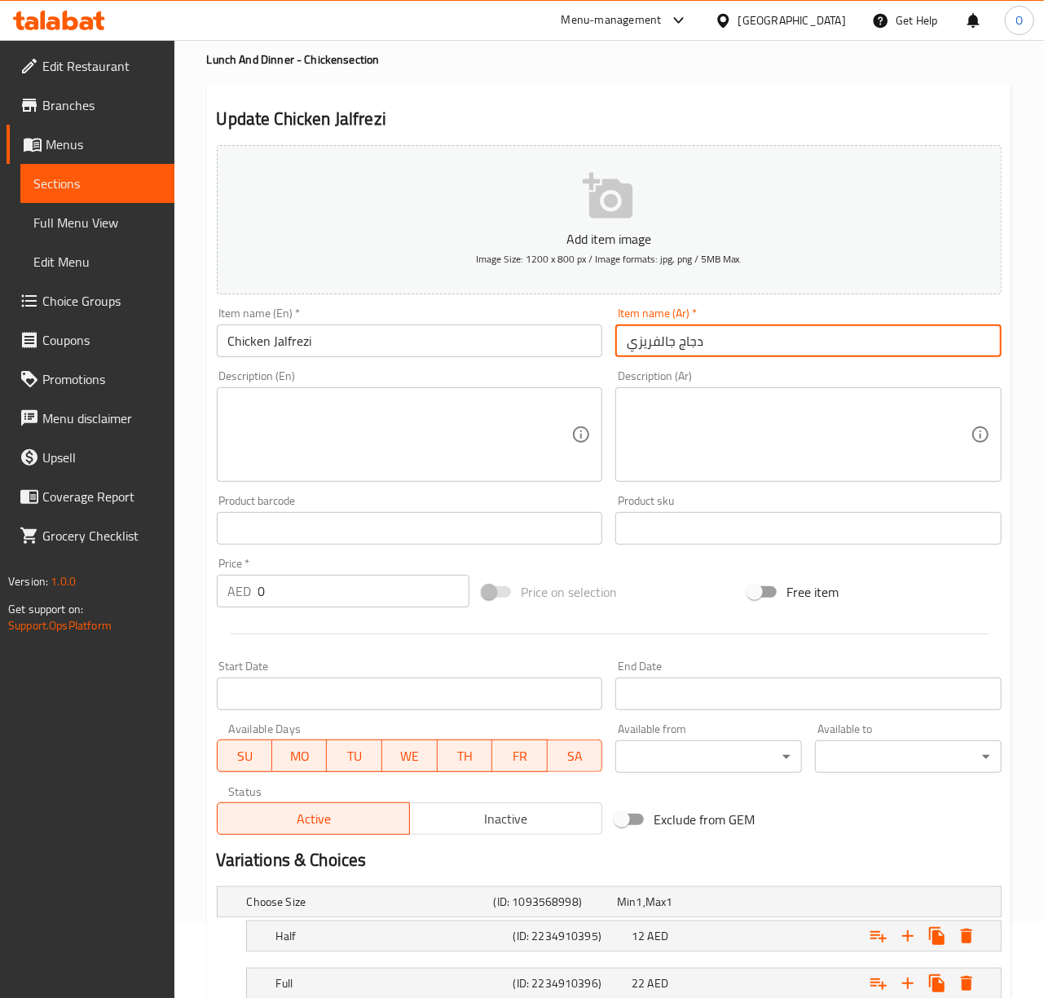
scroll to position [193, 0]
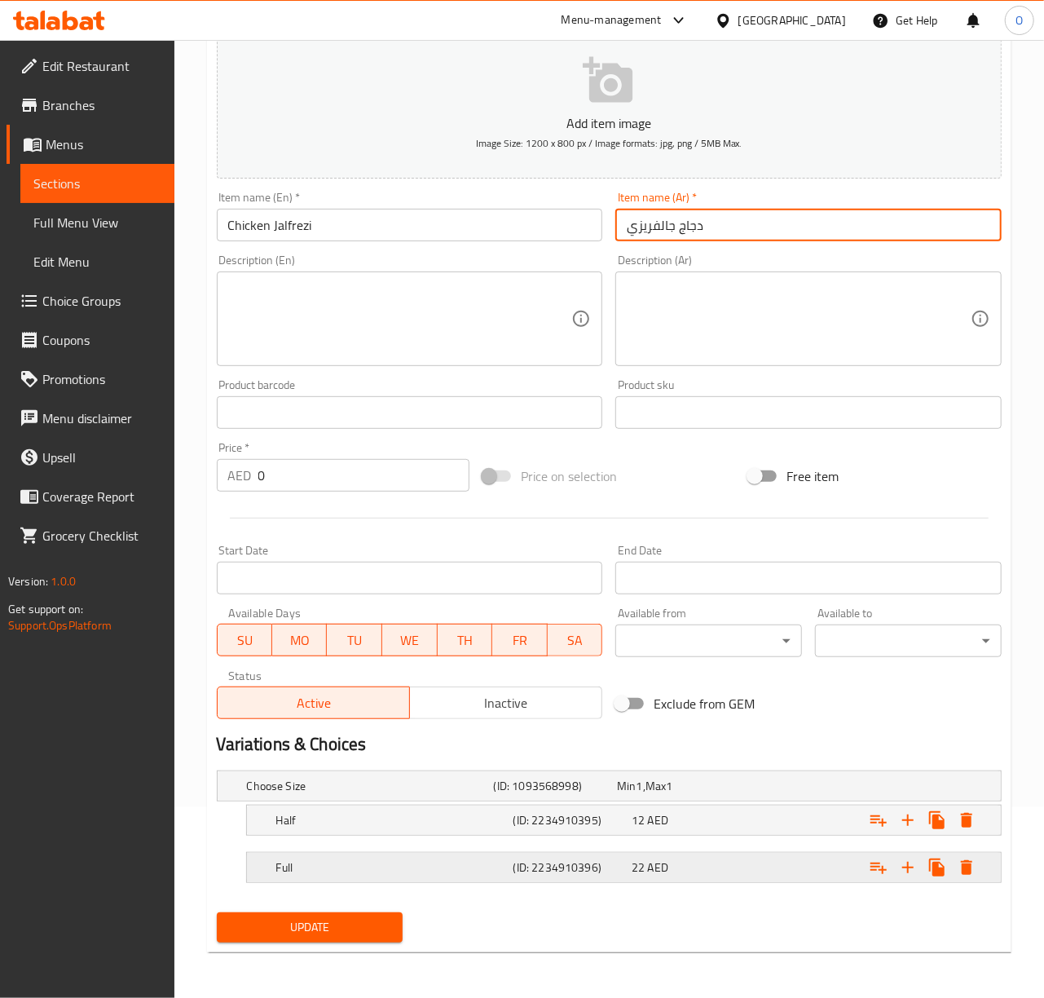
type input "دجاج جالفريزي"
click at [567, 804] on div "Full (ID: 2234910396) 22 AED" at bounding box center [614, 786] width 741 height 36
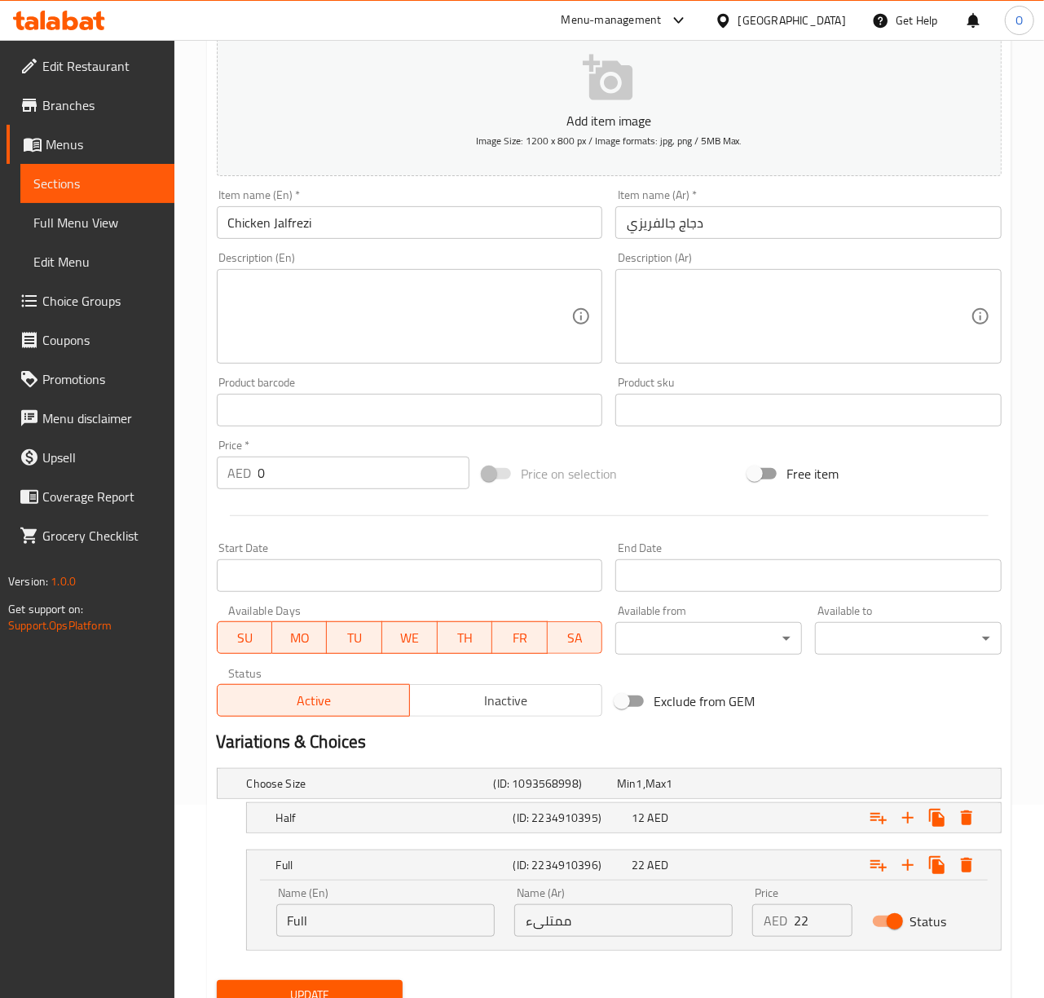
click at [621, 921] on input "ممتلىء" at bounding box center [623, 920] width 218 height 33
type input "كامل"
click at [217, 980] on button "Update" at bounding box center [310, 995] width 187 height 30
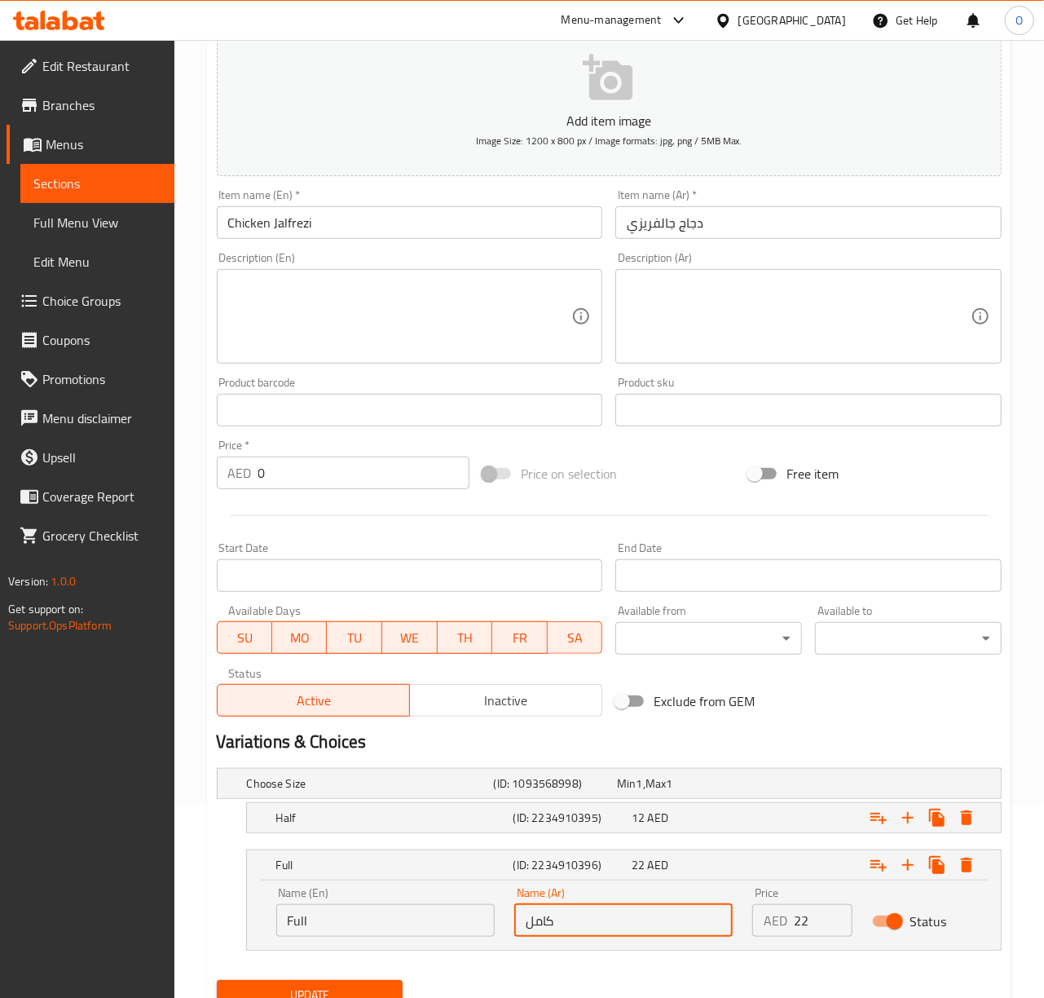
click at [217, 980] on button "Update" at bounding box center [310, 995] width 187 height 30
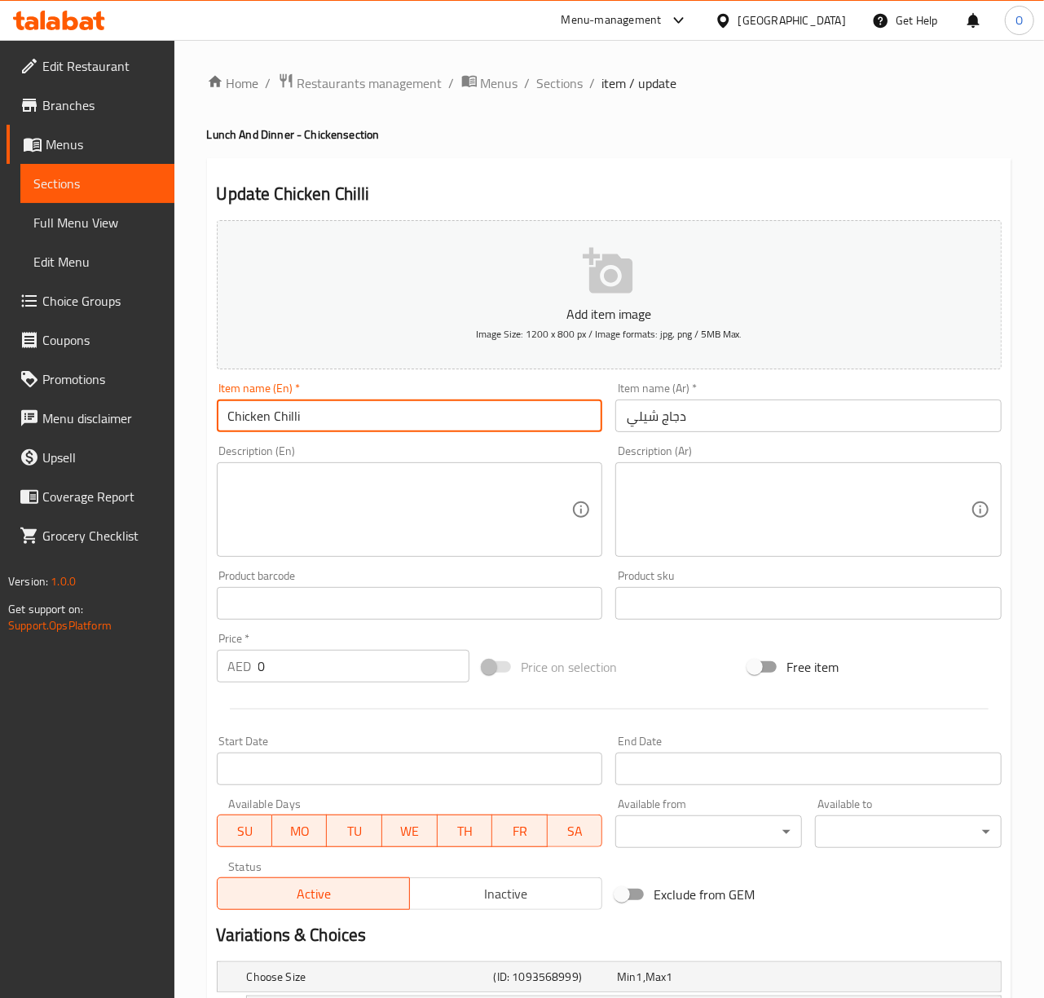
click at [297, 419] on input "Chicken Chilli" at bounding box center [410, 415] width 386 height 33
type input "Chicken Chili"
click at [634, 416] on input "دجاج شيلي" at bounding box center [808, 415] width 386 height 33
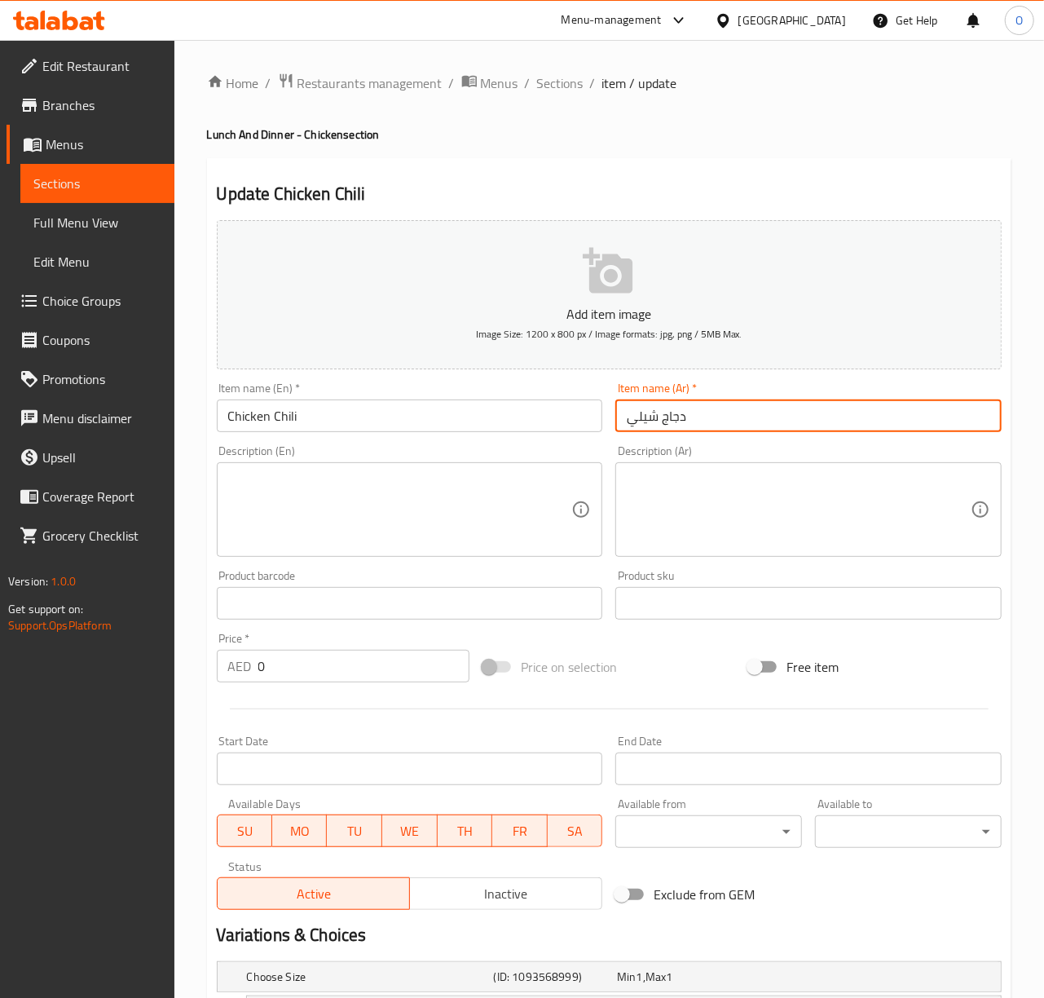
click at [634, 416] on input "دجاج شيلي" at bounding box center [808, 415] width 386 height 33
type input "دجاج بالفلفل الحار"
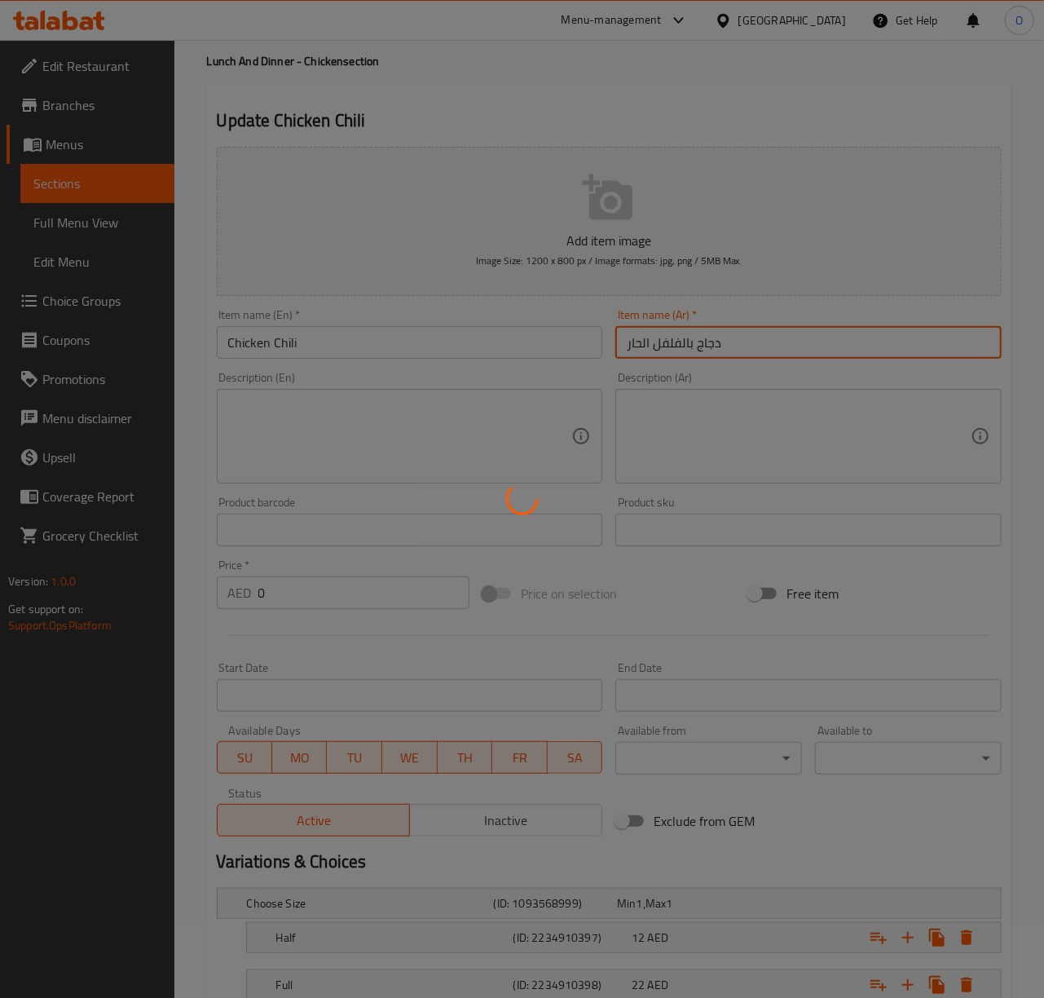
scroll to position [193, 0]
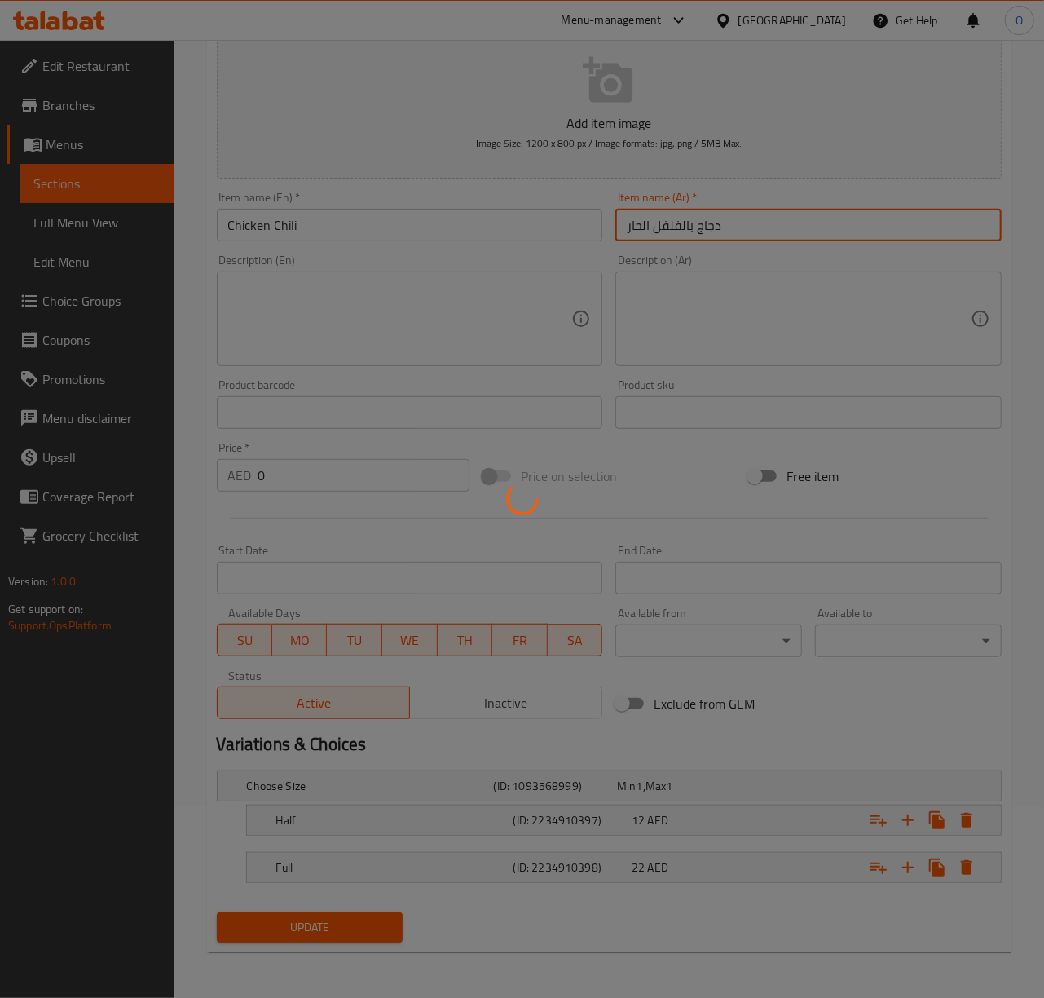
click at [483, 861] on div at bounding box center [522, 499] width 1044 height 998
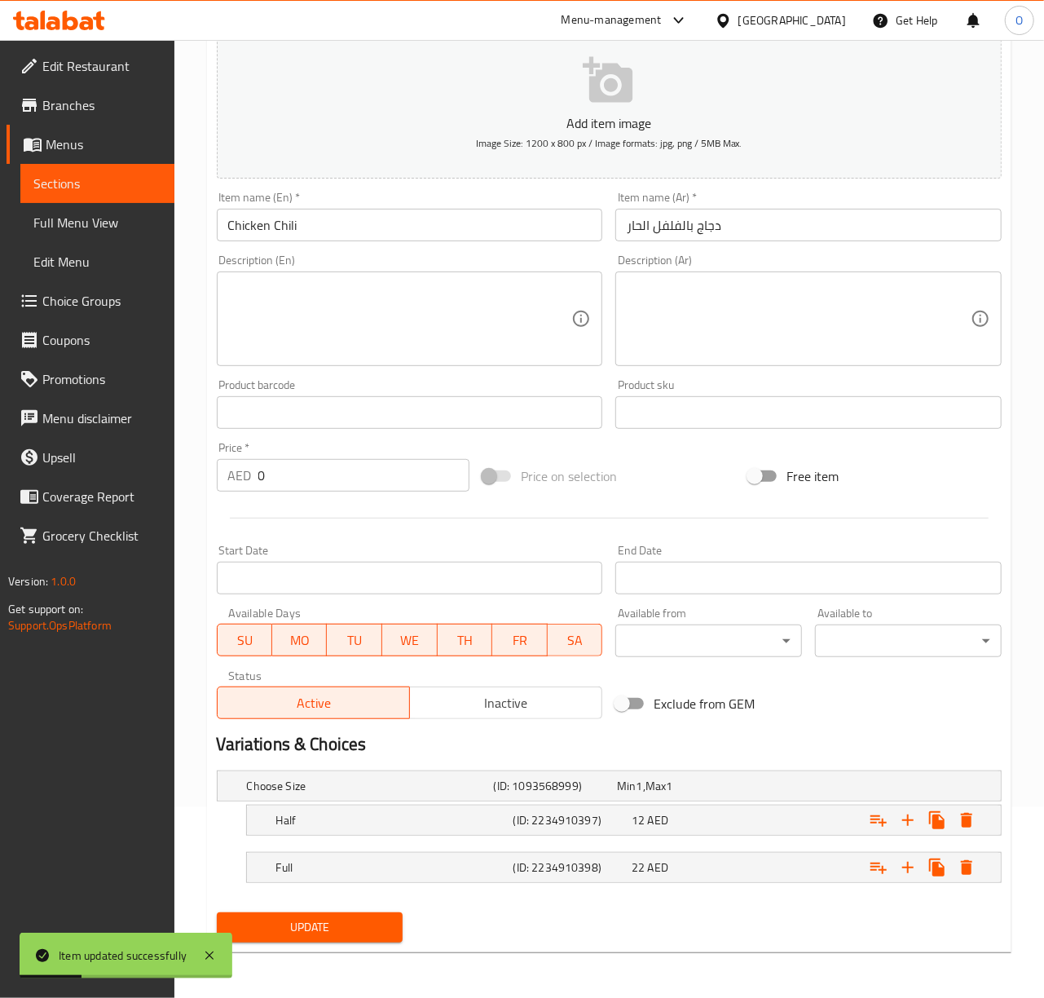
click at [483, 794] on h5 "Full" at bounding box center [367, 786] width 240 height 16
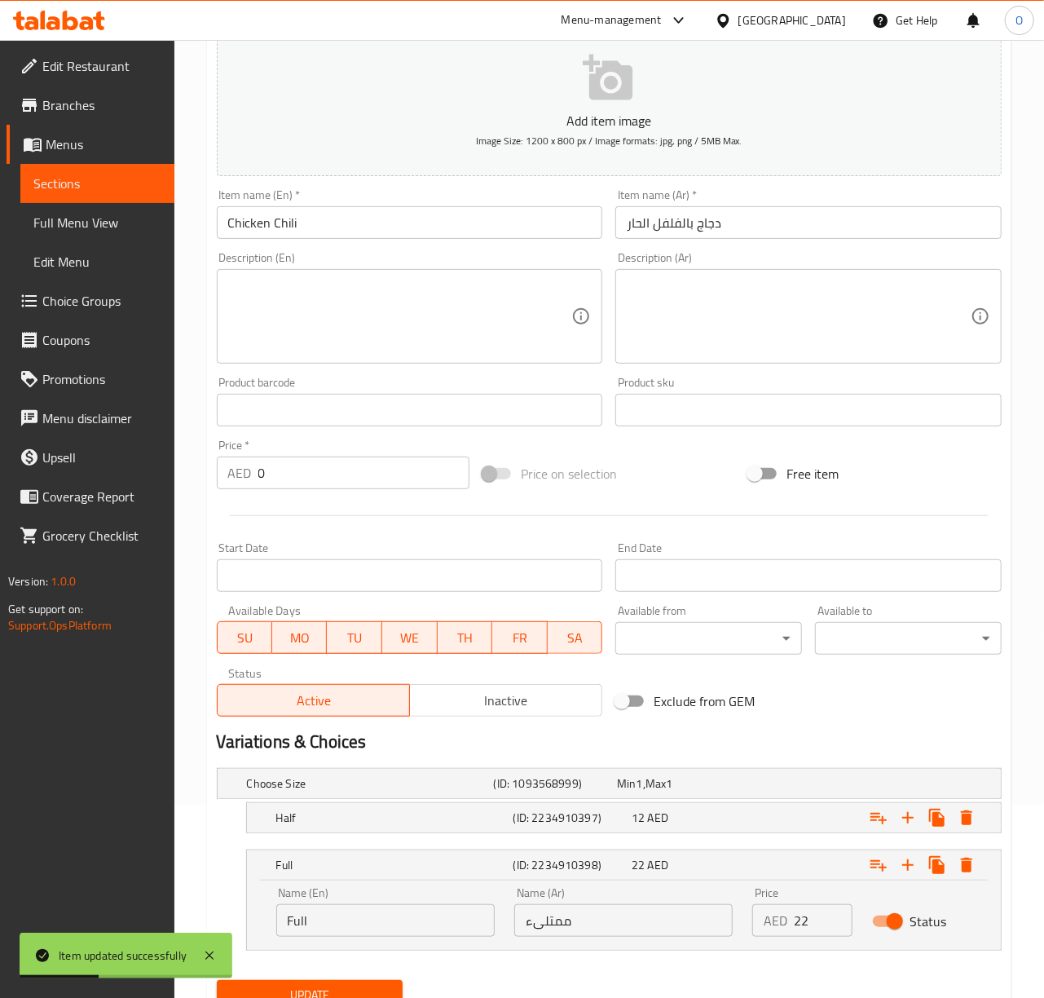
click at [588, 920] on input "ممتلىء" at bounding box center [623, 920] width 218 height 33
type input "كامل"
click at [217, 980] on button "Update" at bounding box center [310, 995] width 187 height 30
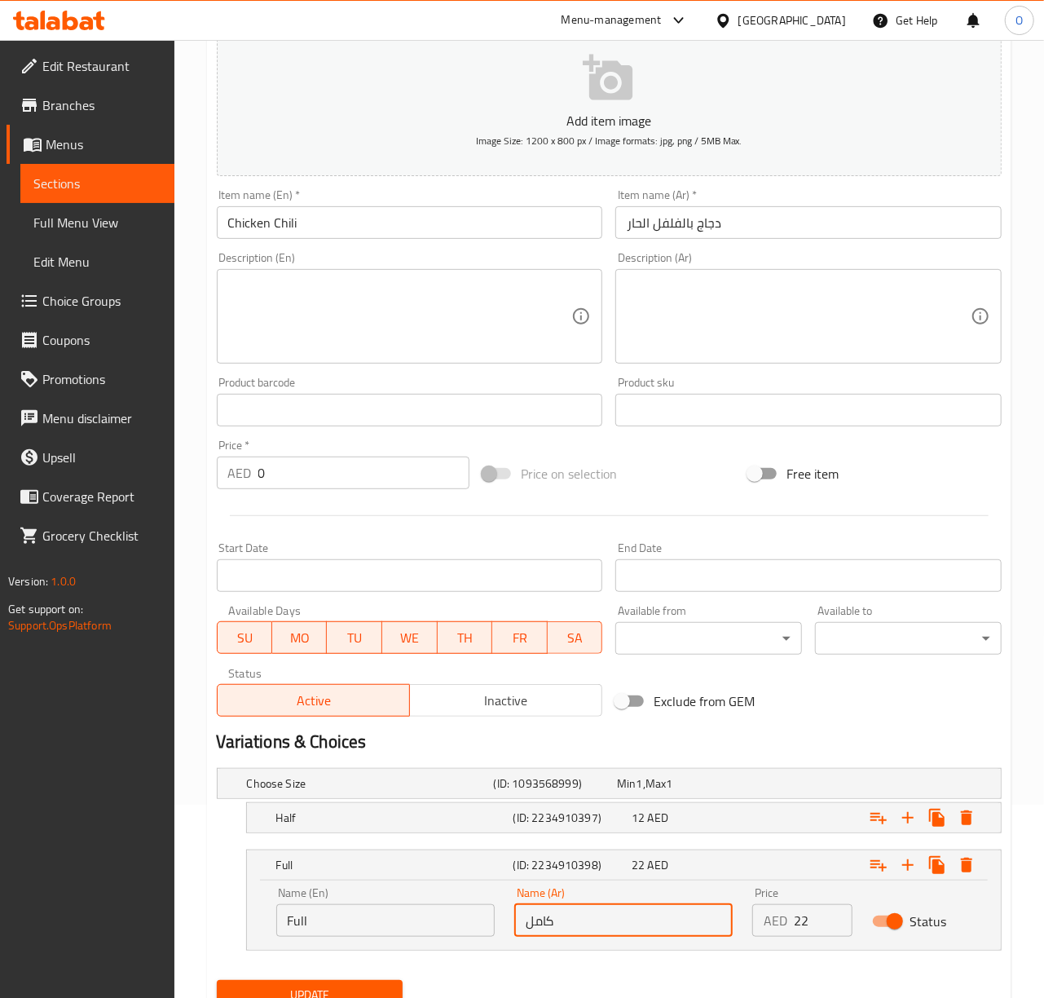
click at [217, 980] on button "Update" at bounding box center [310, 995] width 187 height 30
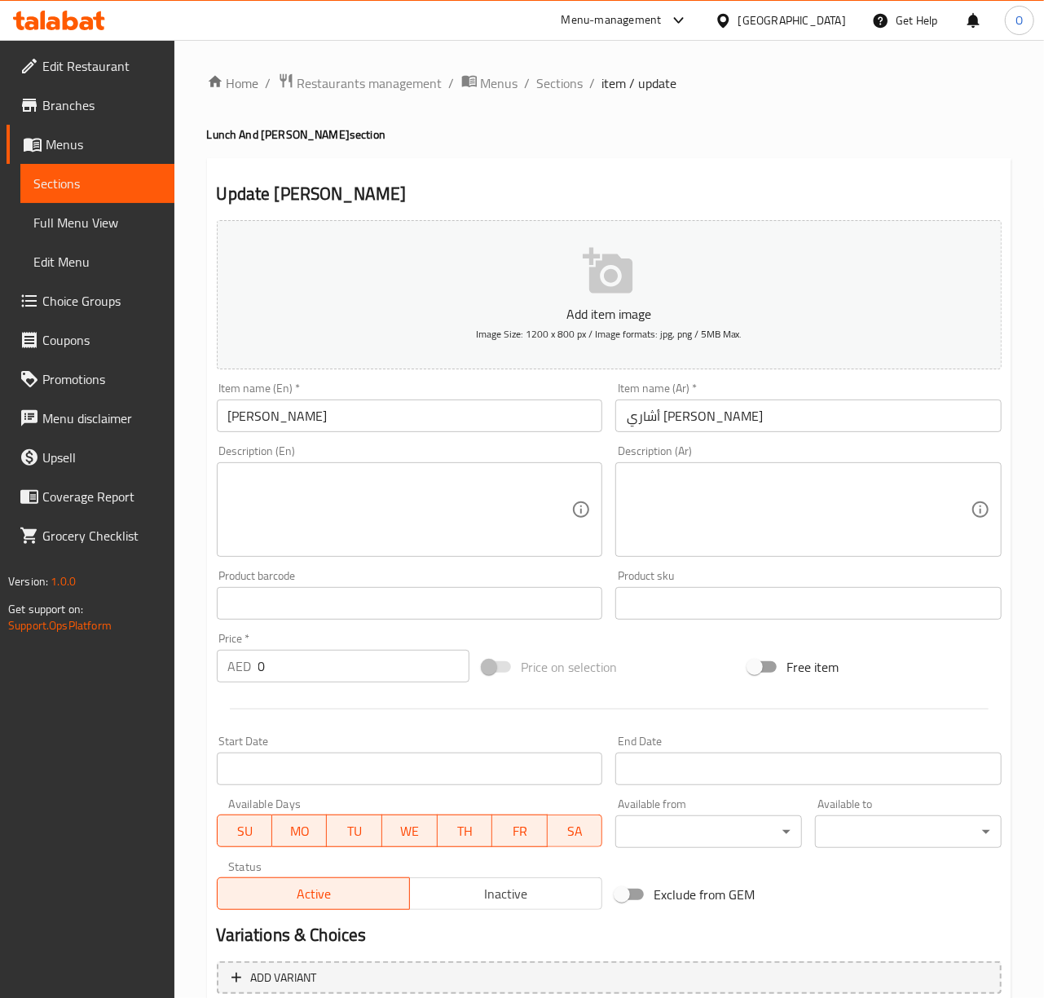
click at [454, 390] on div "Item name (En)   * [PERSON_NAME] Item name (En) *" at bounding box center [410, 407] width 386 height 50
click at [454, 422] on input "[PERSON_NAME]" at bounding box center [410, 415] width 386 height 33
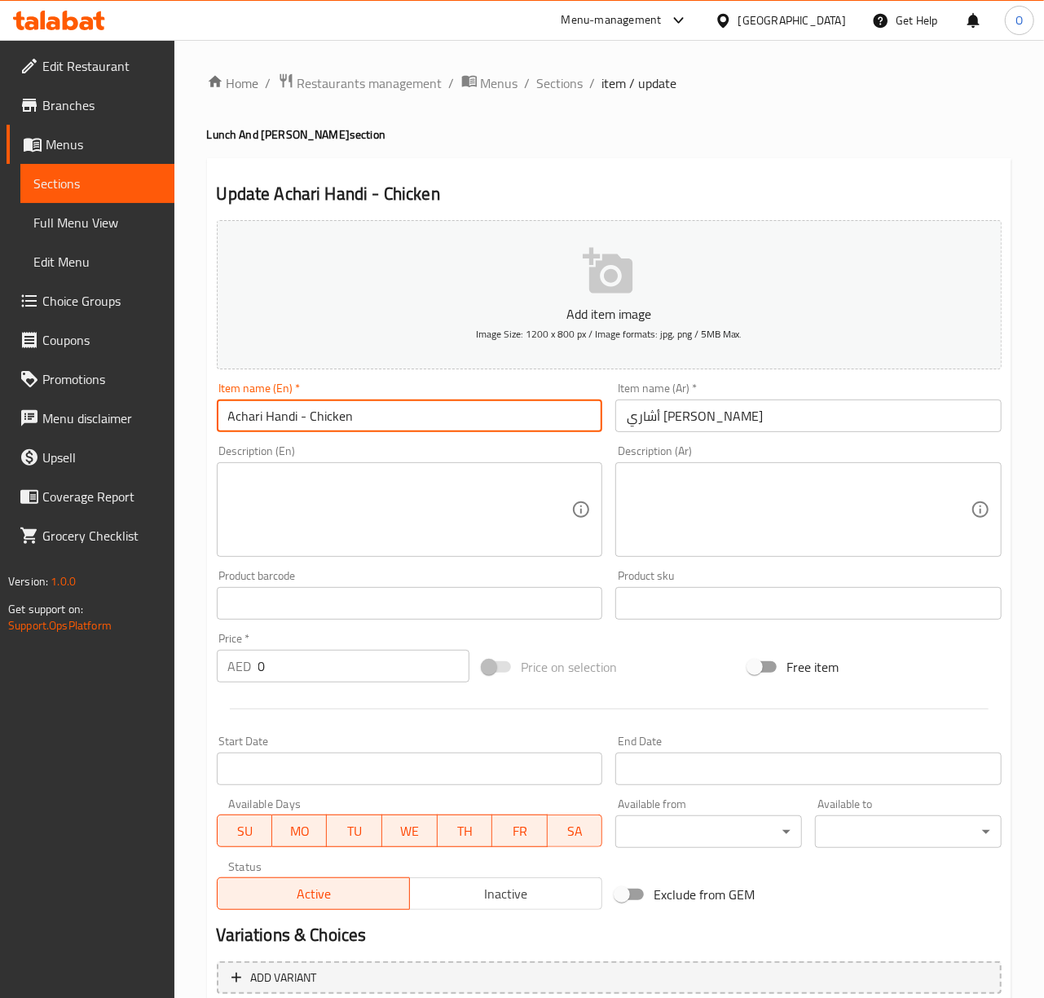
click at [331, 417] on input "Achari Handi - Chicken" at bounding box center [410, 415] width 386 height 33
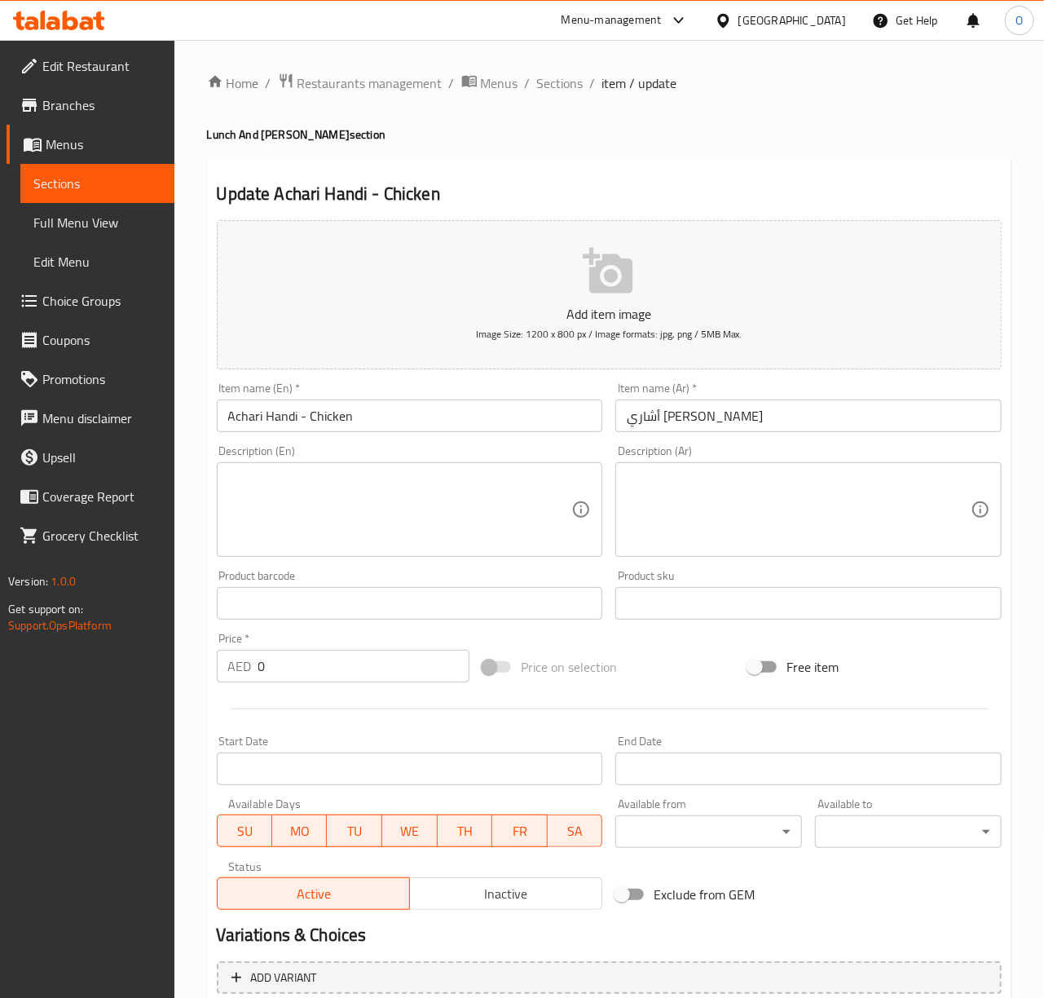
click at [311, 421] on input "Achari Handi - Chicken" at bounding box center [410, 415] width 386 height 33
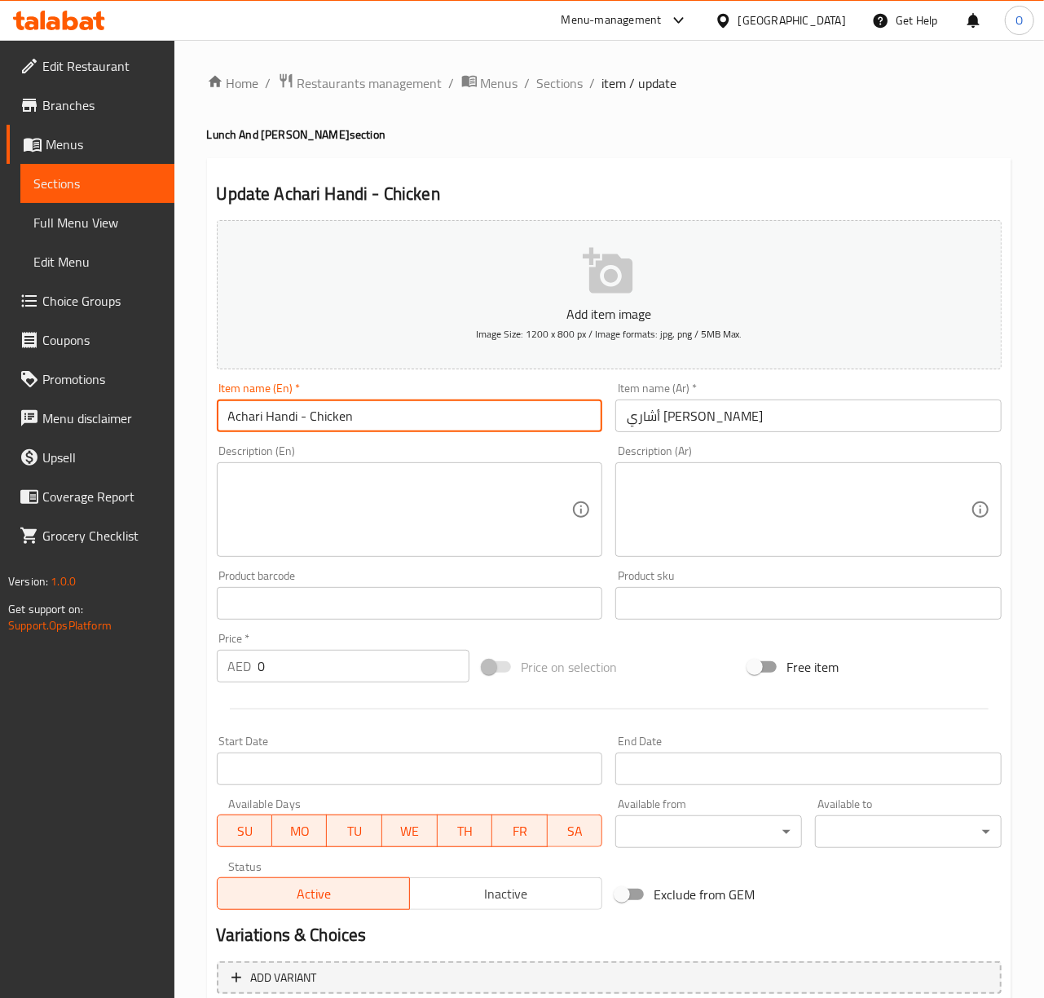
click at [311, 421] on input "Achari Handi - Chicken" at bounding box center [410, 415] width 386 height 33
type input "[PERSON_NAME] - Mutton"
click at [857, 408] on input "أشاري [PERSON_NAME]" at bounding box center [808, 415] width 386 height 33
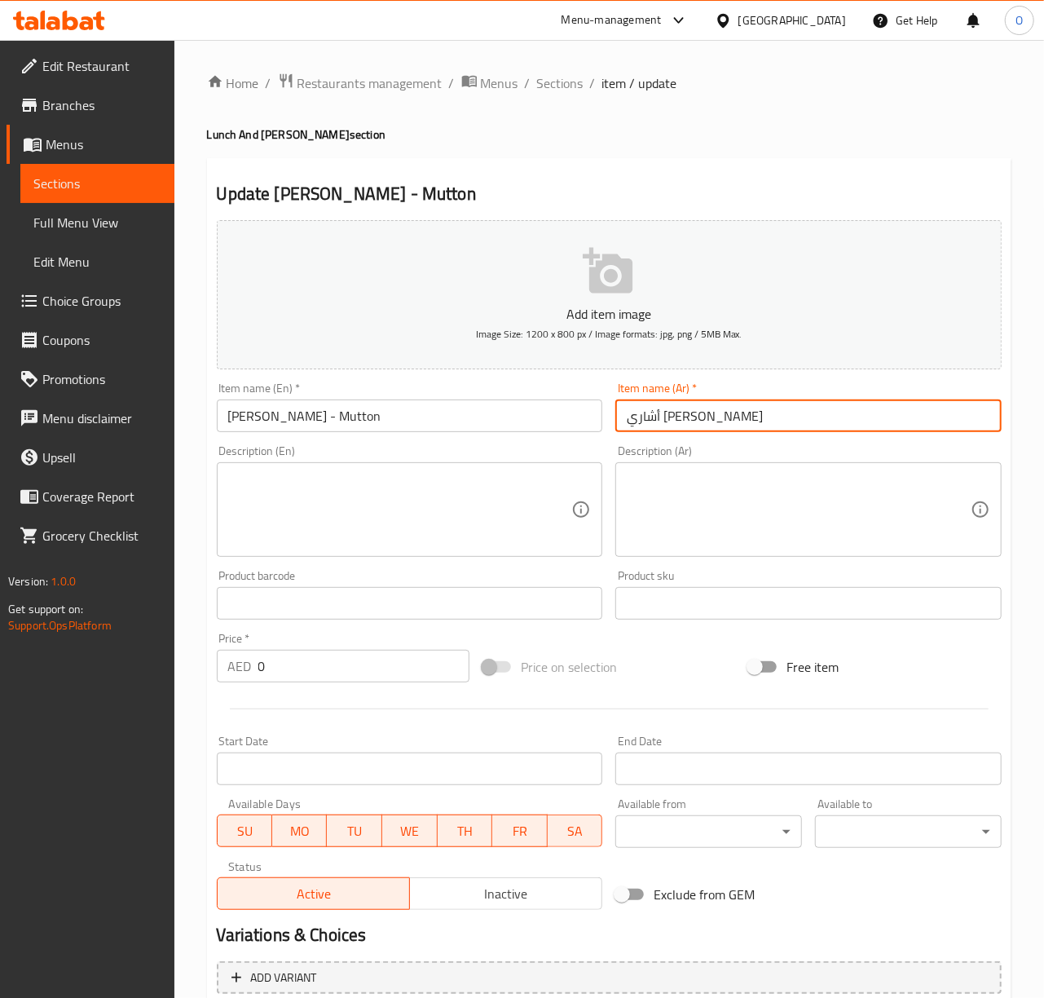
click at [643, 417] on input "أشاري [PERSON_NAME]" at bounding box center [808, 415] width 386 height 33
click at [643, 417] on input "أشاري هاندي - دجاج" at bounding box center [808, 415] width 386 height 33
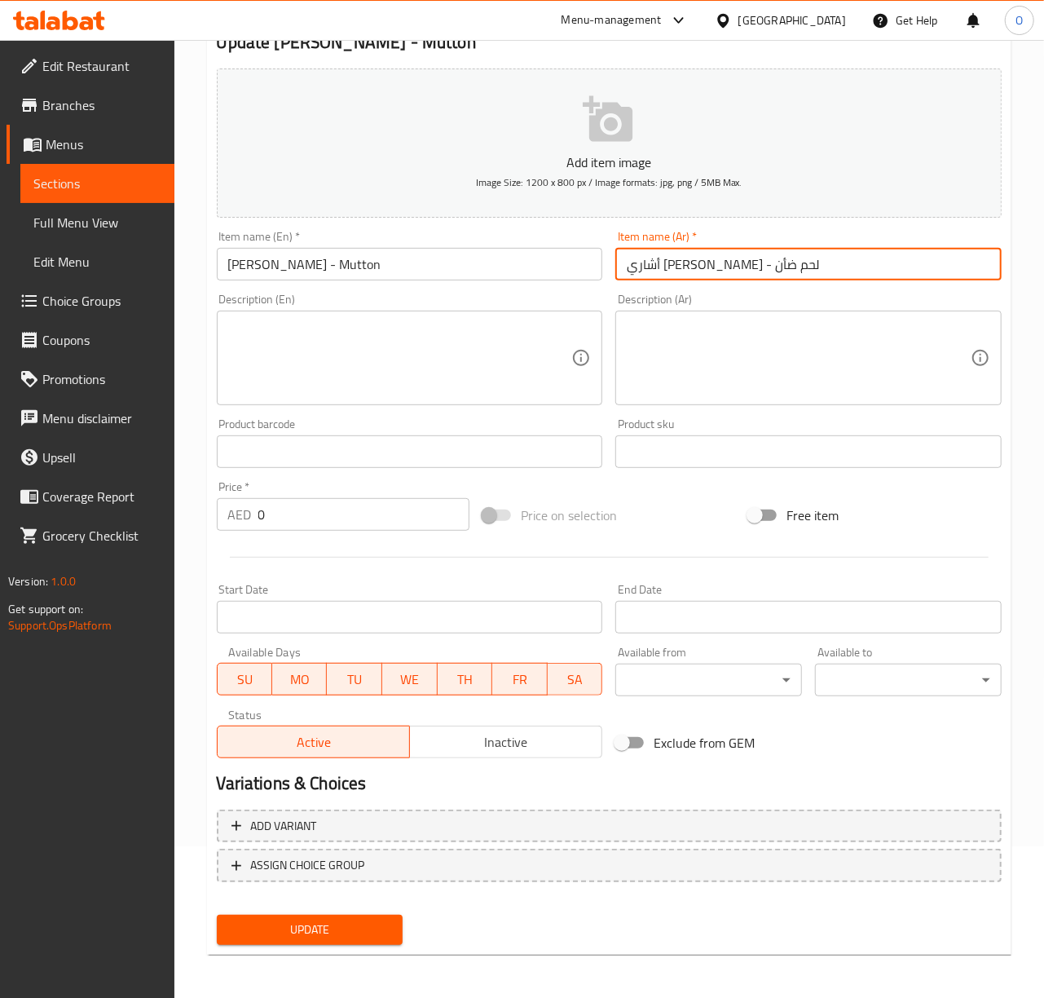
scroll to position [153, 0]
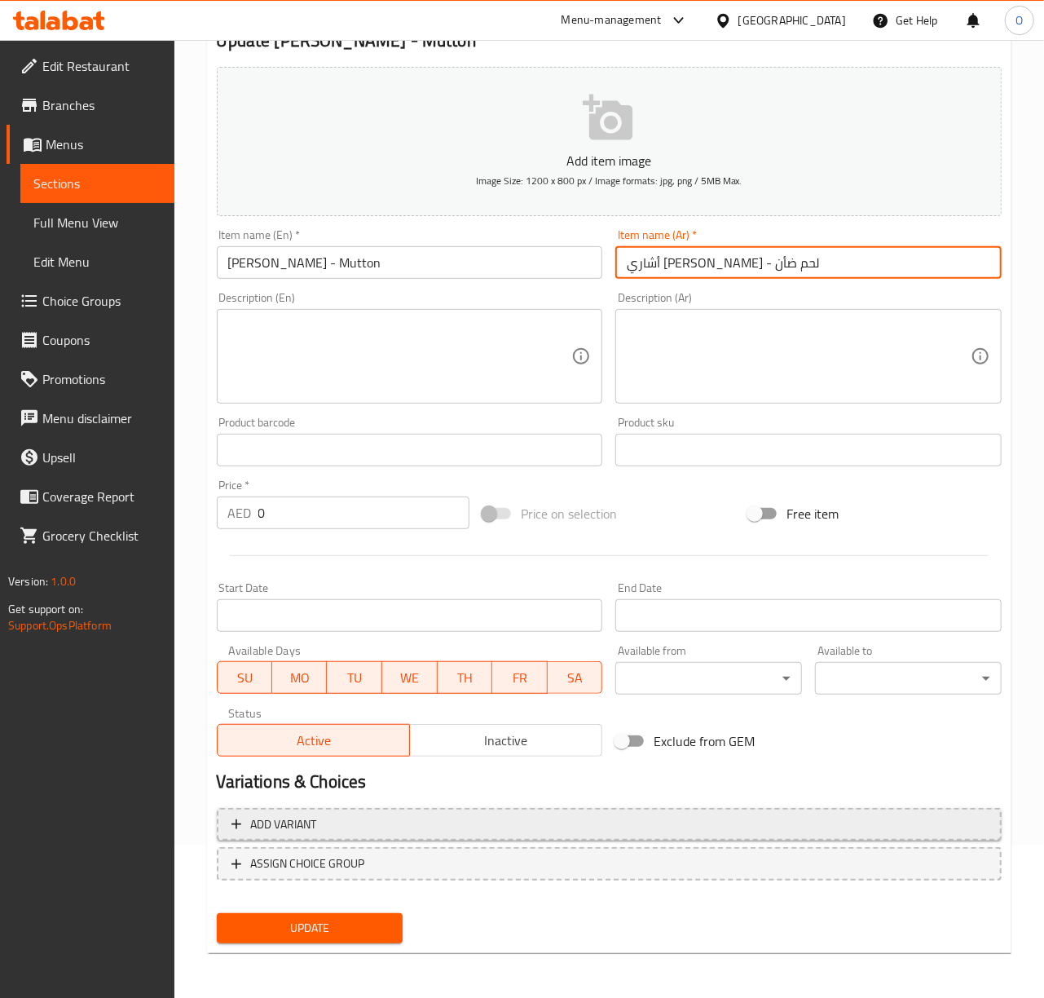
type input "أشاري هاندي - لحم ضأن"
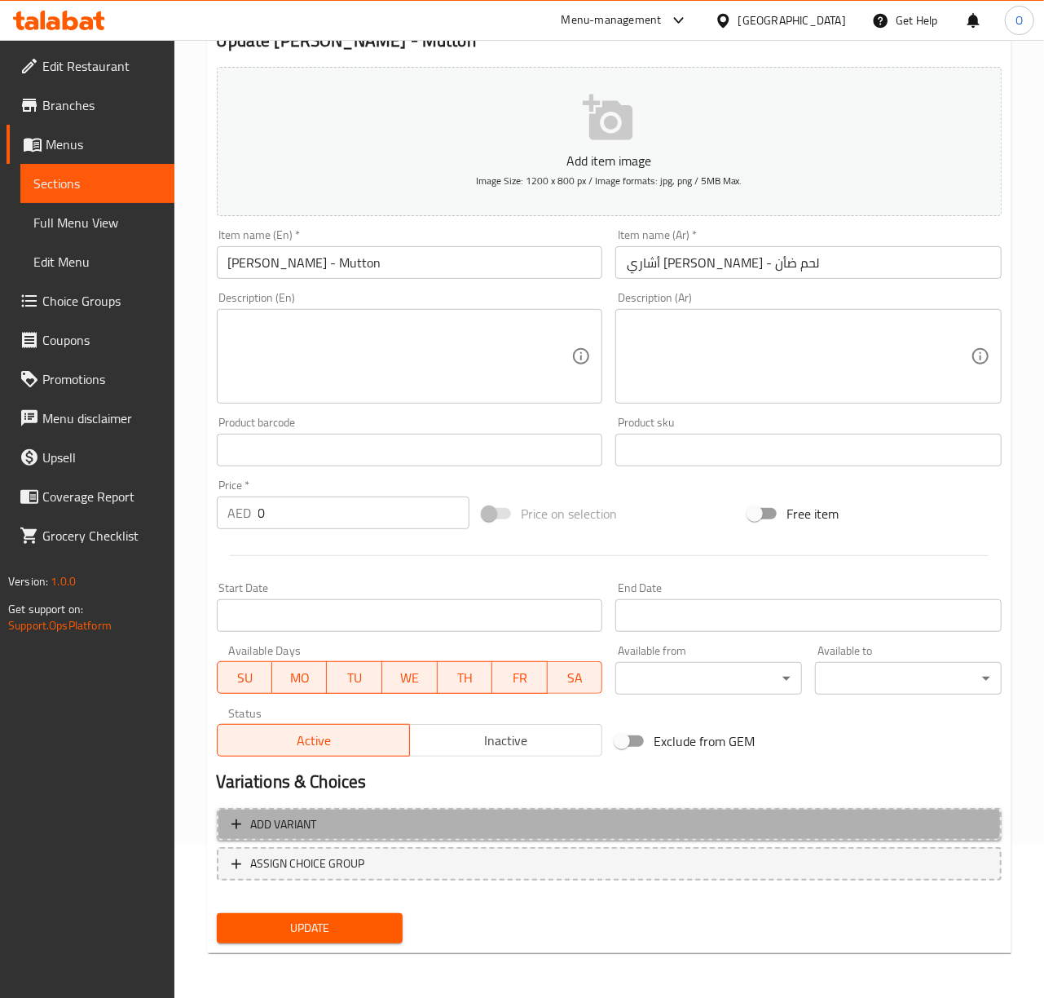
click at [556, 822] on span "Add variant" at bounding box center [609, 824] width 756 height 20
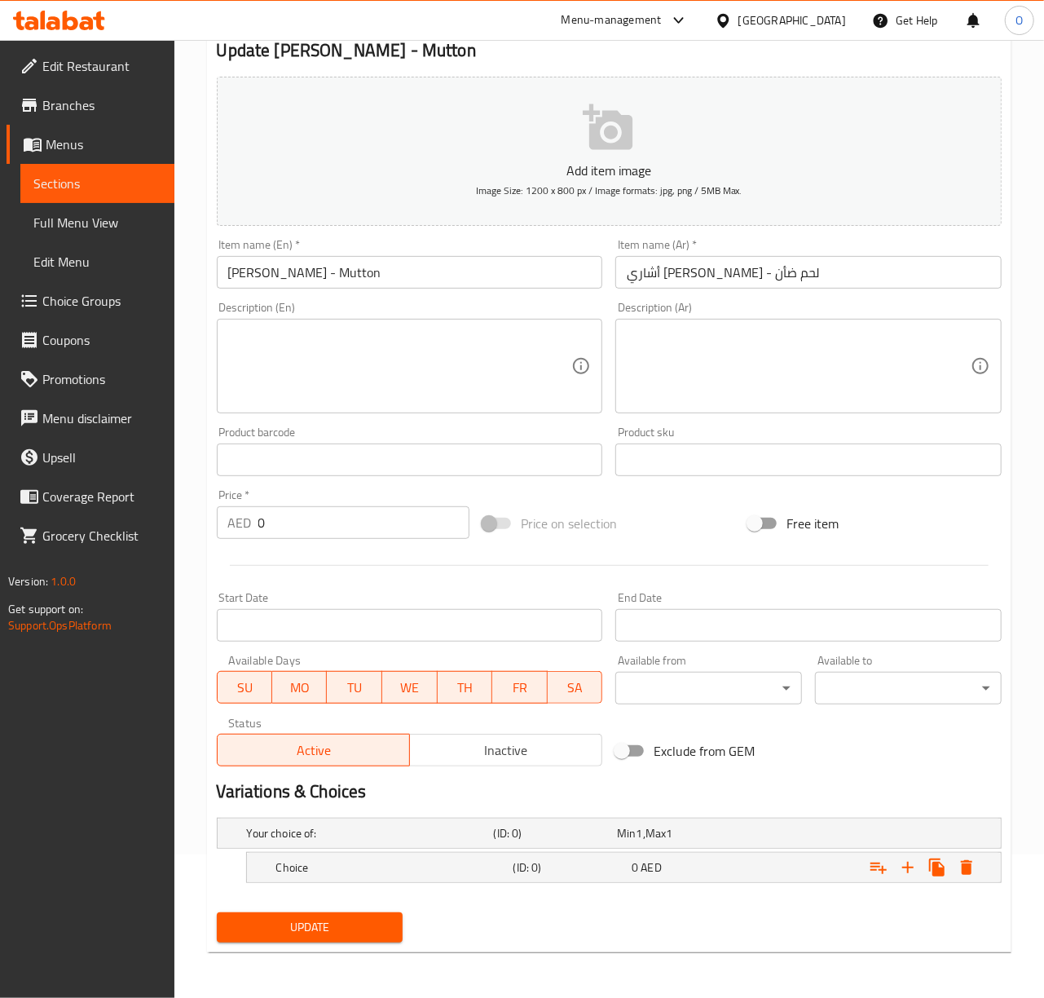
scroll to position [145, 0]
click at [731, 851] on div "Choice (ID: 0) 0 AED" at bounding box center [614, 833] width 741 height 36
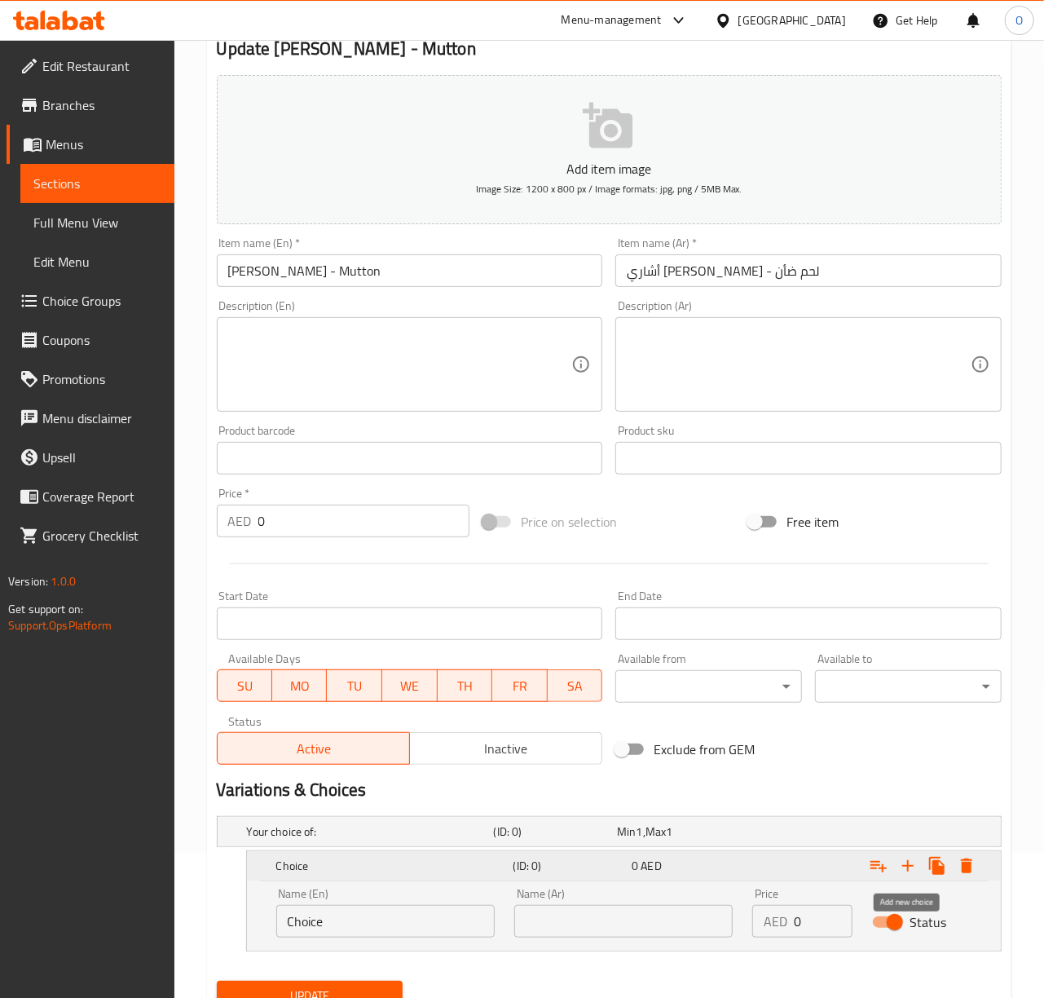
click at [905, 872] on icon "Expand" at bounding box center [908, 866] width 20 height 20
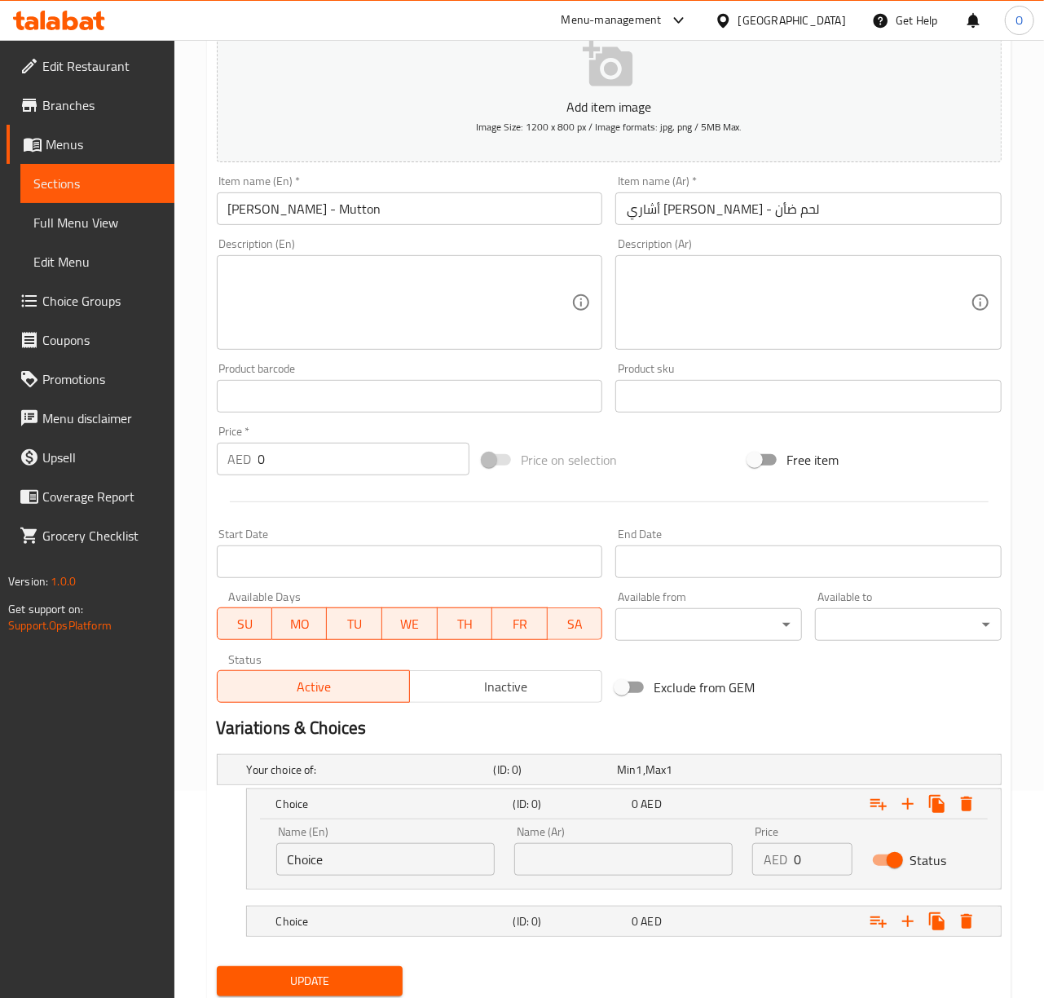
scroll to position [262, 0]
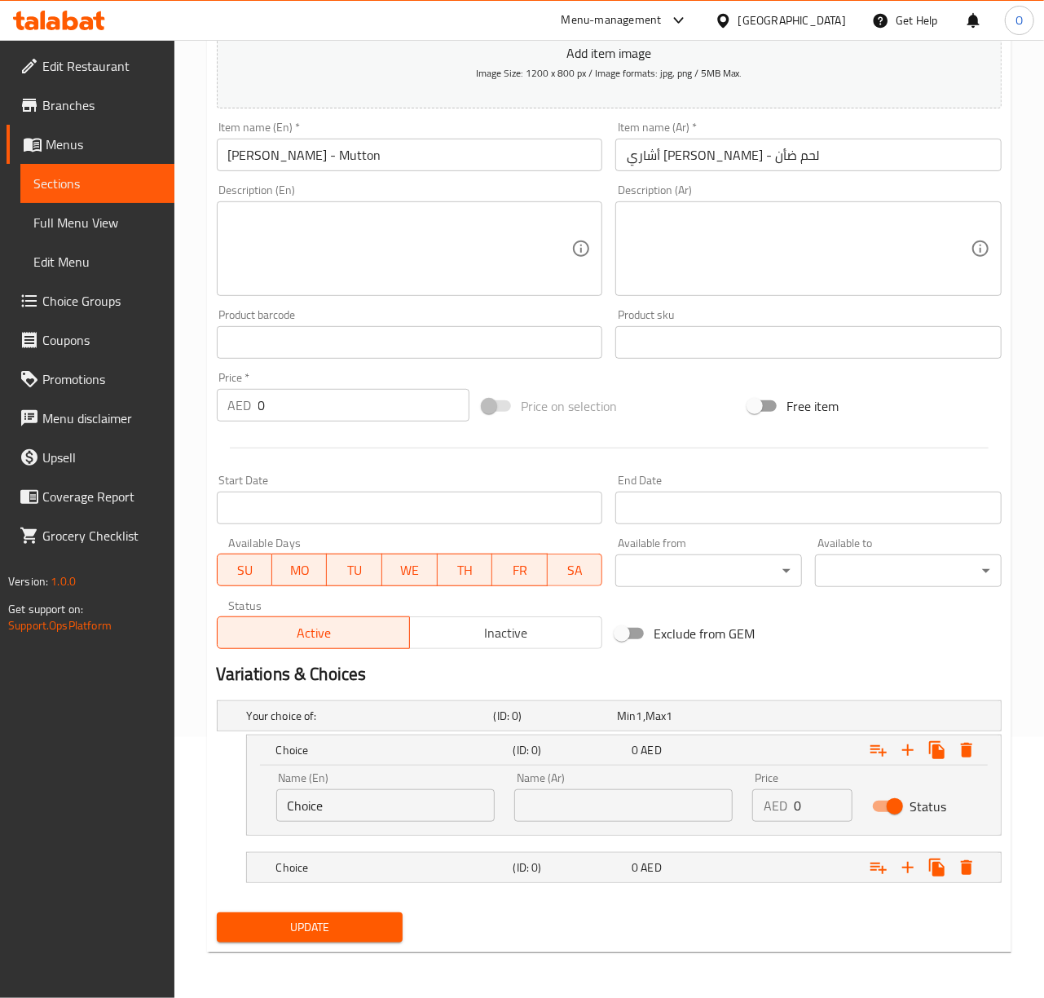
click at [412, 782] on div "Name (En) Choice Name (En)" at bounding box center [385, 797] width 218 height 50
click at [412, 783] on div "Name (En) Choice Name (En)" at bounding box center [385, 797] width 218 height 50
click at [415, 793] on input "Choice" at bounding box center [385, 805] width 218 height 33
type input "Half"
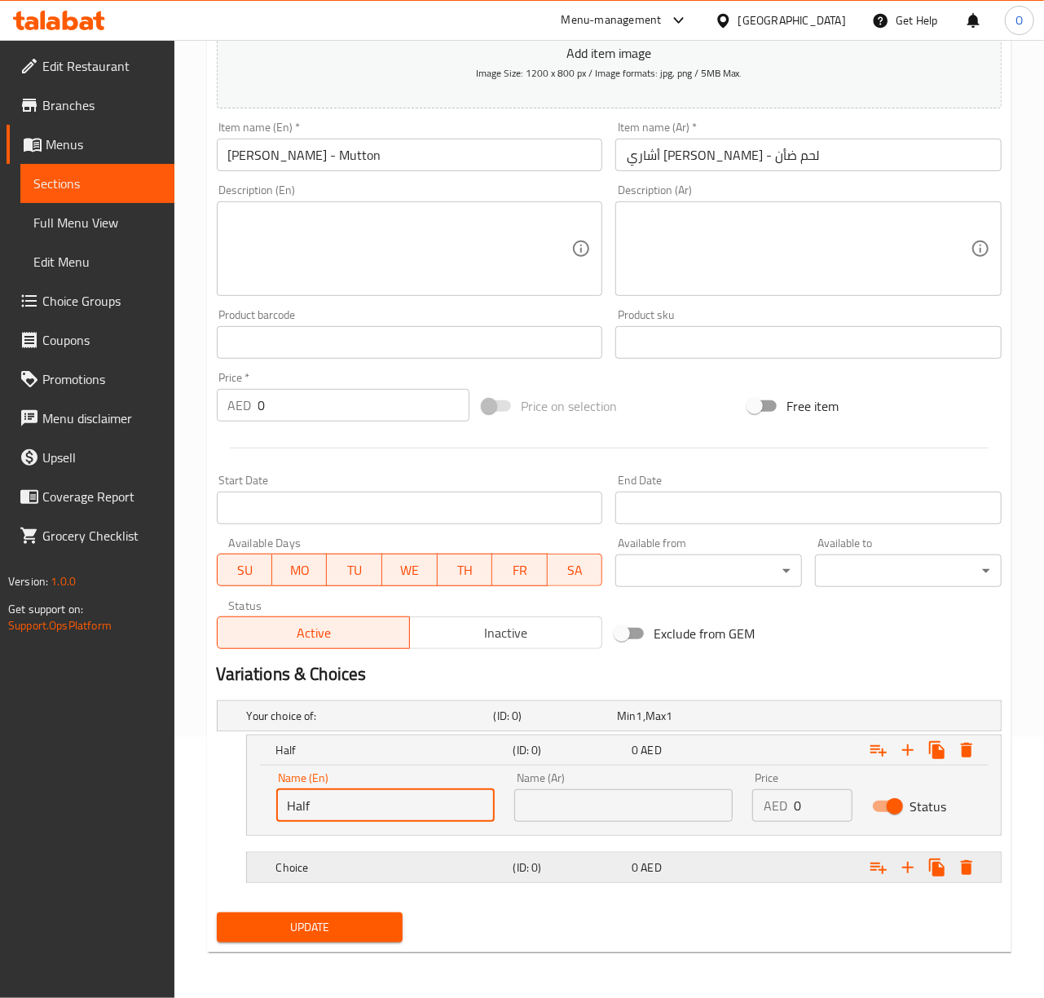
click at [432, 724] on h5 "Choice" at bounding box center [367, 715] width 240 height 16
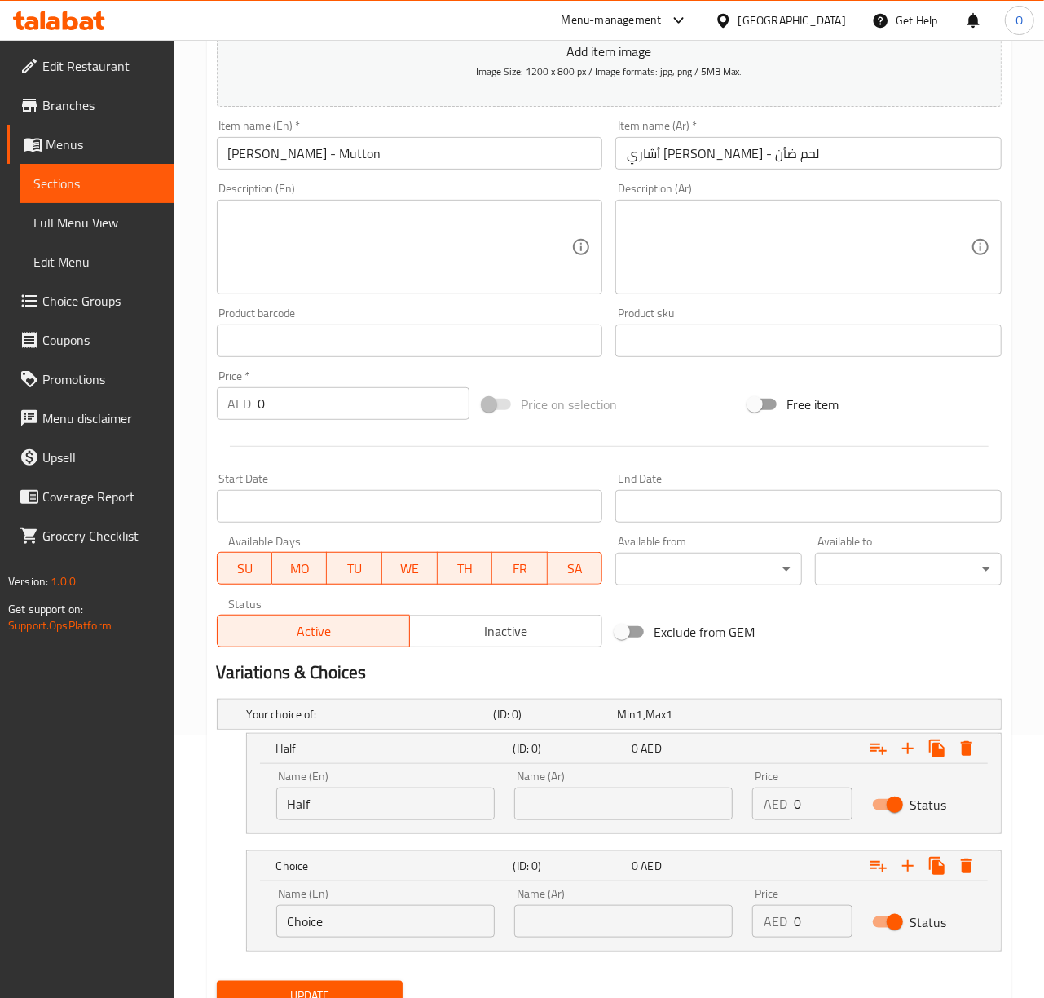
click at [408, 914] on input "Choice" at bounding box center [385, 921] width 218 height 33
type input "z"
type input "Full"
click at [584, 817] on input "text" at bounding box center [623, 803] width 218 height 33
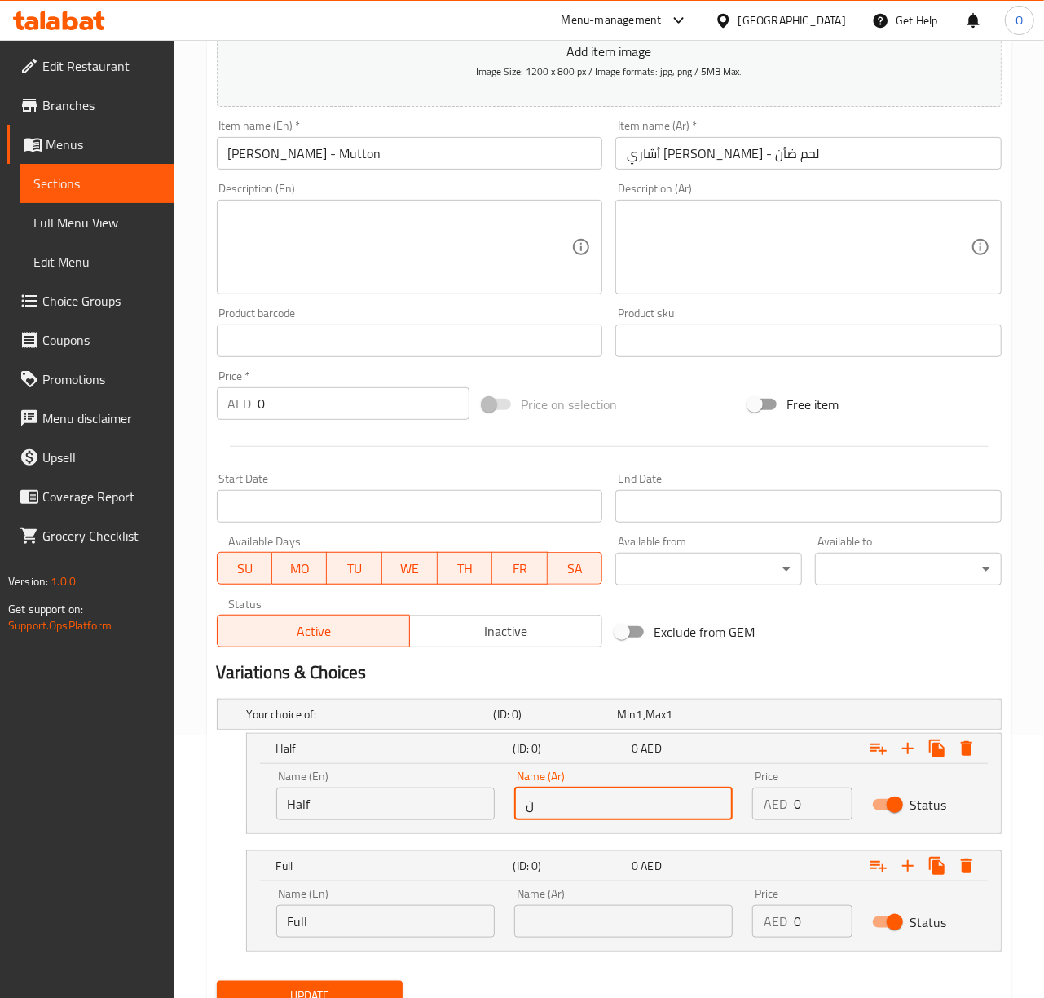
type input "نصف"
click at [569, 932] on input "text" at bounding box center [623, 921] width 218 height 33
type input "كامل"
click at [832, 813] on input "0" at bounding box center [823, 803] width 58 height 33
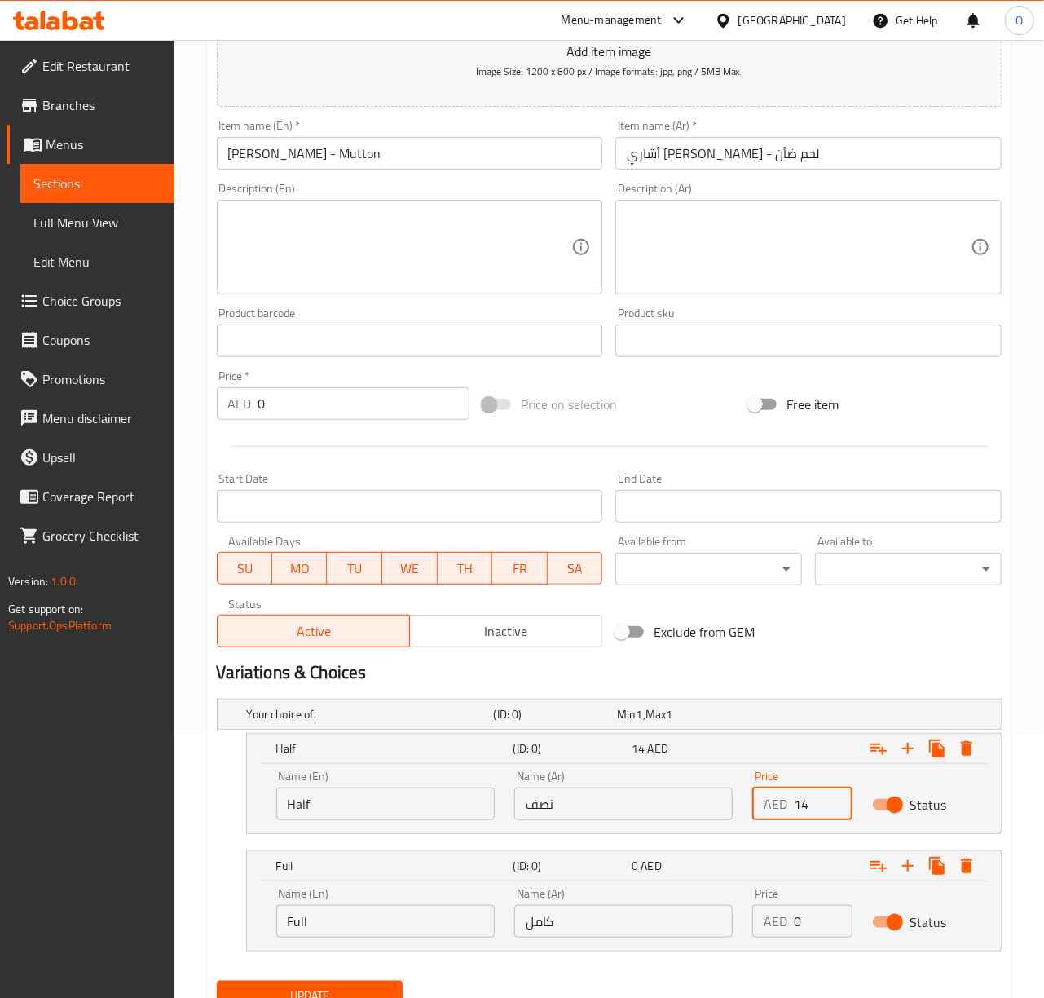
type input "14"
click at [812, 918] on input "0" at bounding box center [823, 921] width 58 height 33
type input "24"
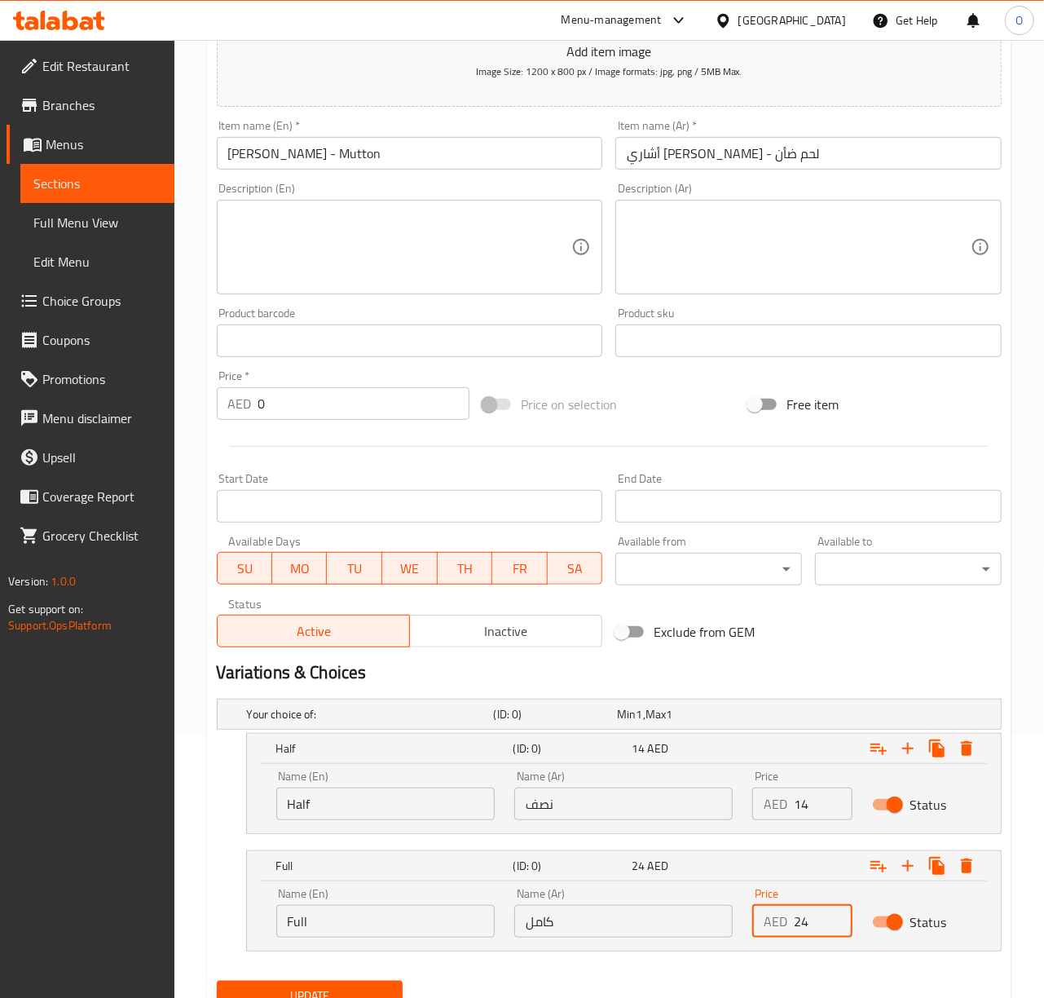
click at [275, 988] on span "Update" at bounding box center [310, 995] width 161 height 20
click at [522, 261] on textarea at bounding box center [400, 247] width 344 height 77
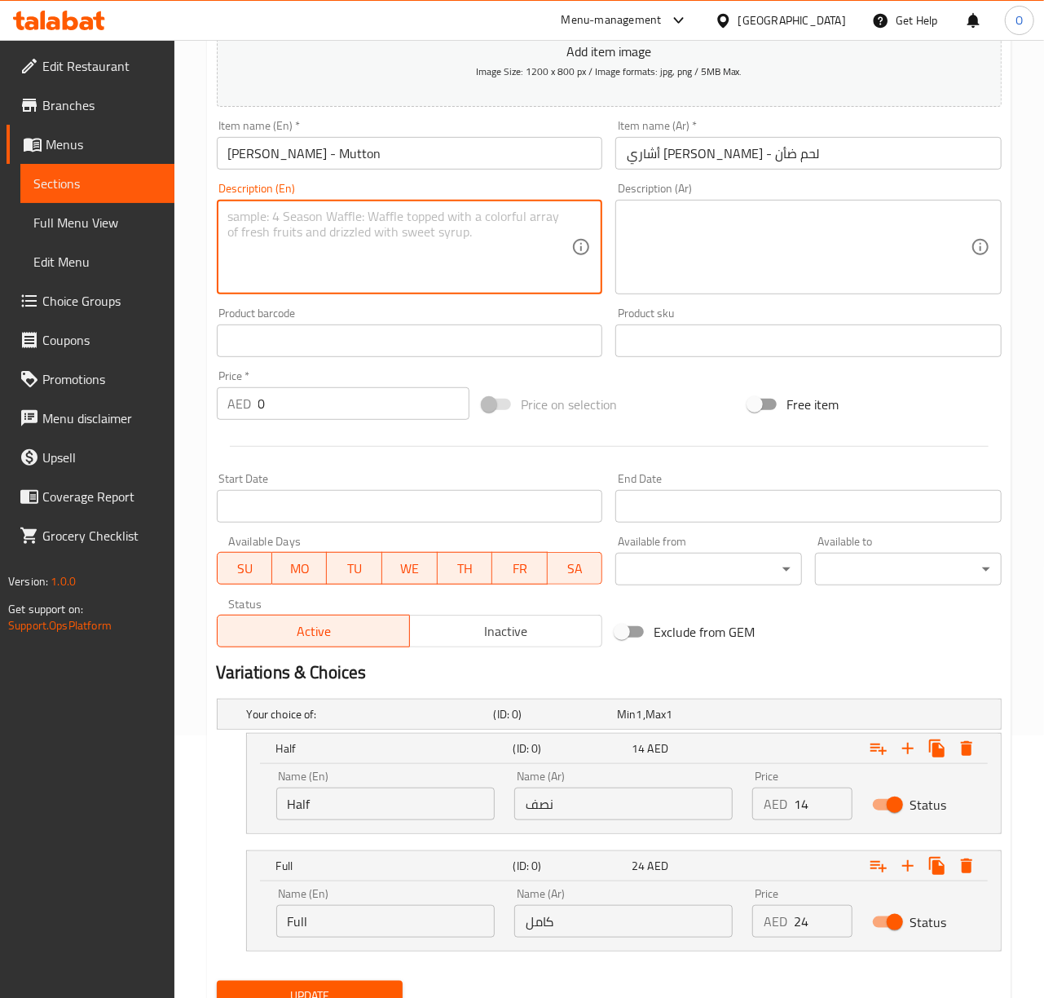
paste textarea "Achari Handi: Meat cooked in a spicy, tangy sauce with pickled spices and yogur…"
drag, startPoint x: 304, startPoint y: 215, endPoint x: 204, endPoint y: 222, distance: 100.5
click at [204, 222] on div "Home / Restaurants management / Menus / Sections / item / update Lunch And Dinn…" at bounding box center [609, 421] width 870 height 1289
click at [289, 225] on textarea "Meat cooked in a spicy, tangy sauce with pickled spices and yogurt." at bounding box center [400, 247] width 344 height 77
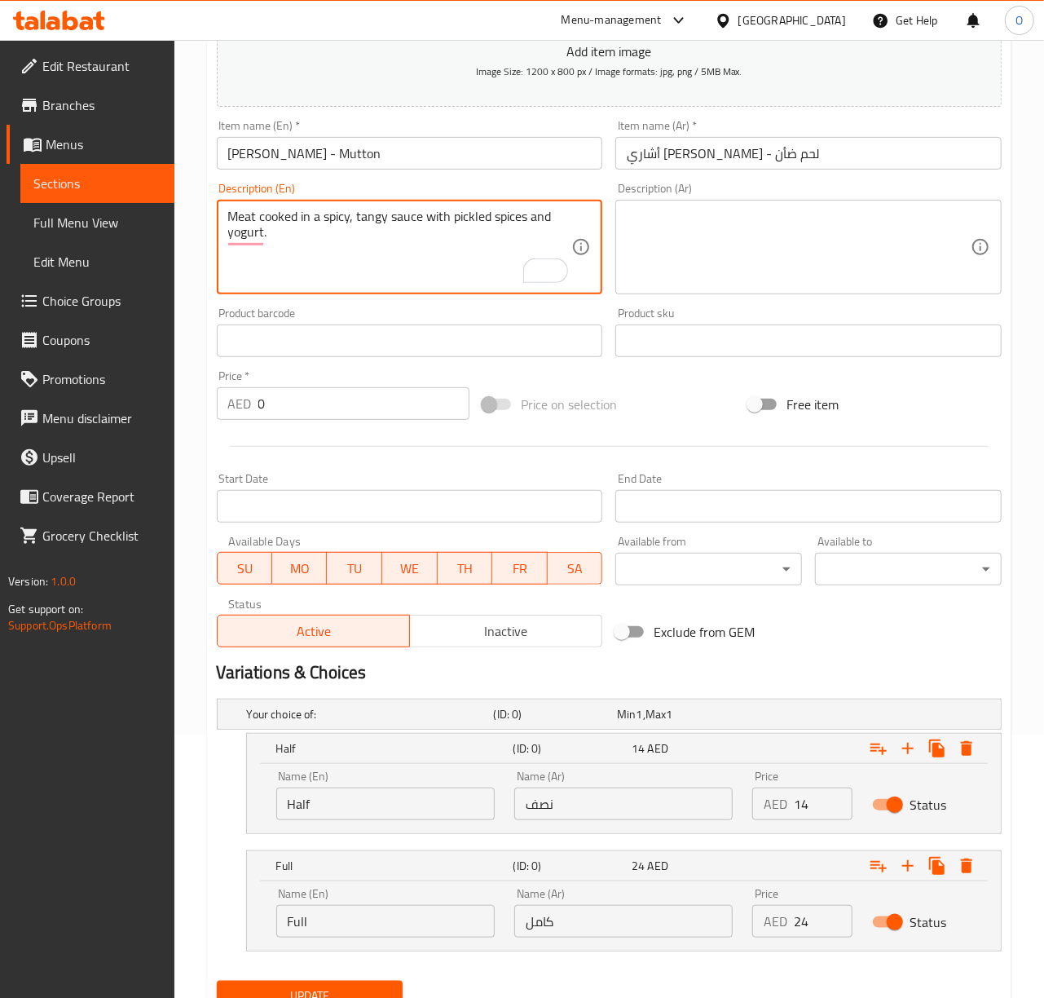
click at [289, 225] on textarea "Meat cooked in a spicy, tangy sauce with pickled spices and yogurt." at bounding box center [400, 247] width 344 height 77
type textarea "Meat cooked in a spicy, tangy sauce with pickled spices and yogurt."
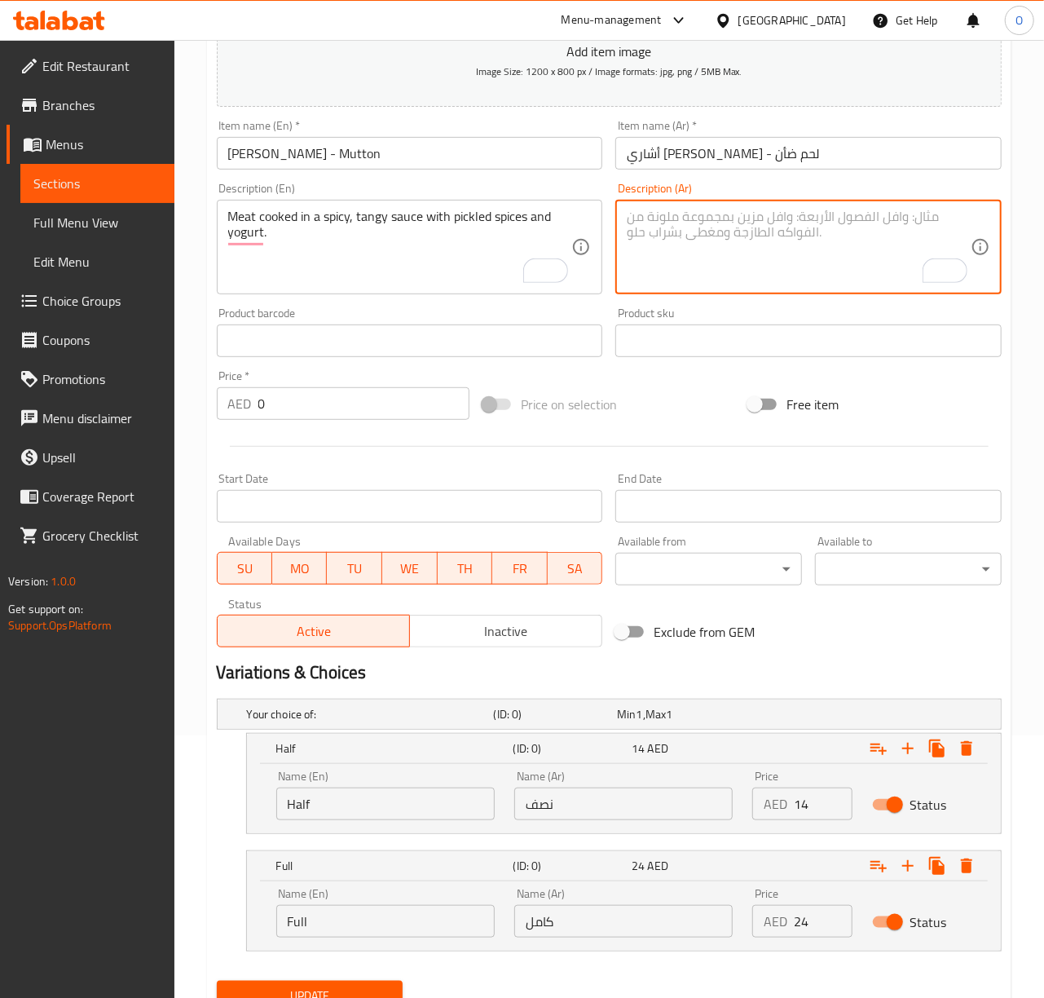
paste textarea "لحم مطبوخ في صلصة حارة ولذيذة مع التوابل المخللة والزبادي."
click at [854, 226] on textarea "لحم مطبوخ في صلصة حارة ولذيذة مع التوابل المخللة والزبادي." at bounding box center [799, 247] width 344 height 77
type textarea "لحم مطبوخ في صوص حار و منعش مع التوابل المخللة والزبادي."
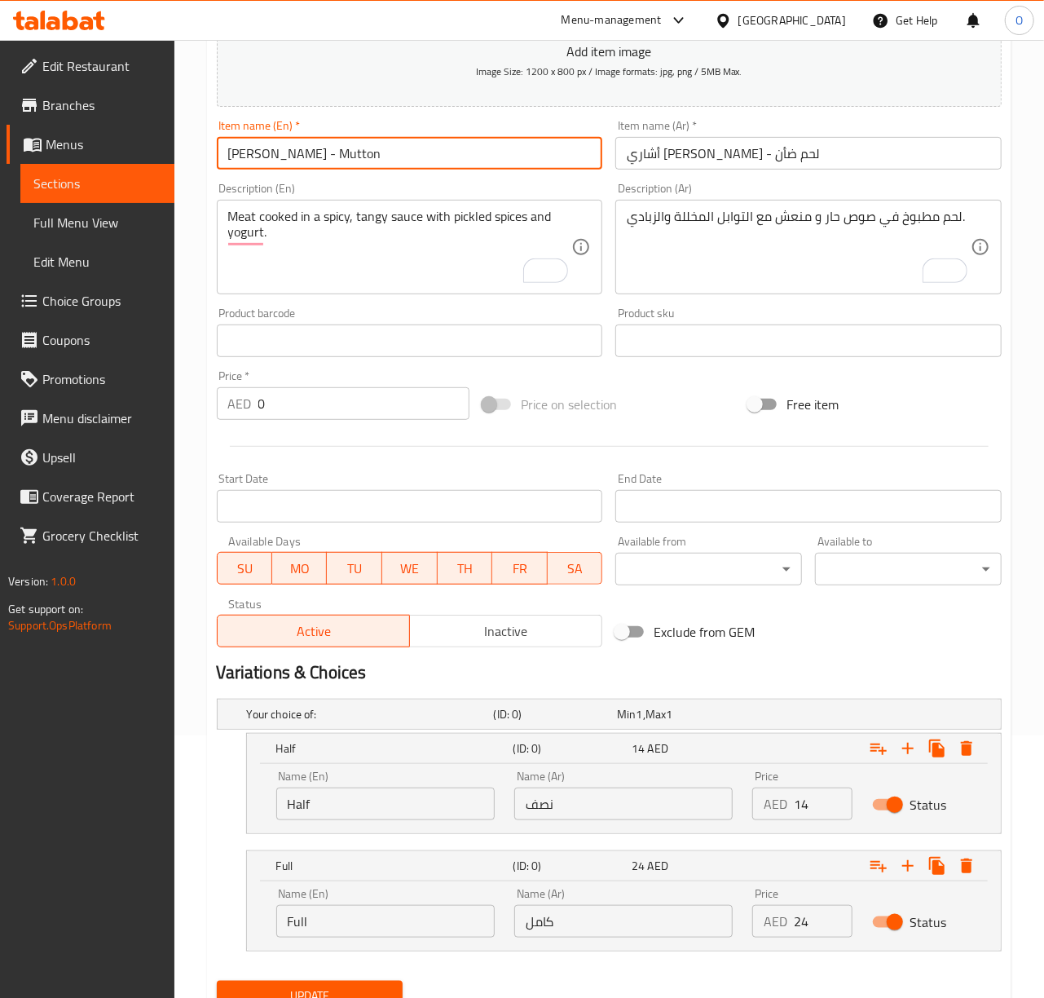
click at [500, 152] on input "Achari Handi - Mutton" at bounding box center [410, 153] width 386 height 33
click at [217, 981] on button "Update" at bounding box center [310, 996] width 187 height 30
drag, startPoint x: 297, startPoint y: 160, endPoint x: 412, endPoint y: 160, distance: 114.1
click at [412, 160] on input "Achari Handi - Mutton" at bounding box center [410, 153] width 386 height 33
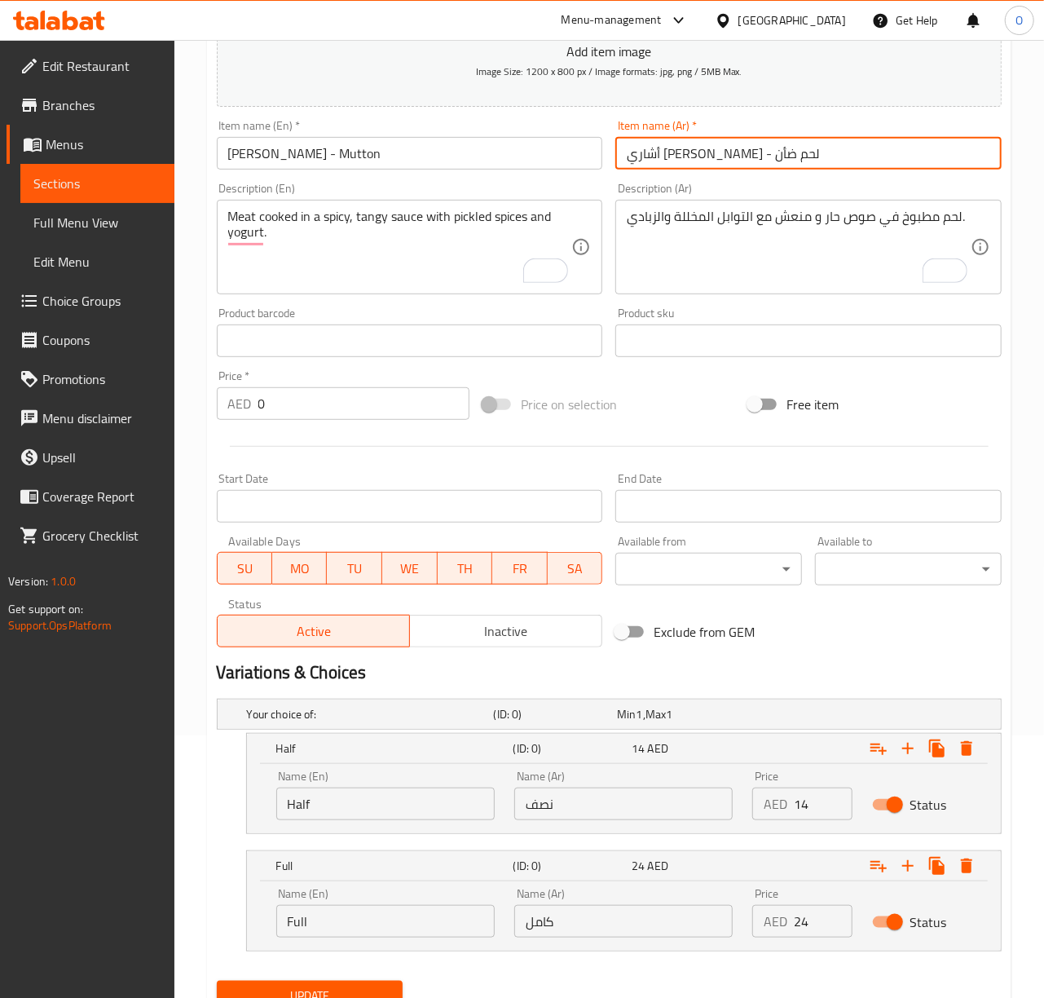
drag, startPoint x: 685, startPoint y: 158, endPoint x: 620, endPoint y: 154, distance: 65.3
click at [620, 154] on input "أشاري هاندي - لحم ضأن" at bounding box center [808, 153] width 386 height 33
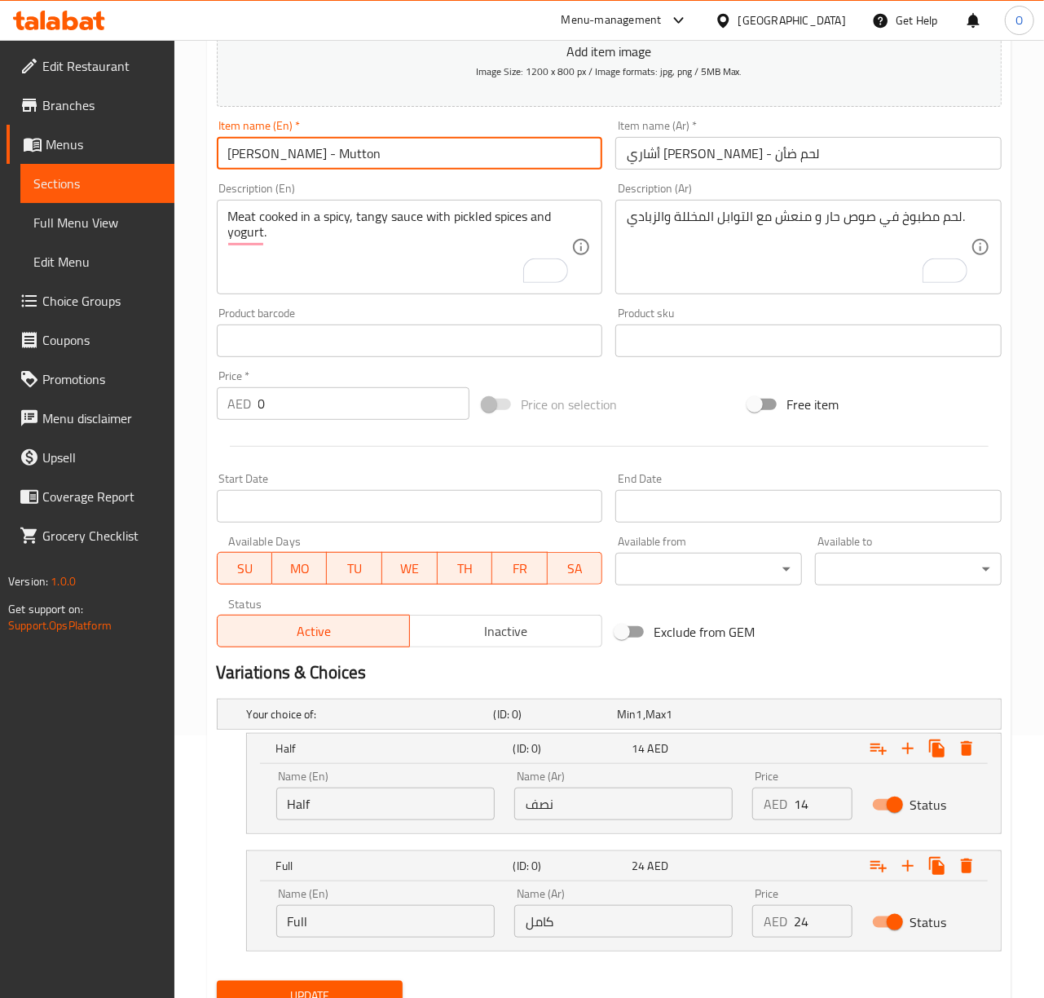
drag, startPoint x: 297, startPoint y: 158, endPoint x: 372, endPoint y: 163, distance: 74.3
click at [372, 163] on input "Achari Handi - Mutton" at bounding box center [410, 153] width 386 height 33
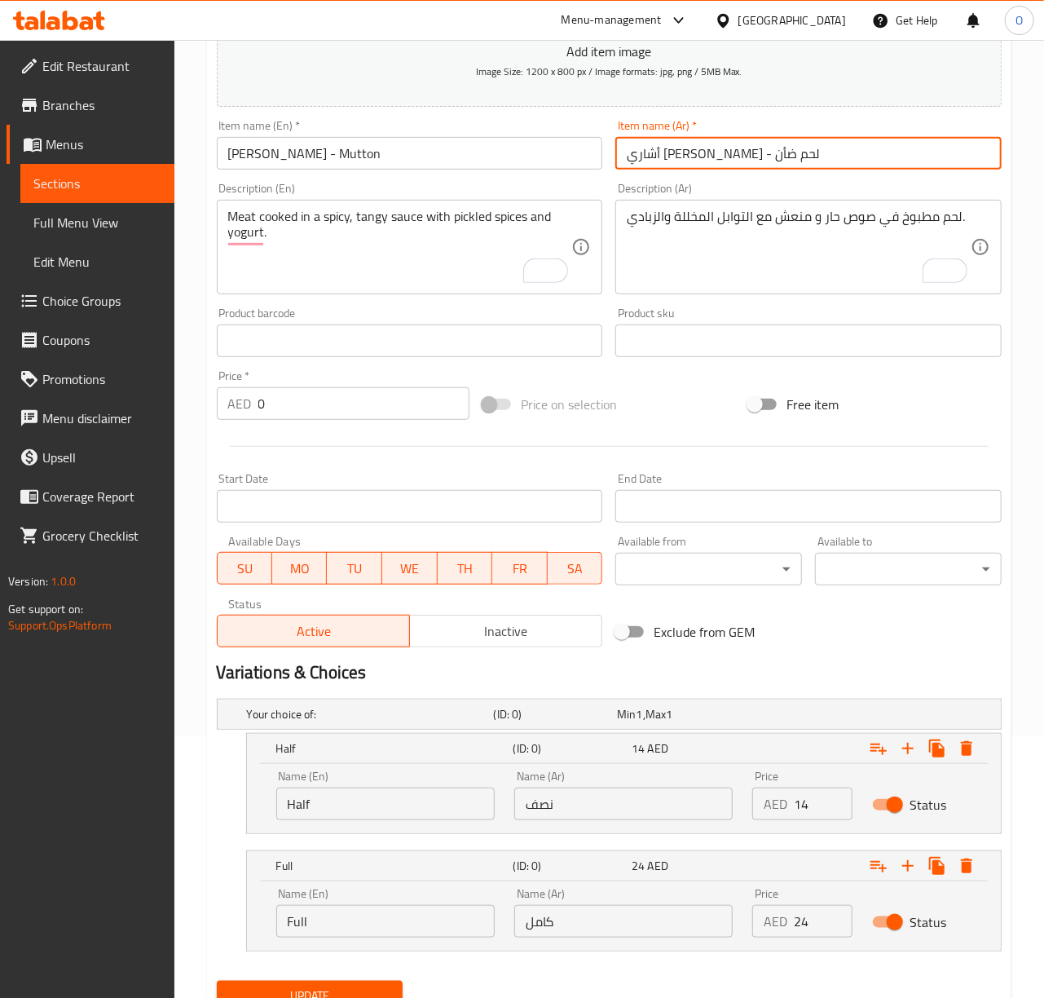
drag, startPoint x: 685, startPoint y: 153, endPoint x: 623, endPoint y: 148, distance: 62.2
click at [623, 148] on input "أشاري هاندي - لحم ضأن" at bounding box center [808, 153] width 386 height 33
click at [217, 981] on button "Update" at bounding box center [310, 996] width 187 height 30
click at [421, 174] on div "Item name (En)   * Achari Handi - Mutton Item name (En) *" at bounding box center [409, 144] width 399 height 63
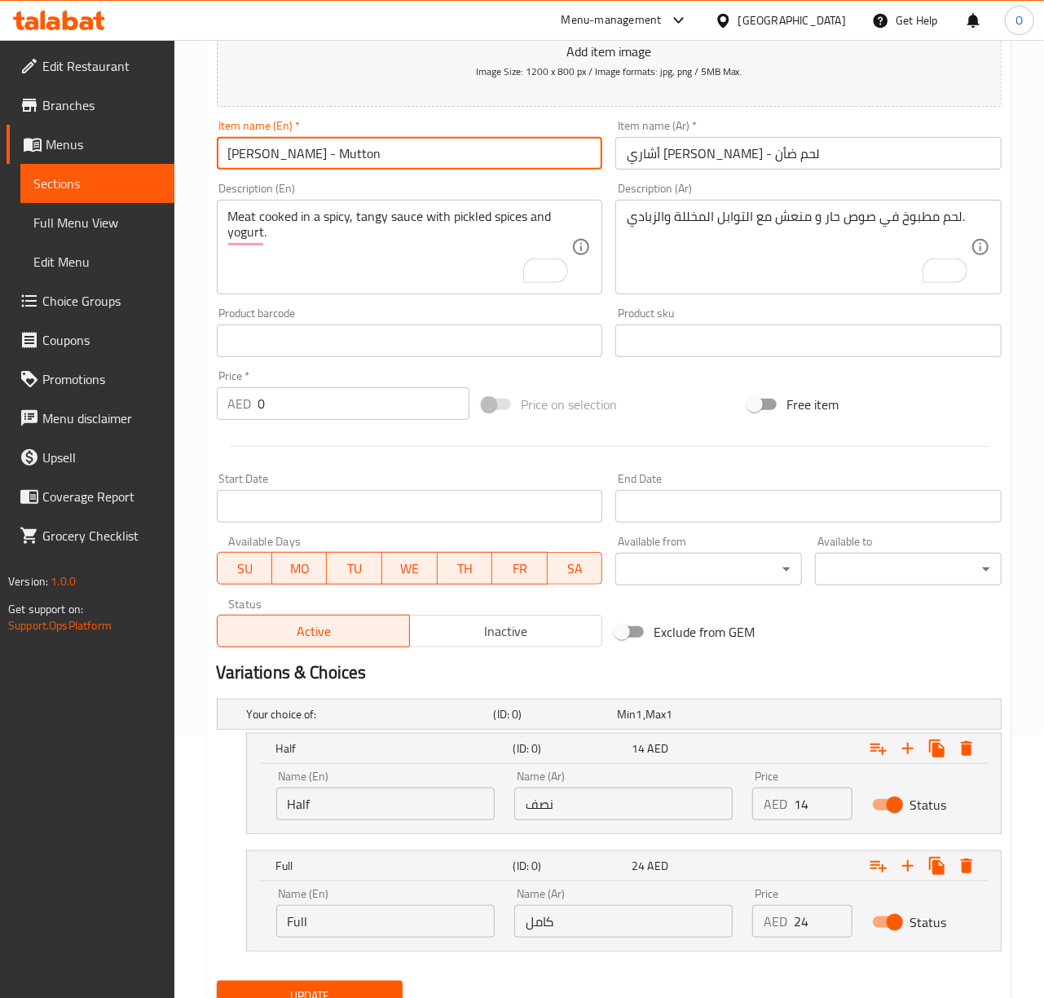
click at [428, 166] on input "Achari Handi - Mutton" at bounding box center [410, 153] width 386 height 33
click at [217, 981] on button "Update" at bounding box center [310, 996] width 187 height 30
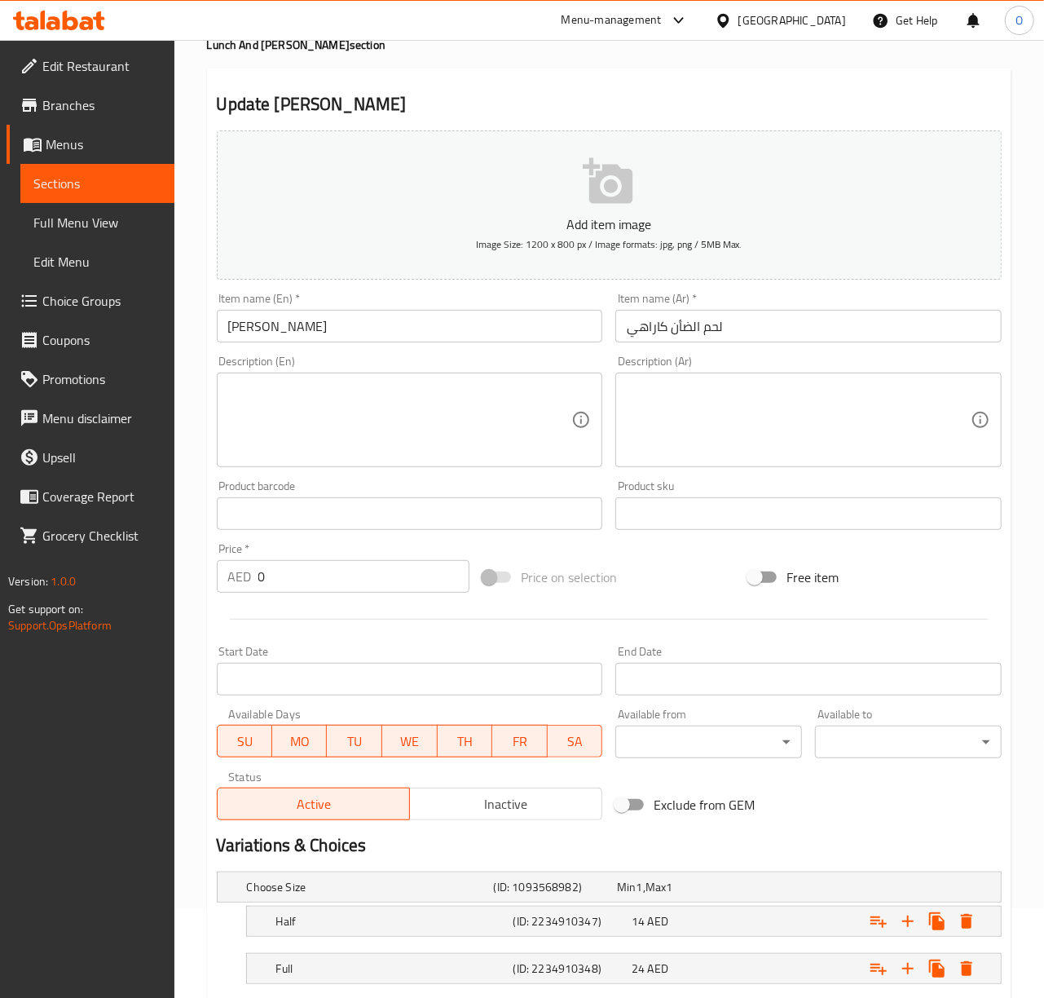
scroll to position [193, 0]
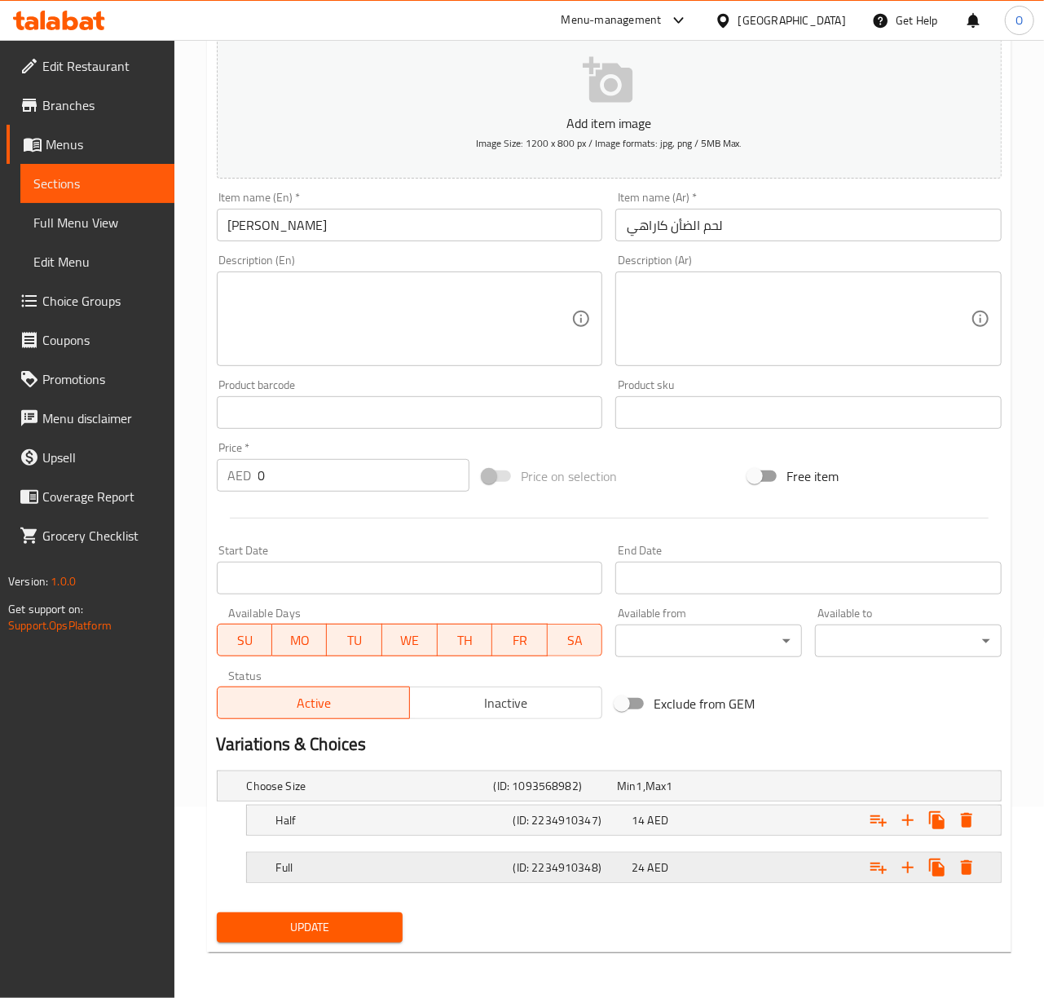
click at [487, 794] on h5 "Full" at bounding box center [367, 786] width 240 height 16
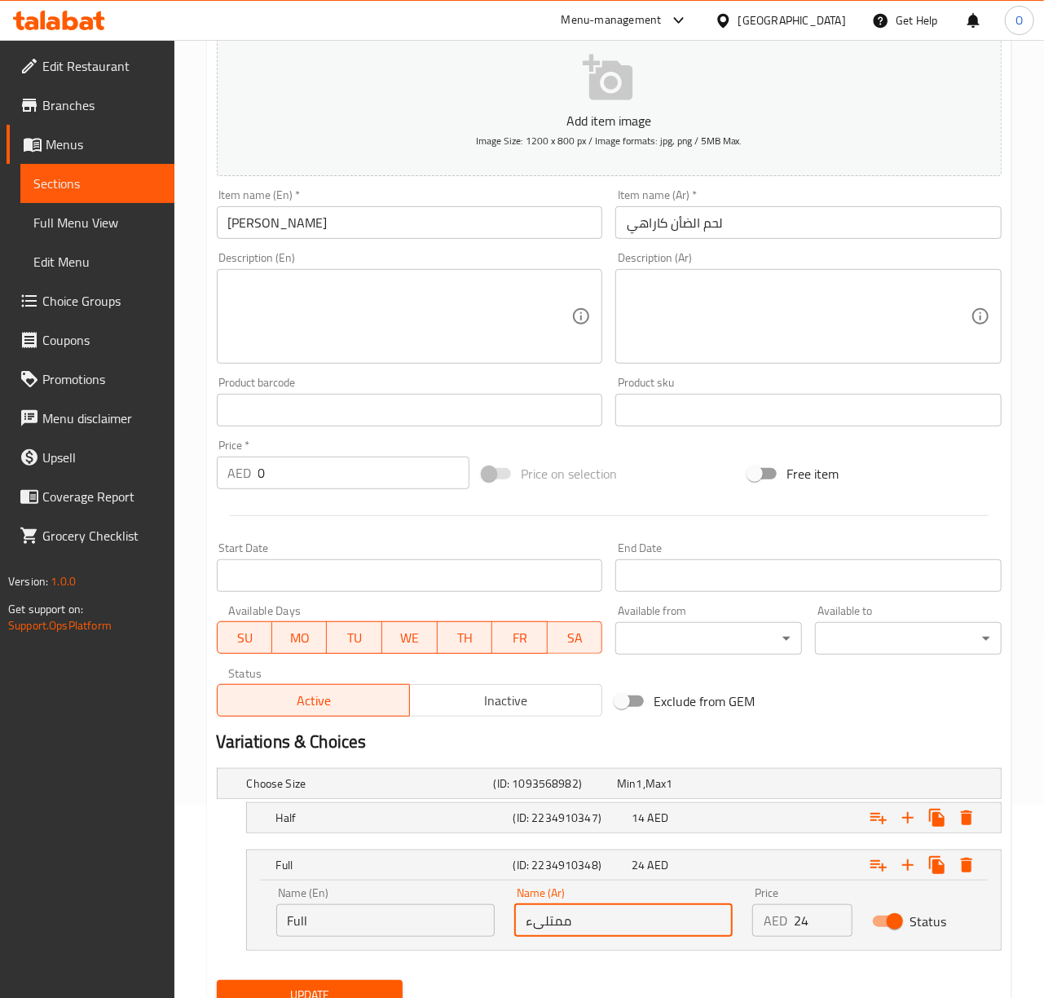
click at [545, 927] on input "ممتلىء" at bounding box center [623, 920] width 218 height 33
type input "كامل"
click at [691, 219] on input "لحم الضأن كاراهي" at bounding box center [808, 222] width 386 height 33
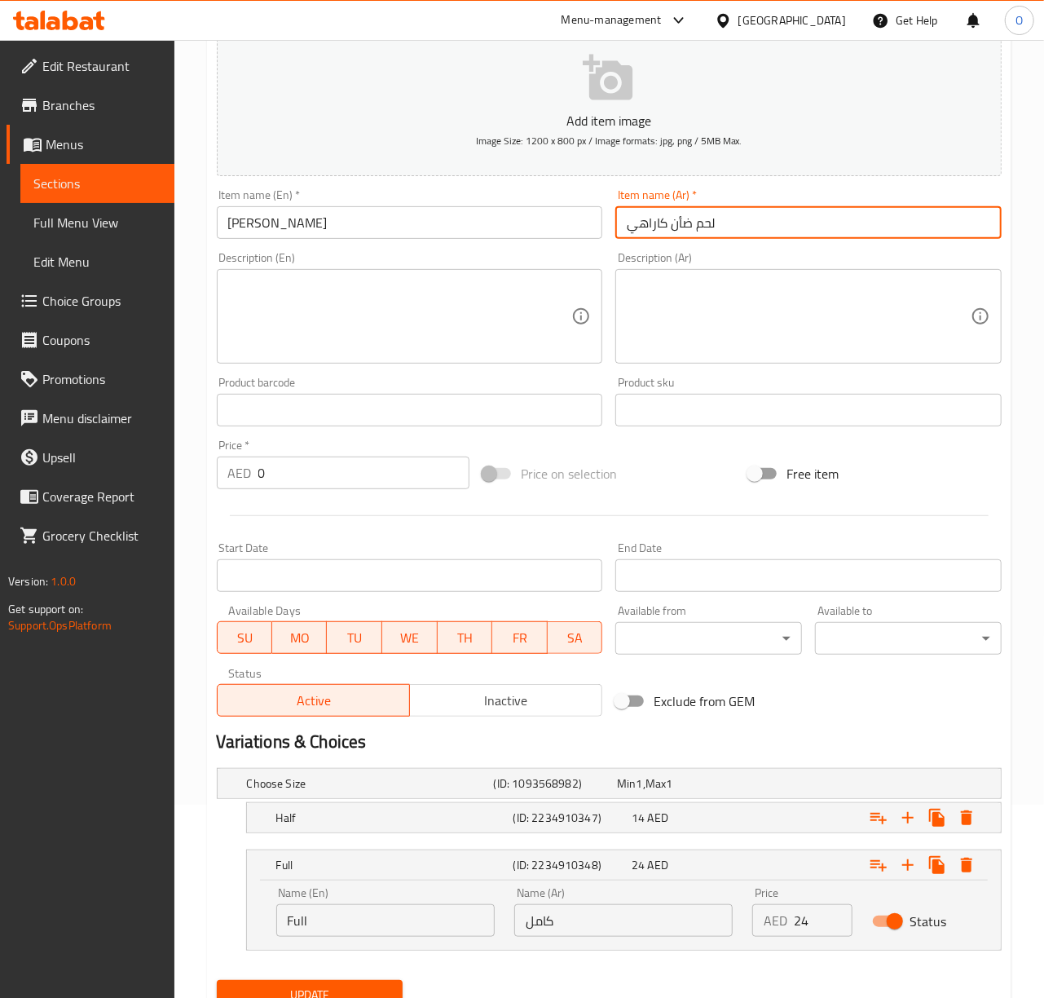
type input "لحم ضأن كاراهي"
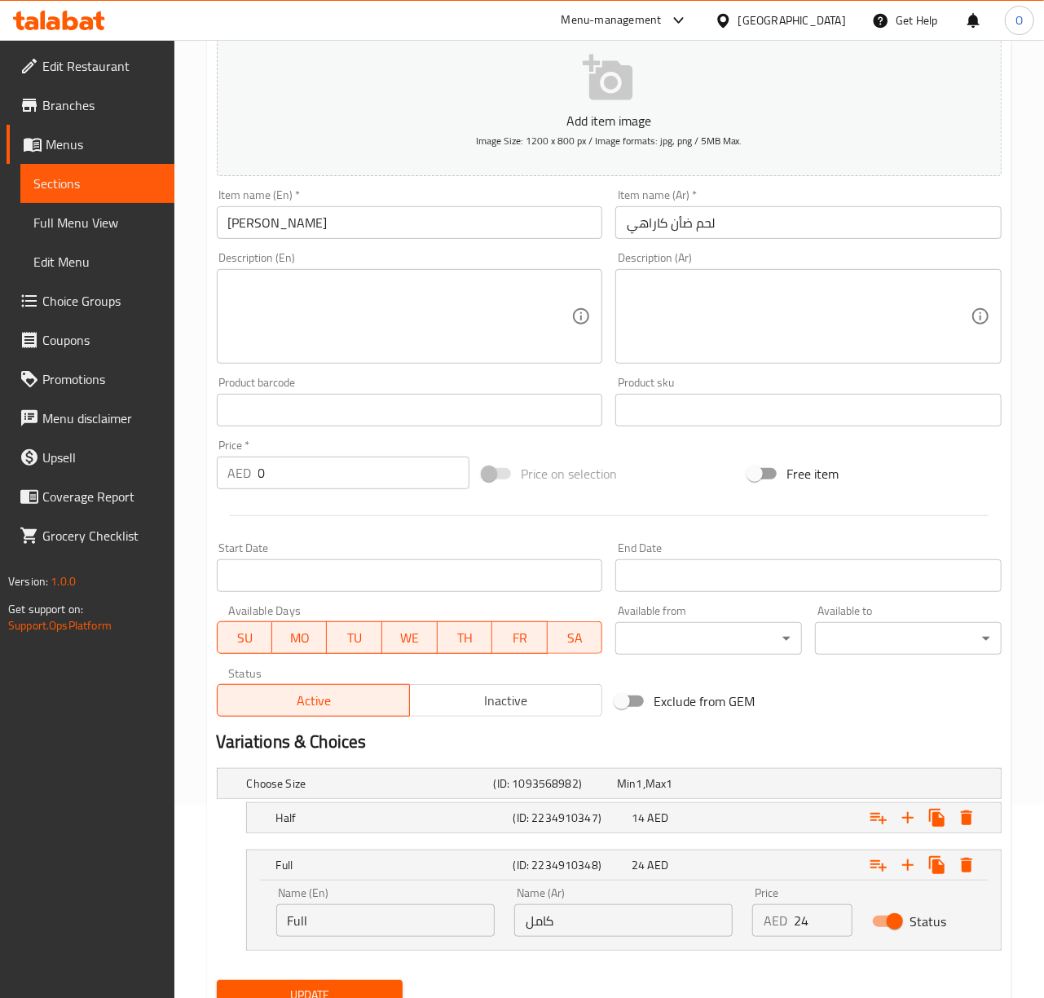
click at [580, 210] on input "Mutton Karahi" at bounding box center [410, 222] width 386 height 33
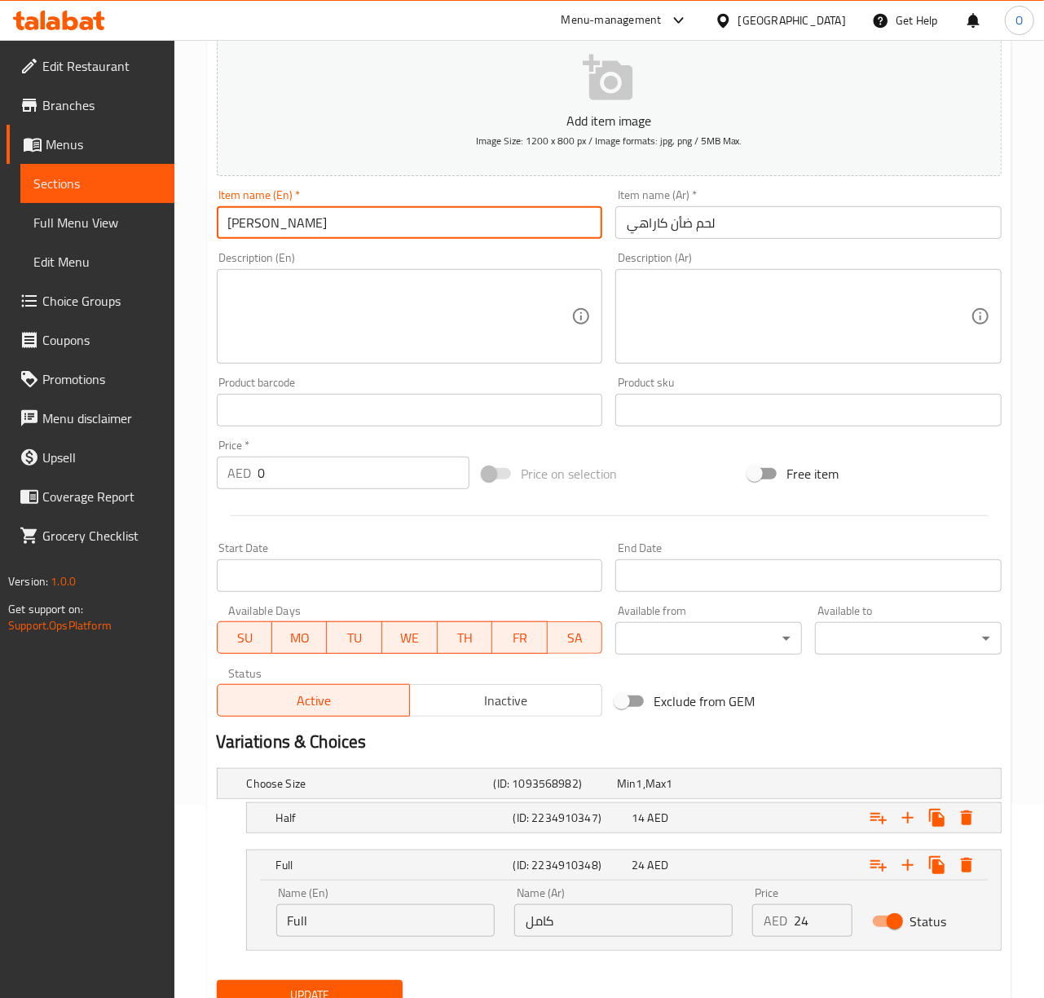
click at [217, 980] on button "Update" at bounding box center [310, 995] width 187 height 30
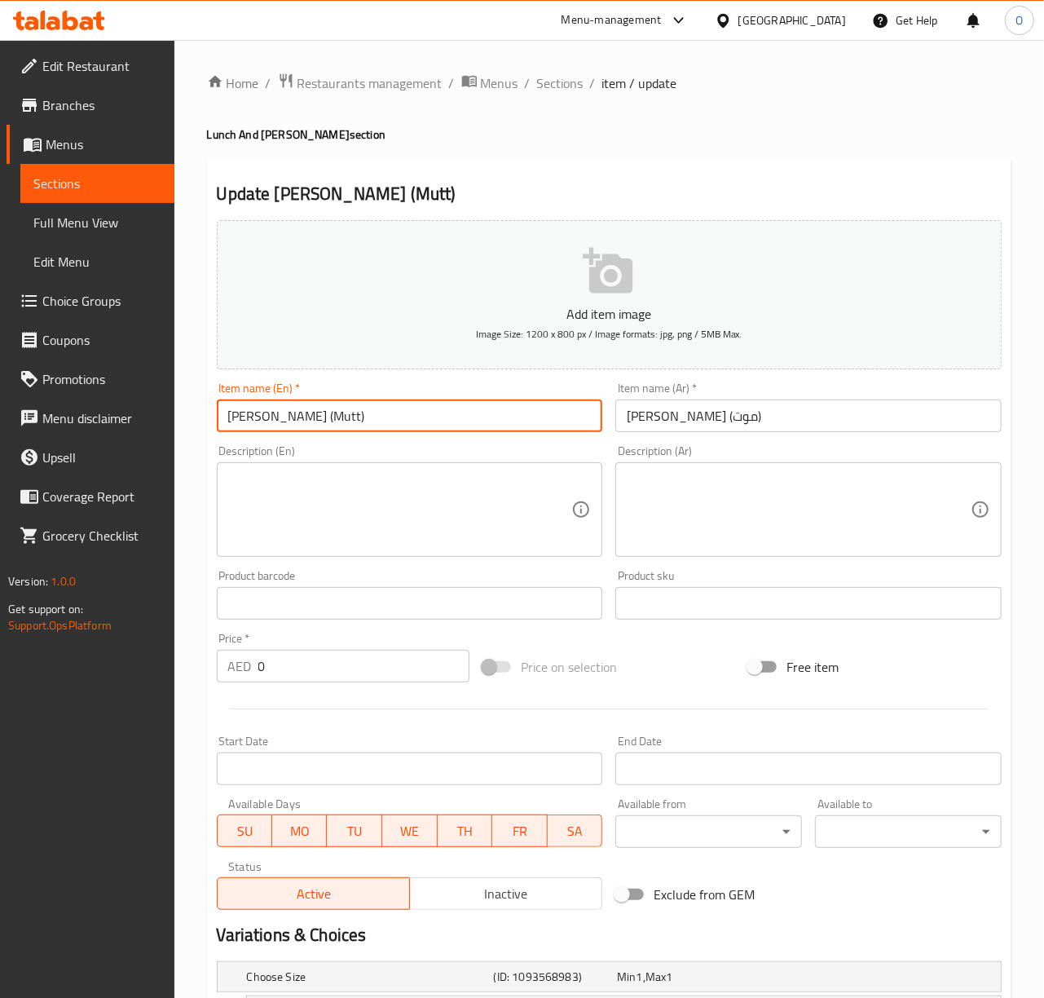
drag, startPoint x: 313, startPoint y: 415, endPoint x: 362, endPoint y: 409, distance: 49.2
click at [362, 409] on input "Shinwari Karahi (Mutt)" at bounding box center [410, 415] width 386 height 33
paste input "- Mutton"
type input "Shinwari Karahi - Mutton"
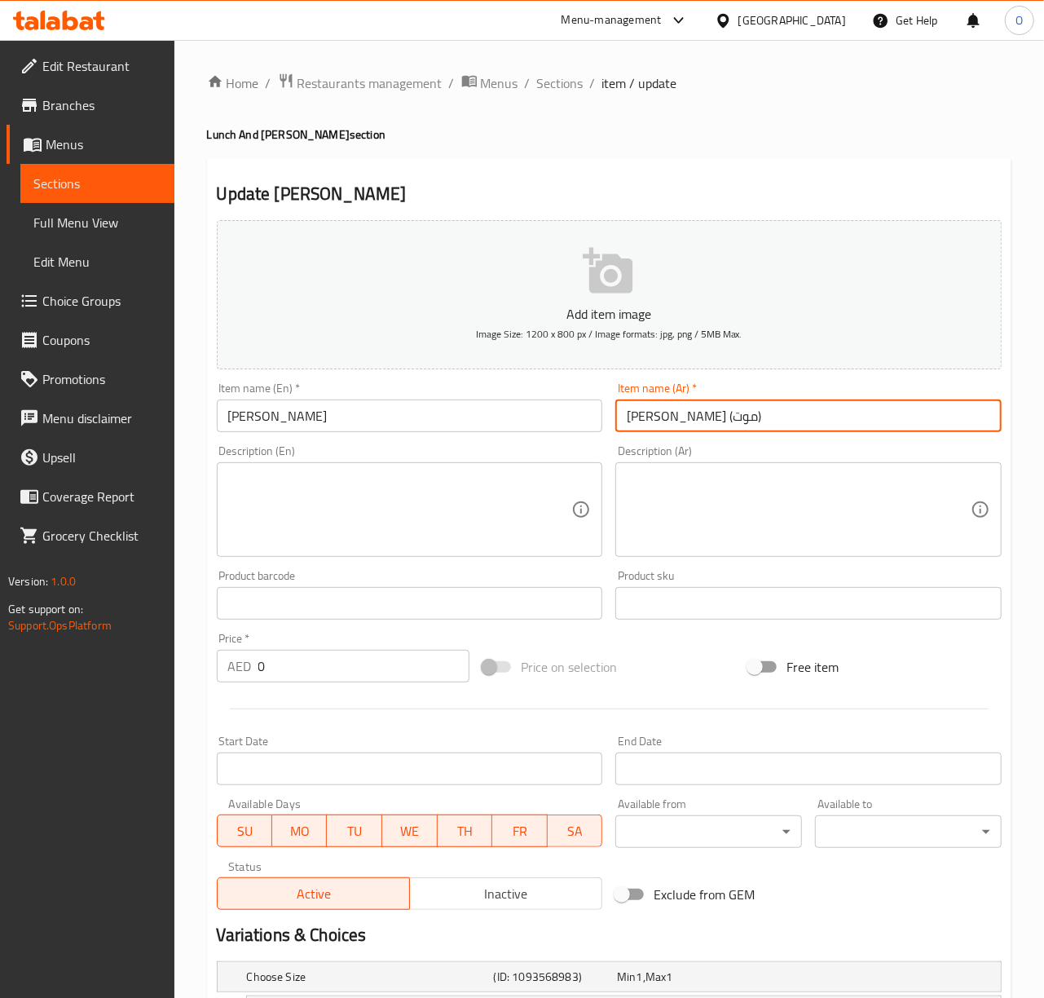
drag, startPoint x: 665, startPoint y: 419, endPoint x: 569, endPoint y: 424, distance: 96.3
click at [569, 424] on div "Add item image Image Size: 1200 x 800 px / Image formats: jpg, png / 5MB Max. I…" at bounding box center [609, 565] width 798 height 703
paste input "- لحم ضأن"
type input "شينواري كاراهي - لحم ضأن"
click at [293, 546] on textarea at bounding box center [400, 509] width 344 height 77
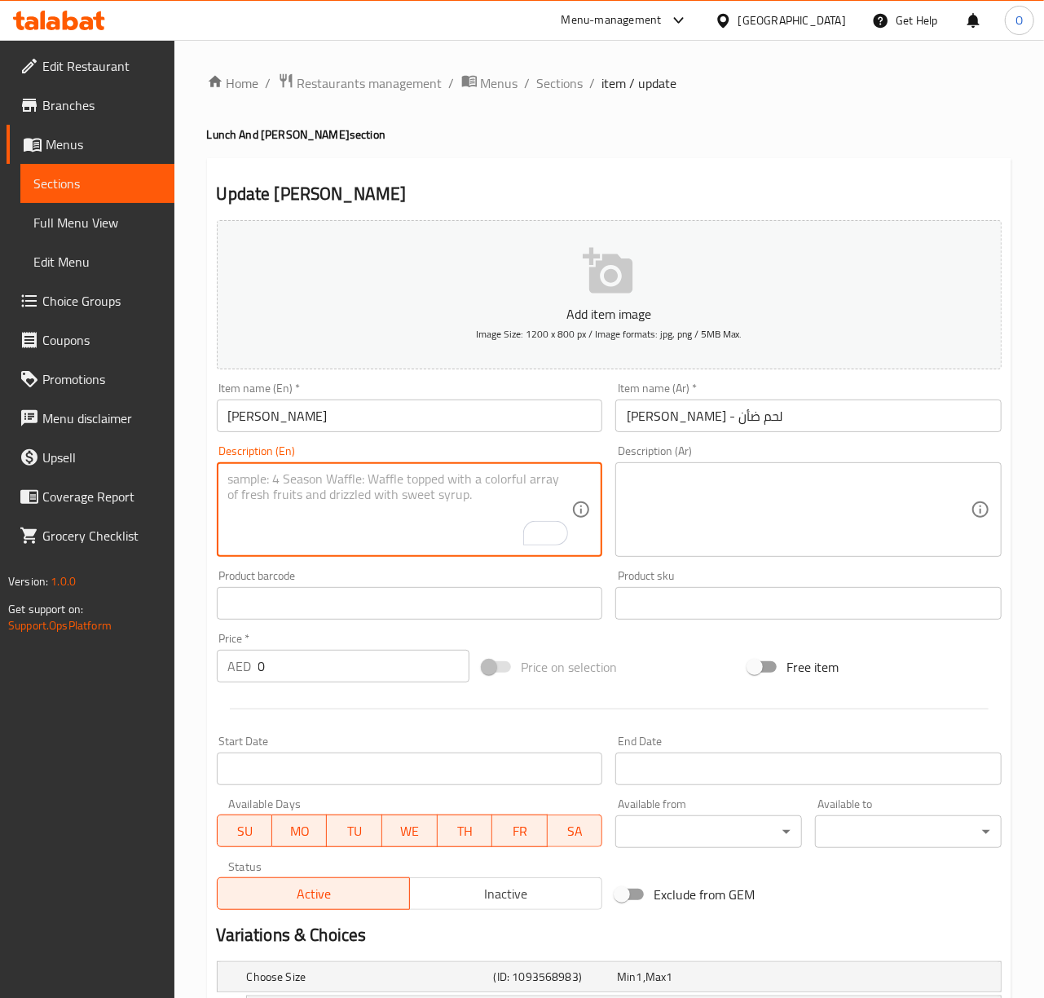
paste textarea "Shinwari Karahi: Meat cooked with fresh tomatoes, green chilies, and aromatic s…"
drag, startPoint x: 323, startPoint y: 477, endPoint x: 223, endPoint y: 481, distance: 100.3
click at [223, 481] on div "Shinwari Karahi: Meat cooked with fresh tomatoes, green chilies, and aromatic s…" at bounding box center [410, 509] width 386 height 95
click at [262, 499] on textarea "Meat cooked with fresh tomatoes, green chilies, and aromatic spices." at bounding box center [400, 509] width 344 height 77
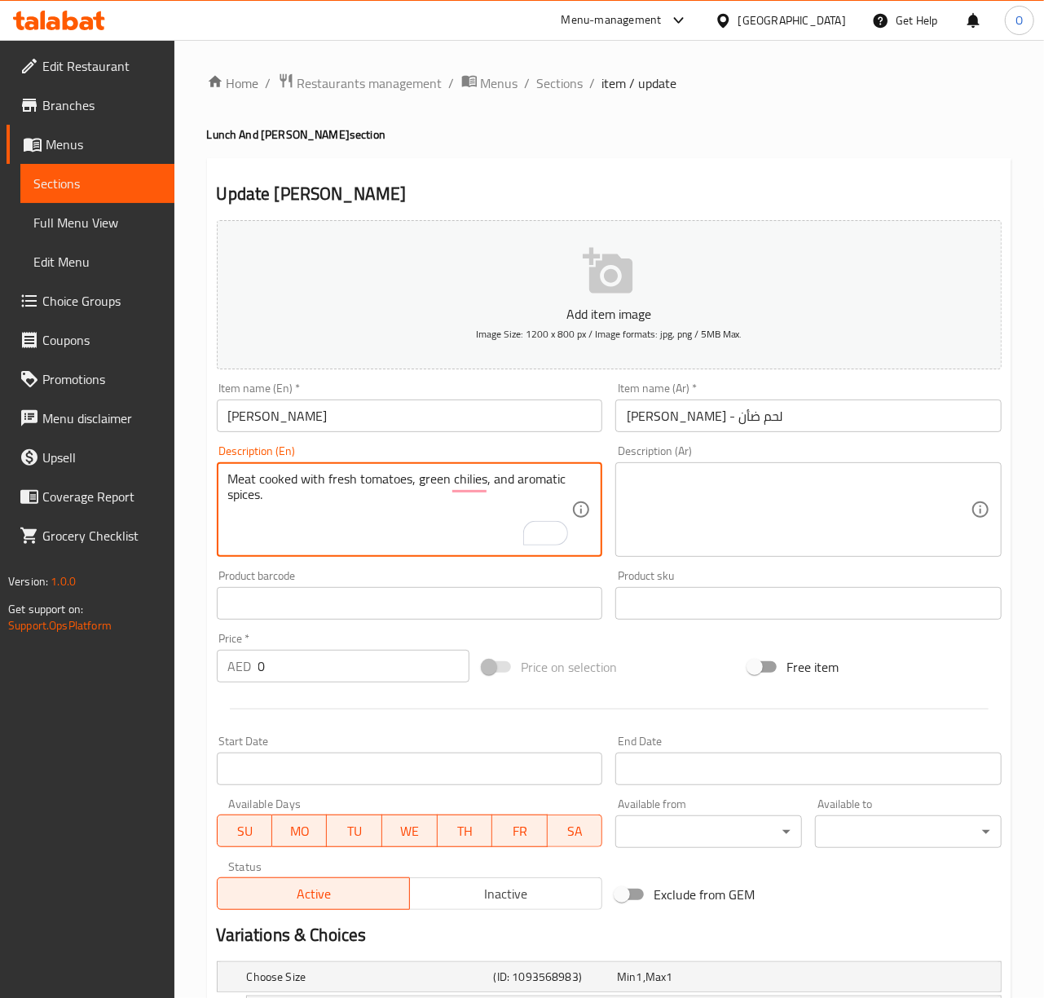
click at [262, 499] on textarea "Meat cooked with fresh tomatoes, green chilies, and aromatic spices." at bounding box center [400, 509] width 344 height 77
type textarea "Meat cooked with fresh tomatoes, green chilies, and aromatic spices."
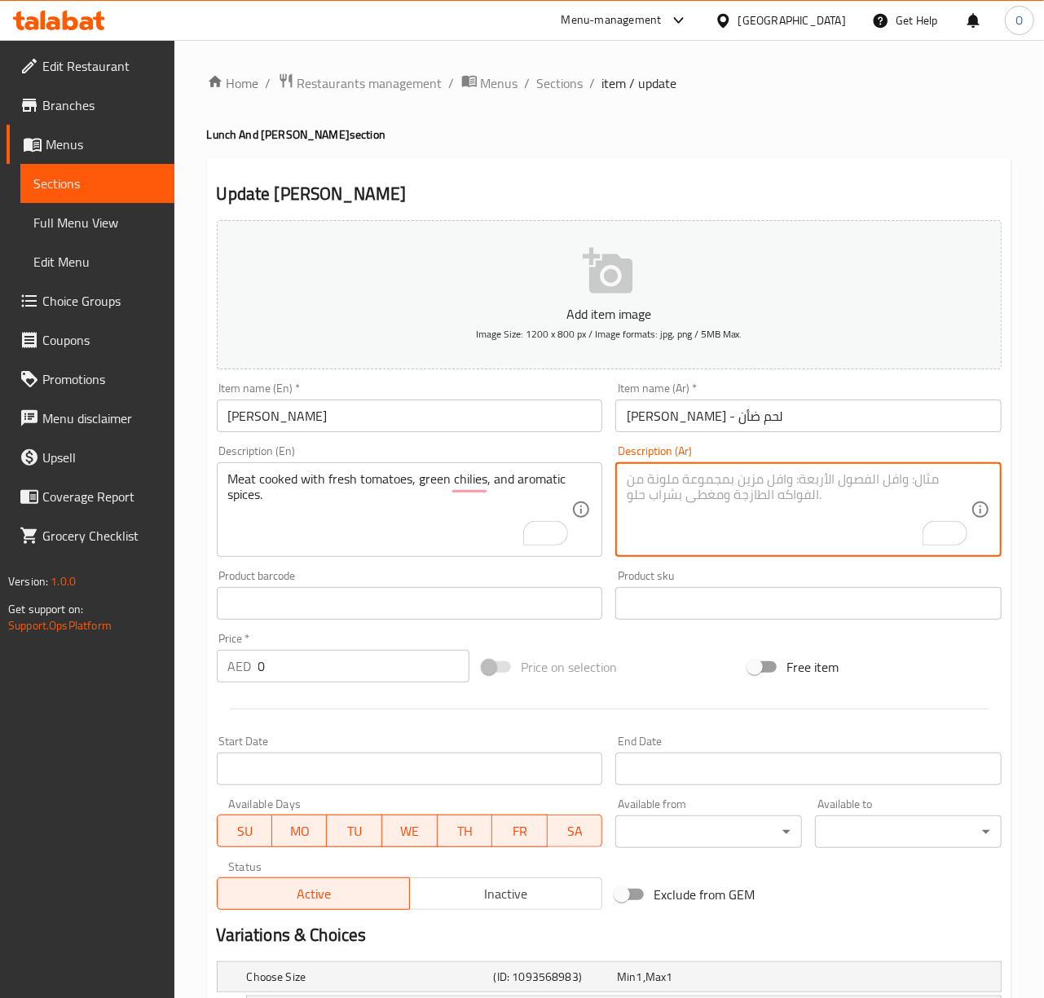
paste textarea "اللحوم المطبوخة مع الطماطم الطازجة والفلفل الأخضر والتوابل العطرية."
click at [953, 480] on textarea "اللحوم المطبوخة مع الطماطم الطازجة والفلفل الأخضر والتوابل العطرية." at bounding box center [799, 509] width 344 height 77
click at [952, 480] on textarea "اللحوم المطبوخة مع الطماطم الطازجة والفلفل الأخضر والتوابل العطرية." at bounding box center [799, 509] width 344 height 77
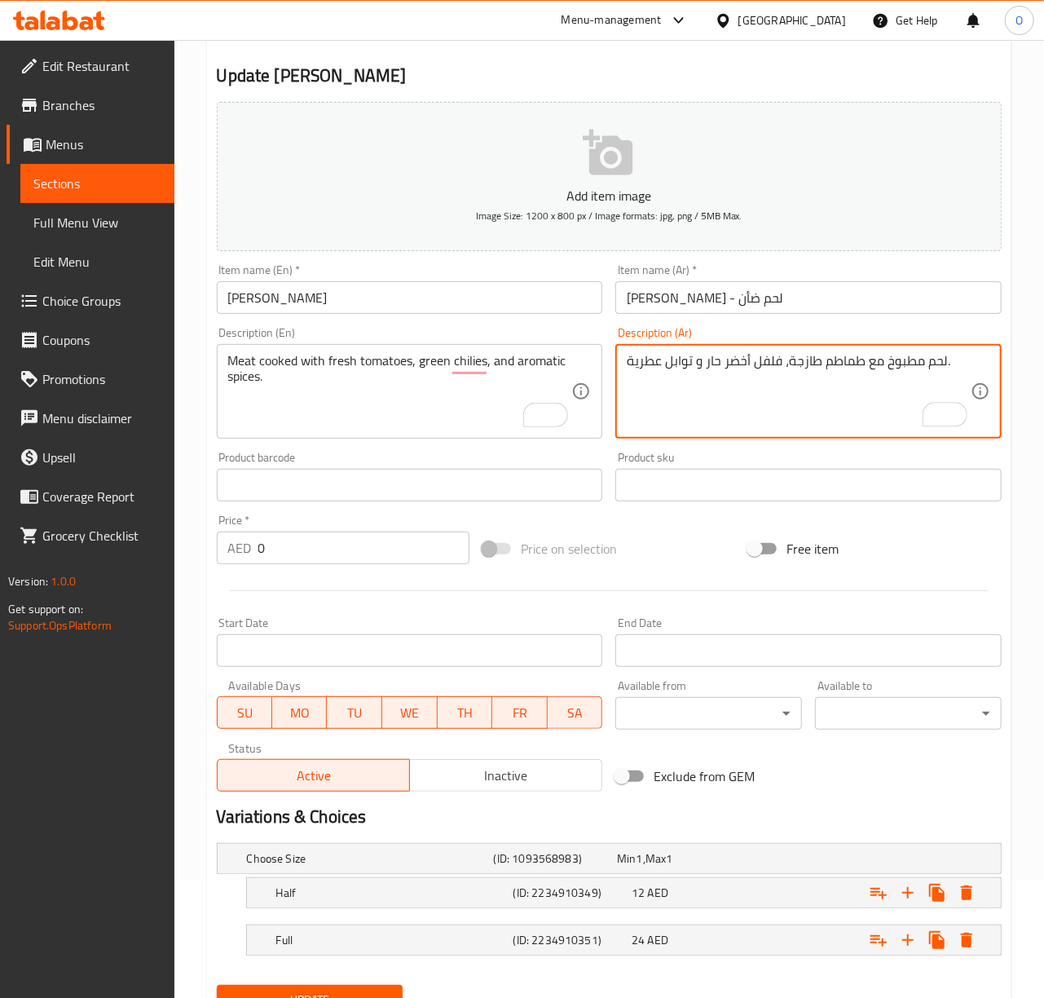
scroll to position [193, 0]
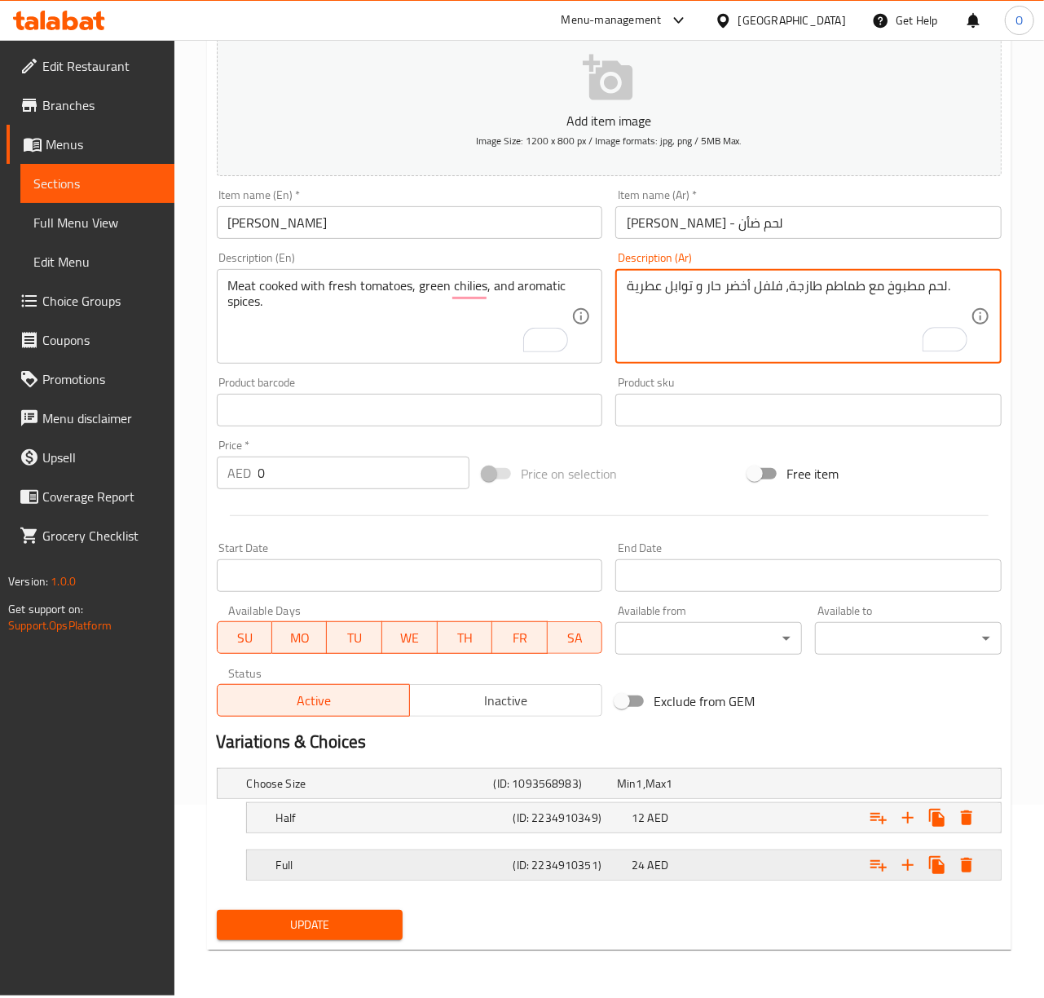
type textarea "لحم مطبوخ مع طماطم طازجة، فلفل أخضر حار و توابل عطرية."
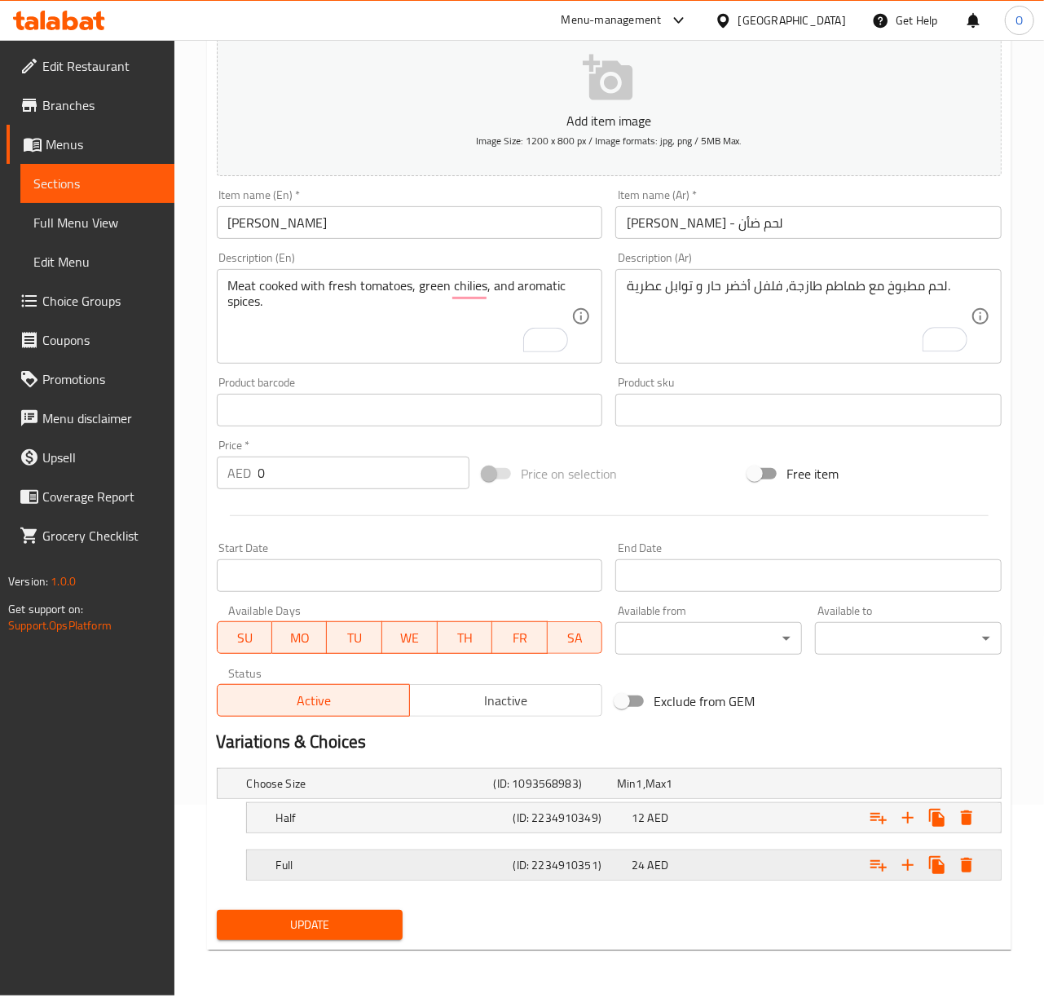
click at [555, 791] on h5 "(ID: 2234910351)" at bounding box center [552, 783] width 117 height 16
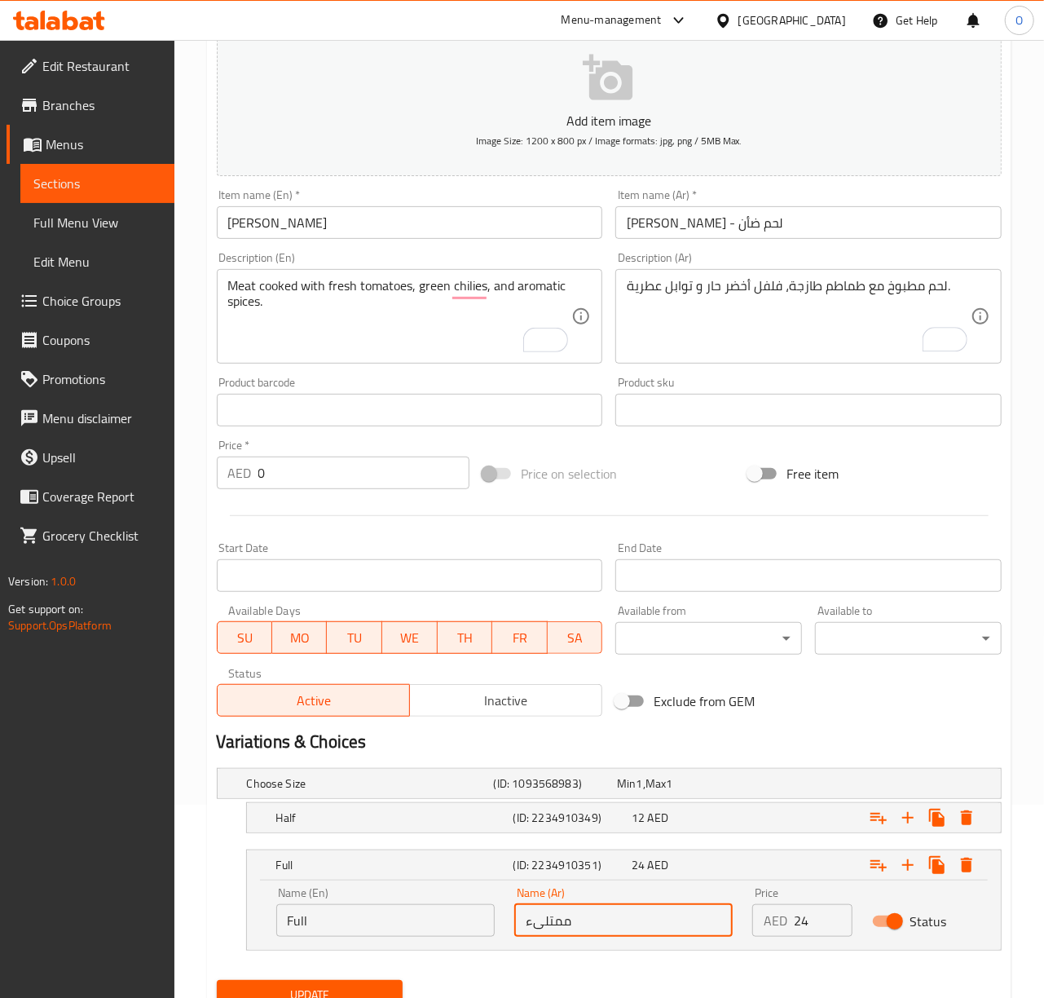
click at [564, 913] on input "ممتلىء" at bounding box center [623, 920] width 218 height 33
type input "كامل"
click at [217, 980] on button "Update" at bounding box center [310, 995] width 187 height 30
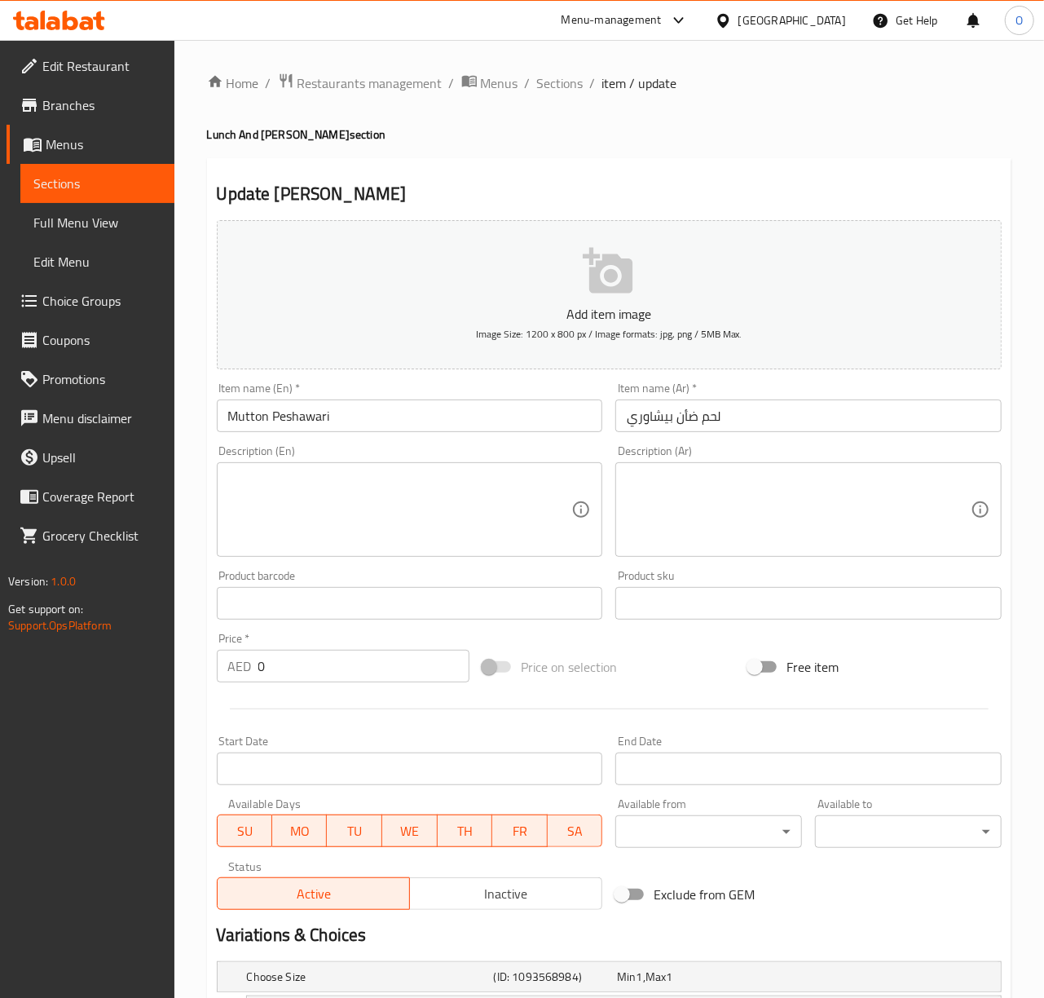
click at [347, 412] on input "Mutton Peshawari" at bounding box center [410, 415] width 386 height 33
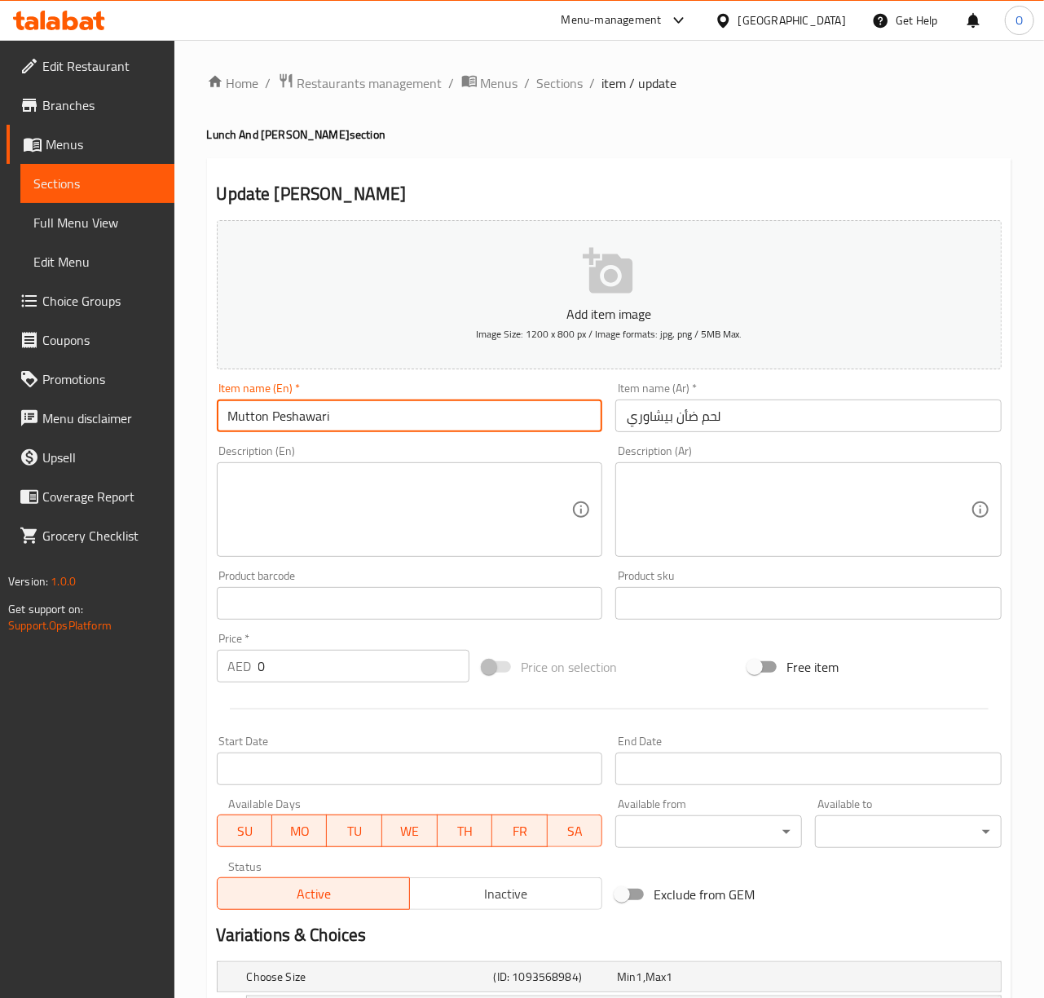
click at [347, 412] on input "Mutton Peshawari" at bounding box center [410, 415] width 386 height 33
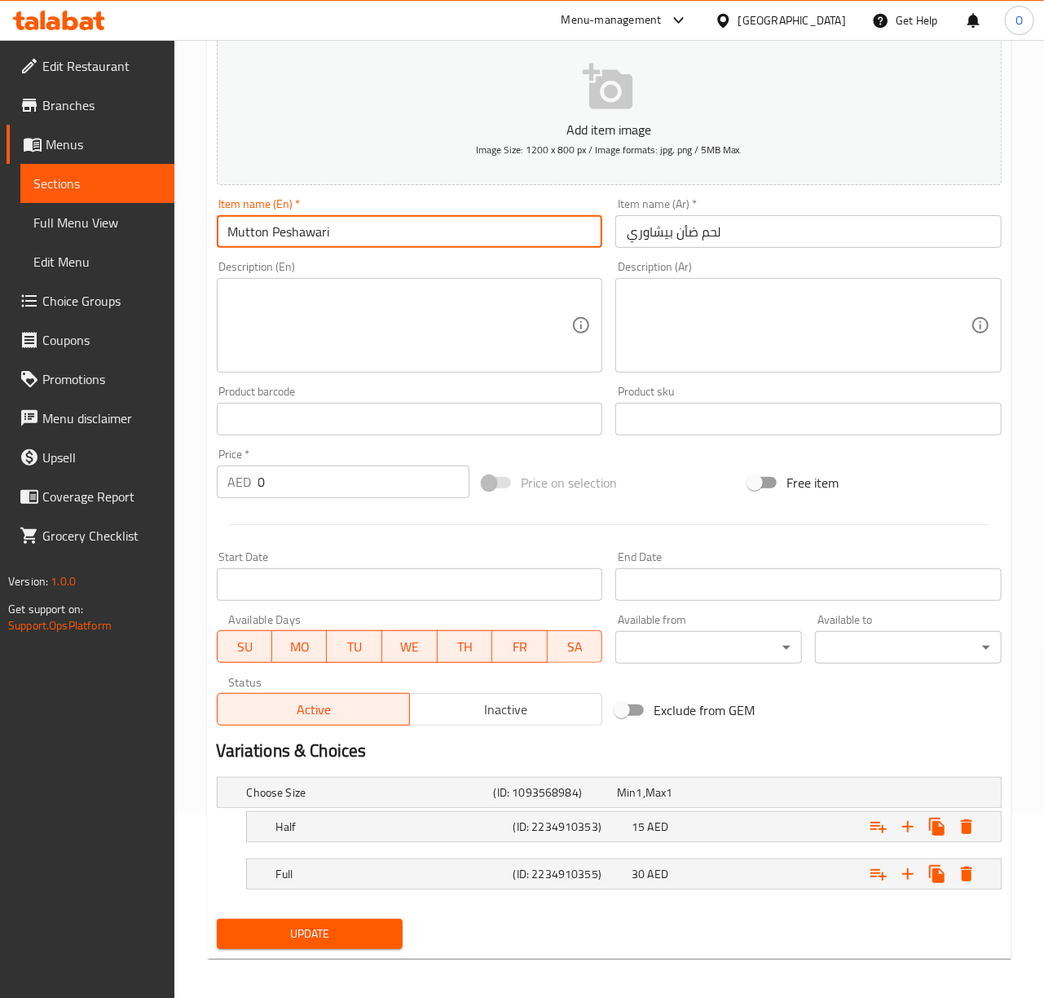
scroll to position [193, 0]
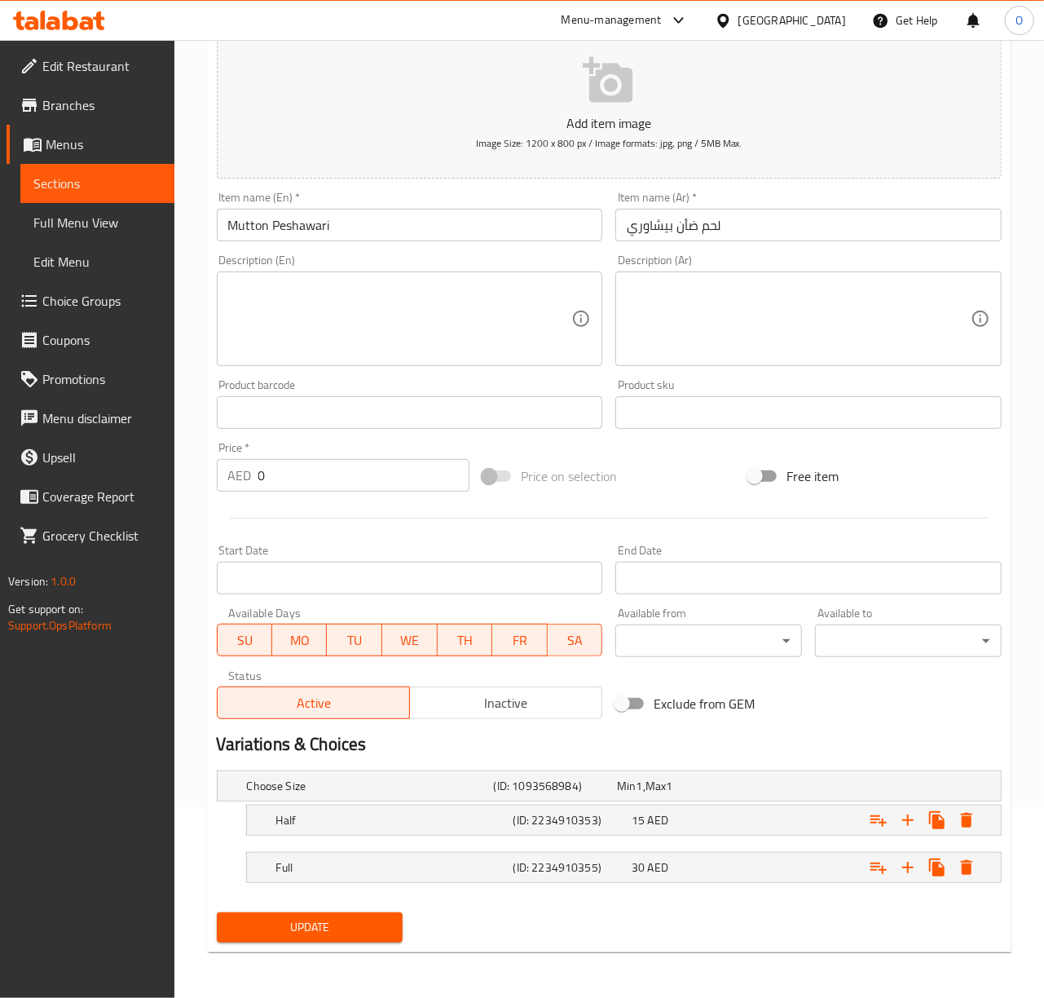
click at [318, 945] on div "Update" at bounding box center [310, 927] width 200 height 43
click at [506, 841] on nav at bounding box center [609, 845] width 785 height 13
click at [507, 804] on div "Full (ID: 2234910355) 30 AED" at bounding box center [614, 786] width 741 height 36
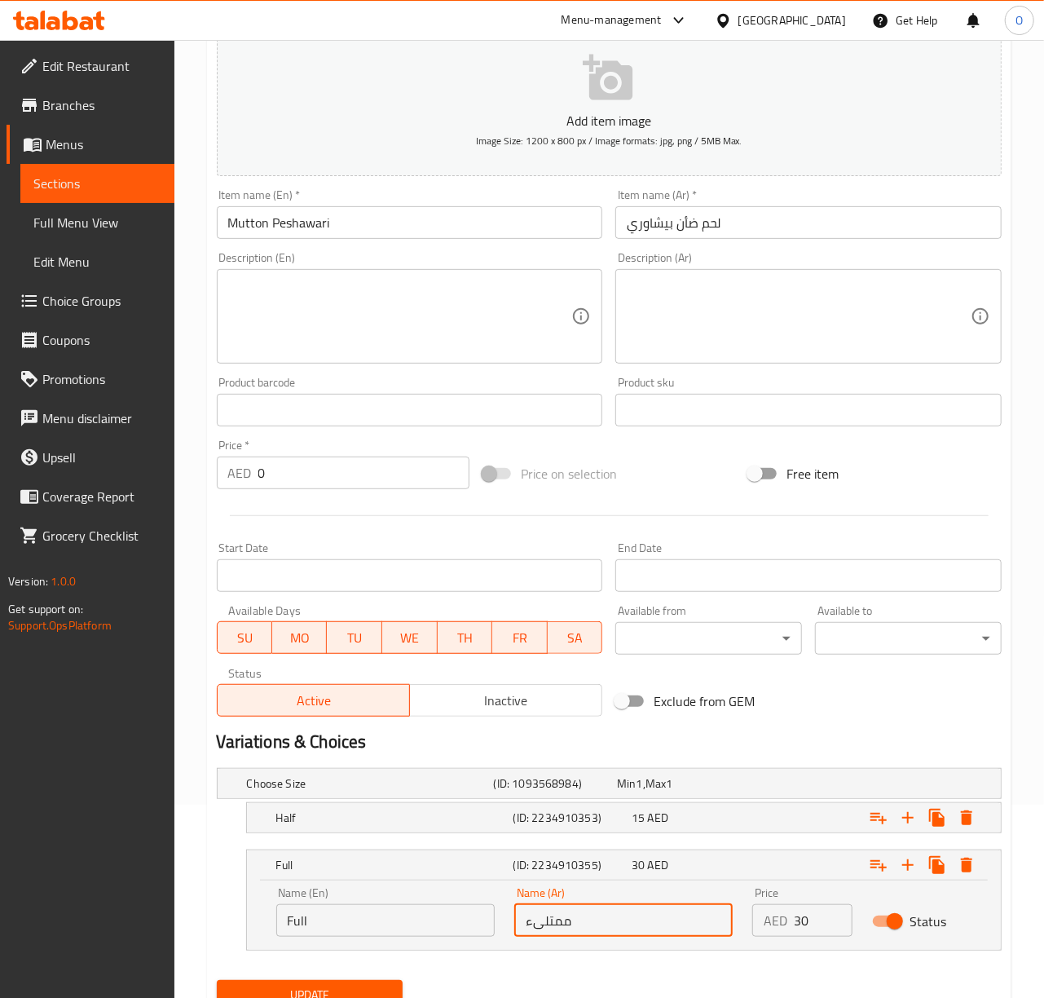
click at [553, 918] on input "ممتلىء" at bounding box center [623, 920] width 218 height 33
type input "كامل"
click at [217, 980] on button "Update" at bounding box center [310, 995] width 187 height 30
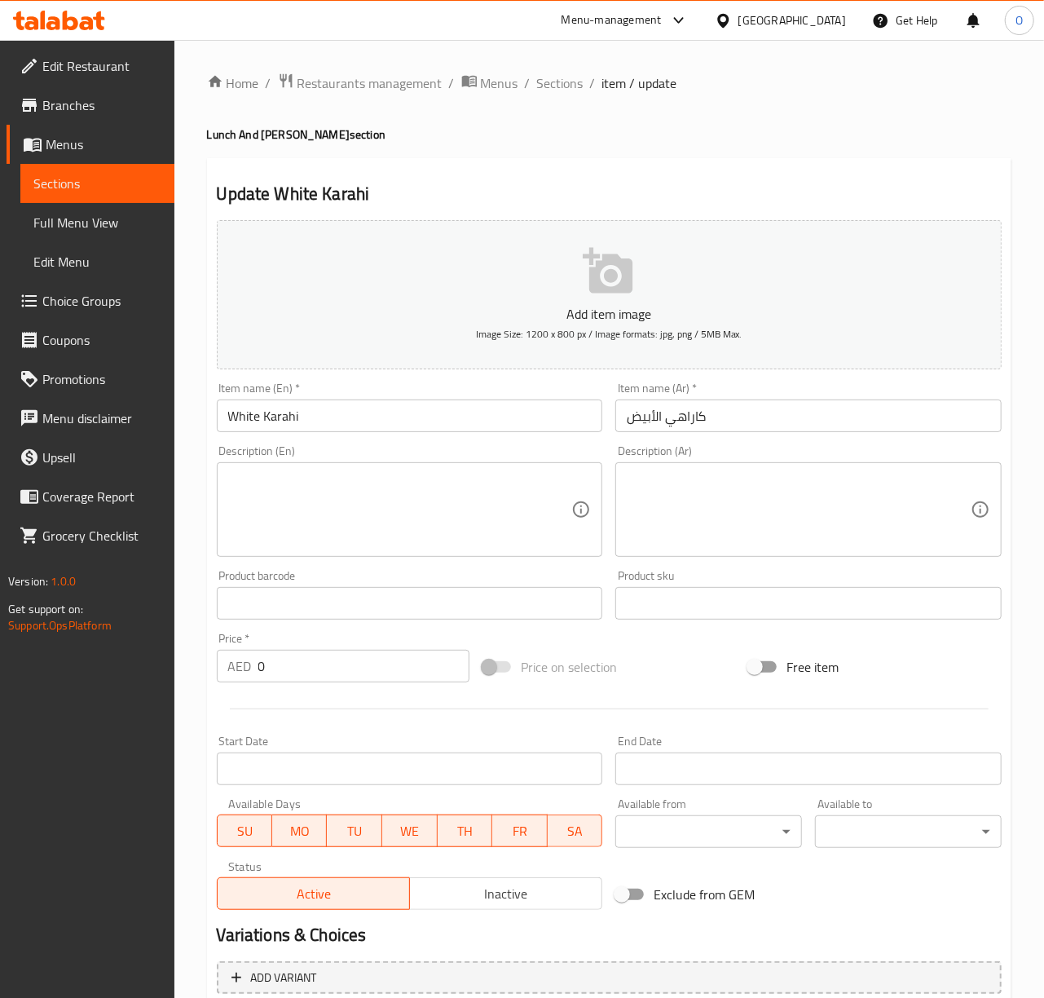
click at [307, 421] on input "White Karahi" at bounding box center [410, 415] width 386 height 33
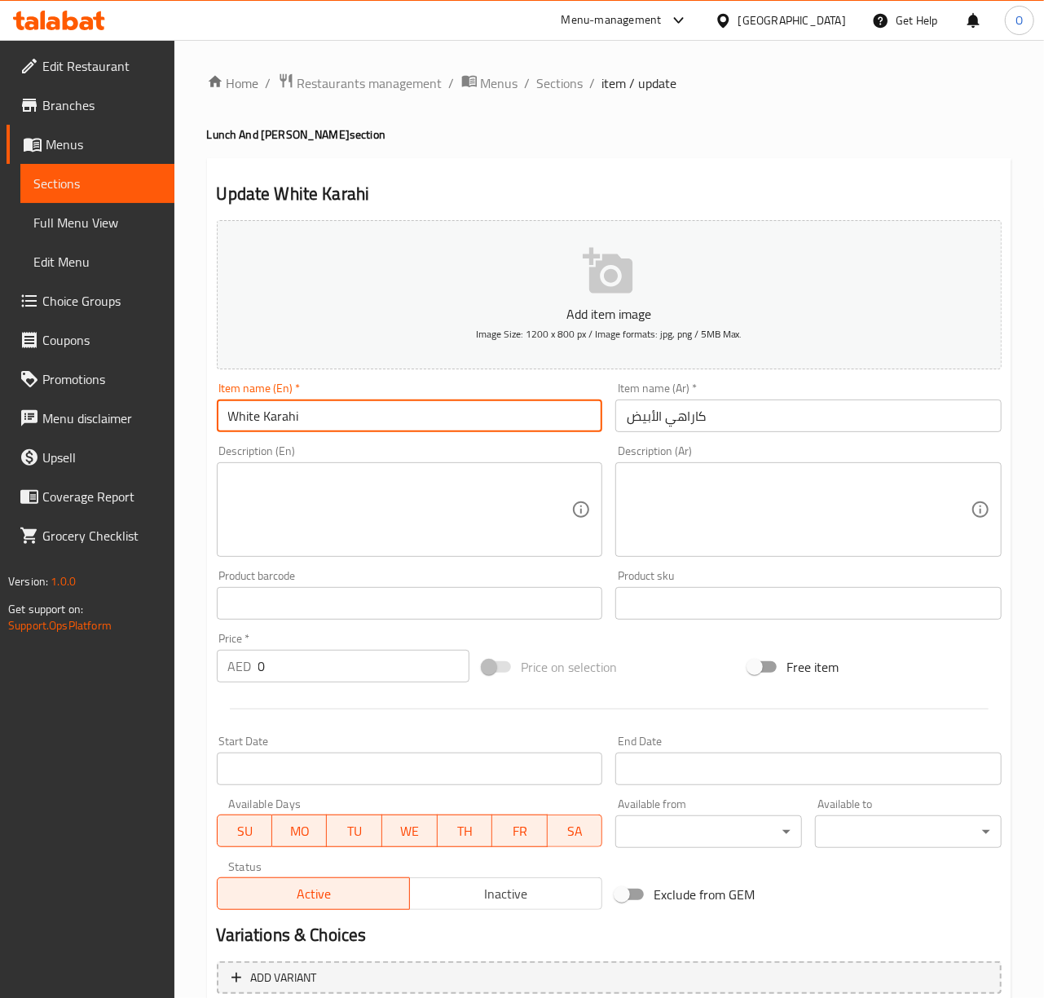
paste input "- Mutton"
type input "White Karahi - Mutton"
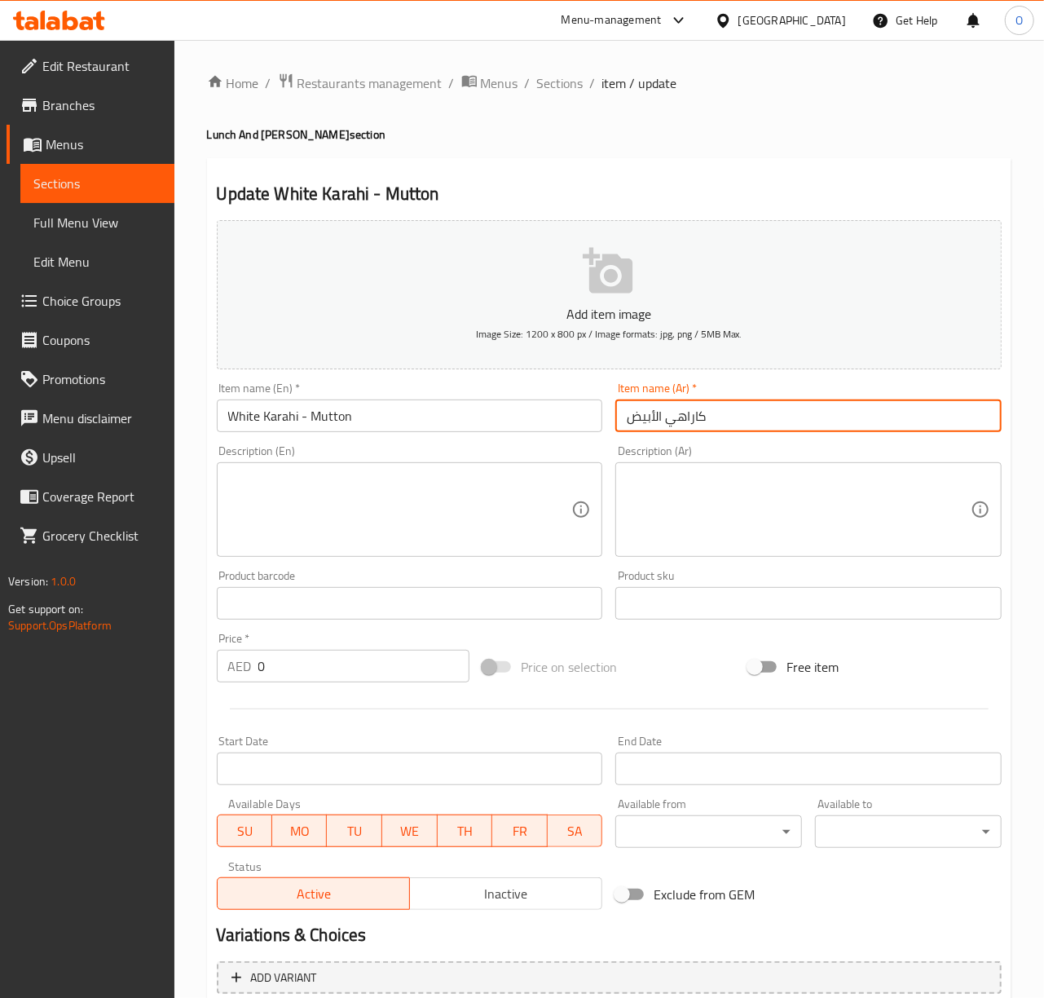
paste input "- لحم ضأن"
type input "كاراهي الأبيض - لحم ضأن"
click at [399, 496] on textarea at bounding box center [400, 509] width 344 height 77
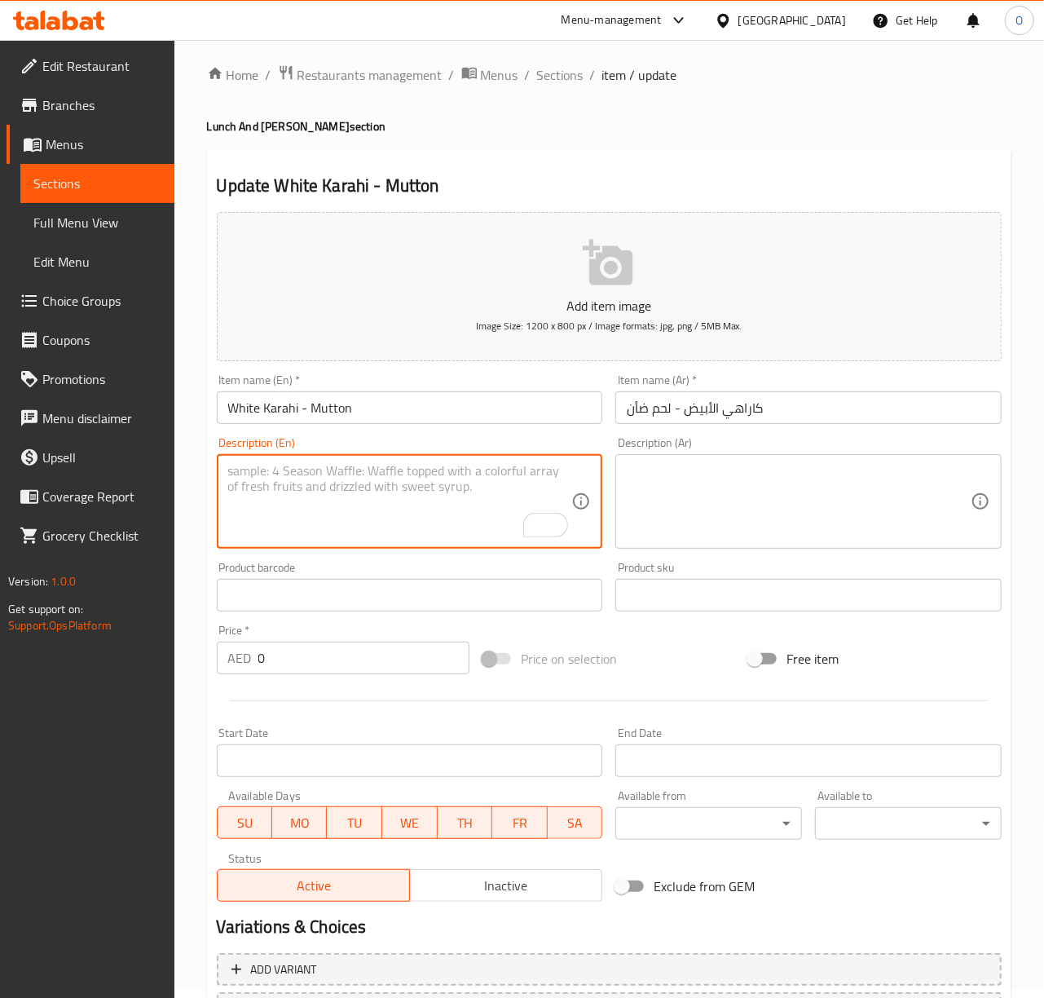
scroll to position [153, 0]
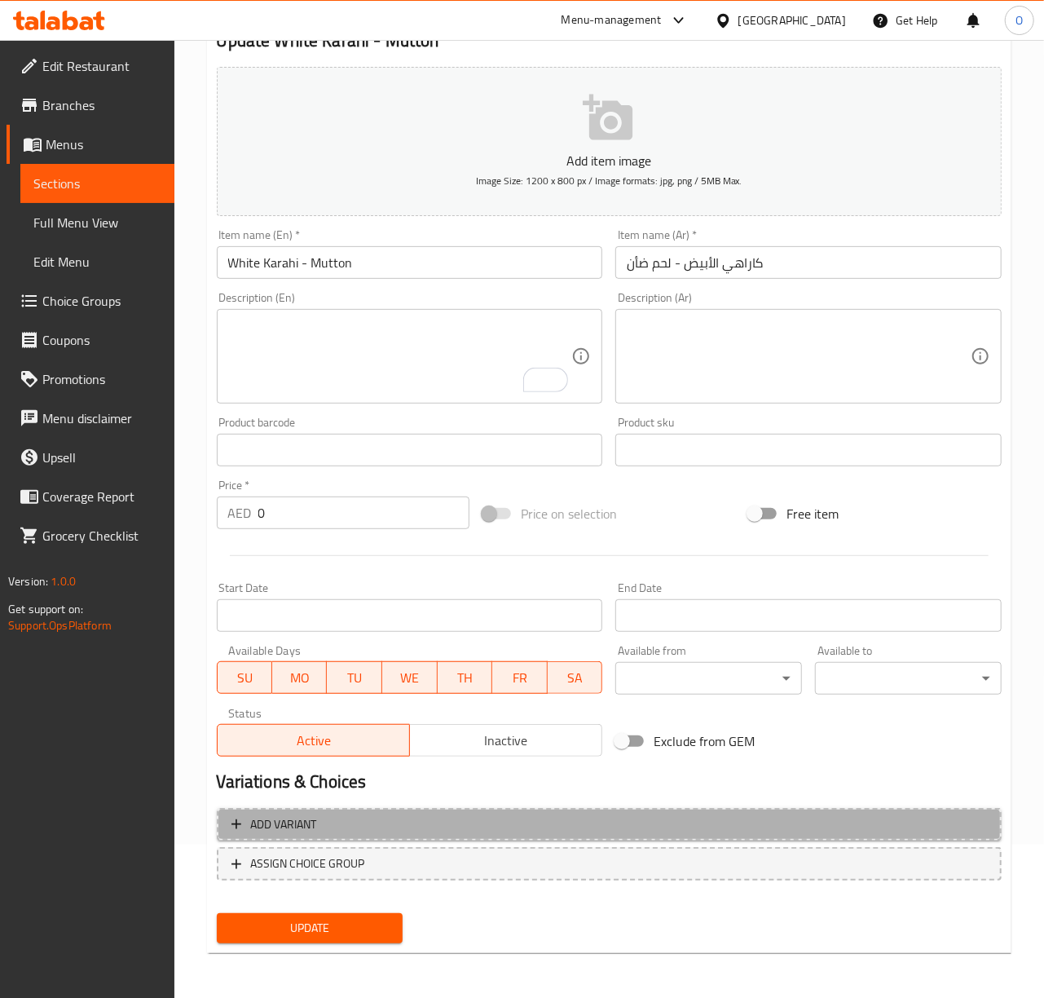
click at [455, 835] on span "Add variant" at bounding box center [609, 824] width 756 height 20
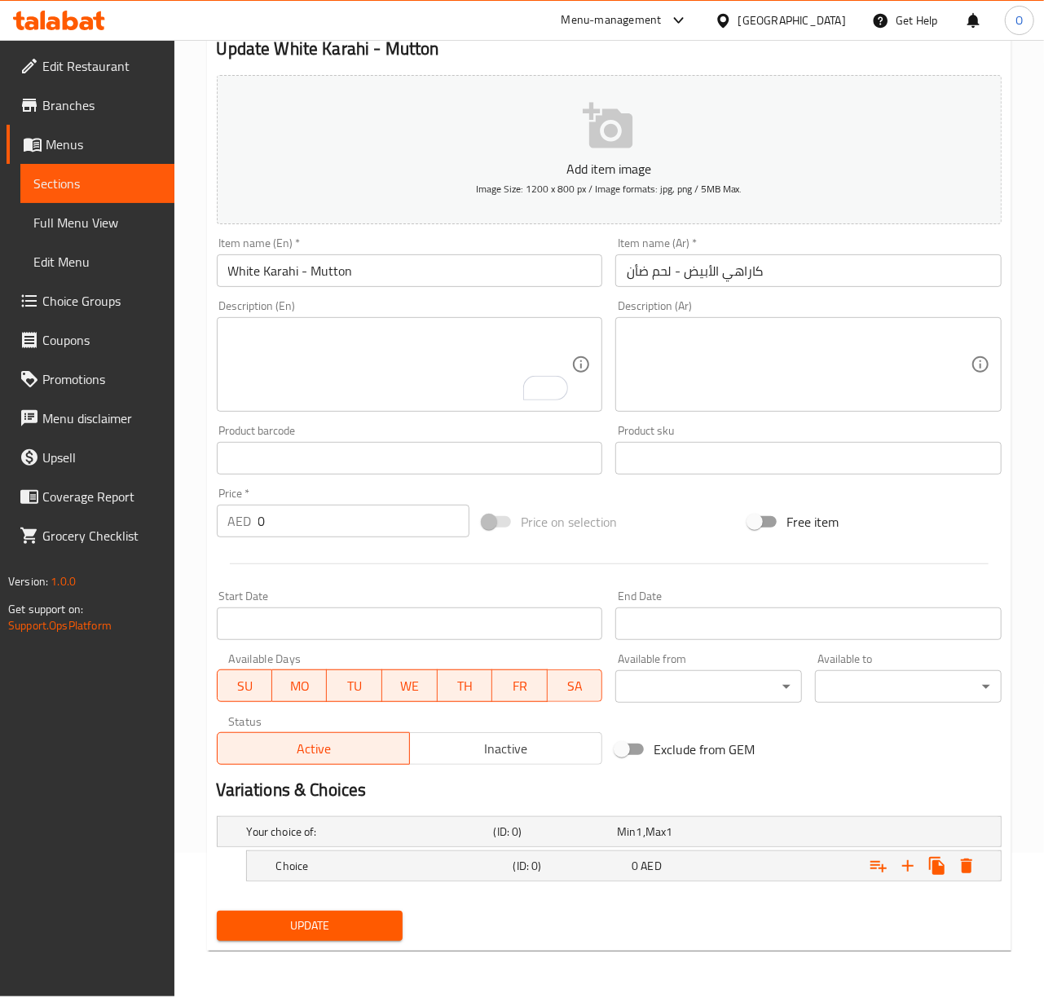
scroll to position [145, 0]
click at [820, 832] on div "Expand" at bounding box center [861, 831] width 247 height 7
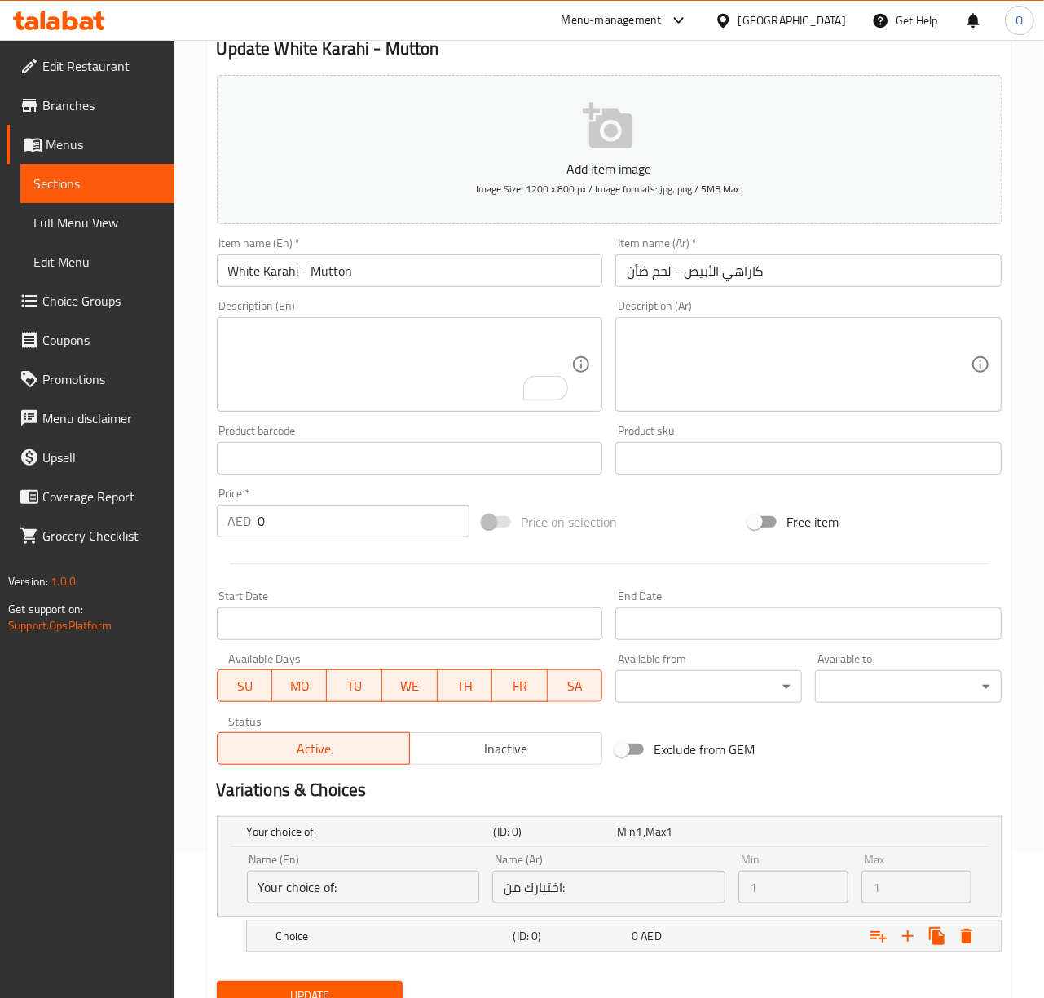
click at [404, 891] on input "Your choice of:" at bounding box center [363, 886] width 233 height 33
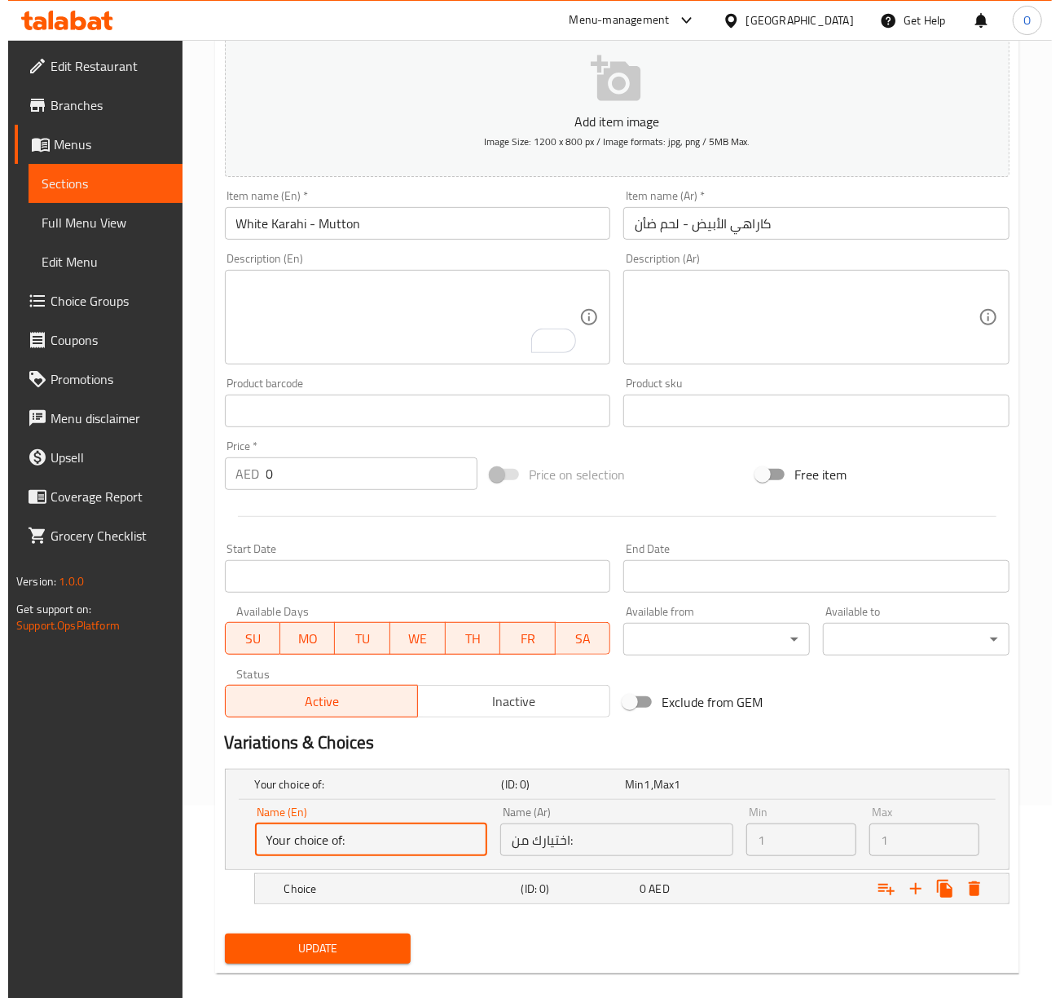
scroll to position [215, 0]
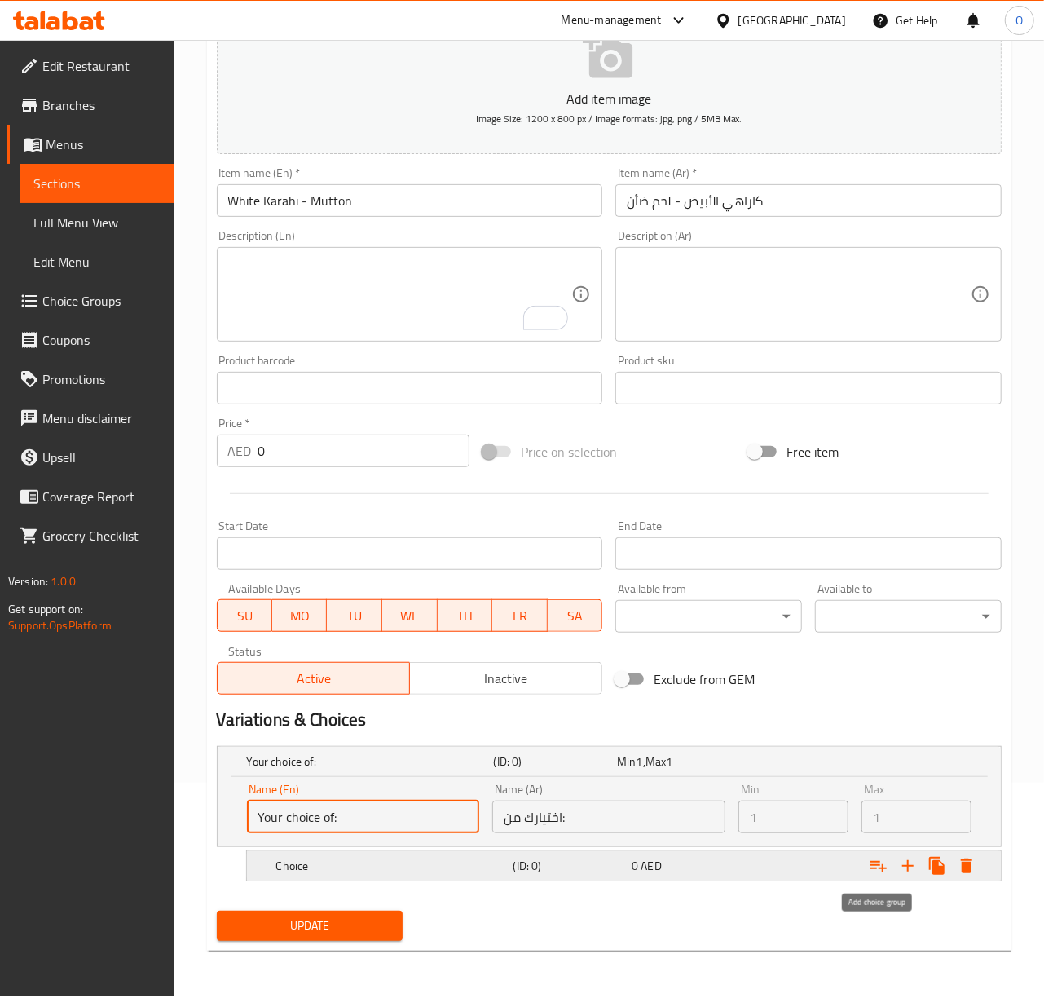
click at [885, 856] on button "Expand" at bounding box center [878, 865] width 29 height 29
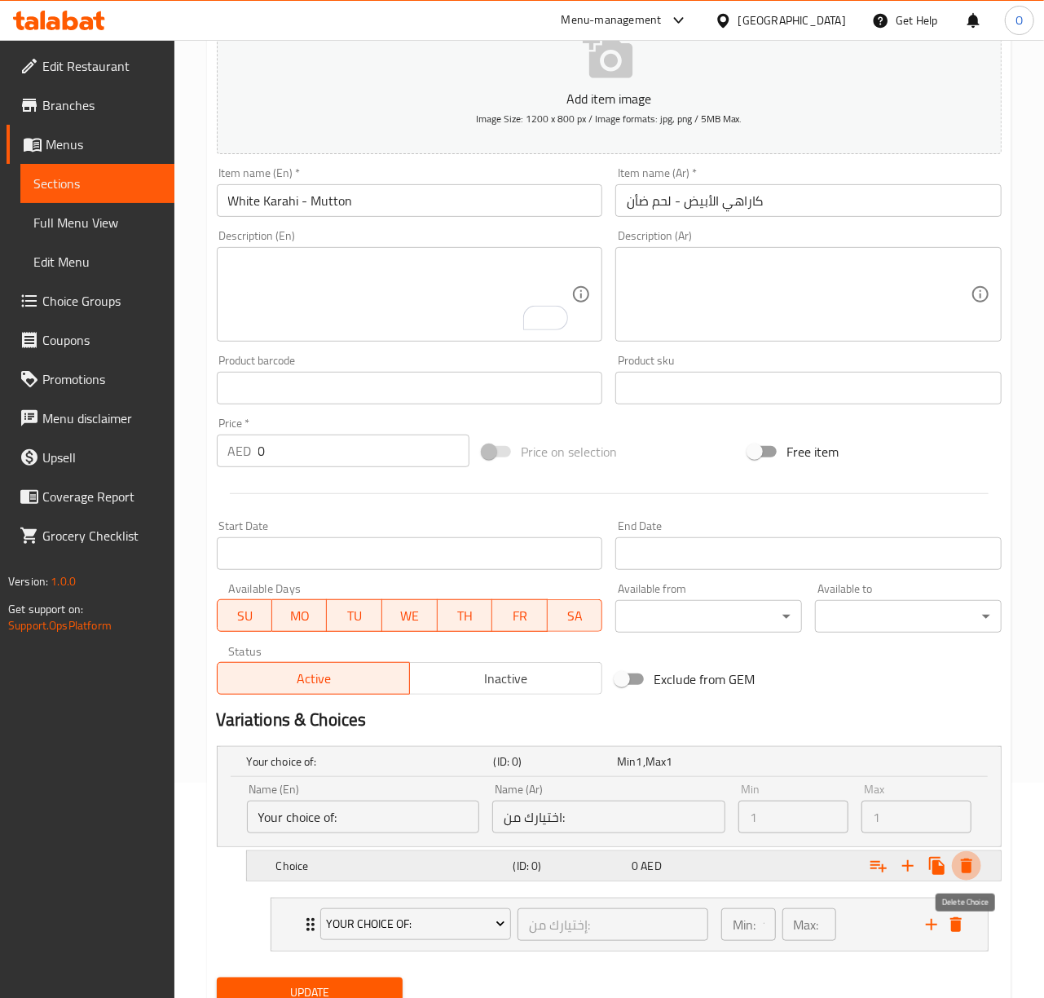
click at [965, 865] on icon "Expand" at bounding box center [966, 865] width 11 height 15
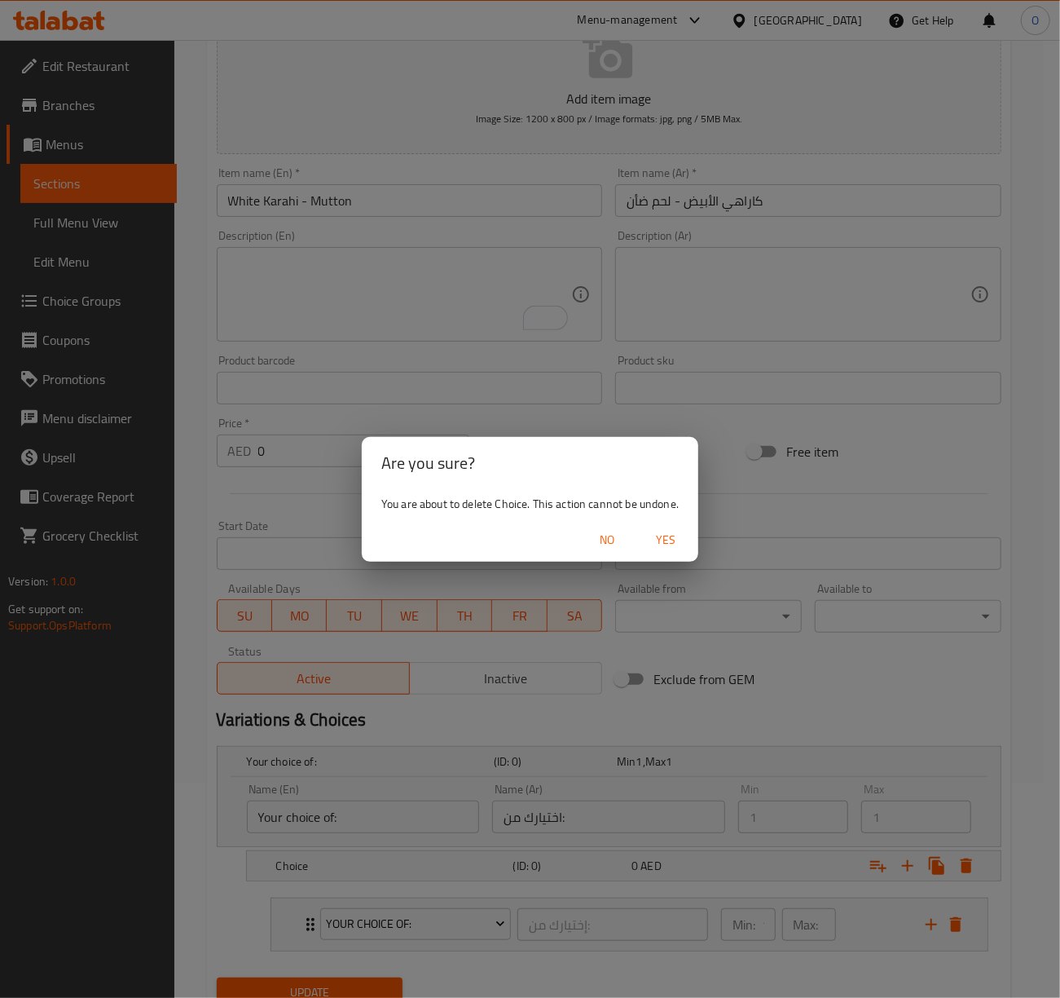
click at [675, 545] on span "Yes" at bounding box center [665, 540] width 39 height 20
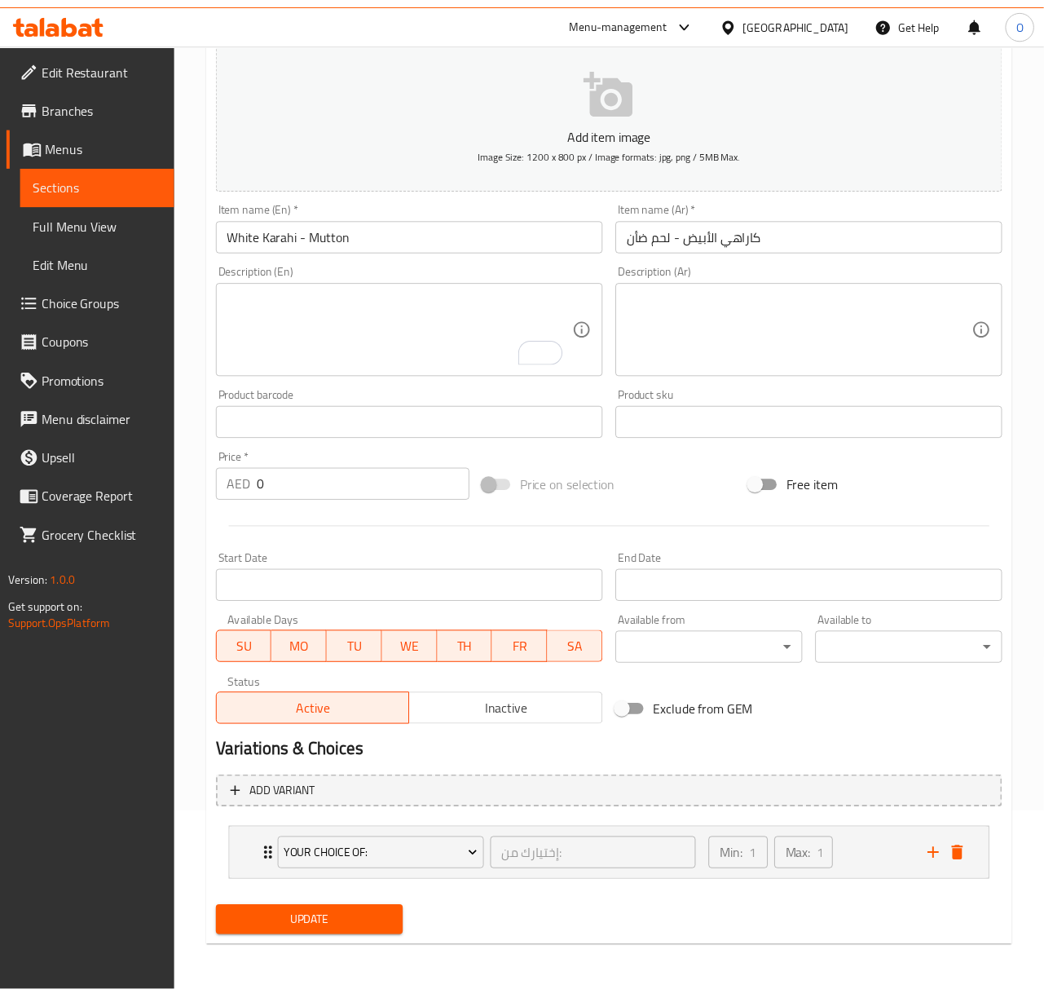
scroll to position [183, 0]
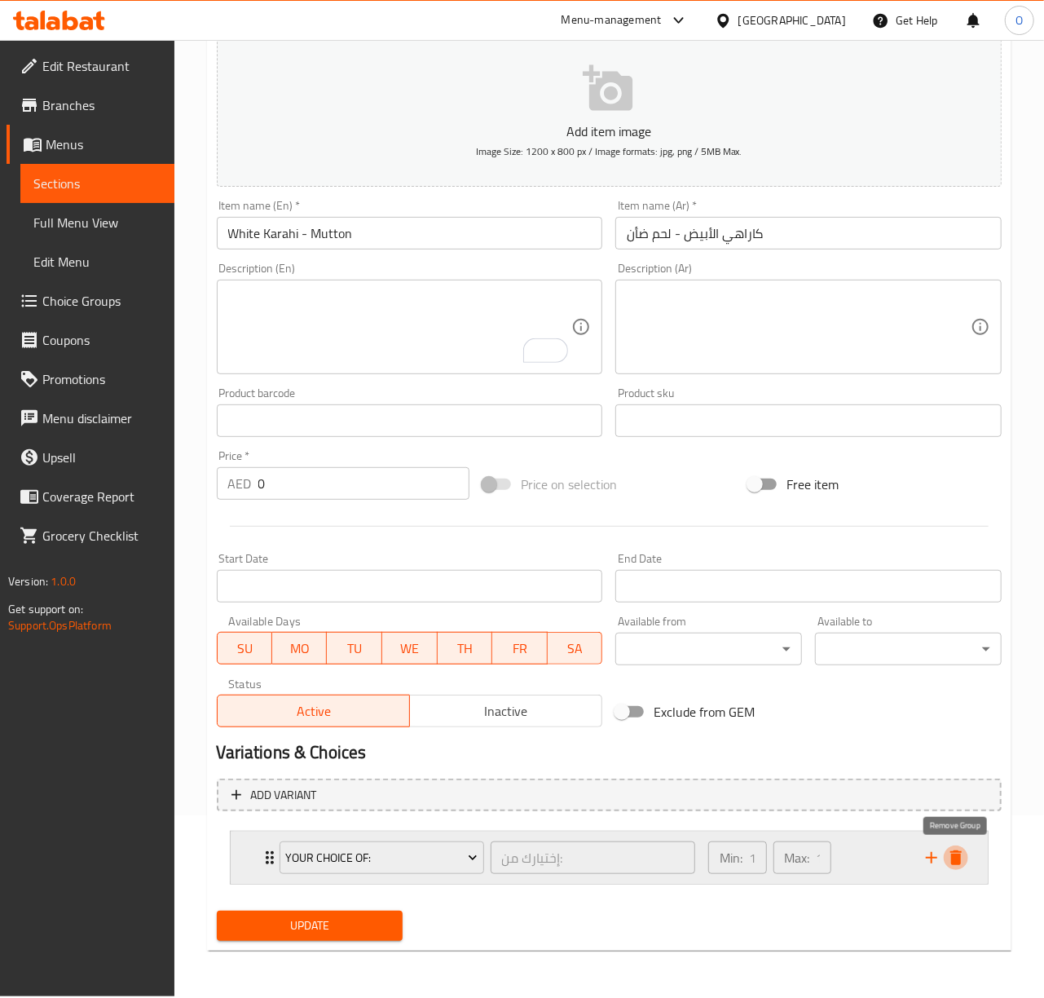
click at [965, 851] on icon "delete" at bounding box center [956, 858] width 20 height 20
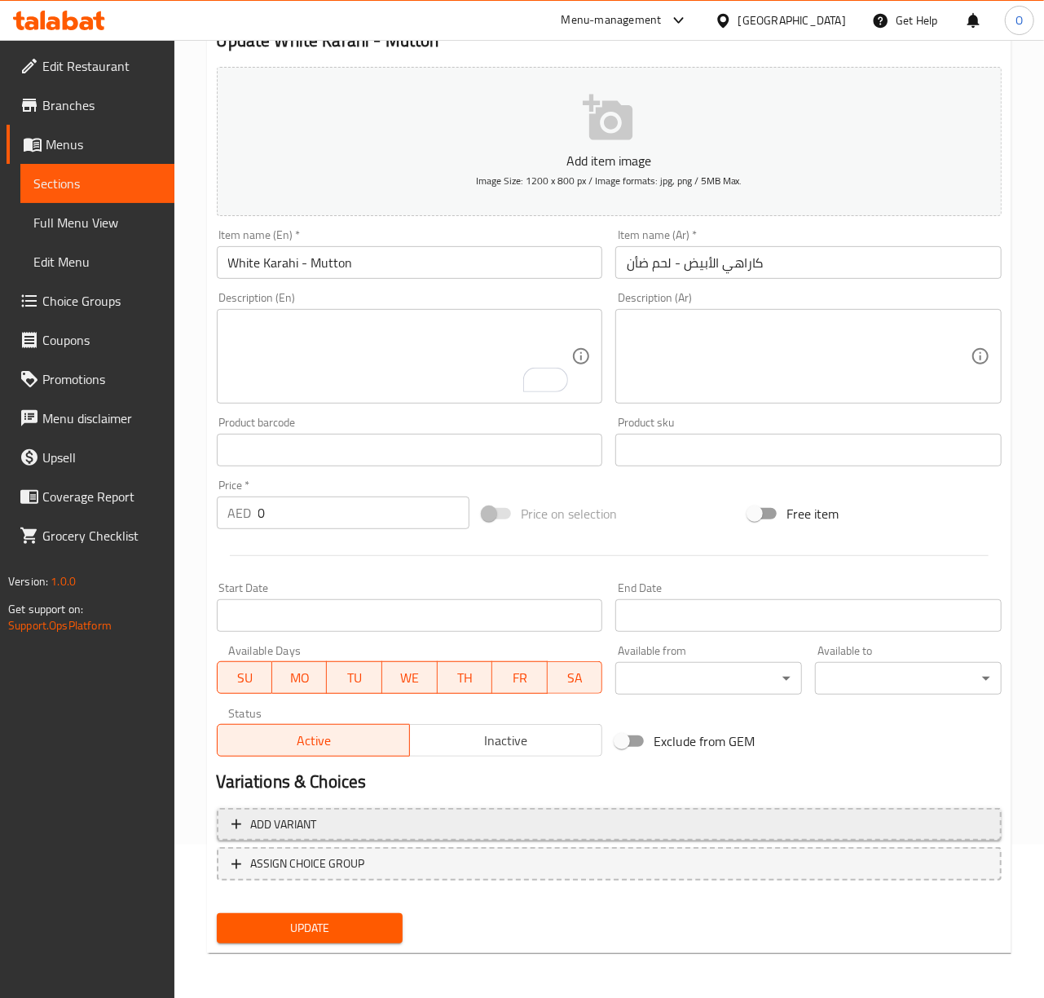
click at [665, 813] on button "Add variant" at bounding box center [609, 824] width 785 height 33
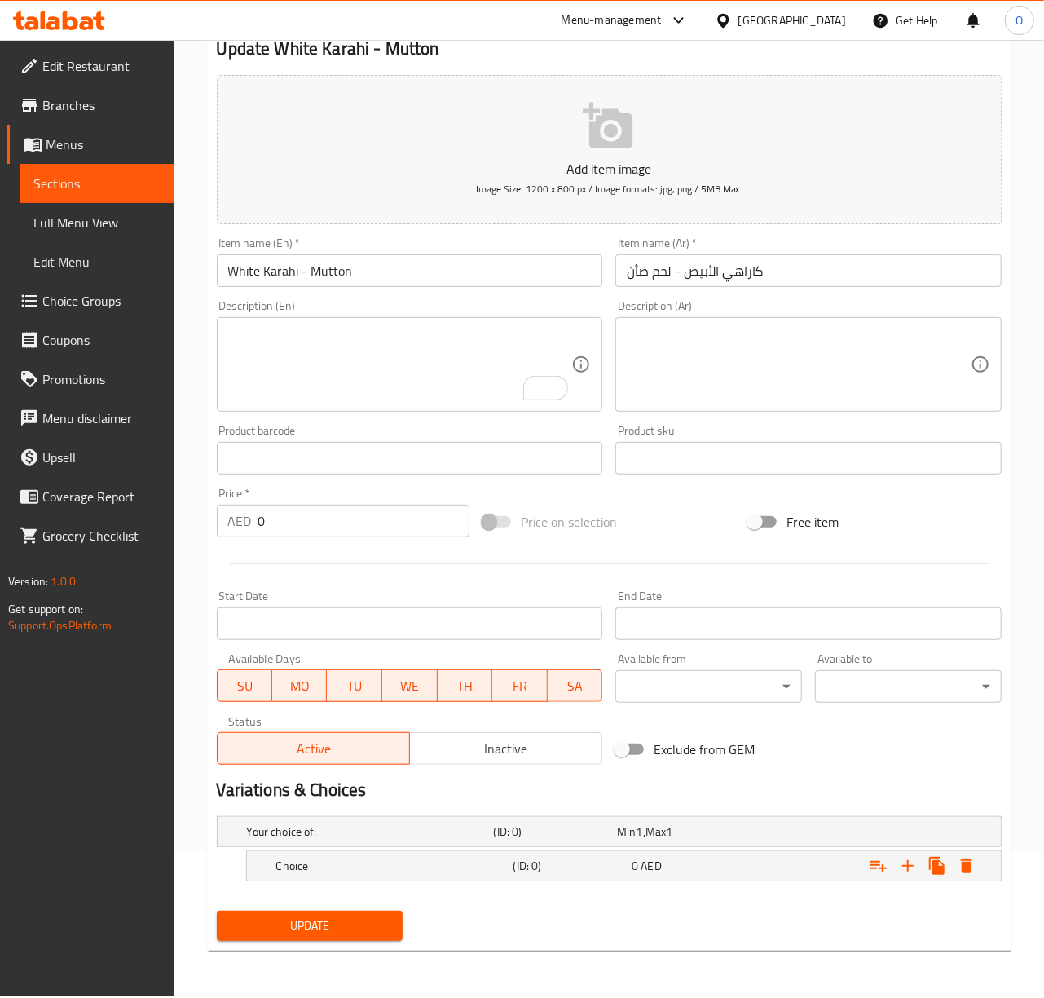
scroll to position [145, 0]
click at [467, 840] on h5 "Choice" at bounding box center [367, 831] width 240 height 16
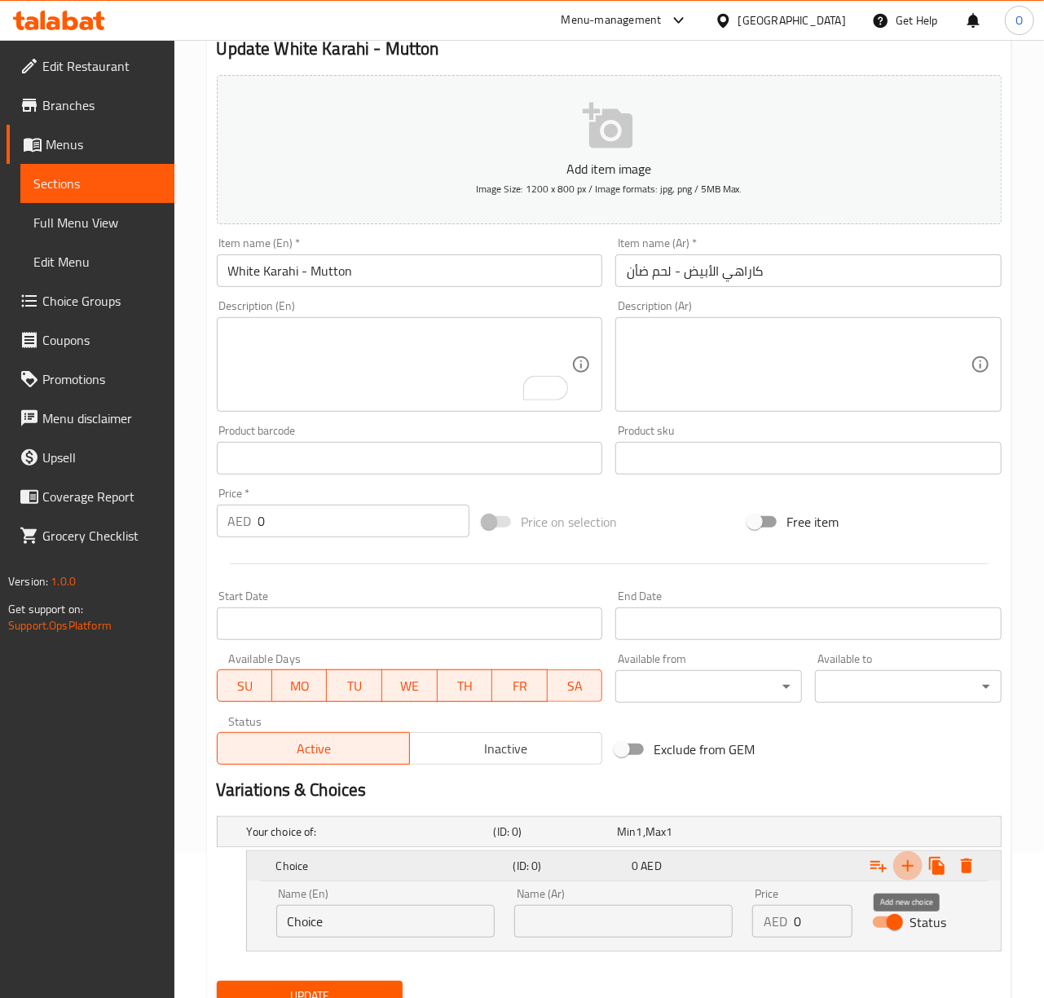
click at [897, 866] on button "Expand" at bounding box center [907, 865] width 29 height 29
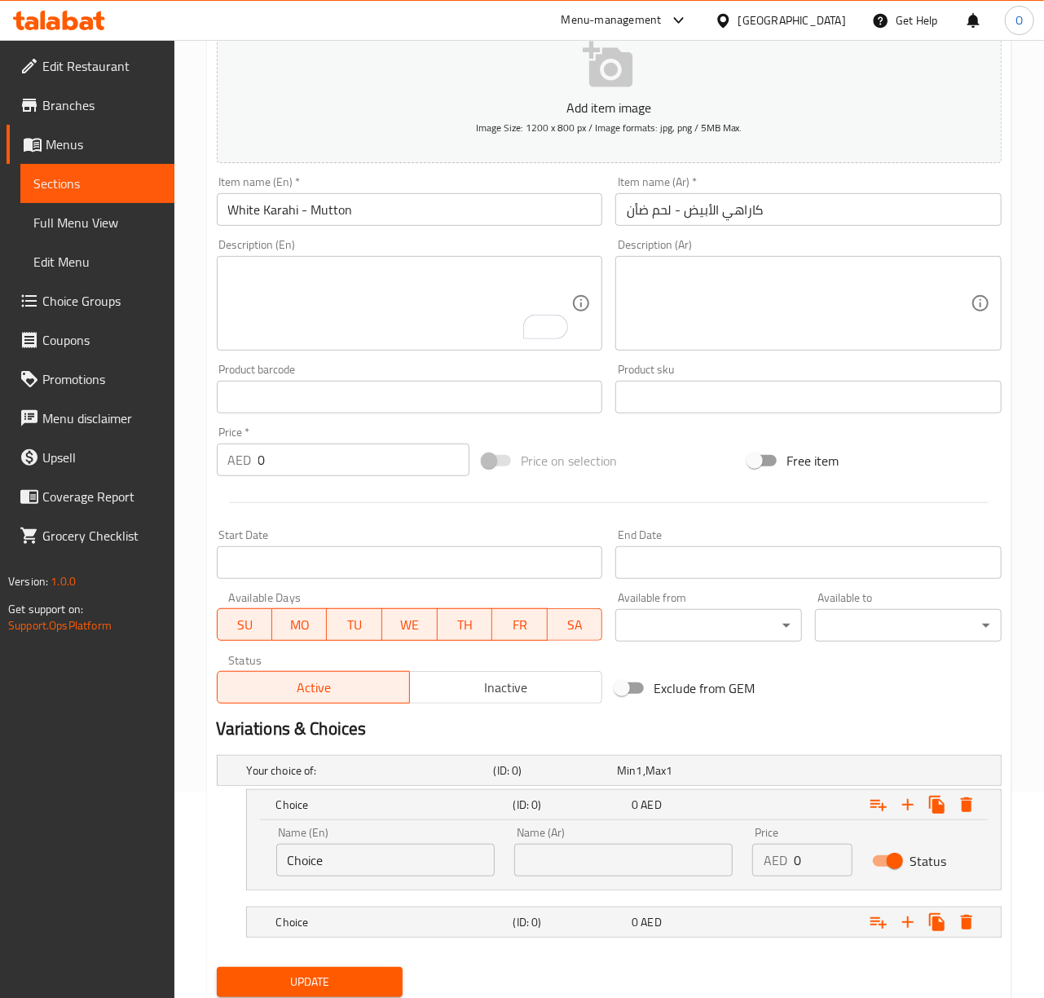
scroll to position [262, 0]
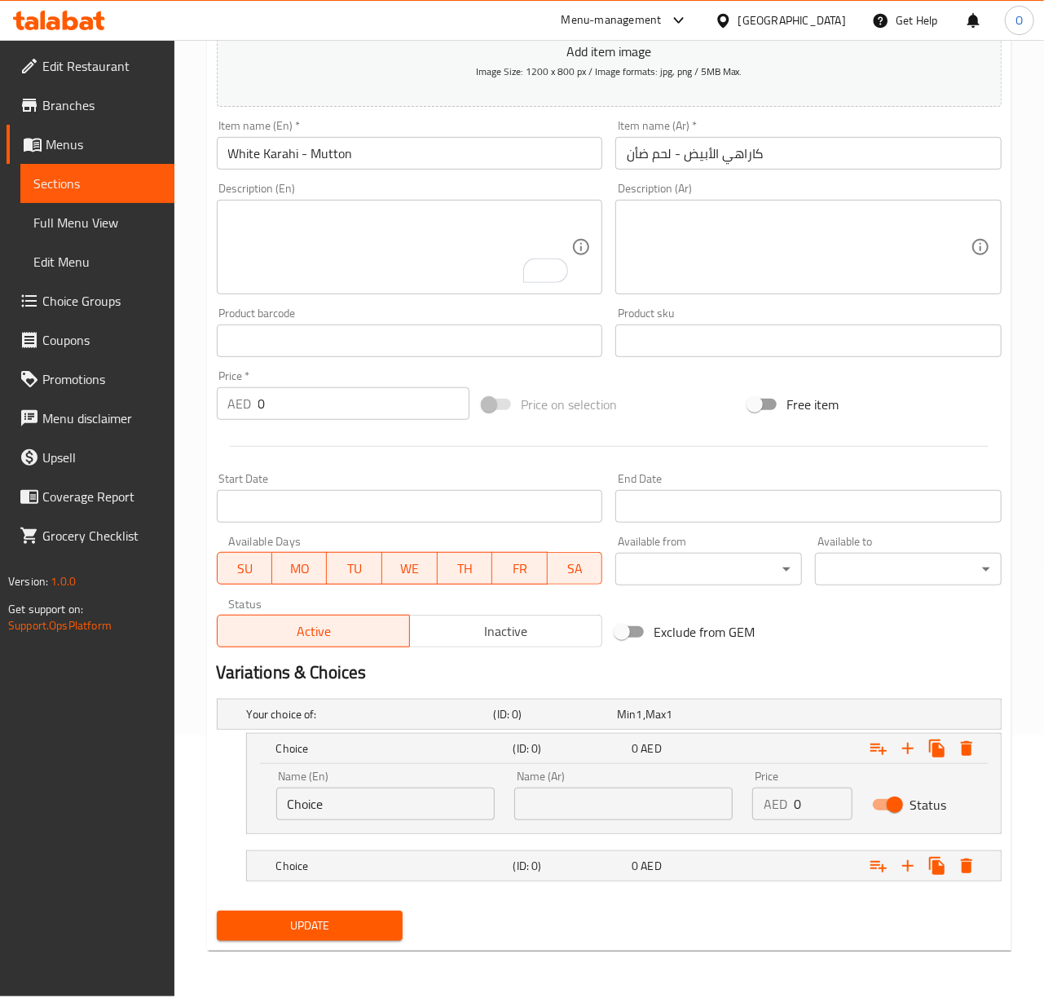
click at [357, 786] on div "Name (En) Choice Name (En)" at bounding box center [385, 795] width 218 height 50
click at [356, 797] on input "Choice" at bounding box center [385, 803] width 218 height 33
click at [624, 817] on input "text" at bounding box center [623, 803] width 218 height 33
type input "نصف"
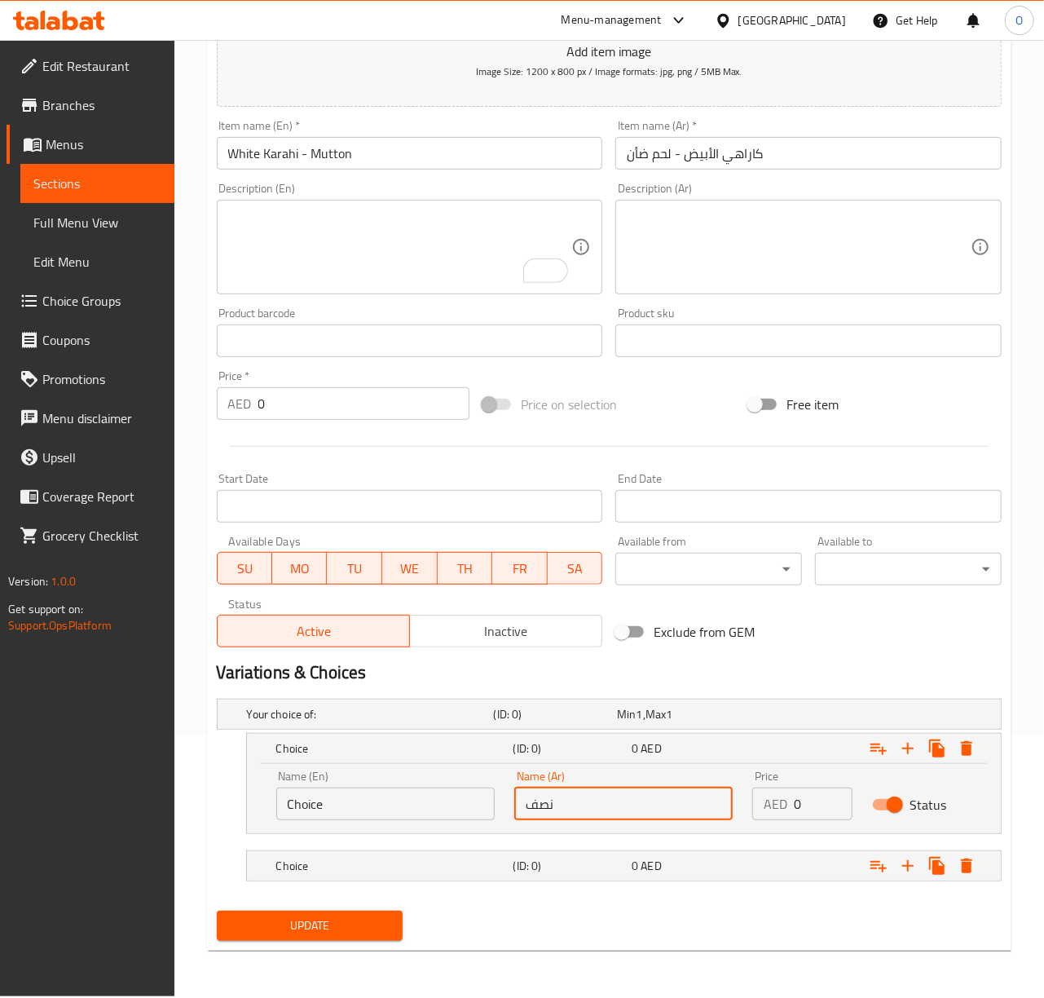
click at [320, 818] on input "Choice" at bounding box center [385, 803] width 218 height 33
type input "Half"
click at [794, 813] on input "0" at bounding box center [823, 803] width 58 height 33
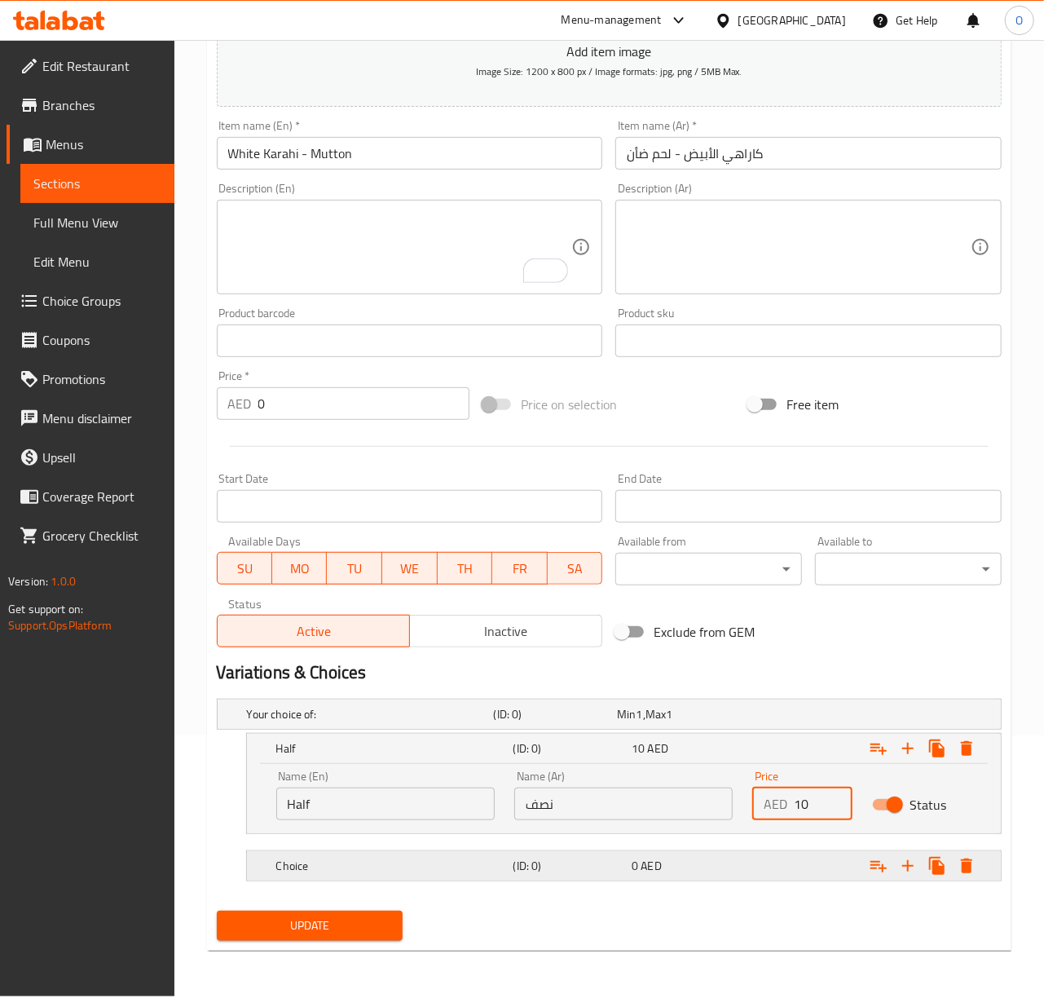
type input "10"
click at [548, 725] on div "(ID: 0)" at bounding box center [553, 714] width 124 height 23
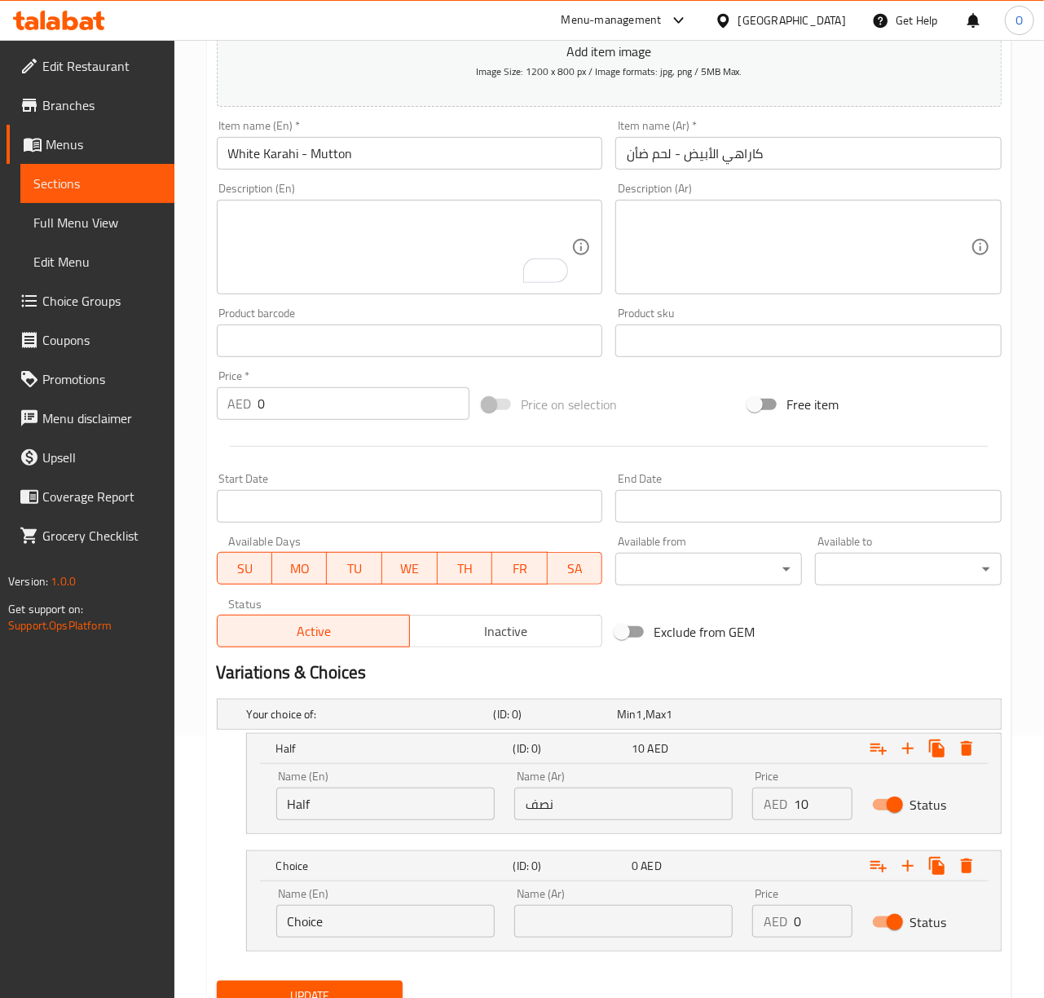
click at [787, 920] on div "AED 0 Price" at bounding box center [801, 921] width 99 height 33
click at [787, 919] on div "AED 0 Price" at bounding box center [801, 921] width 99 height 33
click at [809, 924] on input "0" at bounding box center [823, 921] width 58 height 33
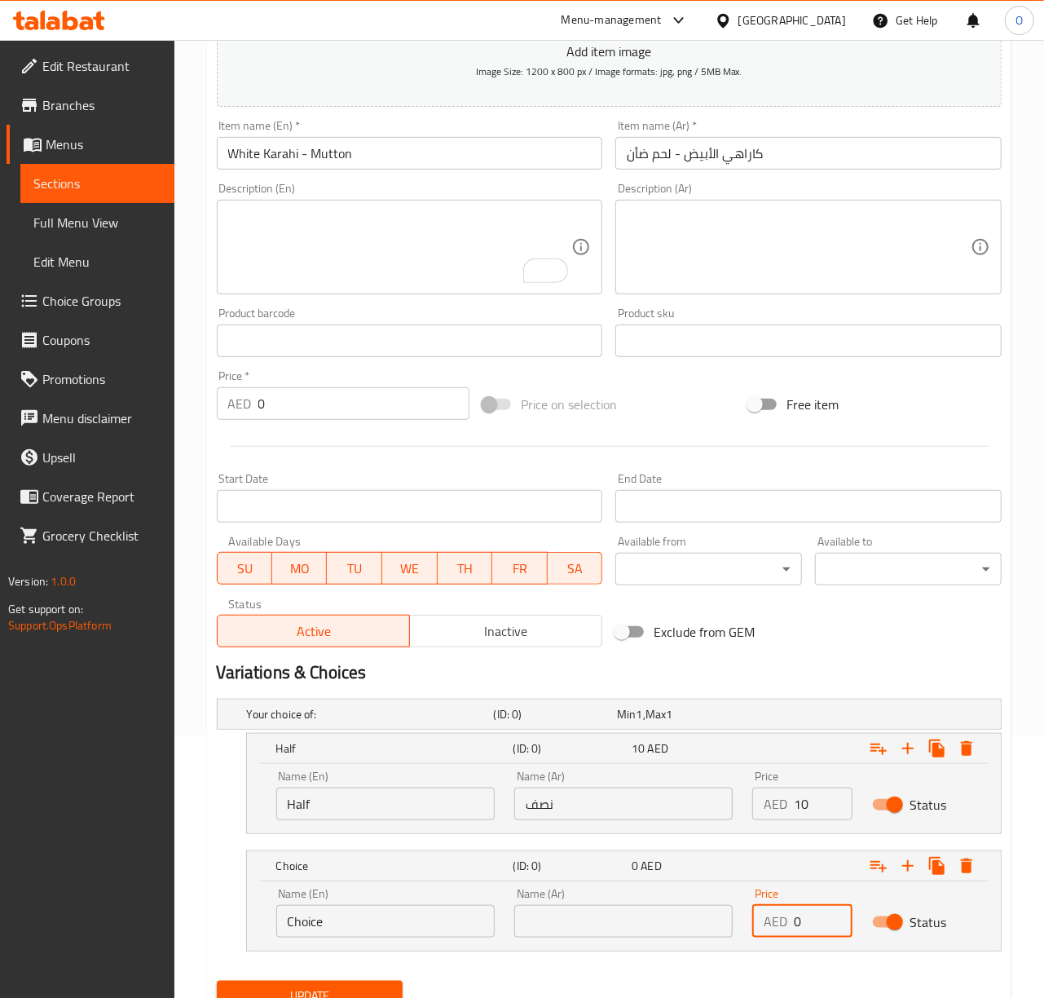
click at [809, 924] on input "0" at bounding box center [823, 921] width 58 height 33
type input "24"
click at [679, 937] on input "text" at bounding box center [623, 921] width 218 height 33
type input "كامل"
click at [307, 903] on div "Name (En) Choice Name (En)" at bounding box center [385, 913] width 218 height 50
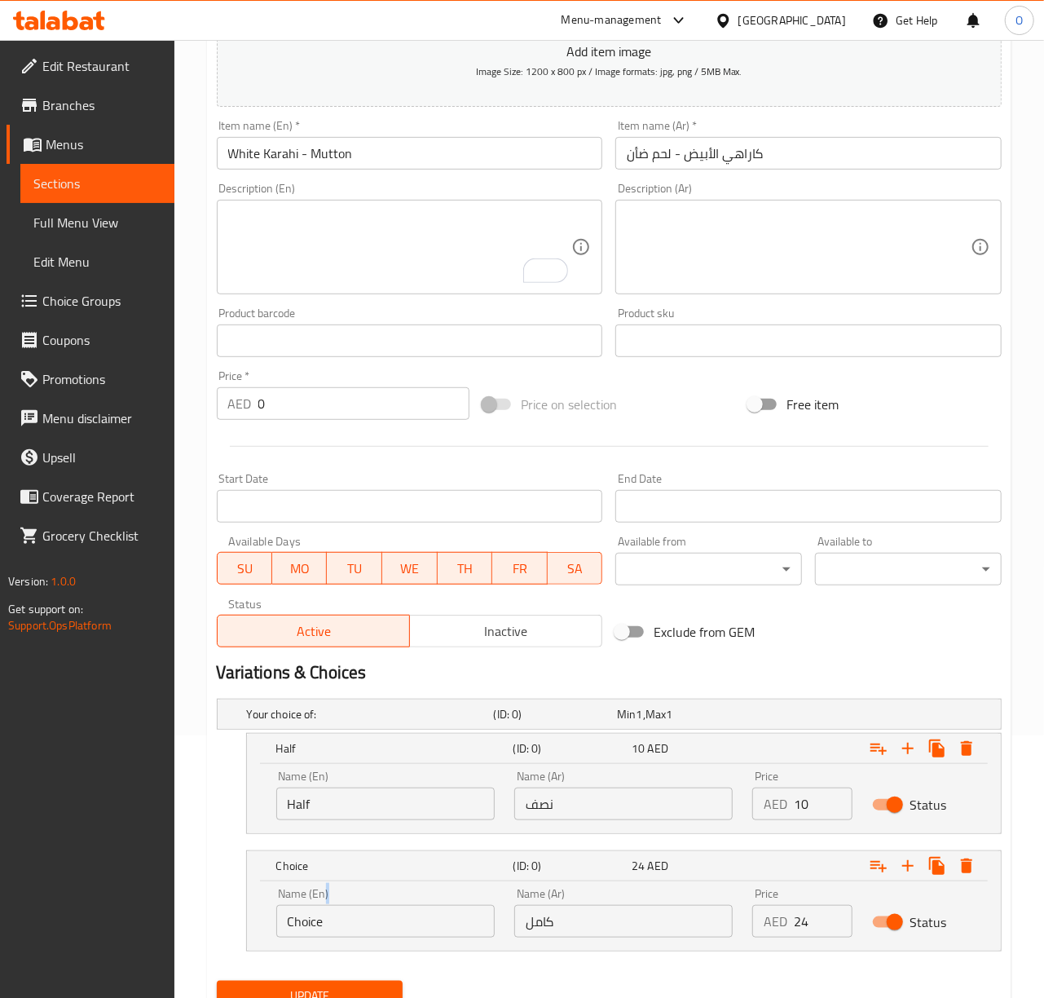
click at [307, 903] on div "Name (En) Choice Name (En)" at bounding box center [385, 913] width 218 height 50
click at [308, 920] on input "Choice" at bounding box center [385, 921] width 218 height 33
type input "Full"
click at [217, 981] on button "Update" at bounding box center [310, 996] width 187 height 30
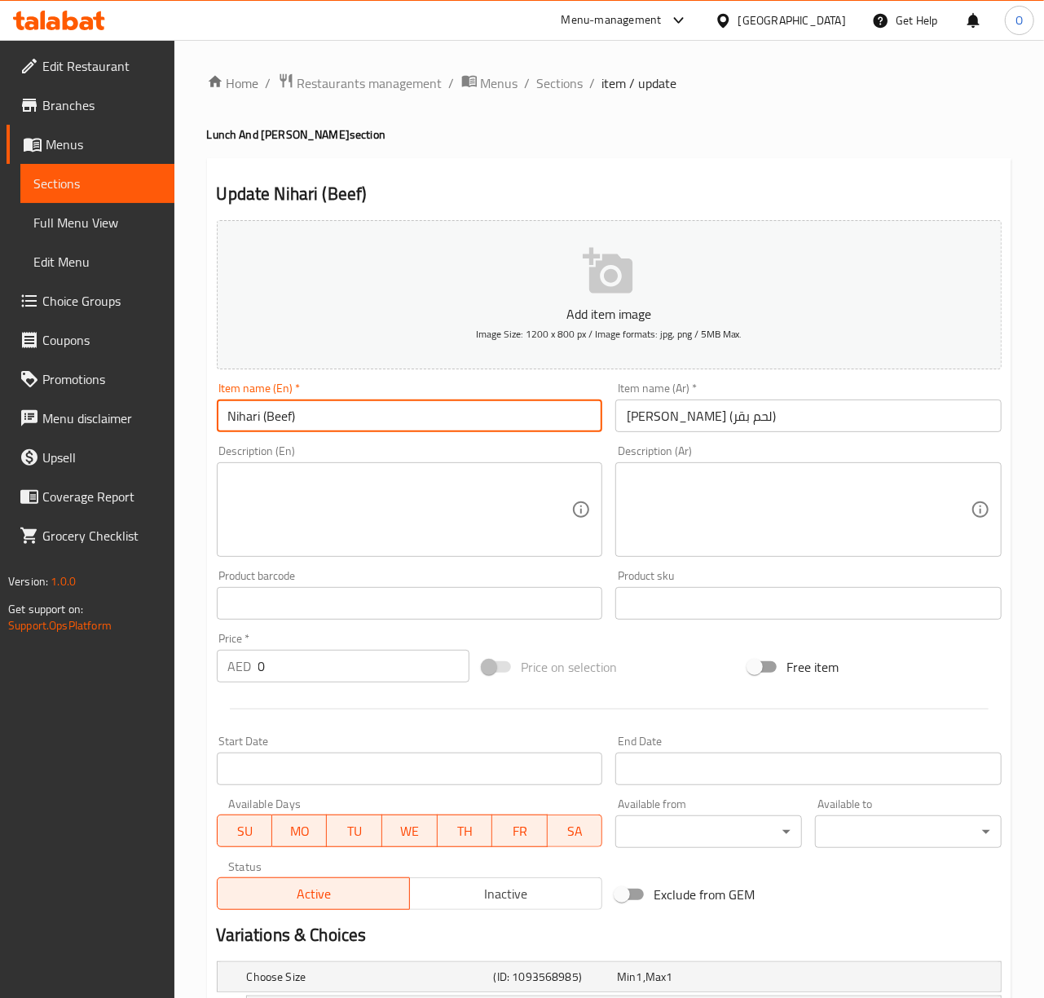
click at [261, 424] on input "Nihari (Beef)" at bounding box center [410, 415] width 386 height 33
click at [359, 415] on input "Nihari - Beef)" at bounding box center [410, 415] width 386 height 33
type input "Nihari - Beef"
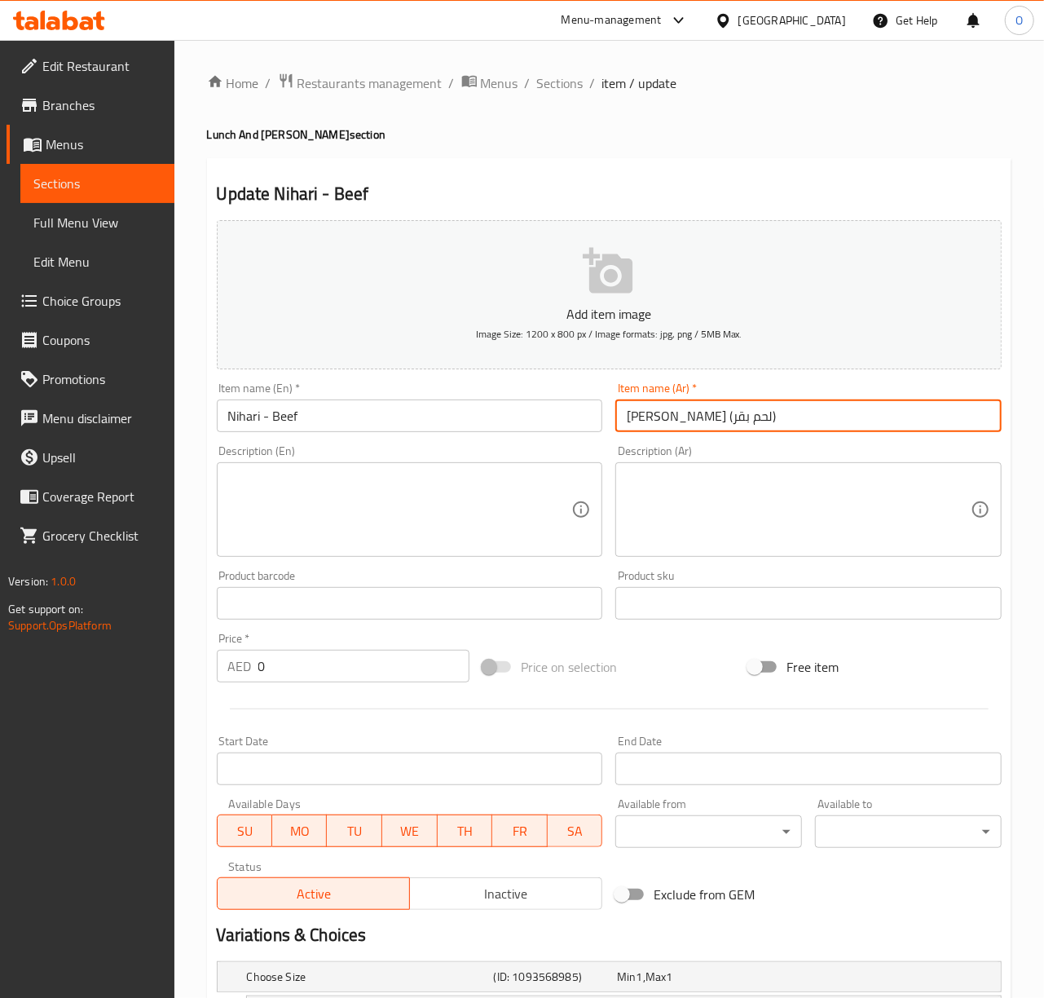
click at [672, 422] on input "نيهاري (لحم بقر)" at bounding box center [808, 415] width 386 height 33
click at [725, 421] on input "نيهاري - لحم بقر)" at bounding box center [808, 415] width 386 height 33
type input "نيهاري - لحم بقري"
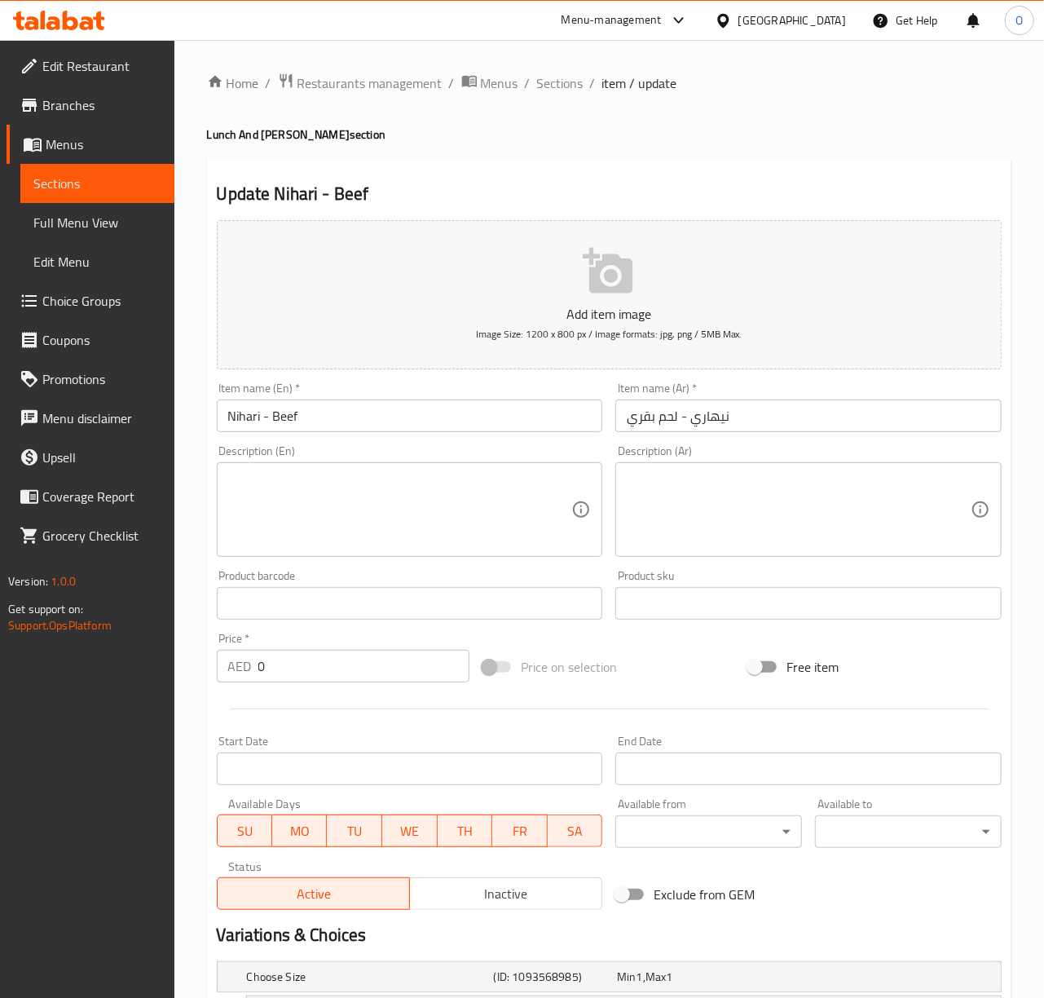
click at [734, 567] on div "Product sku Product sku" at bounding box center [808, 594] width 399 height 63
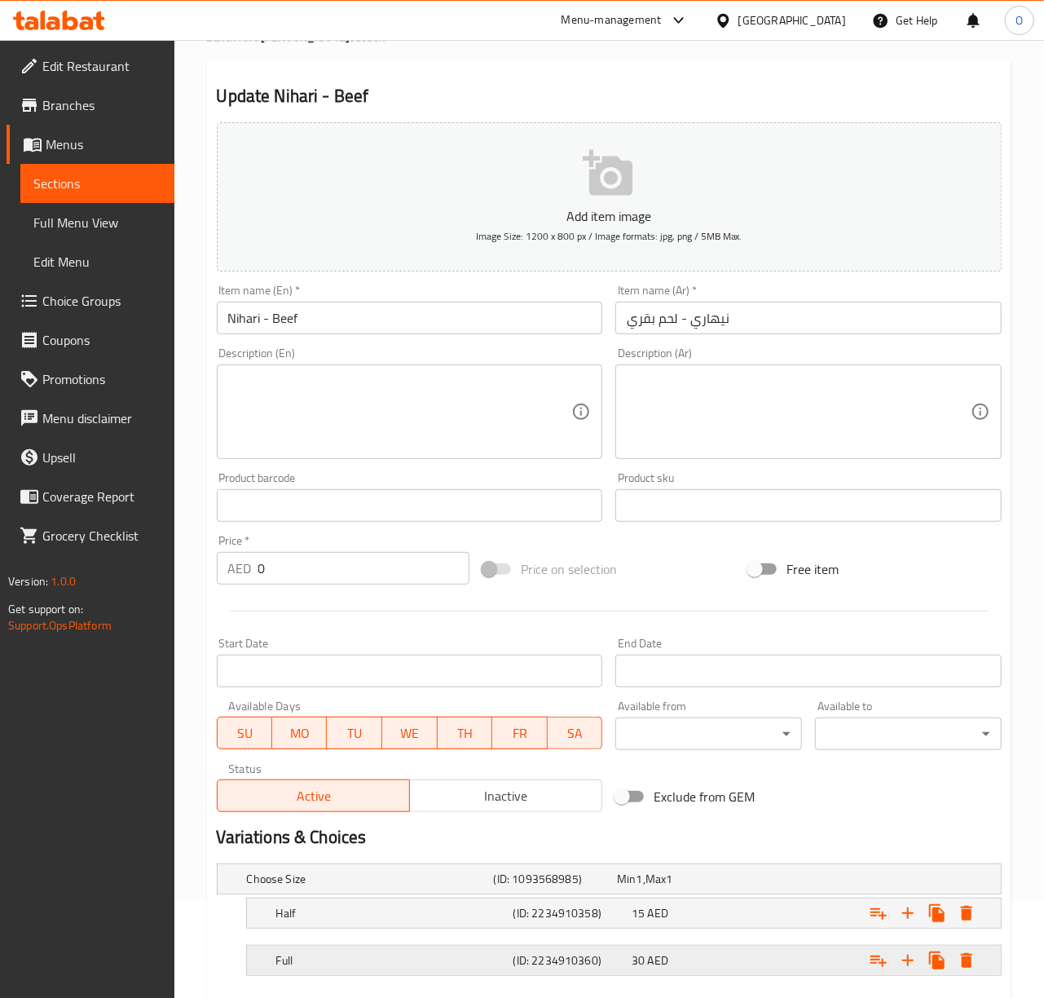
scroll to position [193, 0]
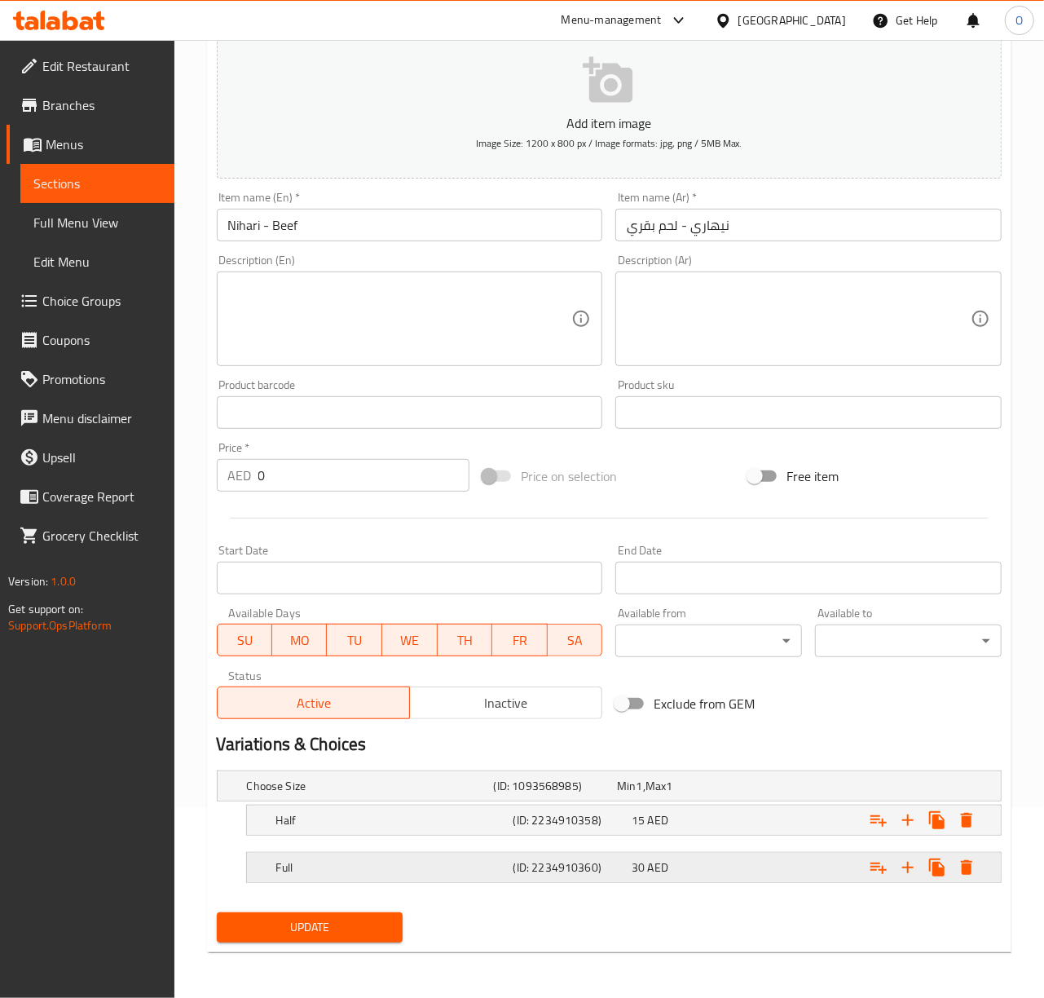
click at [568, 794] on h5 "(ID: 2234910360)" at bounding box center [552, 786] width 117 height 16
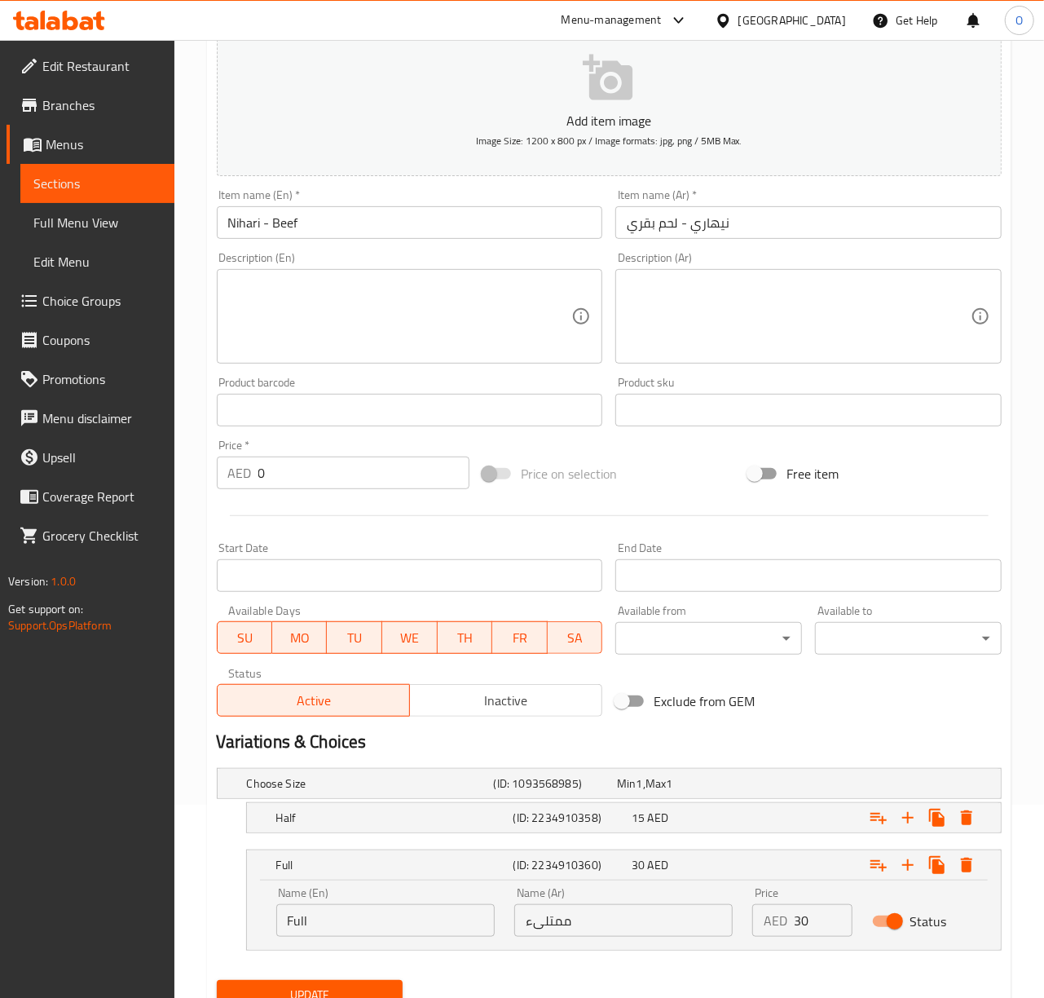
click at [592, 937] on input "ممتلىء" at bounding box center [623, 920] width 218 height 33
type input "كامل"
click at [217, 980] on button "Update" at bounding box center [310, 995] width 187 height 30
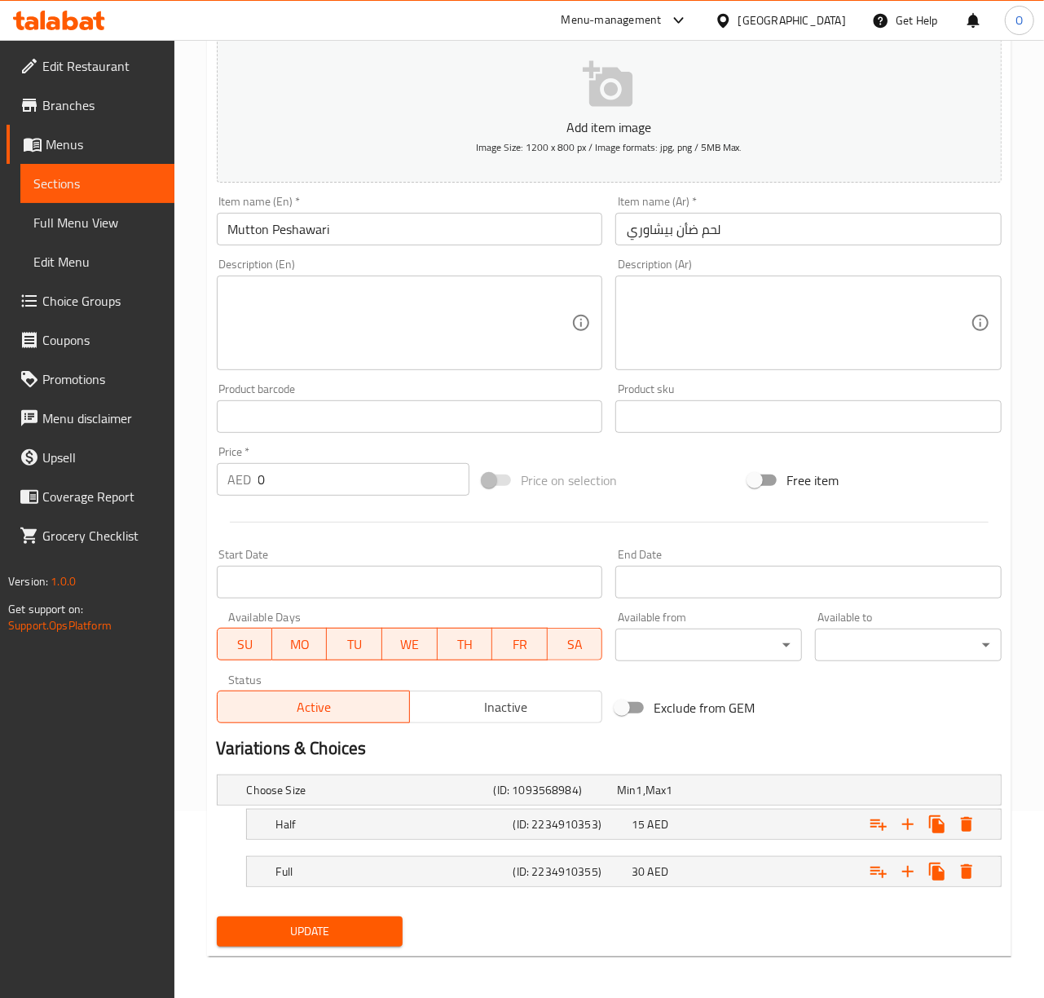
scroll to position [193, 0]
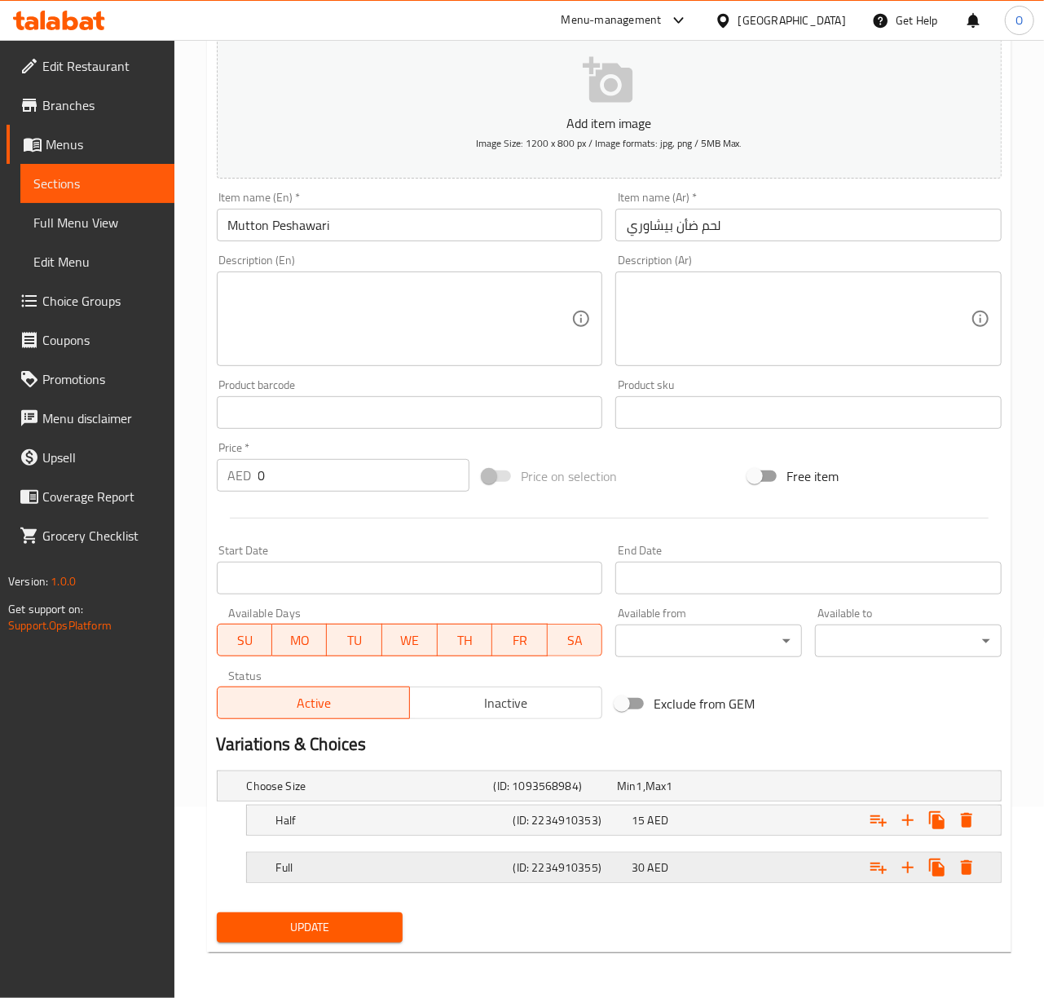
click at [447, 794] on h5 "Full" at bounding box center [367, 786] width 240 height 16
